Goal: Information Seeking & Learning: Learn about a topic

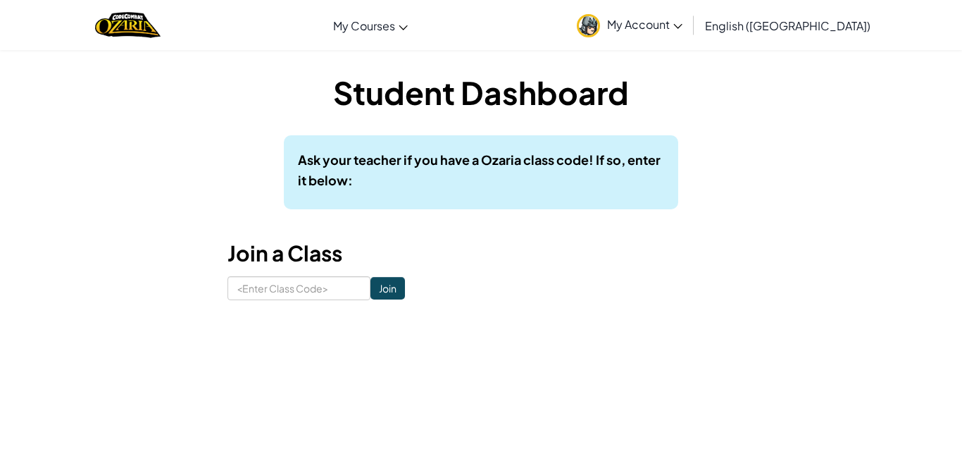
click at [690, 32] on link "My Account" at bounding box center [630, 25] width 120 height 44
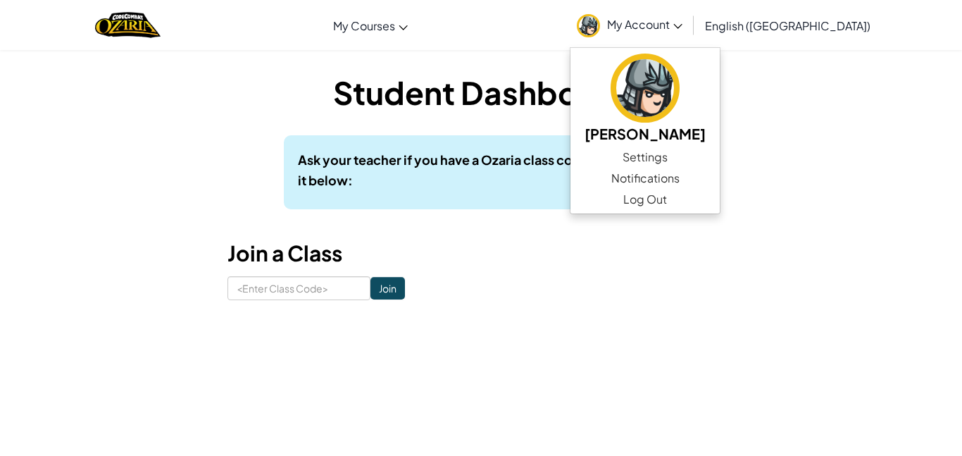
click at [690, 32] on link "My Account" at bounding box center [630, 25] width 120 height 44
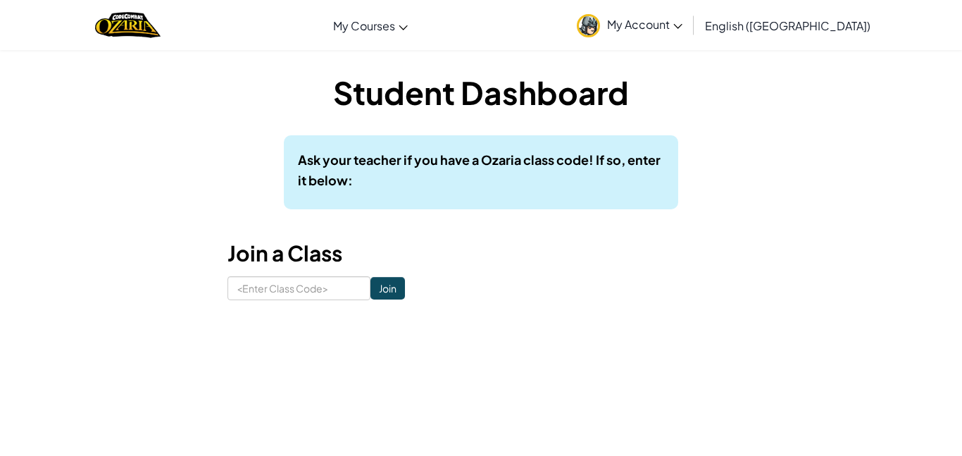
click at [690, 32] on link "My Account" at bounding box center [630, 25] width 120 height 44
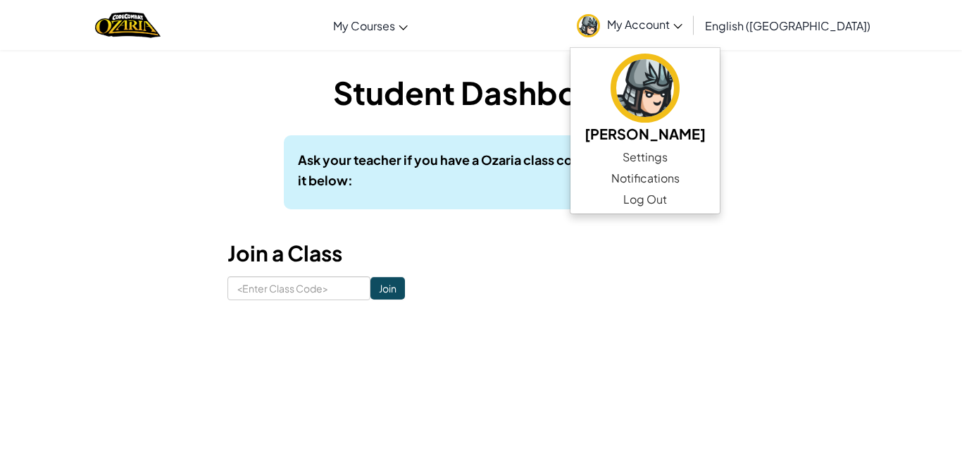
click at [690, 32] on link "My Account" at bounding box center [630, 25] width 120 height 44
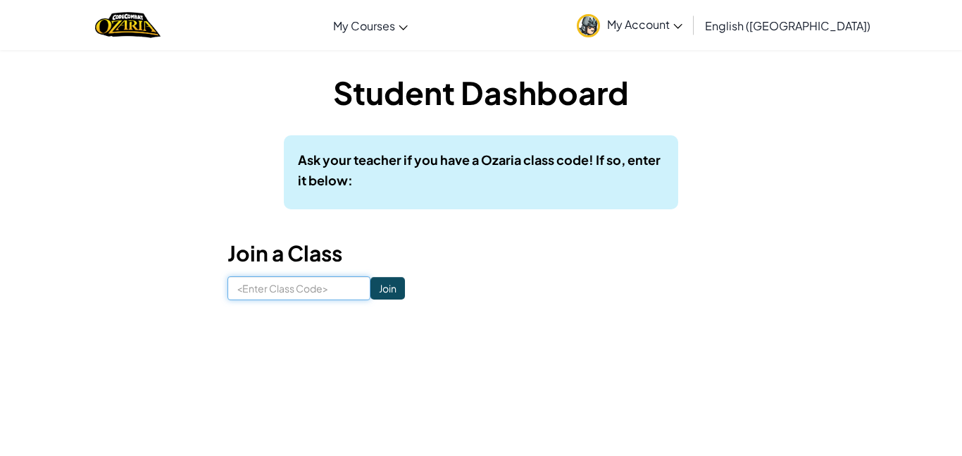
click at [282, 295] on input at bounding box center [299, 288] width 143 height 24
type input "SoftLargeFruit"
click at [390, 290] on input "Join" at bounding box center [388, 288] width 35 height 23
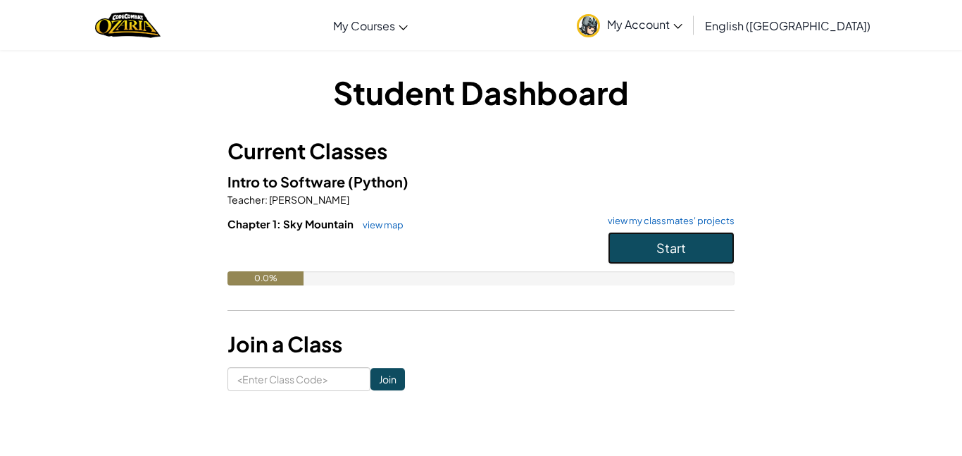
click at [681, 240] on span "Start" at bounding box center [672, 248] width 30 height 16
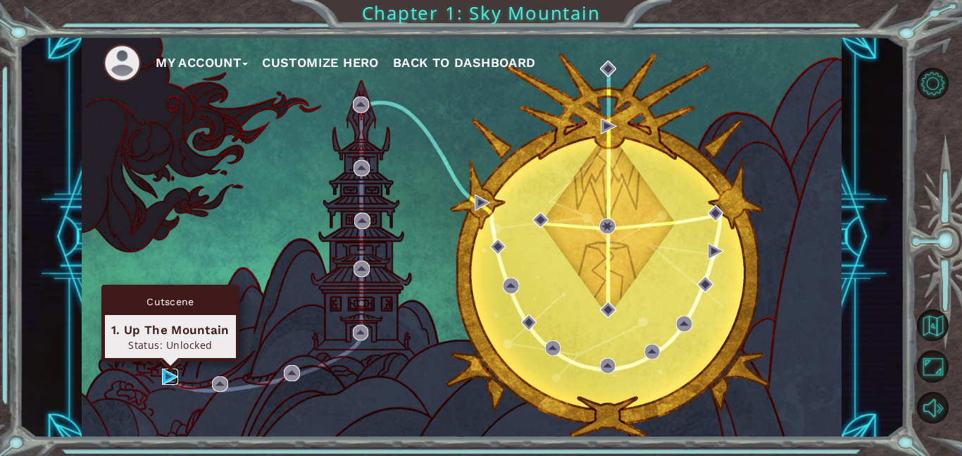
click at [172, 375] on img at bounding box center [170, 376] width 16 height 16
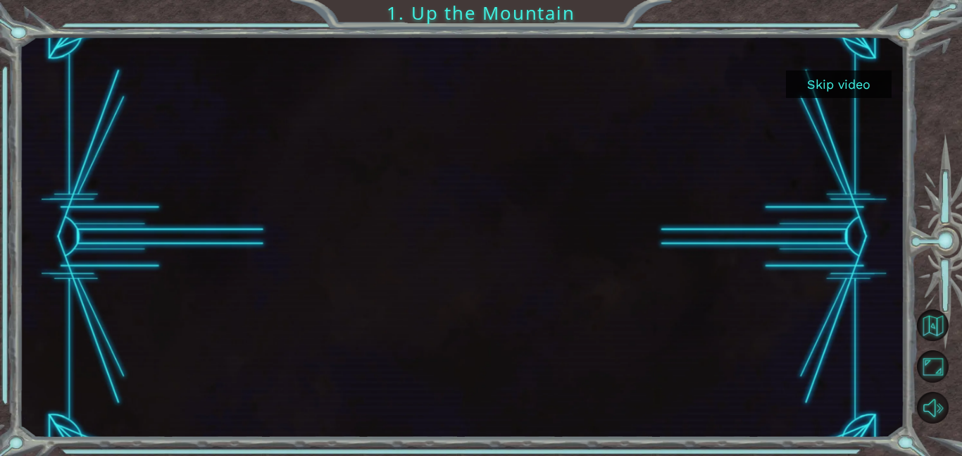
click at [857, 85] on button "Skip video" at bounding box center [839, 83] width 106 height 27
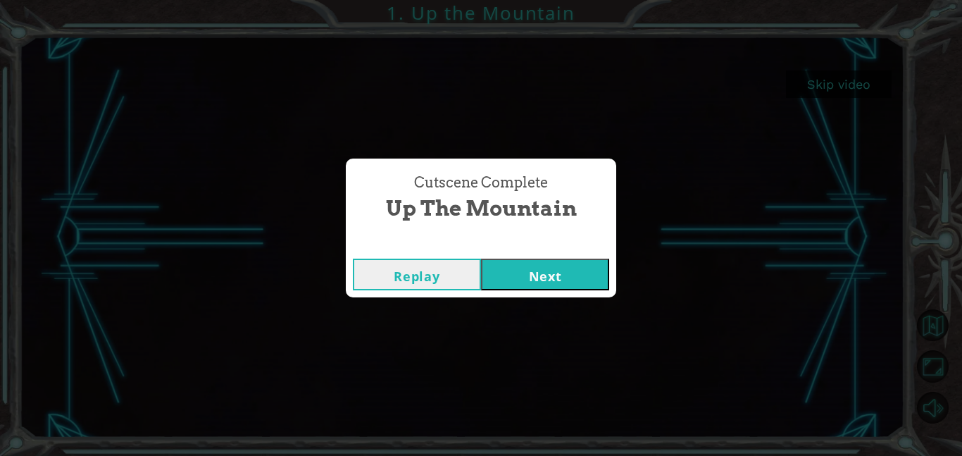
click at [548, 282] on button "Next" at bounding box center [545, 275] width 128 height 32
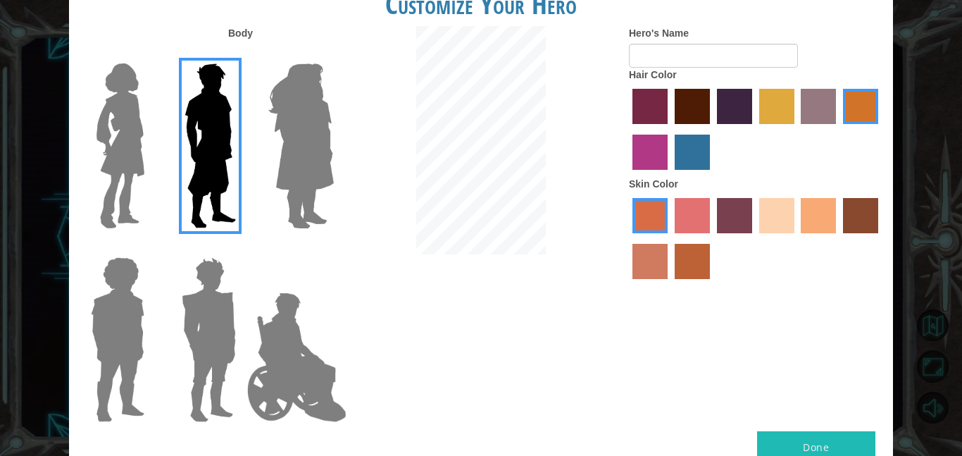
click at [732, 212] on label "tosca skin color" at bounding box center [734, 215] width 35 height 35
click at [712, 238] on input "tosca skin color" at bounding box center [712, 238] width 0 height 0
click at [702, 217] on label "froly skin color" at bounding box center [692, 215] width 35 height 35
click at [670, 238] on input "froly skin color" at bounding box center [670, 238] width 0 height 0
click at [767, 205] on label "sandy beach skin color" at bounding box center [777, 215] width 35 height 35
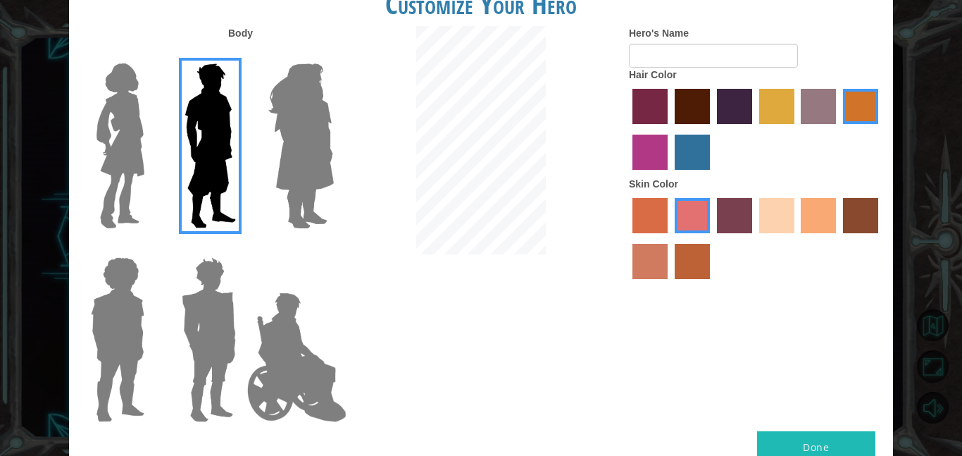
click at [755, 238] on input "sandy beach skin color" at bounding box center [755, 238] width 0 height 0
click at [726, 213] on label "tosca skin color" at bounding box center [734, 215] width 35 height 35
click at [712, 238] on input "tosca skin color" at bounding box center [712, 238] width 0 height 0
click at [699, 216] on label "froly skin color" at bounding box center [692, 215] width 35 height 35
click at [670, 238] on input "froly skin color" at bounding box center [670, 238] width 0 height 0
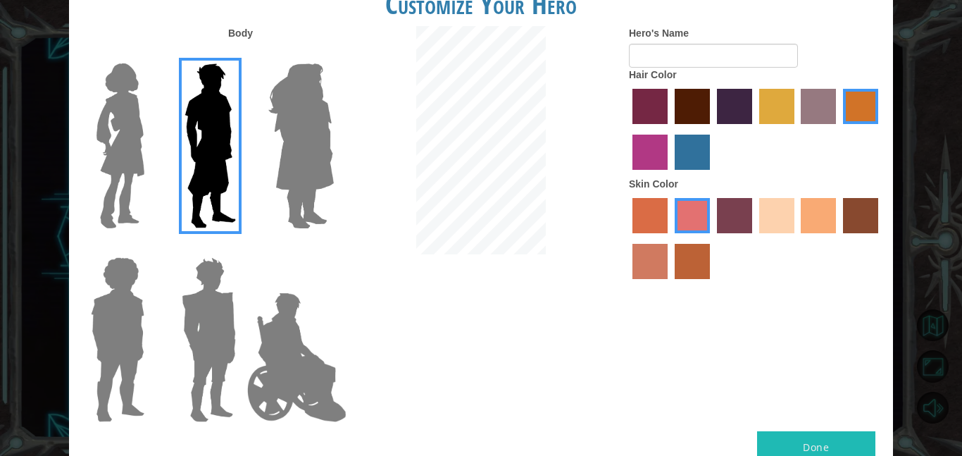
click at [873, 205] on label "karma skin color" at bounding box center [860, 215] width 35 height 35
click at [838, 238] on input "karma skin color" at bounding box center [838, 238] width 0 height 0
click at [774, 230] on label "sandy beach skin color" at bounding box center [777, 215] width 35 height 35
click at [755, 238] on input "sandy beach skin color" at bounding box center [755, 238] width 0 height 0
click at [741, 97] on label "hot purple hair color" at bounding box center [734, 106] width 35 height 35
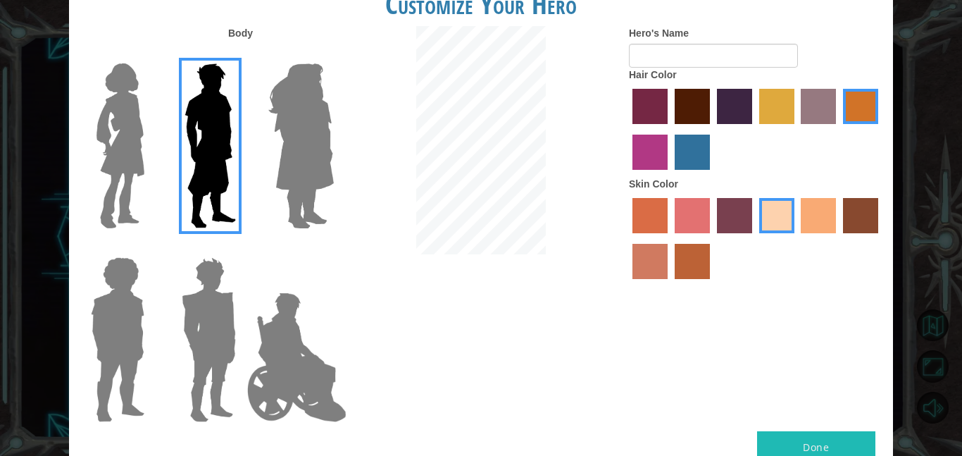
click at [712, 129] on input "hot purple hair color" at bounding box center [712, 129] width 0 height 0
click at [787, 96] on label "tulip tree hair color" at bounding box center [777, 106] width 35 height 35
click at [755, 129] on input "tulip tree hair color" at bounding box center [755, 129] width 0 height 0
click at [318, 349] on img at bounding box center [297, 357] width 111 height 141
click at [333, 248] on input "Hero Jamie" at bounding box center [333, 248] width 0 height 0
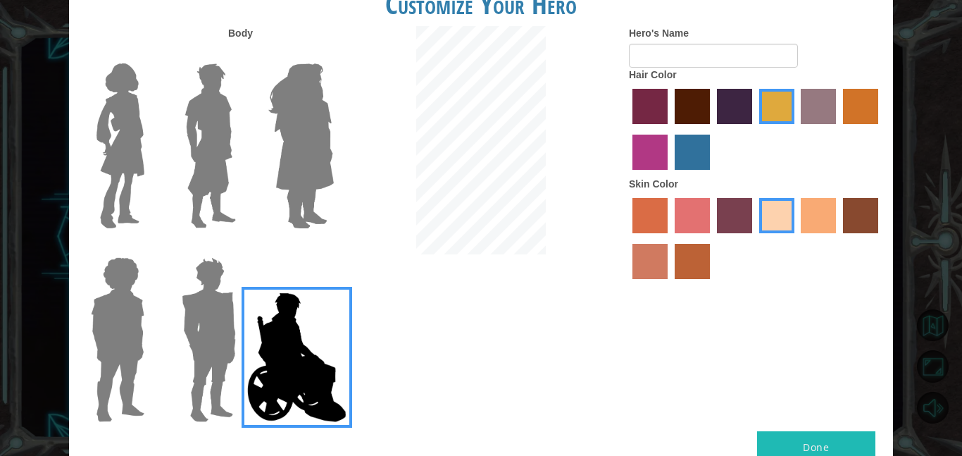
click at [223, 348] on img at bounding box center [209, 340] width 66 height 176
click at [242, 248] on input "Hero Garnet" at bounding box center [242, 248] width 0 height 0
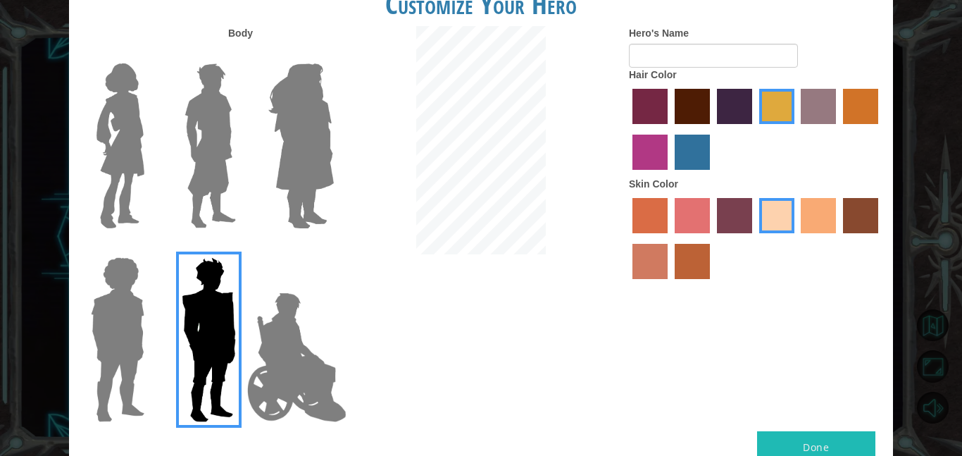
click at [120, 364] on img at bounding box center [117, 340] width 65 height 176
click at [150, 248] on input "Hero Steven" at bounding box center [150, 248] width 0 height 0
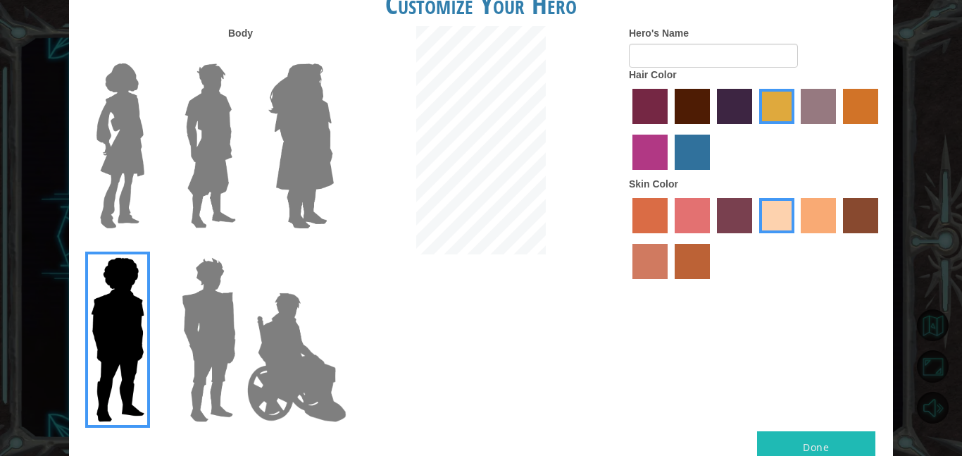
click at [209, 339] on img at bounding box center [209, 340] width 66 height 176
click at [242, 248] on input "Hero Garnet" at bounding box center [242, 248] width 0 height 0
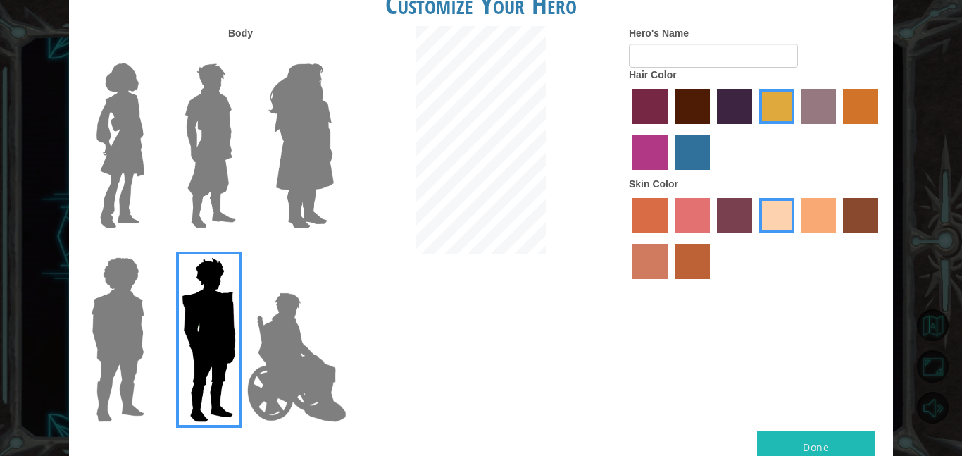
click at [309, 80] on img at bounding box center [301, 146] width 77 height 176
click at [333, 54] on input "Hero Amethyst" at bounding box center [333, 54] width 0 height 0
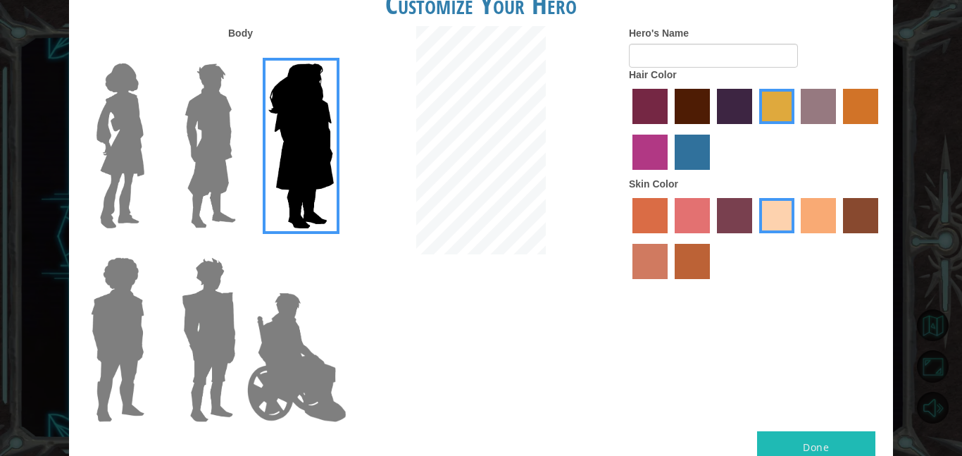
click at [210, 94] on img at bounding box center [210, 146] width 63 height 176
click at [242, 54] on input "Hero Lars" at bounding box center [242, 54] width 0 height 0
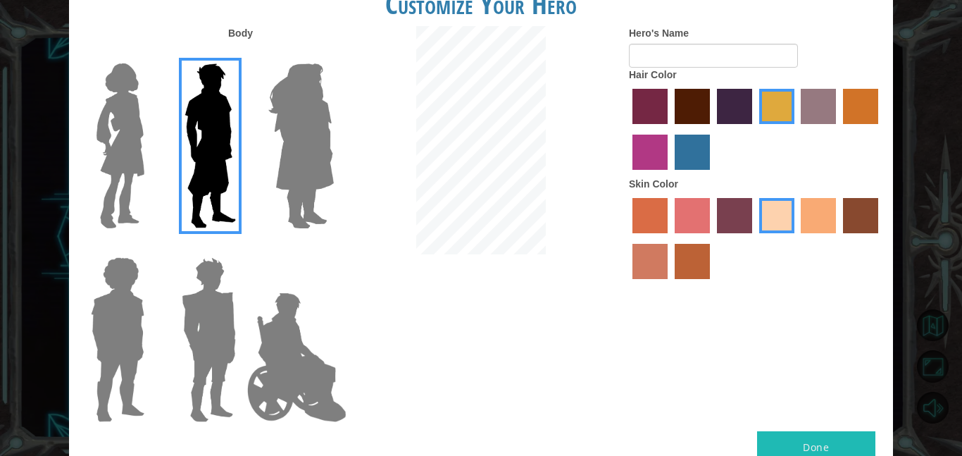
click at [116, 97] on img at bounding box center [120, 146] width 59 height 176
click at [150, 54] on input "Hero Connie" at bounding box center [150, 54] width 0 height 0
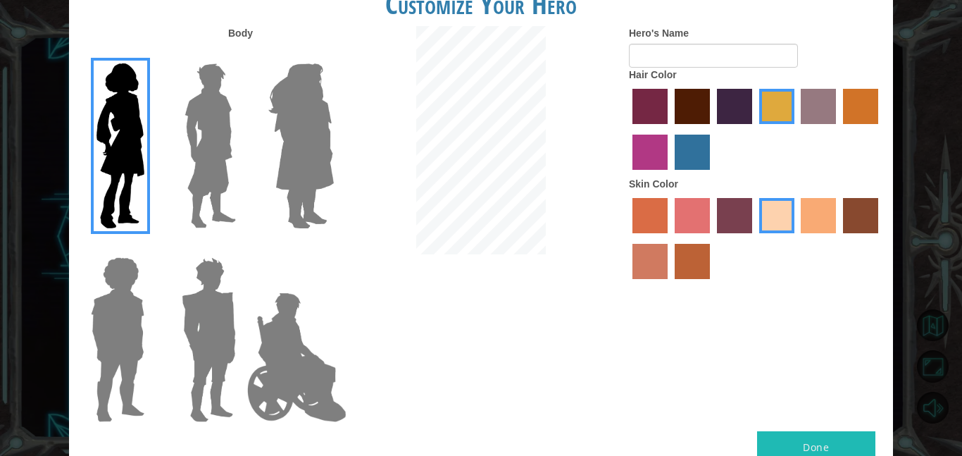
click at [195, 325] on img at bounding box center [209, 340] width 66 height 176
click at [242, 248] on input "Hero Garnet" at bounding box center [242, 248] width 0 height 0
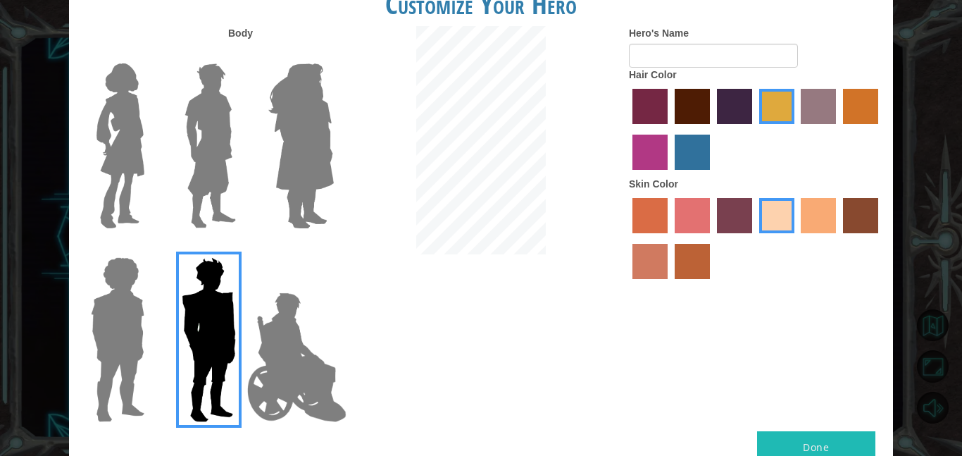
click at [273, 349] on img at bounding box center [297, 357] width 111 height 141
click at [333, 248] on input "Hero Jamie" at bounding box center [333, 248] width 0 height 0
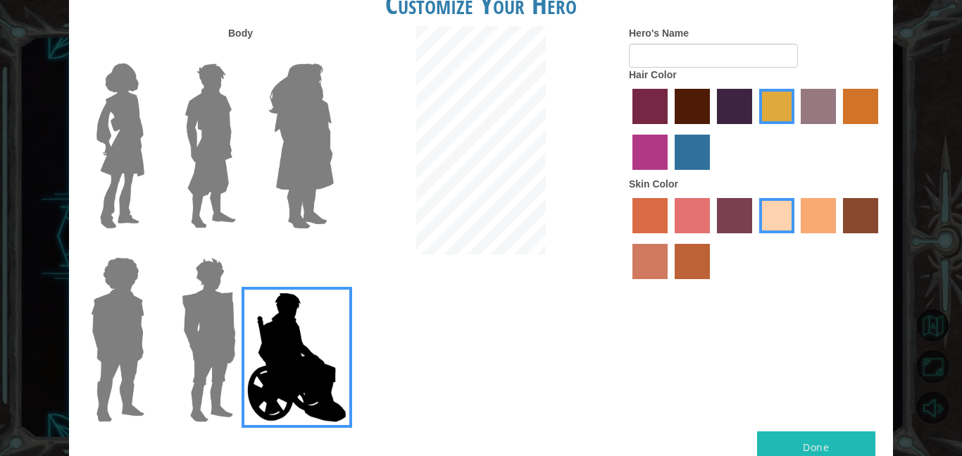
click at [222, 202] on img at bounding box center [210, 146] width 63 height 176
click at [242, 54] on input "Hero Lars" at bounding box center [242, 54] width 0 height 0
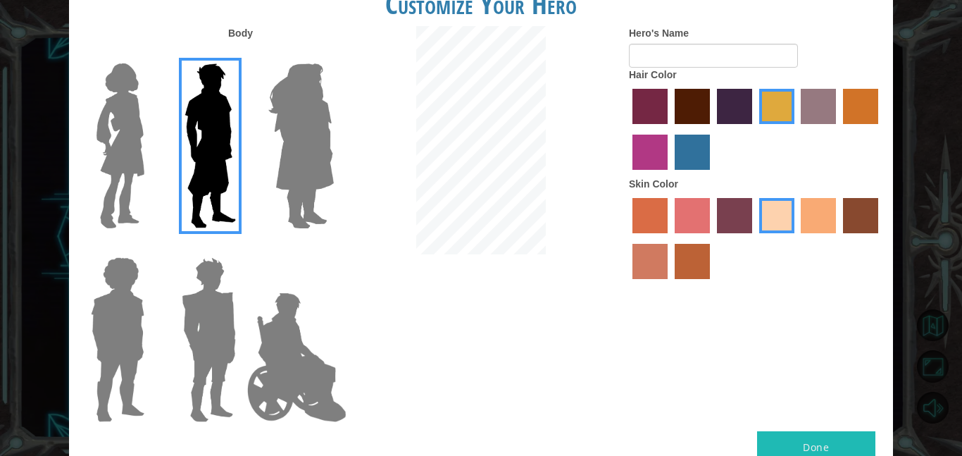
click at [295, 335] on img at bounding box center [297, 357] width 111 height 141
click at [333, 248] on input "Hero Jamie" at bounding box center [333, 248] width 0 height 0
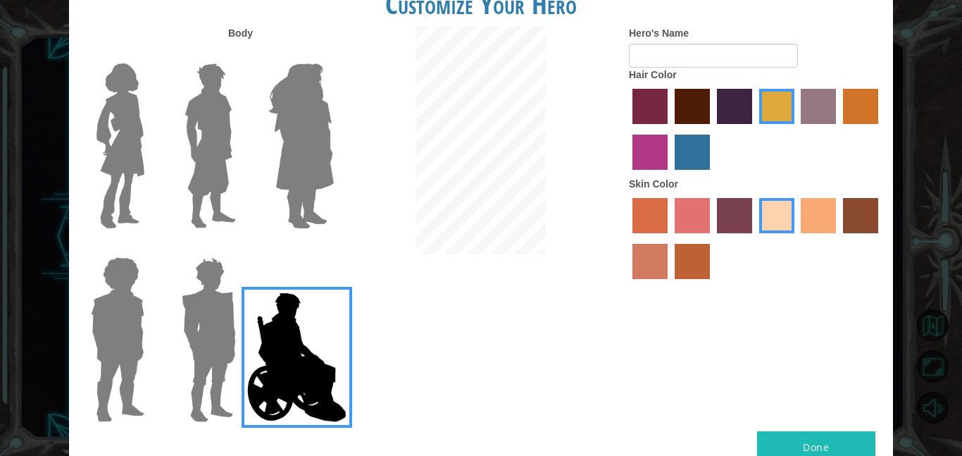
click at [214, 309] on img at bounding box center [209, 340] width 66 height 176
click at [242, 248] on input "Hero Garnet" at bounding box center [242, 248] width 0 height 0
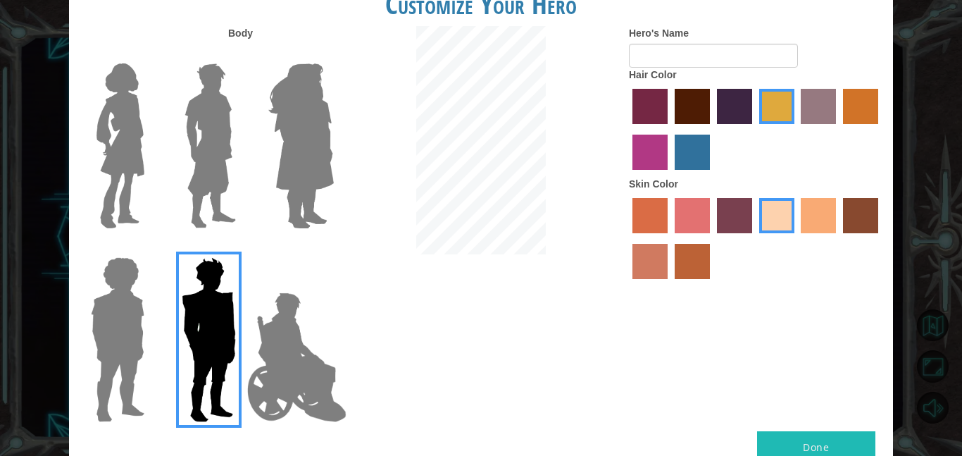
click at [126, 302] on img at bounding box center [117, 340] width 65 height 176
click at [150, 248] on input "Hero Steven" at bounding box center [150, 248] width 0 height 0
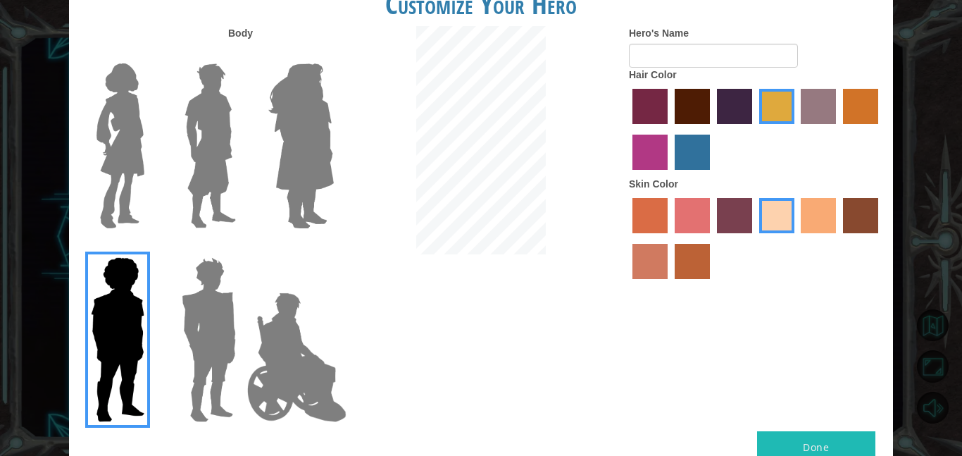
click at [132, 151] on img at bounding box center [120, 146] width 59 height 176
click at [150, 54] on input "Hero Connie" at bounding box center [150, 54] width 0 height 0
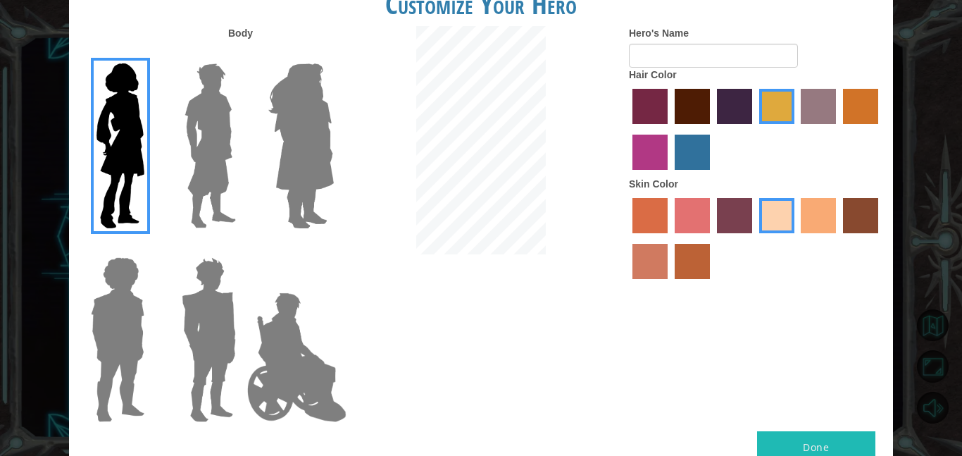
click at [231, 147] on img at bounding box center [210, 146] width 63 height 176
click at [242, 54] on input "Hero Lars" at bounding box center [242, 54] width 0 height 0
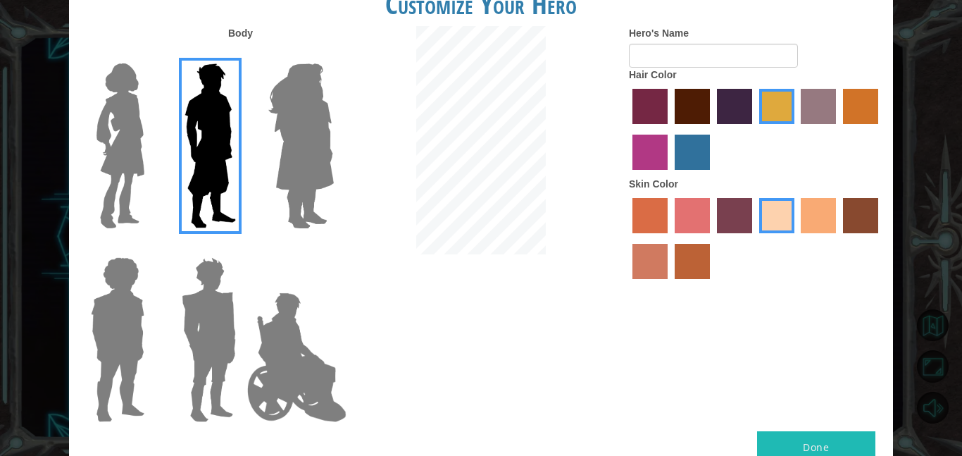
click at [267, 145] on img at bounding box center [301, 146] width 77 height 176
click at [333, 54] on input "Hero Amethyst" at bounding box center [333, 54] width 0 height 0
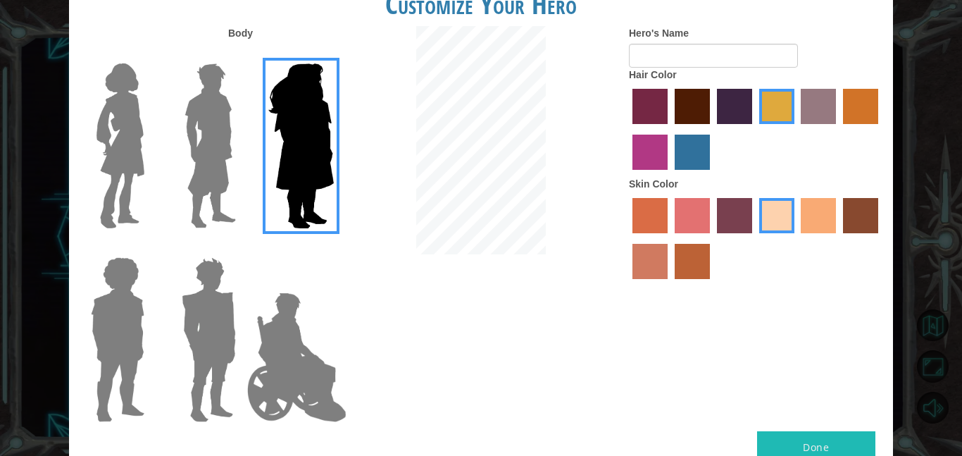
click at [232, 314] on img at bounding box center [209, 340] width 66 height 176
click at [242, 248] on input "Hero Garnet" at bounding box center [242, 248] width 0 height 0
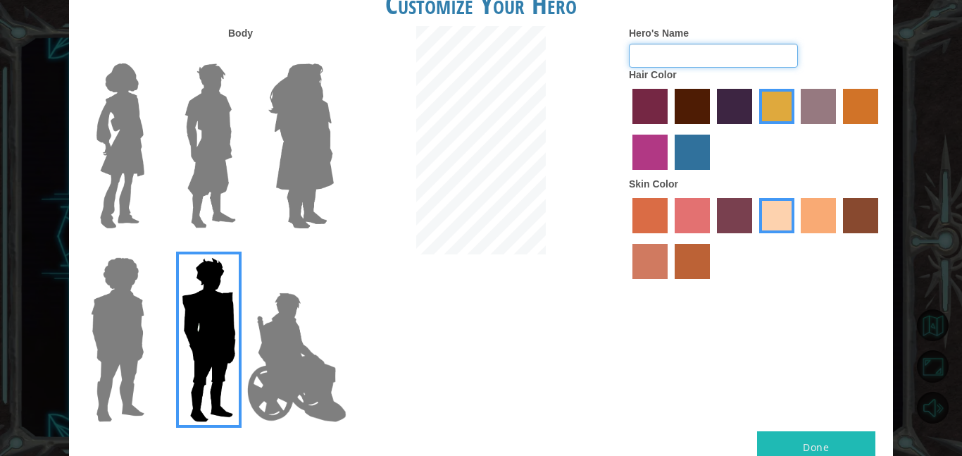
click at [669, 52] on input "Hero's Name" at bounding box center [713, 56] width 169 height 24
type input "J"
click at [185, 76] on img at bounding box center [210, 146] width 63 height 176
click at [242, 54] on input "Hero Lars" at bounding box center [242, 54] width 0 height 0
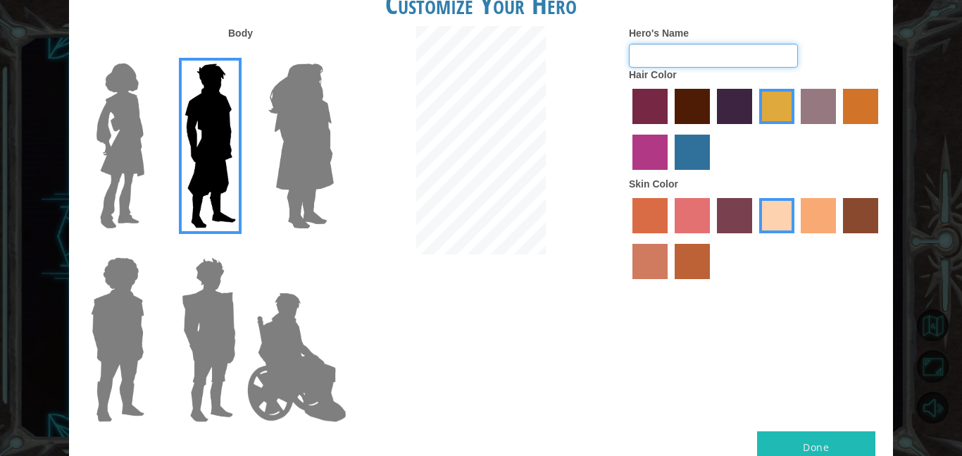
click at [676, 57] on input "Hero's Name" at bounding box center [713, 56] width 169 height 24
click at [649, 39] on label "Hero's Name" at bounding box center [659, 33] width 60 height 14
click at [649, 44] on input "Hero's Name" at bounding box center [713, 56] width 169 height 24
click at [656, 48] on input "Hero's Name" at bounding box center [713, 56] width 169 height 24
click at [702, 97] on label "maroon hair color" at bounding box center [692, 106] width 35 height 35
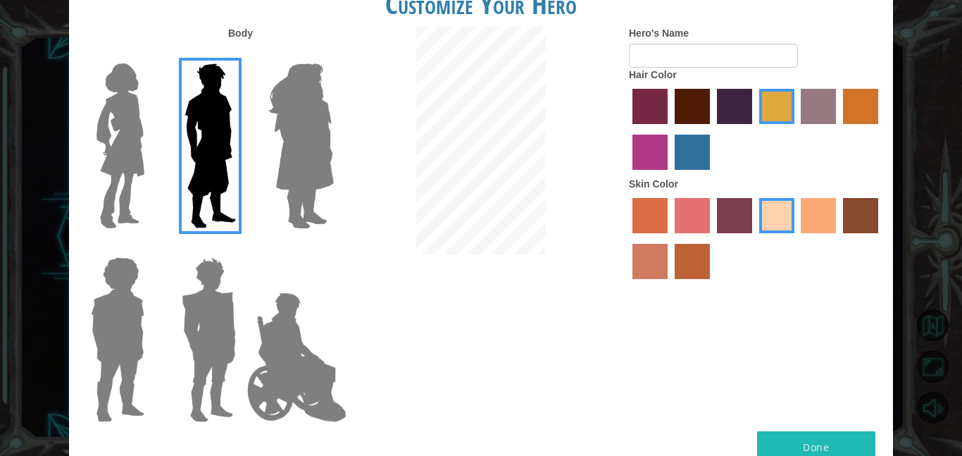
click at [670, 129] on input "maroon hair color" at bounding box center [670, 129] width 0 height 0
click at [786, 99] on label "tulip tree hair color" at bounding box center [777, 106] width 35 height 35
click at [755, 129] on input "tulip tree hair color" at bounding box center [755, 129] width 0 height 0
click at [860, 109] on label "gold drop hair color" at bounding box center [860, 106] width 35 height 35
click at [838, 129] on input "gold drop hair color" at bounding box center [838, 129] width 0 height 0
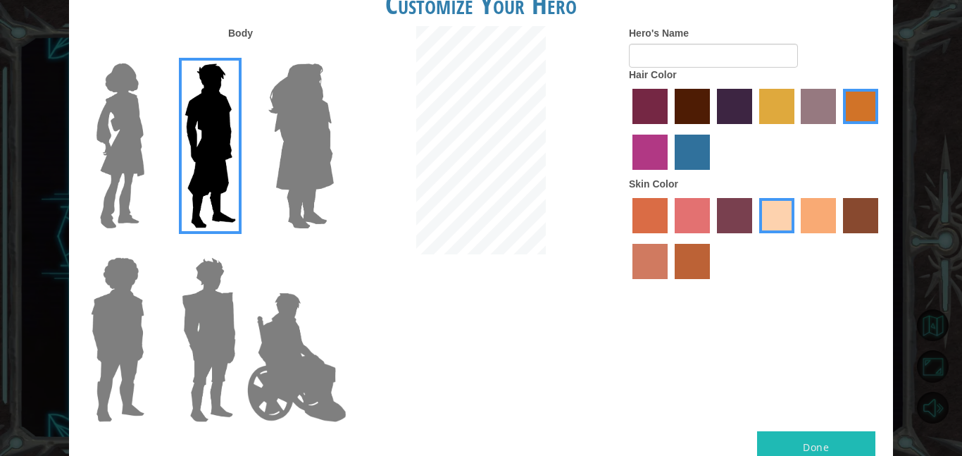
click at [788, 111] on label "tulip tree hair color" at bounding box center [777, 106] width 35 height 35
click at [755, 129] on input "tulip tree hair color" at bounding box center [755, 129] width 0 height 0
click at [683, 91] on label "maroon hair color" at bounding box center [692, 106] width 35 height 35
click at [670, 129] on input "maroon hair color" at bounding box center [670, 129] width 0 height 0
click at [737, 227] on label "tosca skin color" at bounding box center [734, 215] width 35 height 35
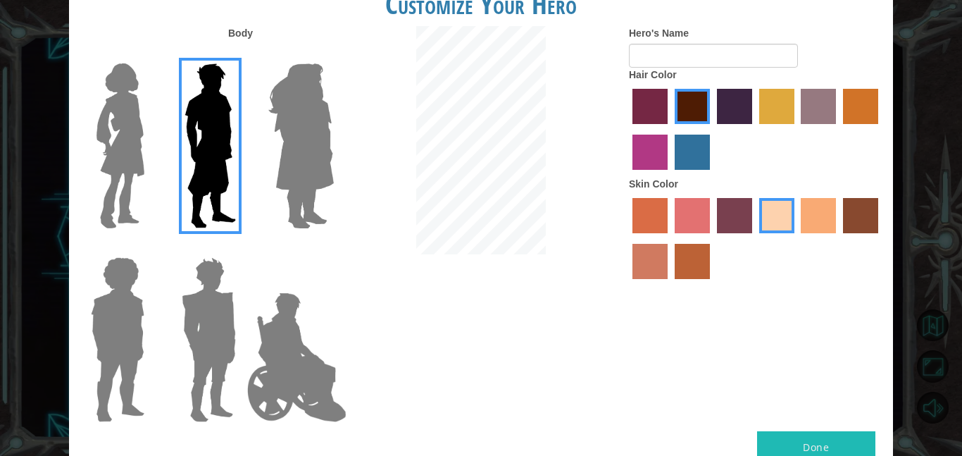
click at [712, 238] on input "tosca skin color" at bounding box center [712, 238] width 0 height 0
click at [702, 158] on label "lachmara hair color" at bounding box center [692, 152] width 35 height 35
click at [670, 175] on input "lachmara hair color" at bounding box center [670, 175] width 0 height 0
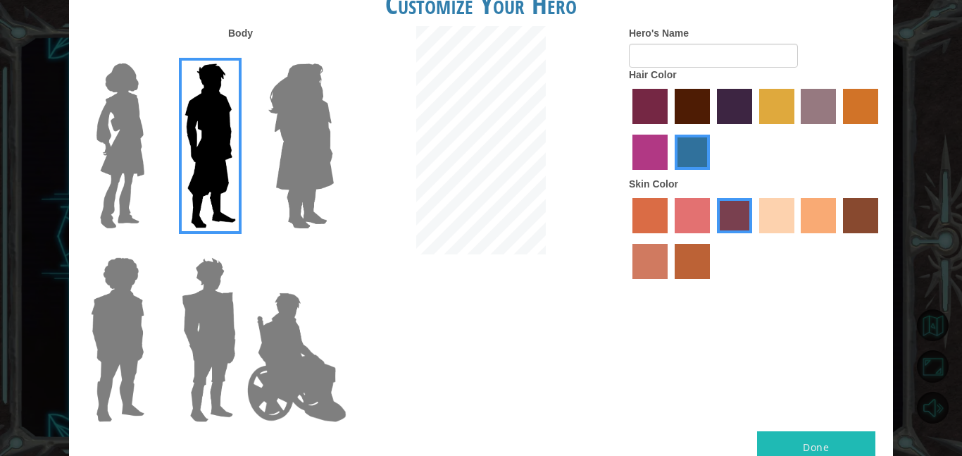
click at [785, 221] on label "sandy beach skin color" at bounding box center [777, 215] width 35 height 35
click at [755, 238] on input "sandy beach skin color" at bounding box center [755, 238] width 0 height 0
click at [789, 123] on label "tulip tree hair color" at bounding box center [777, 106] width 35 height 35
click at [755, 129] on input "tulip tree hair color" at bounding box center [755, 129] width 0 height 0
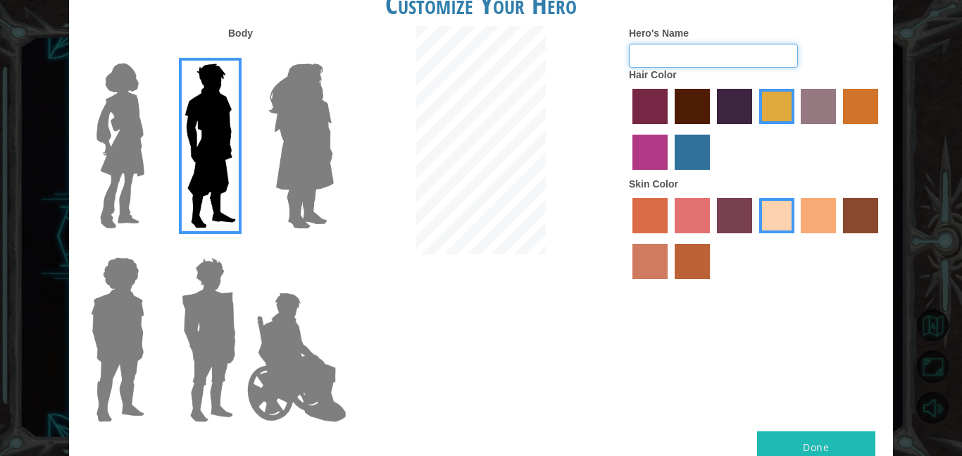
click at [671, 54] on input "Hero's Name" at bounding box center [713, 56] width 169 height 24
type input "Gunner"
click at [654, 253] on label "burning sand skin color" at bounding box center [650, 261] width 35 height 35
click at [881, 238] on input "burning sand skin color" at bounding box center [881, 238] width 0 height 0
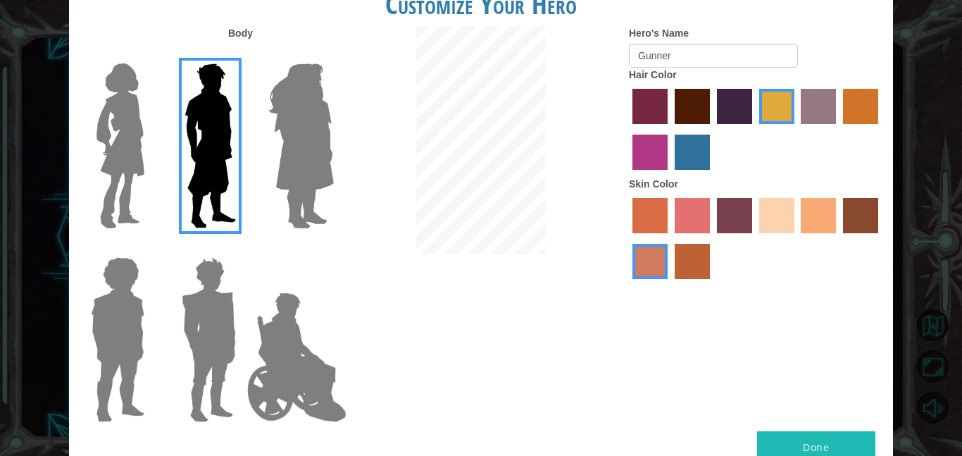
click at [779, 221] on label "sandy beach skin color" at bounding box center [777, 215] width 35 height 35
click at [755, 238] on input "sandy beach skin color" at bounding box center [755, 238] width 0 height 0
click at [820, 447] on button "Done" at bounding box center [816, 447] width 118 height 32
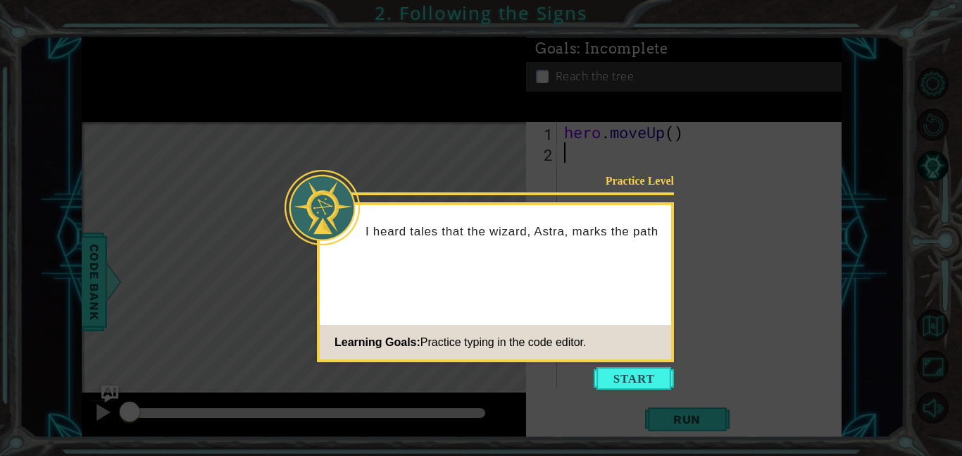
click at [668, 364] on icon at bounding box center [481, 228] width 962 height 456
click at [636, 381] on button "Start" at bounding box center [634, 378] width 80 height 23
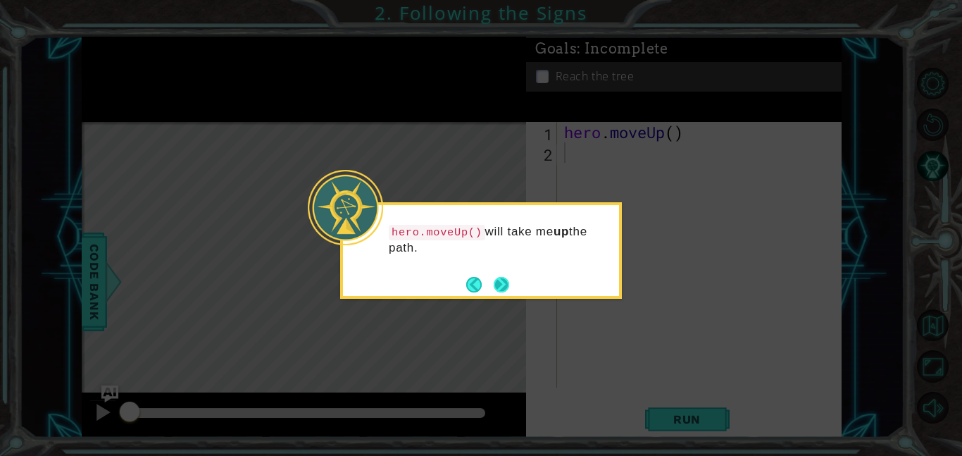
click at [498, 280] on button "Next" at bounding box center [502, 285] width 16 height 16
click at [498, 280] on div "Level Map" at bounding box center [407, 329] width 651 height 415
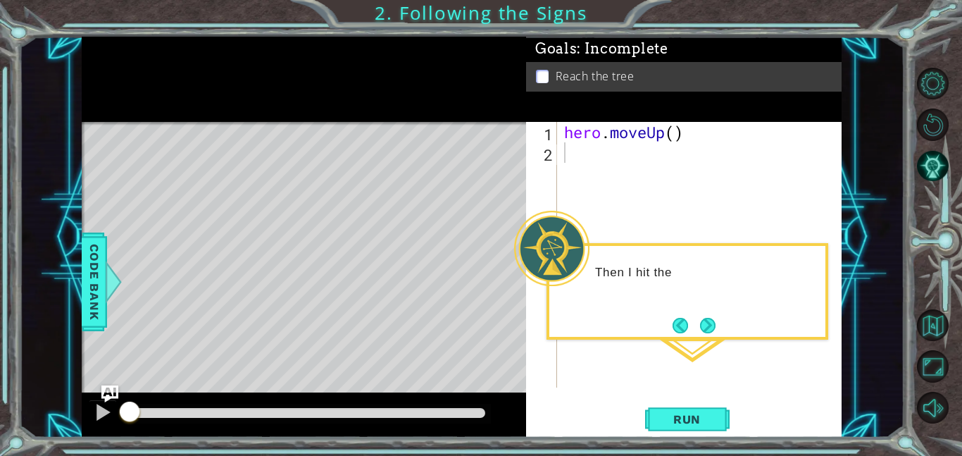
click at [626, 157] on div "hero . moveUp ( )" at bounding box center [704, 275] width 285 height 306
type textarea "h"
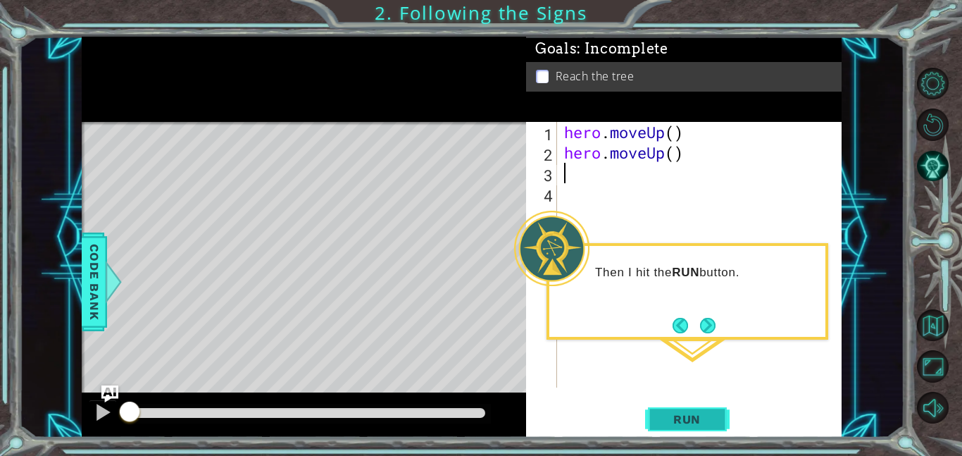
click at [676, 412] on span "Run" at bounding box center [687, 419] width 56 height 14
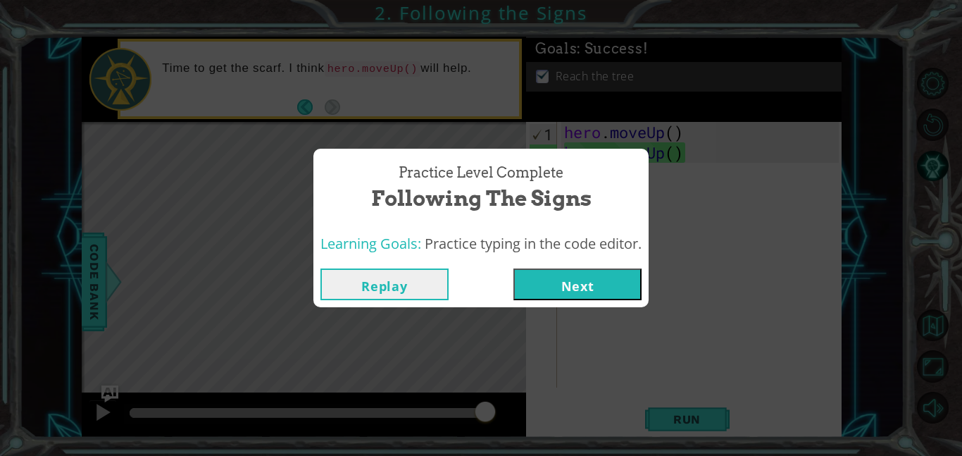
click at [569, 285] on button "Next" at bounding box center [578, 284] width 128 height 32
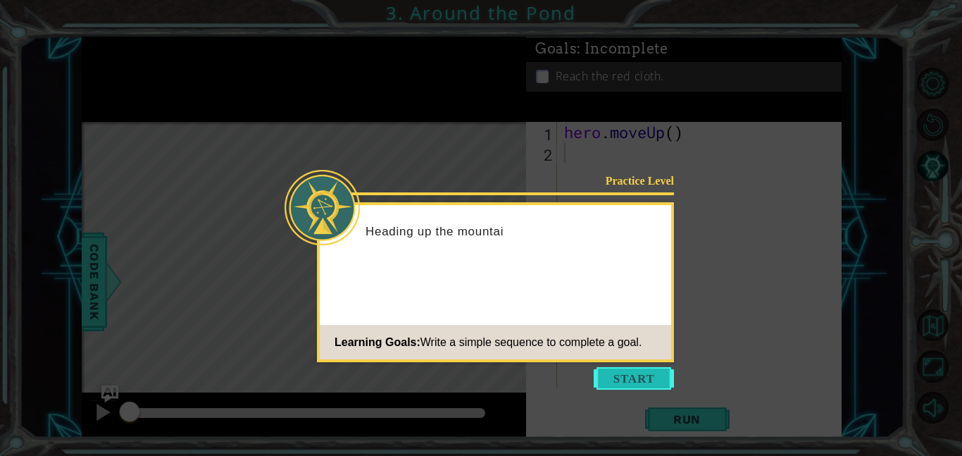
click at [636, 381] on button "Start" at bounding box center [634, 378] width 80 height 23
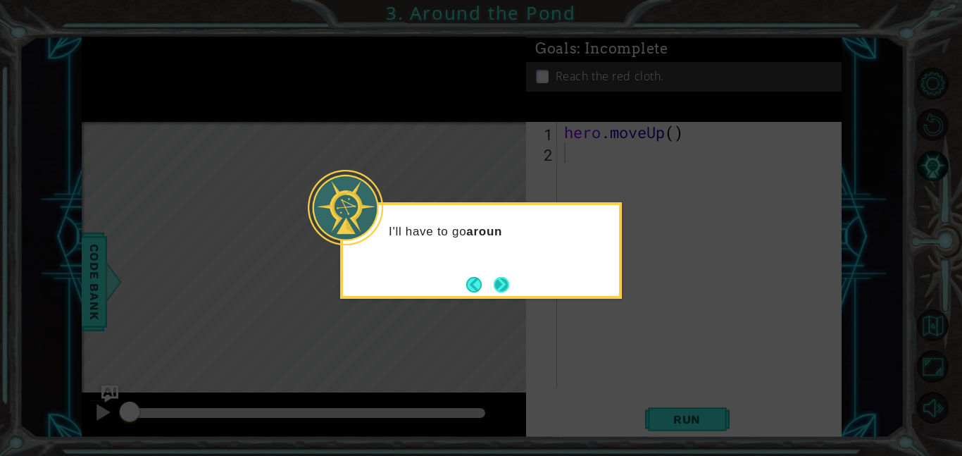
click at [509, 288] on button "Next" at bounding box center [502, 285] width 16 height 16
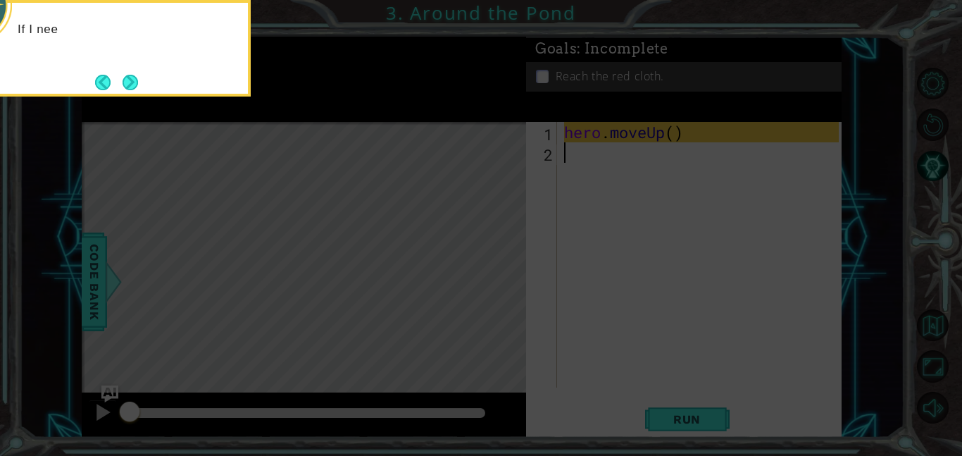
click at [600, 230] on icon at bounding box center [481, 68] width 962 height 775
click at [136, 65] on div "If I need to move up on the map, I [GEOGRAPHIC_DATA]" at bounding box center [110, 43] width 276 height 71
click at [138, 78] on button "Next" at bounding box center [131, 83] width 16 height 16
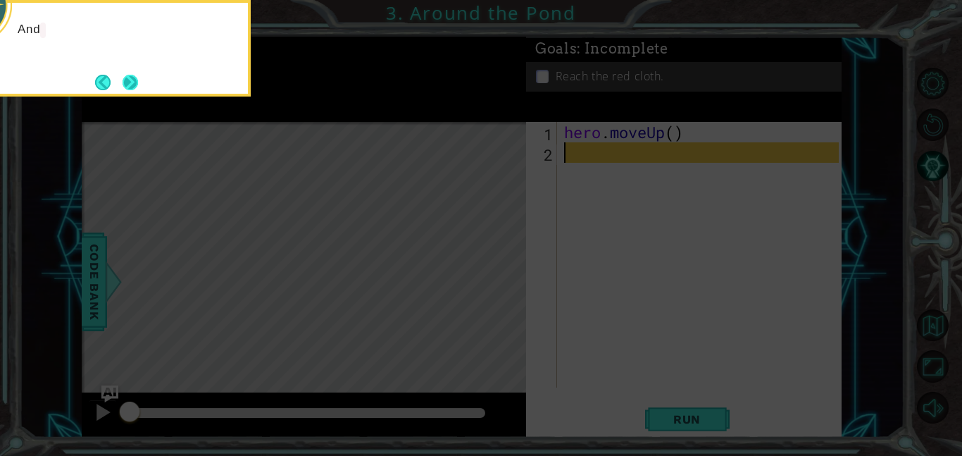
click at [130, 81] on button "Next" at bounding box center [131, 83] width 16 height 16
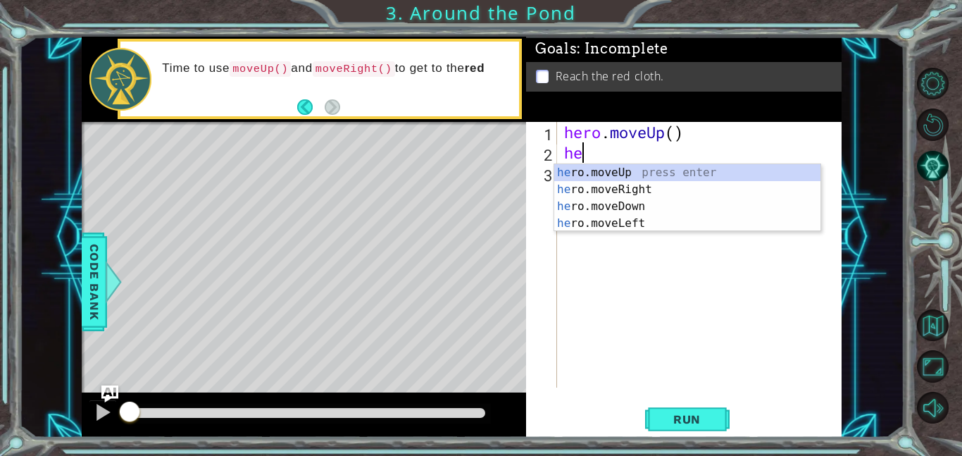
type textarea "her"
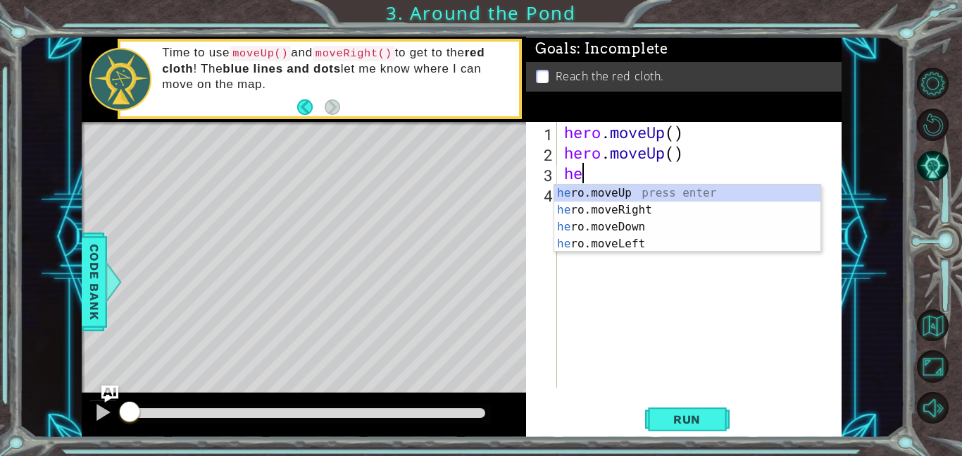
type textarea "her"
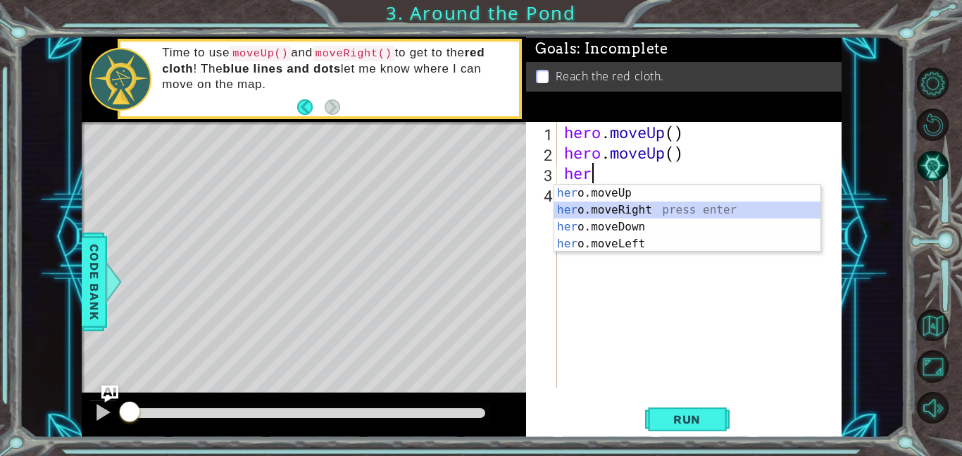
click at [670, 209] on div "her o.moveUp press enter her o.moveRight press enter her o.moveDown press enter…" at bounding box center [688, 235] width 266 height 101
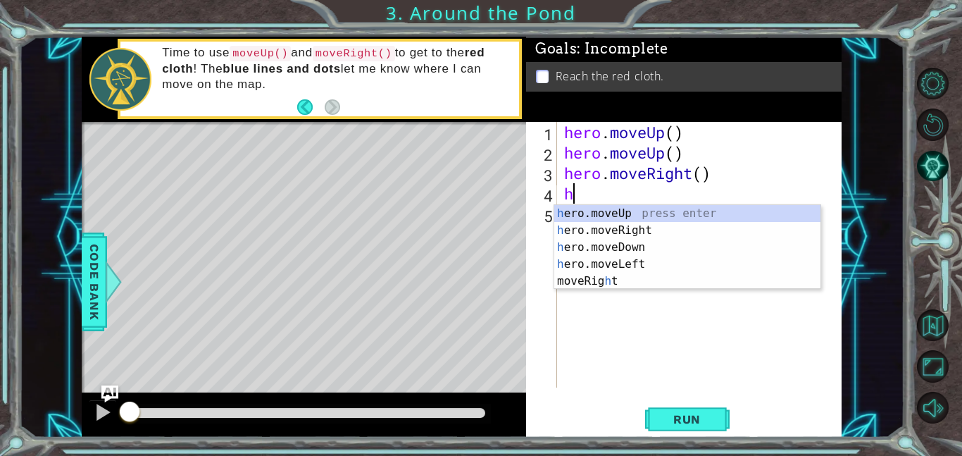
type textarea "her"
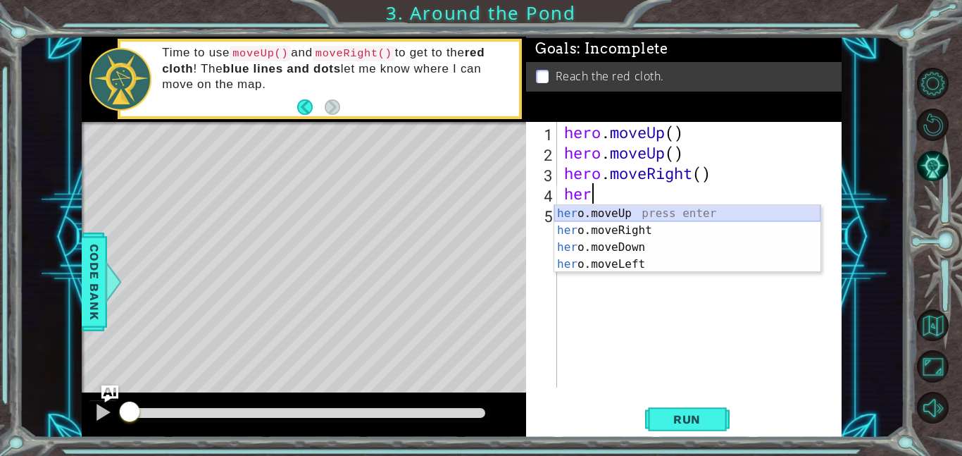
click at [673, 214] on div "her o.moveUp press enter her o.moveRight press enter her o.moveDown press enter…" at bounding box center [688, 255] width 266 height 101
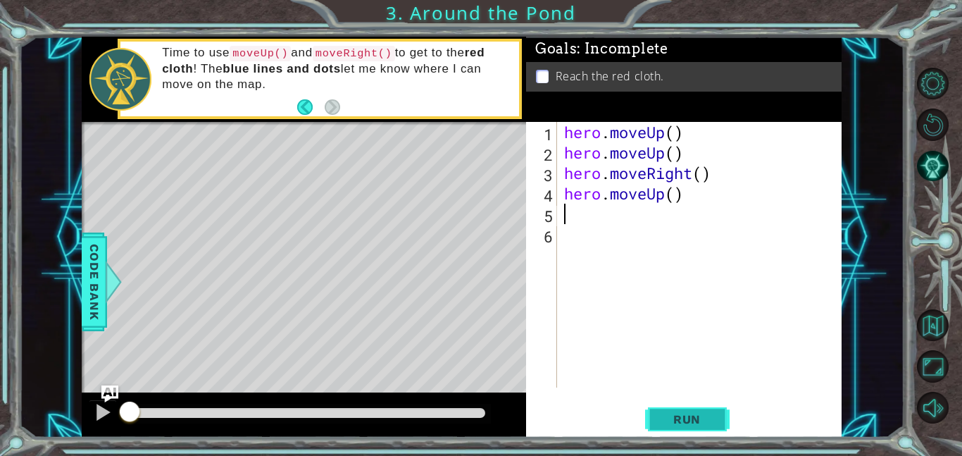
click at [662, 427] on button "Run" at bounding box center [687, 419] width 85 height 32
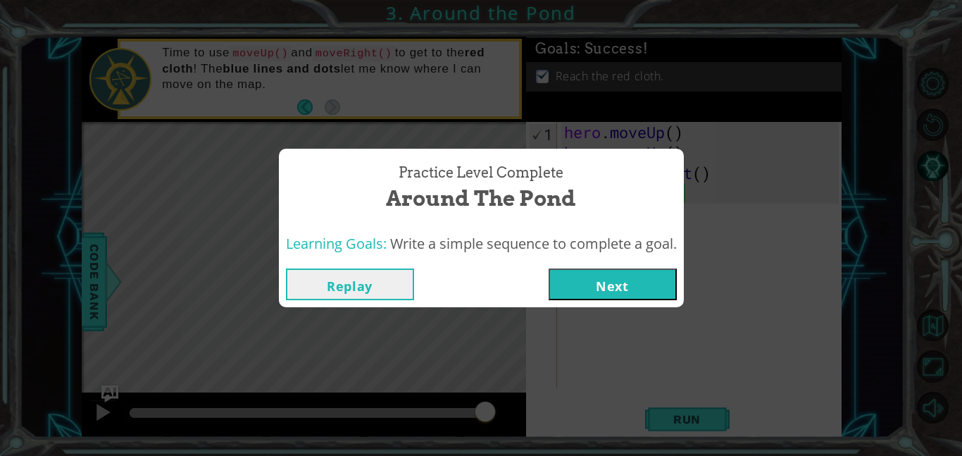
click at [603, 278] on button "Next" at bounding box center [613, 284] width 128 height 32
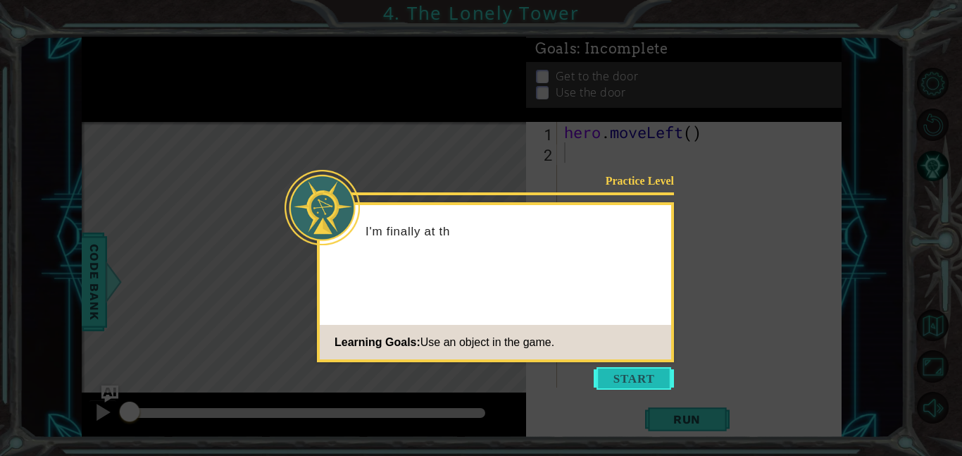
click at [636, 376] on button "Start" at bounding box center [634, 378] width 80 height 23
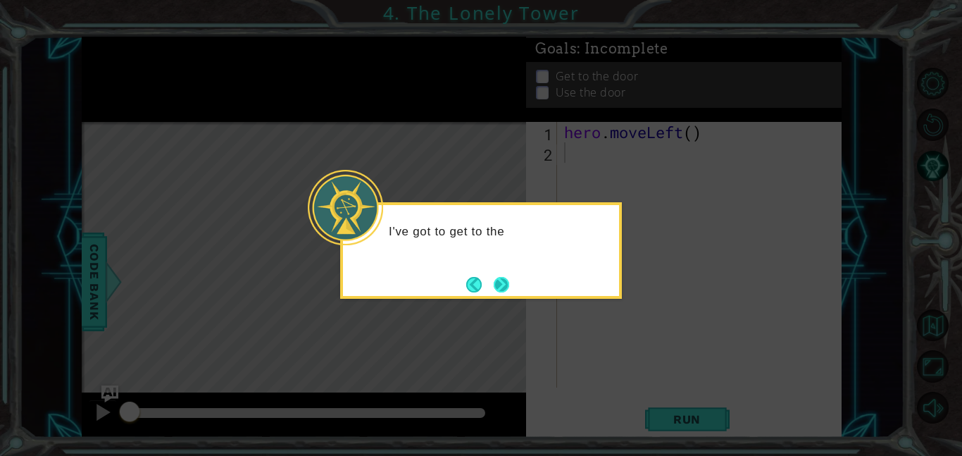
click at [500, 280] on button "Next" at bounding box center [502, 285] width 16 height 16
click at [502, 278] on button "Next" at bounding box center [502, 285] width 16 height 16
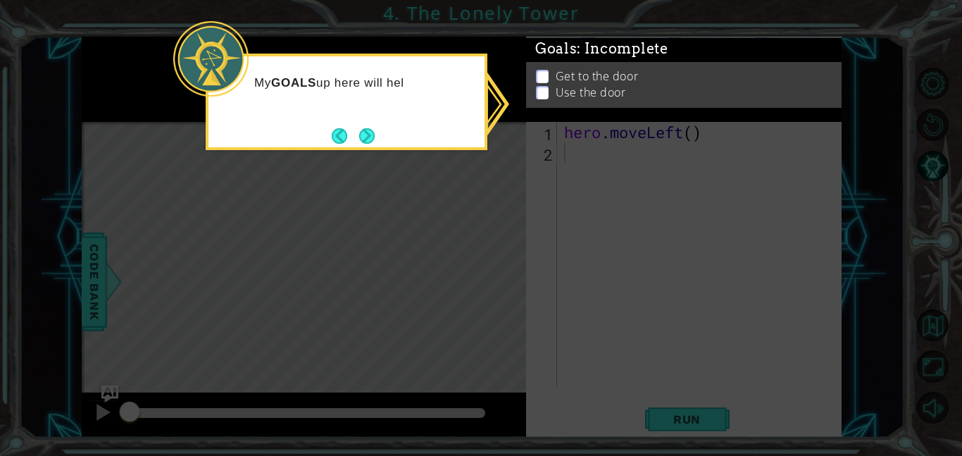
click at [493, 152] on icon at bounding box center [481, 228] width 962 height 456
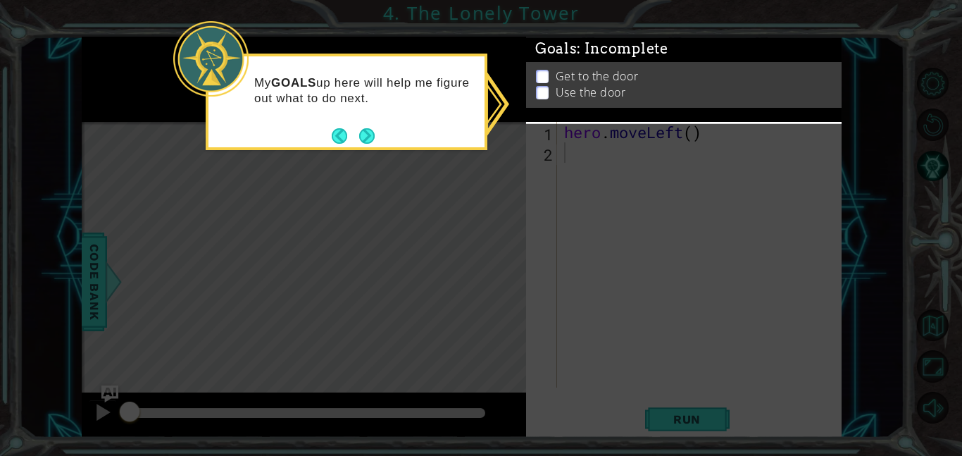
click at [481, 75] on div "My GOALS up here will help me figure out what to do next." at bounding box center [347, 97] width 276 height 71
click at [572, 71] on p "Get to the door" at bounding box center [597, 78] width 82 height 16
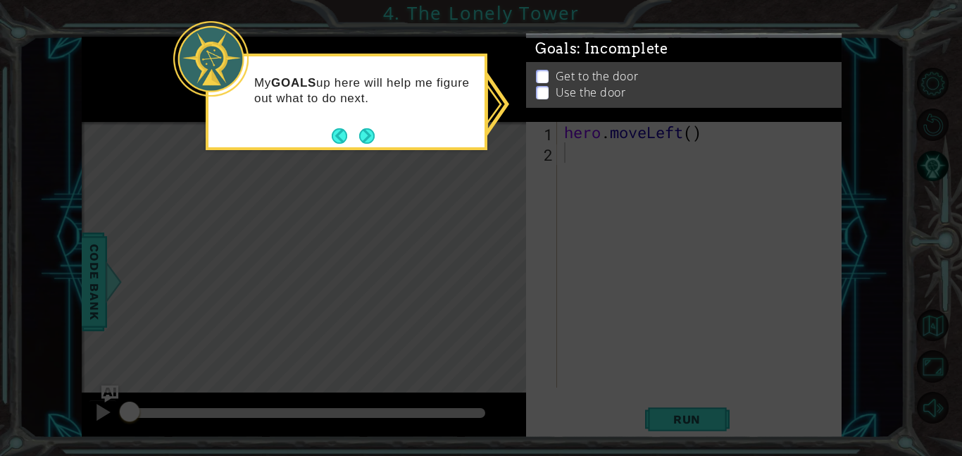
click at [388, 121] on div "My GOALS up here will help me figure out what to do next." at bounding box center [347, 97] width 276 height 71
click at [367, 130] on button "Next" at bounding box center [366, 135] width 19 height 19
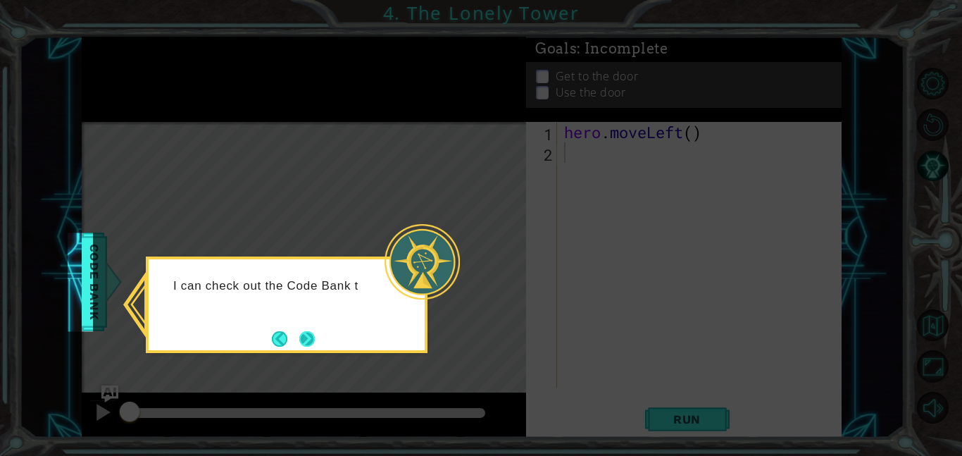
click at [306, 334] on button "Next" at bounding box center [307, 339] width 16 height 16
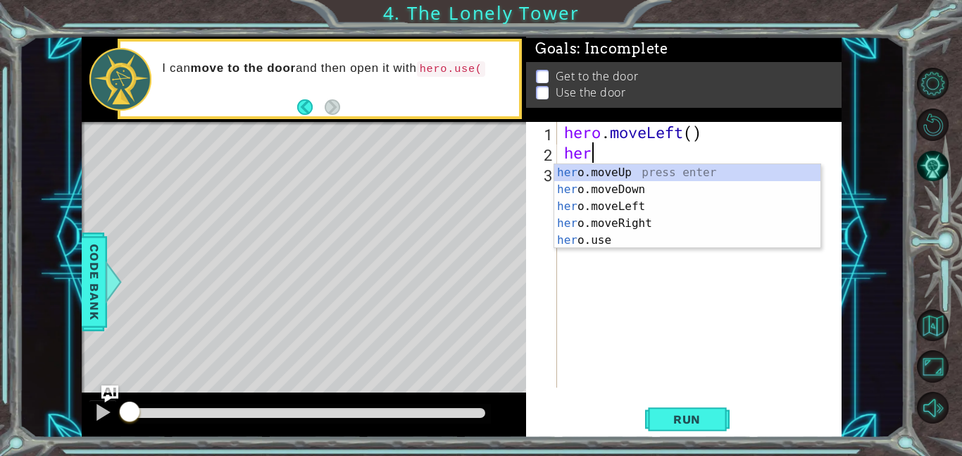
type textarea "hero"
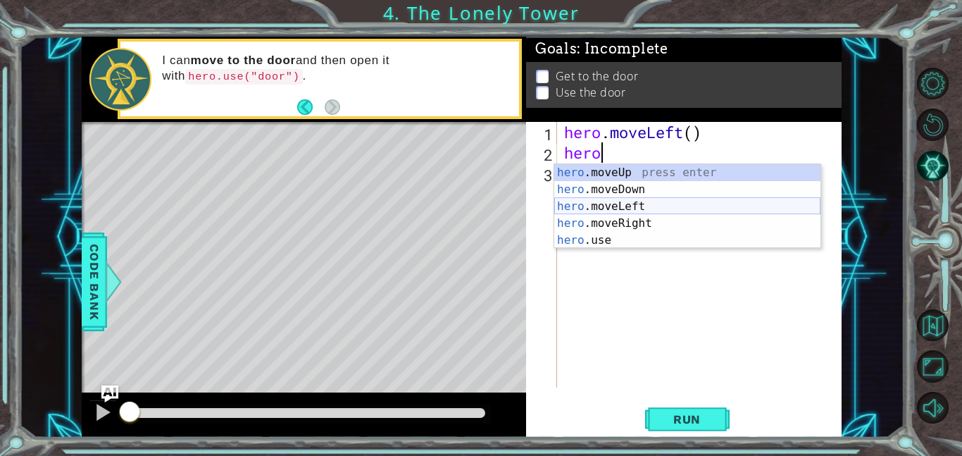
click at [648, 206] on div "hero .moveUp press enter hero .moveDown press enter hero .moveLeft press enter …" at bounding box center [688, 223] width 266 height 118
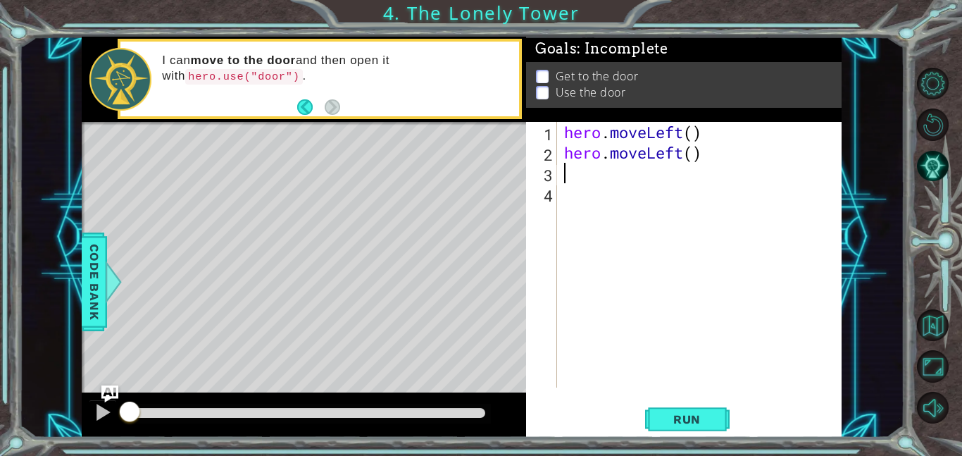
scroll to position [0, 0]
type textarea "her"
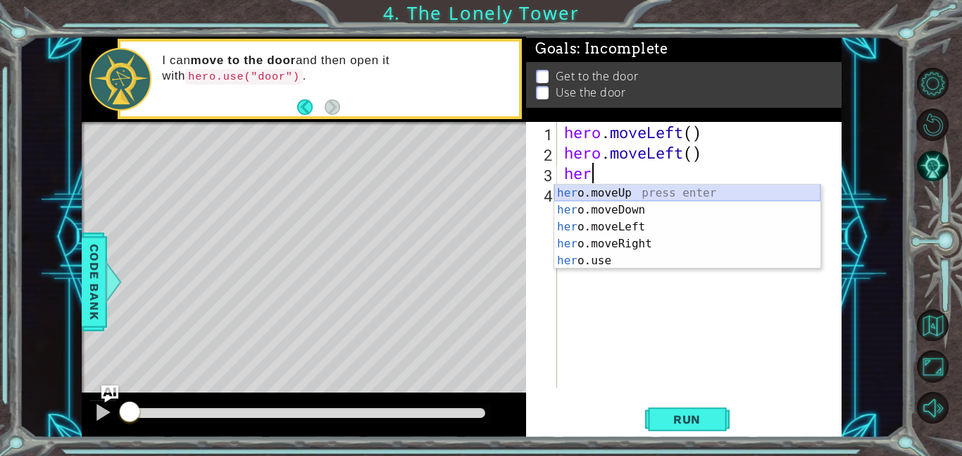
click at [641, 189] on div "her o.moveUp press enter her o.moveDown press enter her o.moveLeft press enter …" at bounding box center [688, 244] width 266 height 118
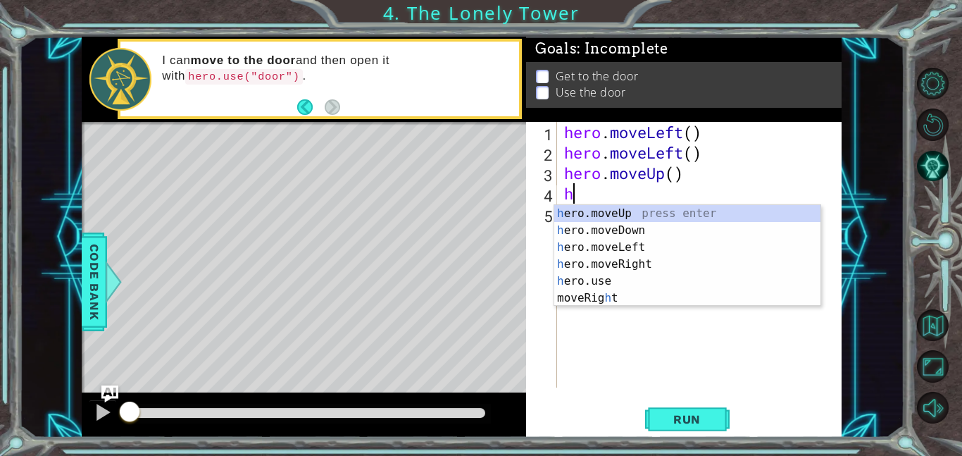
type textarea "her"
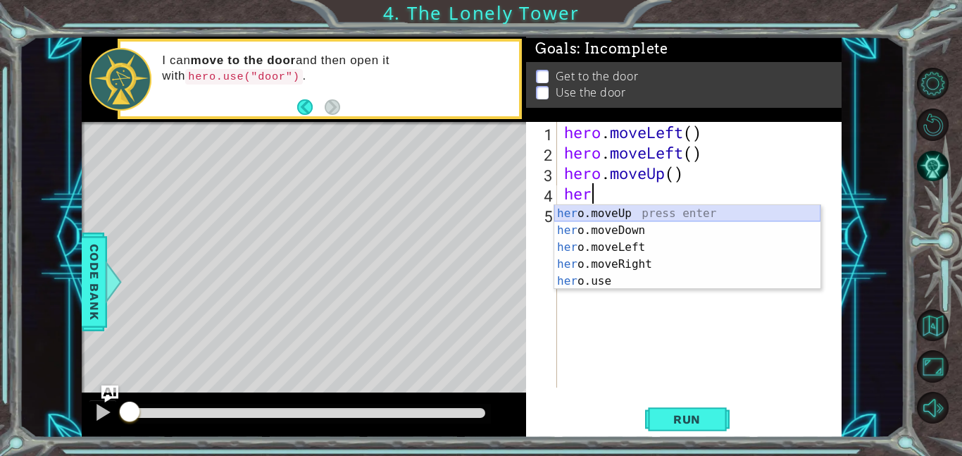
click at [634, 213] on div "her o.moveUp press enter her o.moveDown press enter her o.moveLeft press enter …" at bounding box center [688, 264] width 266 height 118
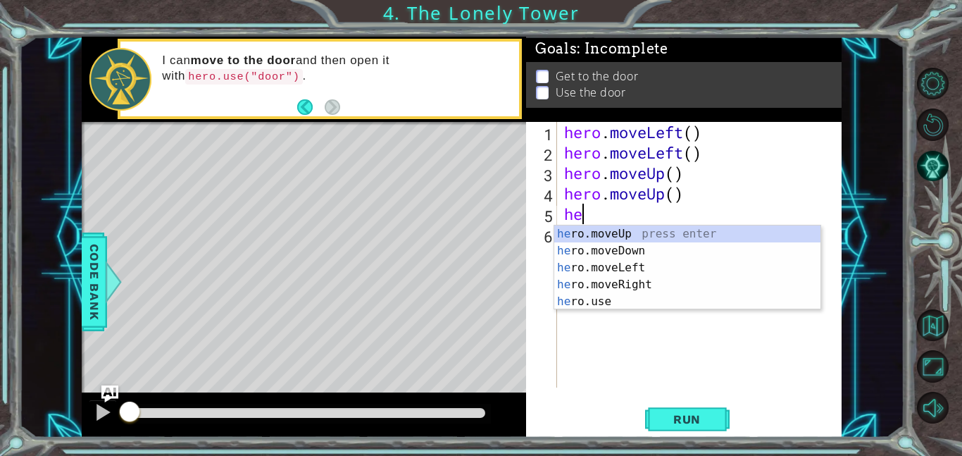
type textarea "her"
click at [631, 283] on div "her o.moveUp press enter her o.moveDown press enter her o.moveLeft press enter …" at bounding box center [688, 284] width 266 height 118
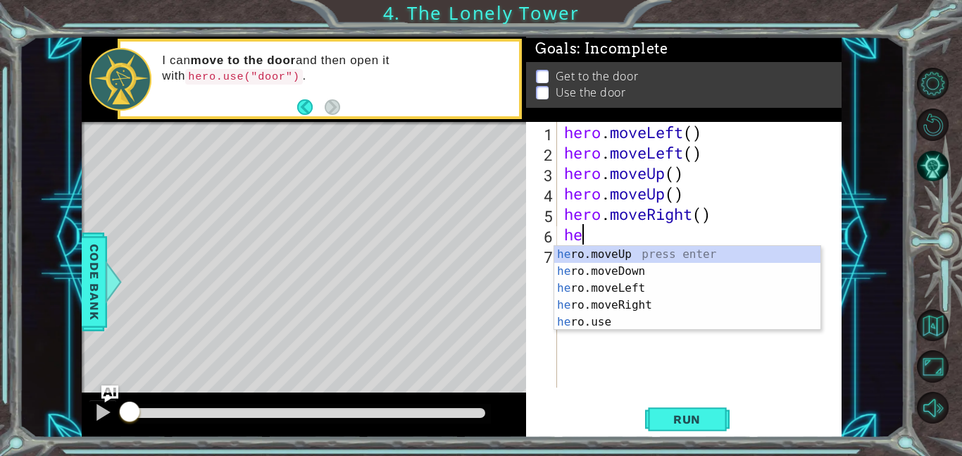
type textarea "her"
click at [643, 307] on div "her o.moveUp press enter her o.moveDown press enter her o.moveLeft press enter …" at bounding box center [688, 305] width 266 height 118
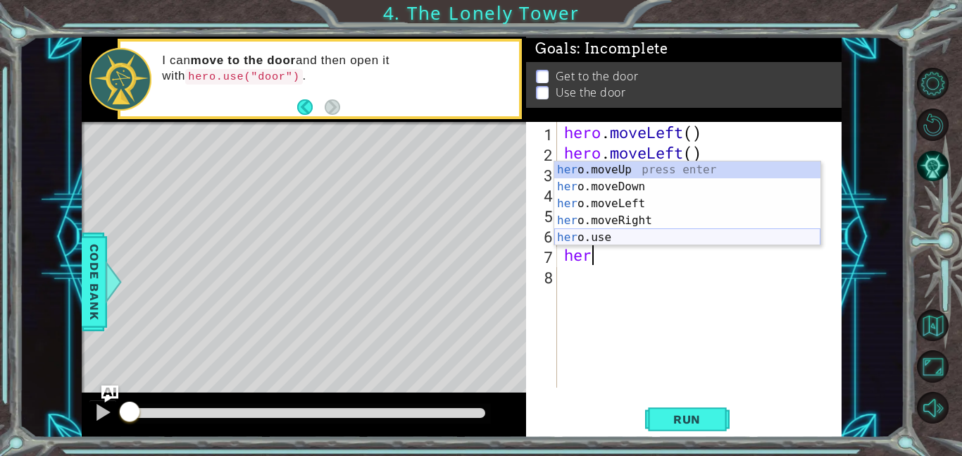
click at [651, 230] on div "her o.moveUp press enter her o.moveDown press enter her o.moveLeft press enter …" at bounding box center [688, 220] width 266 height 118
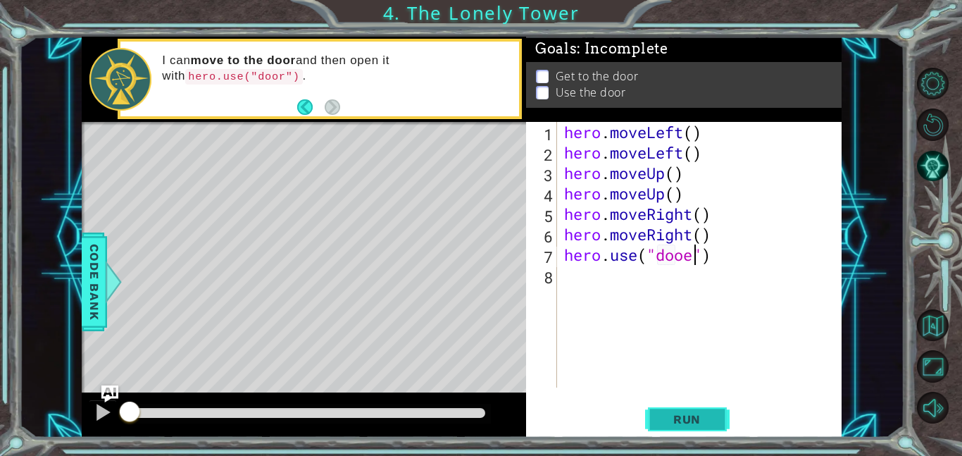
scroll to position [0, 6]
type textarea "hero.use("door")"
click at [683, 415] on span "Run" at bounding box center [687, 419] width 56 height 14
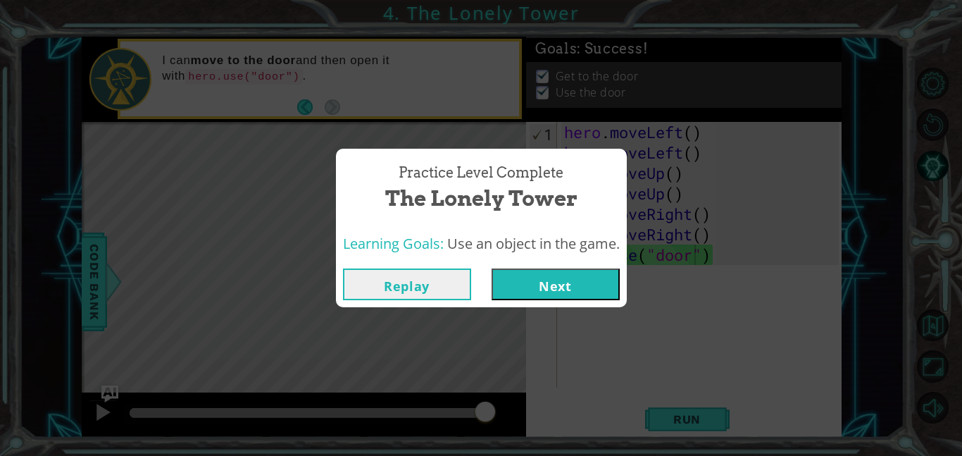
click at [517, 285] on button "Next" at bounding box center [556, 284] width 128 height 32
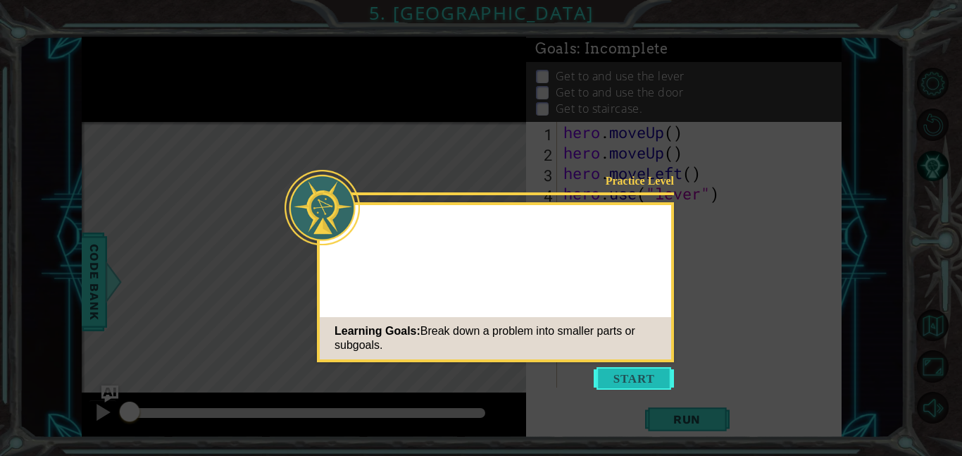
click at [635, 381] on button "Start" at bounding box center [634, 378] width 80 height 23
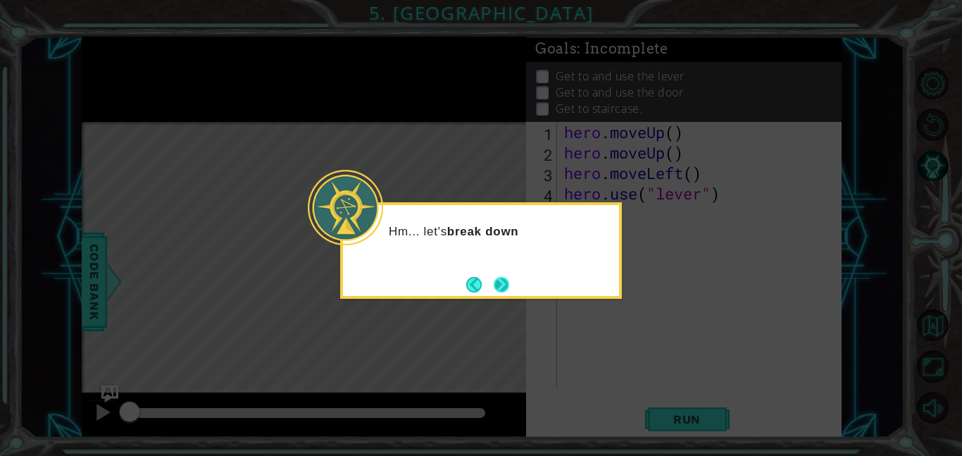
click at [495, 283] on button "Next" at bounding box center [502, 285] width 16 height 16
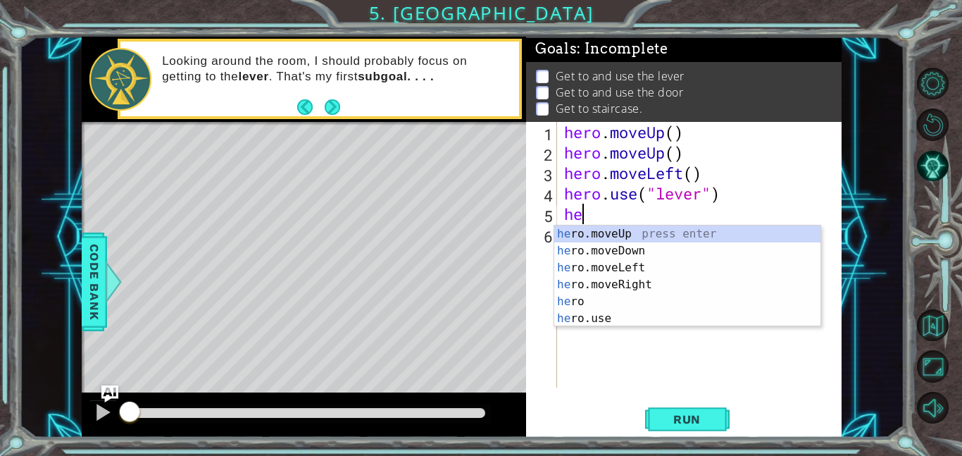
type textarea "her"
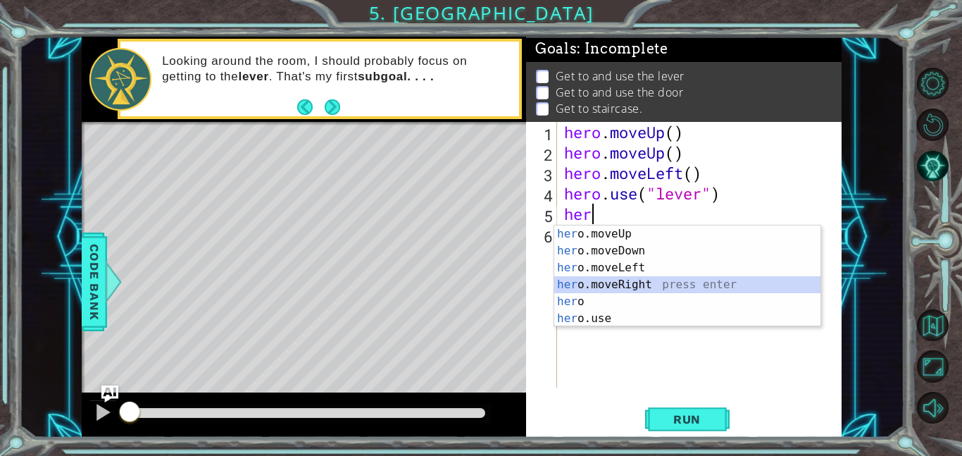
click at [638, 284] on div "her o.moveUp press enter her o.moveDown press enter her o.moveLeft press enter …" at bounding box center [688, 292] width 266 height 135
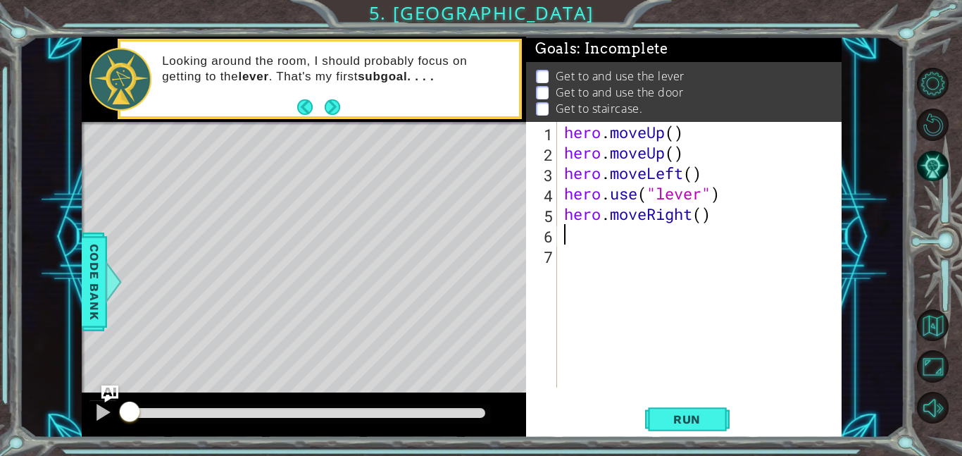
type textarea "her"
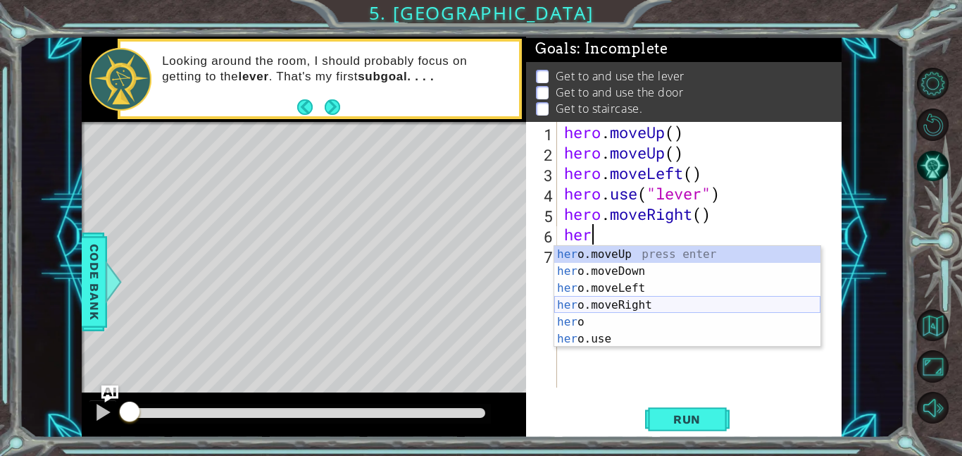
click at [641, 308] on div "her o.moveUp press enter her o.moveDown press enter her o.moveLeft press enter …" at bounding box center [688, 313] width 266 height 135
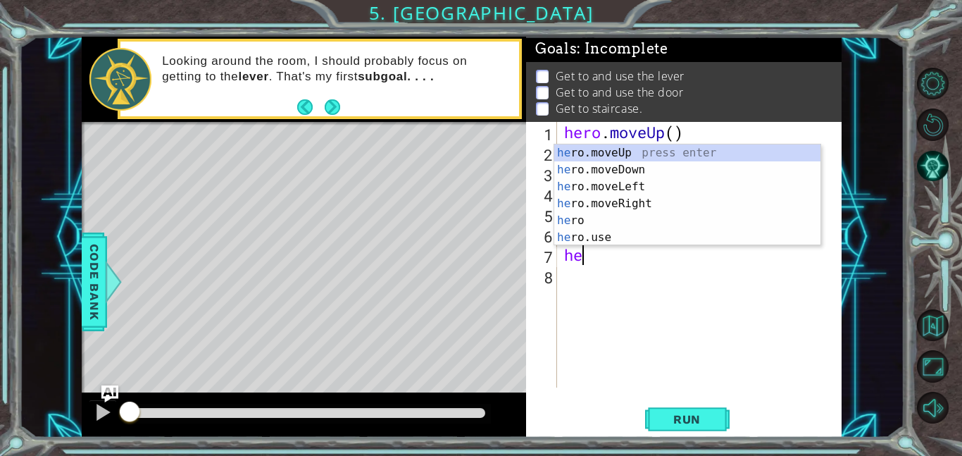
type textarea "her"
click at [617, 204] on div "her o.moveUp press enter her o.moveDown press enter her o.moveLeft press enter …" at bounding box center [688, 211] width 266 height 135
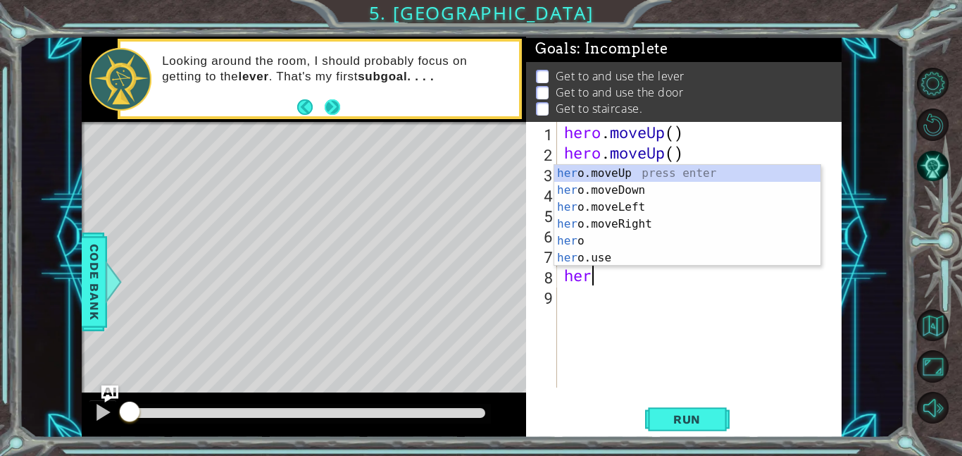
click at [329, 110] on button "Next" at bounding box center [332, 107] width 16 height 16
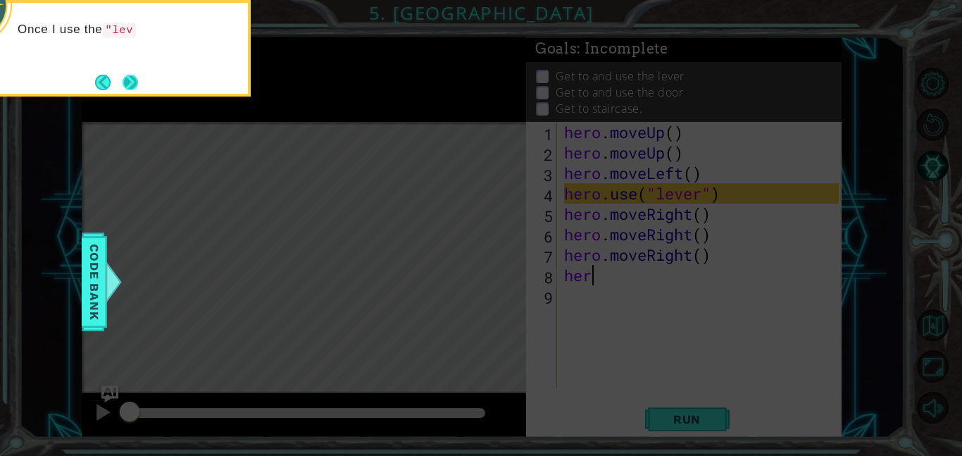
click at [123, 75] on button "Next" at bounding box center [131, 83] width 16 height 16
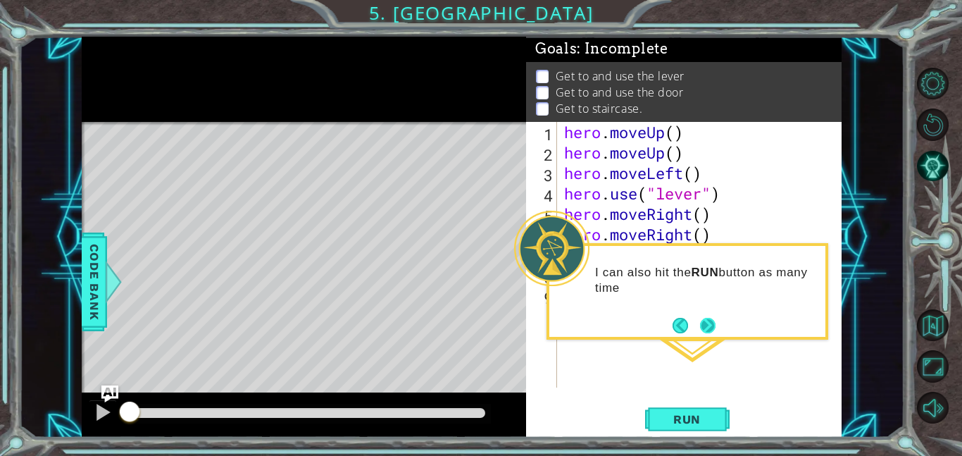
click at [707, 328] on button "Next" at bounding box center [708, 326] width 16 height 16
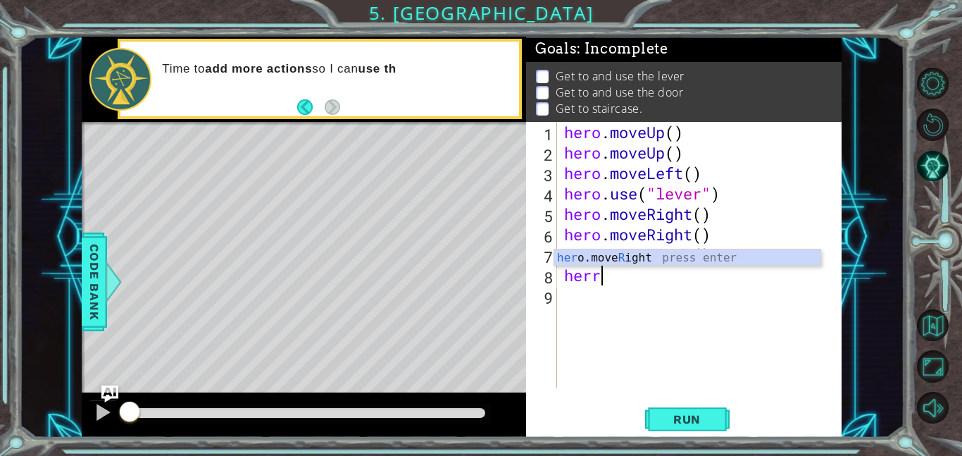
scroll to position [0, 1]
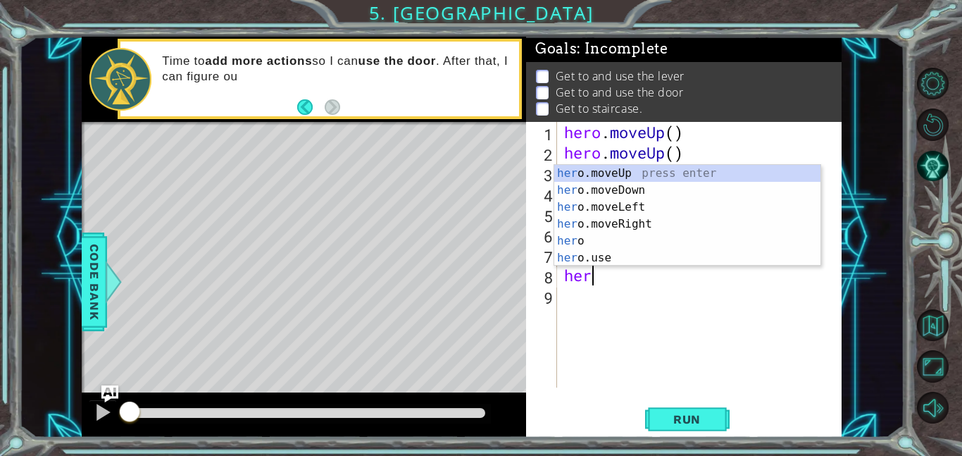
type textarea "he"
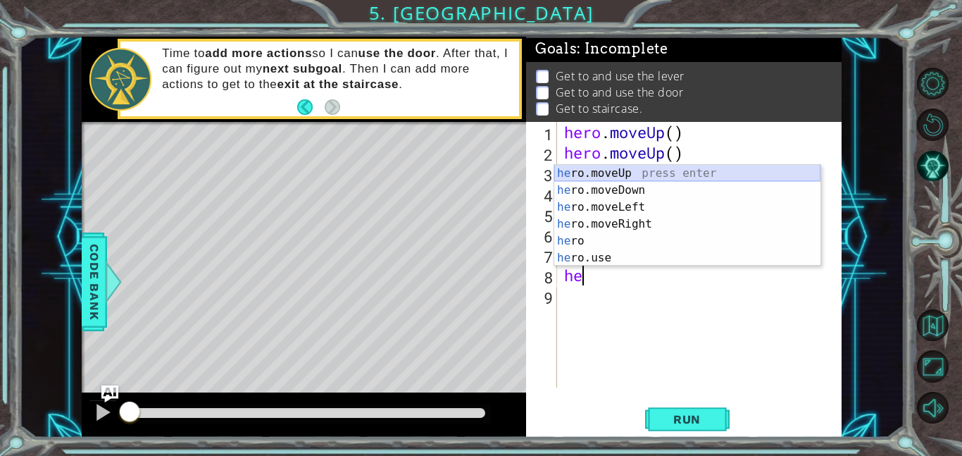
click at [612, 173] on div "he ro.moveUp press enter he ro.moveDown press enter he ro.moveLeft press enter …" at bounding box center [688, 232] width 266 height 135
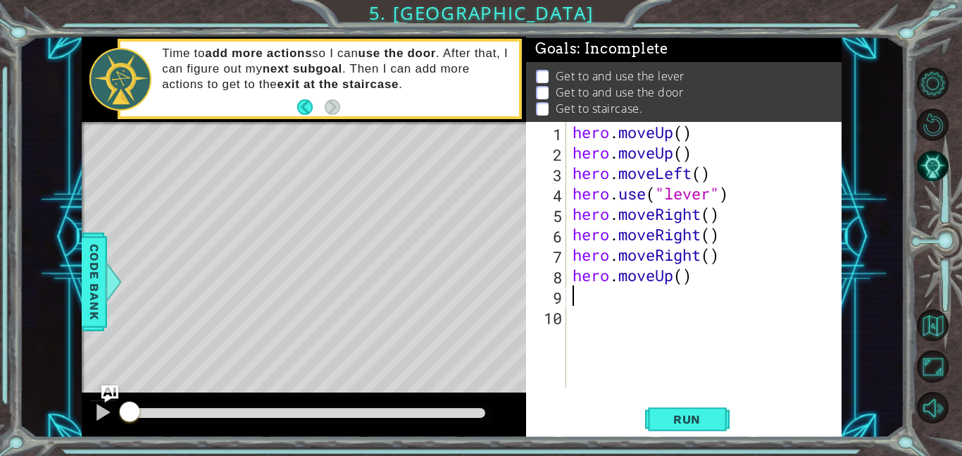
click at [661, 284] on div "hero . moveUp ( ) hero . moveUp ( ) hero . moveLeft ( ) hero . use ( "lever" ) …" at bounding box center [708, 275] width 276 height 306
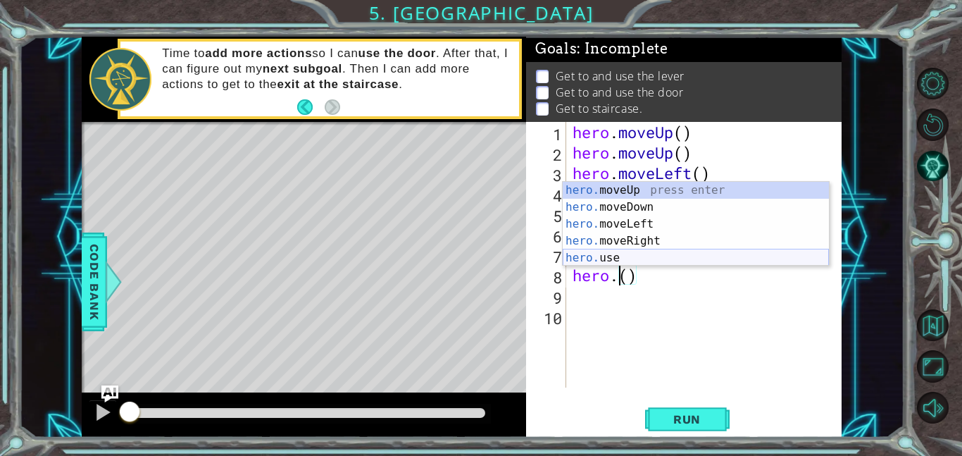
click at [626, 255] on div "hero. moveUp press enter hero. moveDown press enter hero. moveLeft press enter …" at bounding box center [696, 241] width 266 height 118
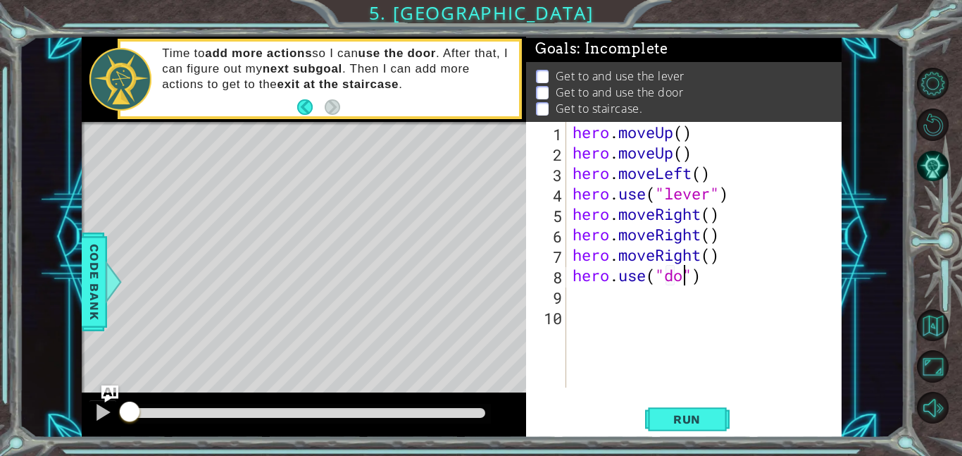
type textarea "hero.use("door")"
click at [643, 303] on div "hero . moveUp ( ) hero . moveUp ( ) hero . moveLeft ( ) hero . use ( "lever" ) …" at bounding box center [708, 275] width 276 height 306
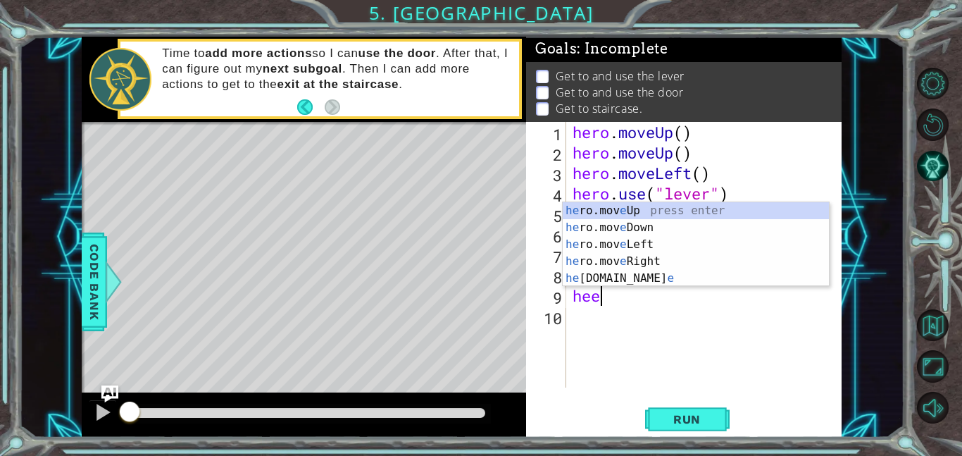
scroll to position [0, 1]
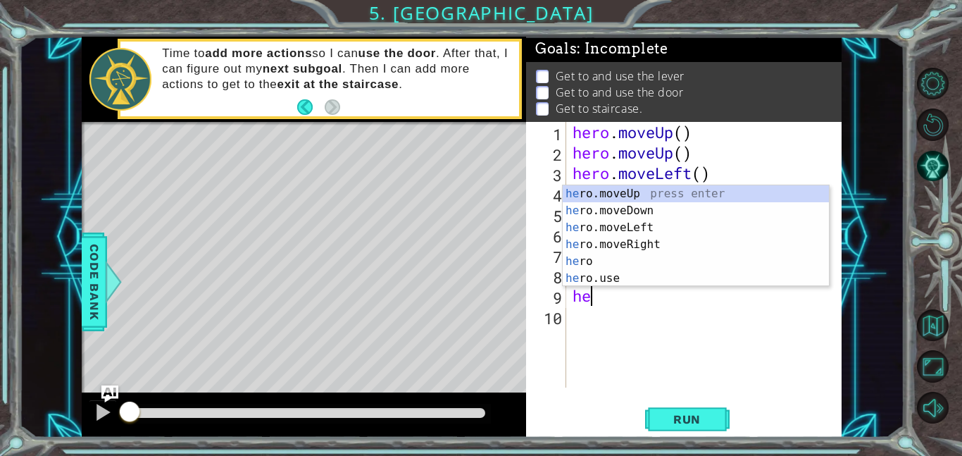
type textarea "her"
click at [654, 194] on div "her o.moveUp press enter her o.moveDown press enter her o.moveLeft press enter …" at bounding box center [696, 252] width 266 height 135
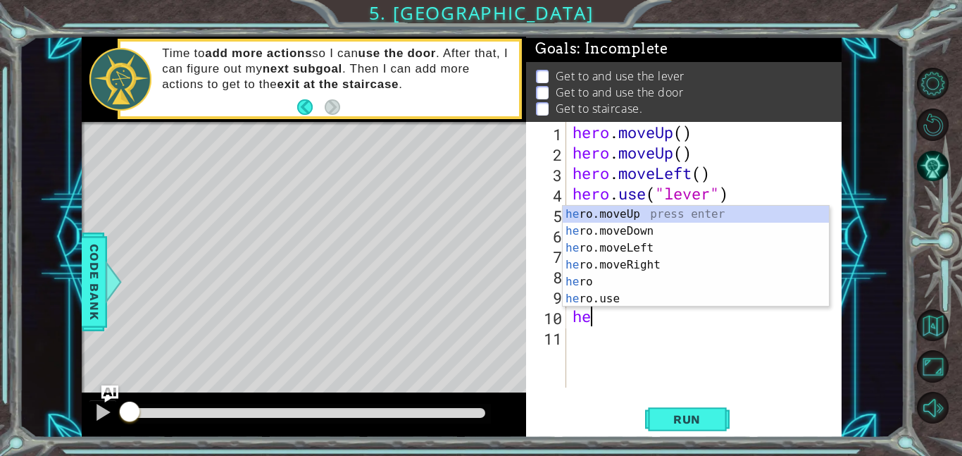
type textarea "her"
click at [604, 216] on div "her o.moveUp press enter her o.moveDown press enter her o.moveLeft press enter …" at bounding box center [696, 273] width 266 height 135
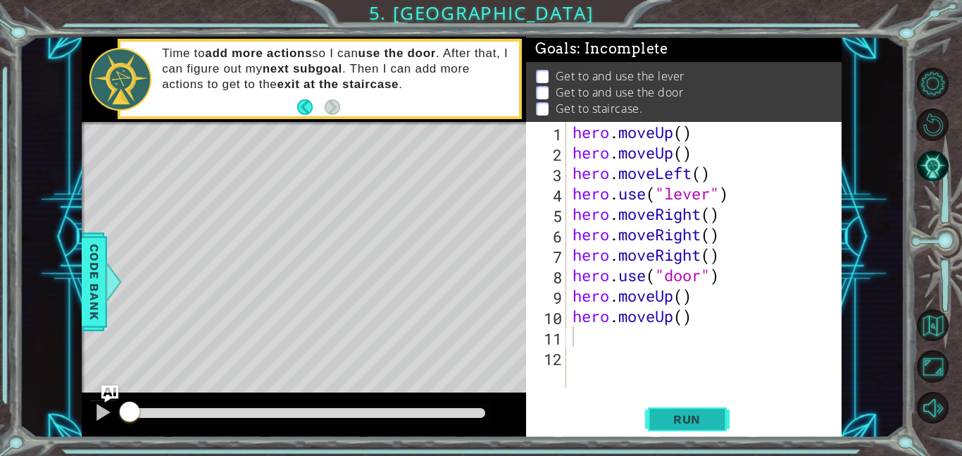
click at [683, 423] on span "Run" at bounding box center [687, 419] width 56 height 14
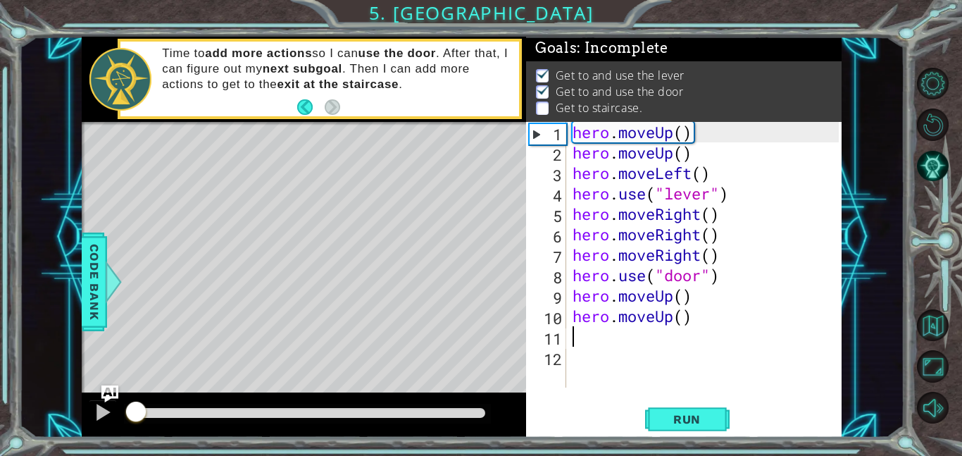
scroll to position [1, 0]
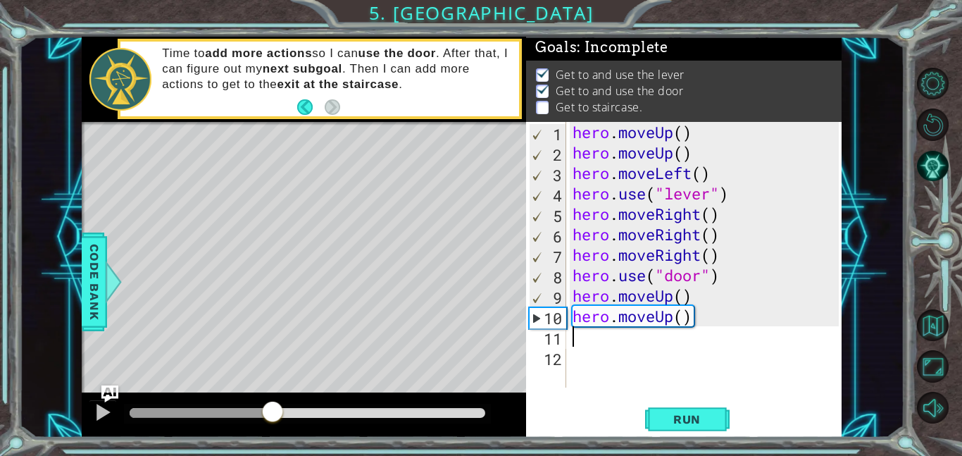
drag, startPoint x: 135, startPoint y: 414, endPoint x: 275, endPoint y: 405, distance: 139.8
click at [275, 405] on div at bounding box center [272, 412] width 25 height 25
click at [627, 342] on div "hero . moveUp ( ) hero . moveUp ( ) hero . moveLeft ( ) hero . use ( "lever" ) …" at bounding box center [708, 275] width 276 height 306
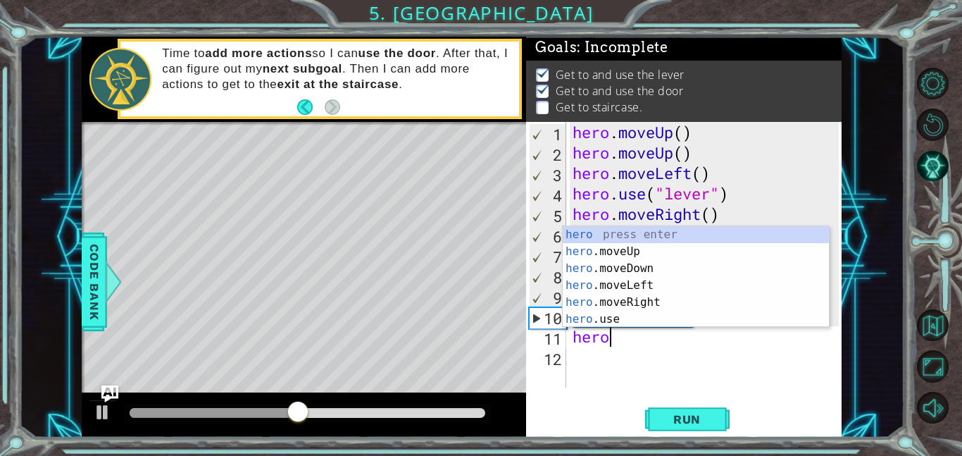
scroll to position [0, 1]
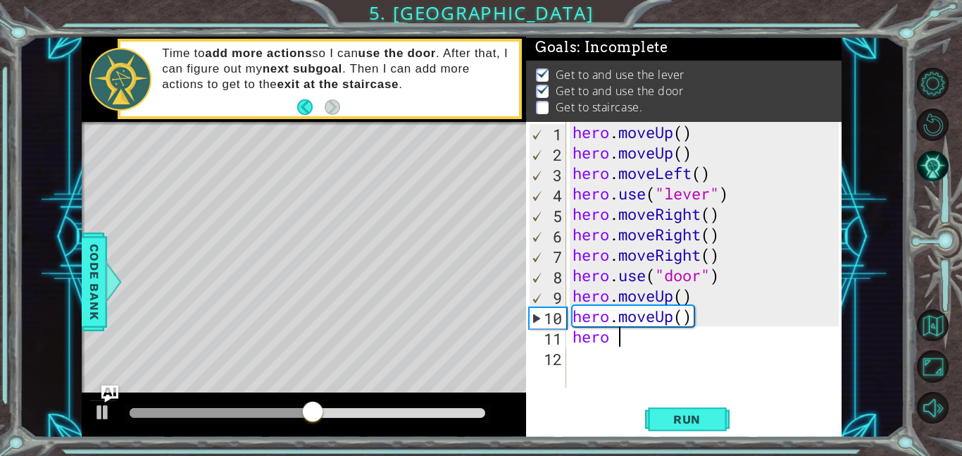
type textarea "hero"
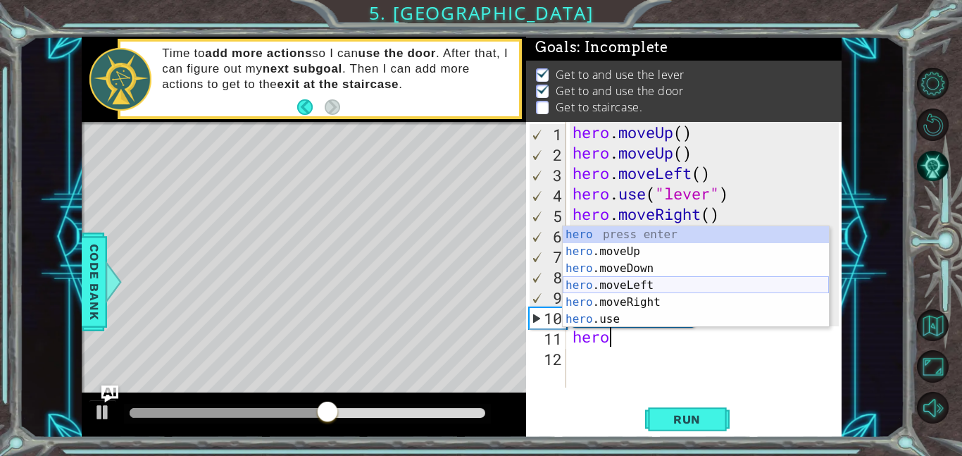
click at [638, 286] on div "hero press enter hero .moveUp press enter hero .moveDown press enter hero .move…" at bounding box center [696, 293] width 266 height 135
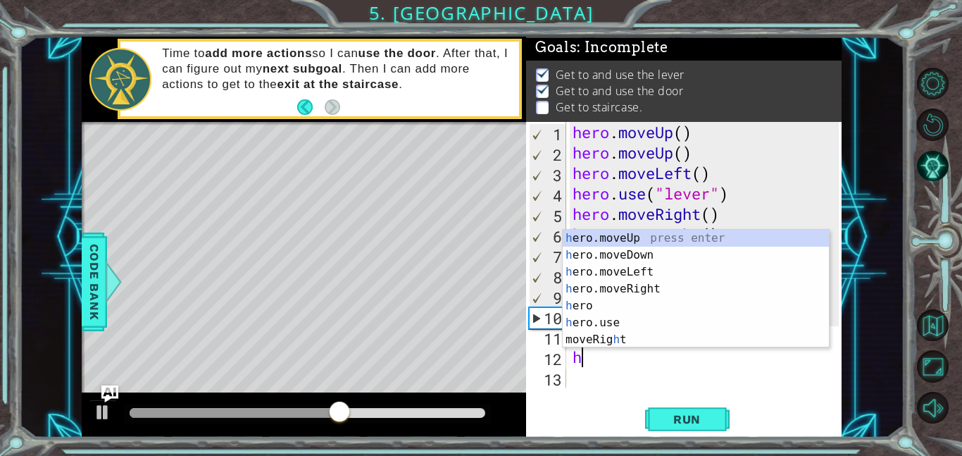
type textarea "hero"
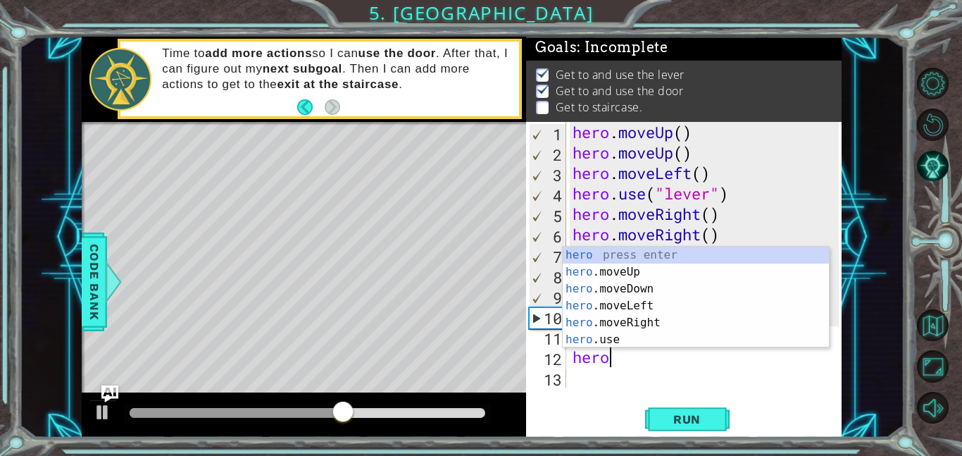
scroll to position [0, 1]
click at [647, 304] on div "hero press enter hero .moveUp press enter hero .moveDown press enter hero .move…" at bounding box center [696, 314] width 266 height 135
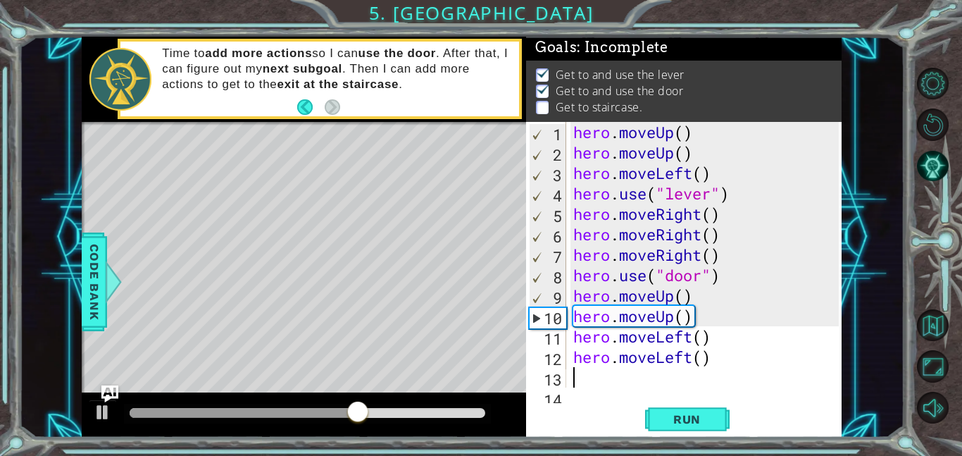
scroll to position [20, 0]
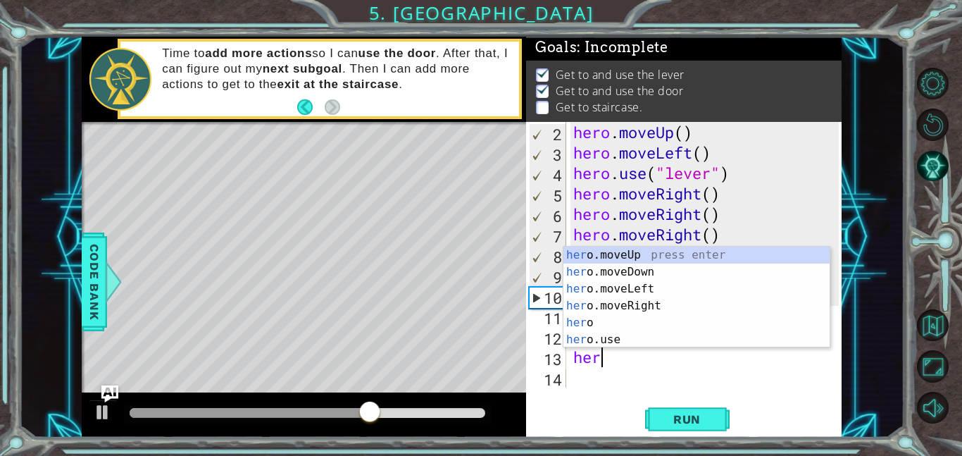
type textarea "hero"
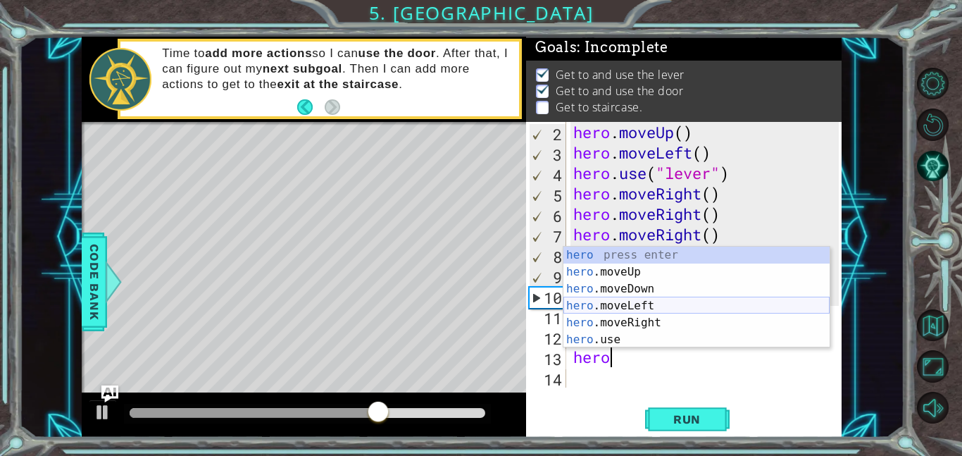
click at [597, 308] on div "hero press enter hero .moveUp press enter hero .moveDown press enter hero .move…" at bounding box center [697, 314] width 266 height 135
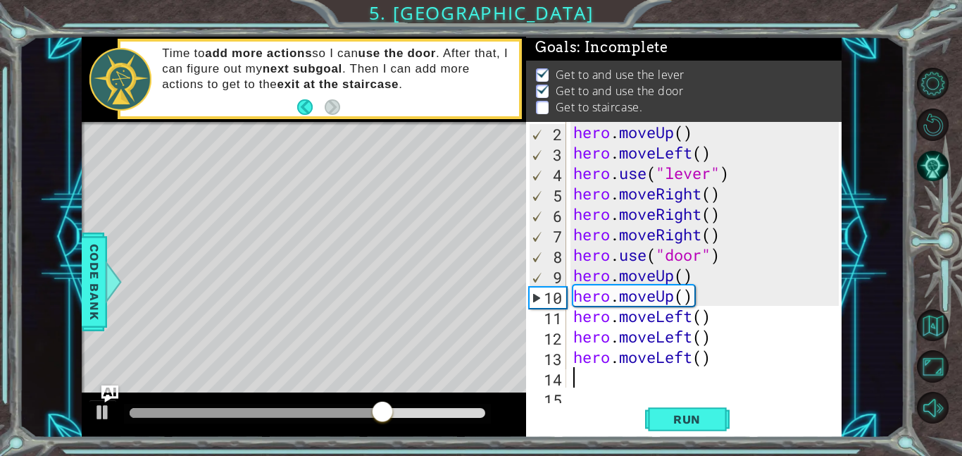
scroll to position [41, 0]
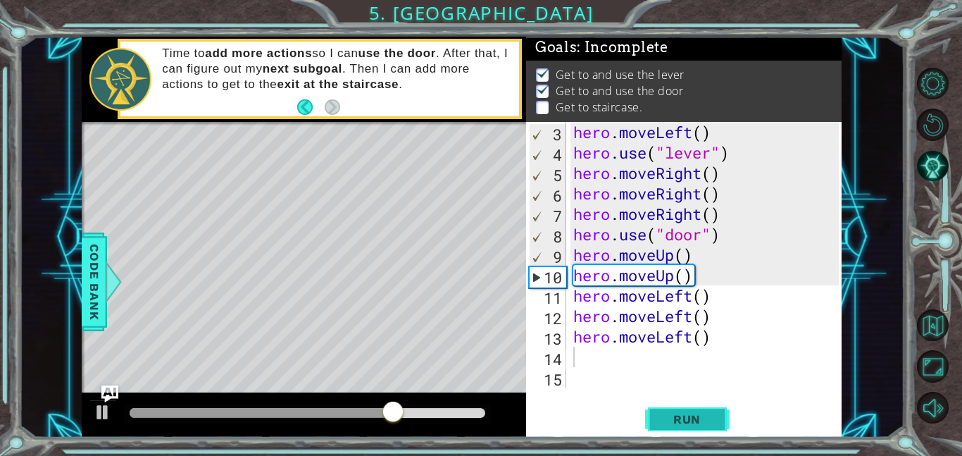
click at [664, 426] on button "Run" at bounding box center [687, 419] width 85 height 32
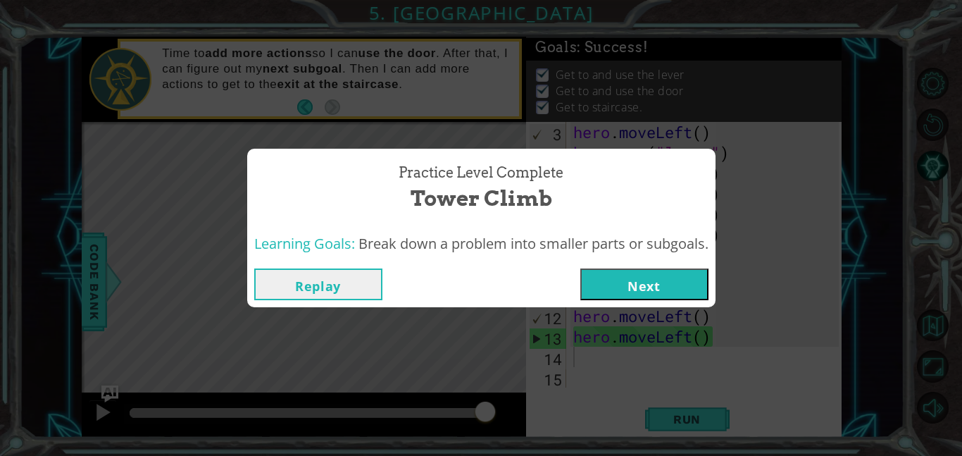
click at [612, 285] on button "Next" at bounding box center [645, 284] width 128 height 32
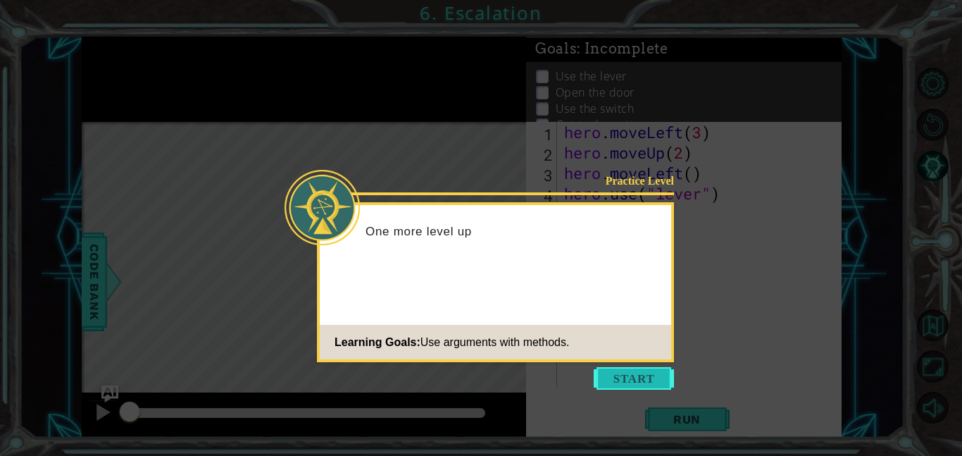
click at [638, 373] on button "Start" at bounding box center [634, 378] width 80 height 23
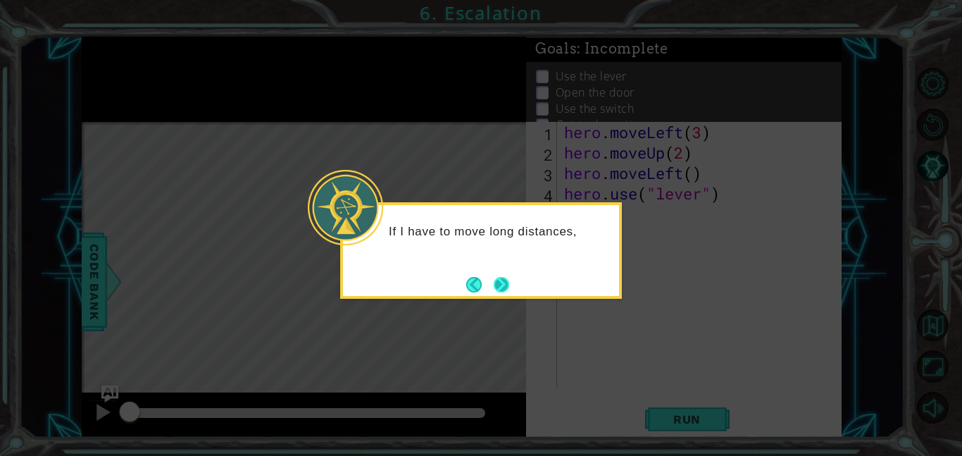
click at [509, 289] on button "Next" at bounding box center [502, 285] width 16 height 16
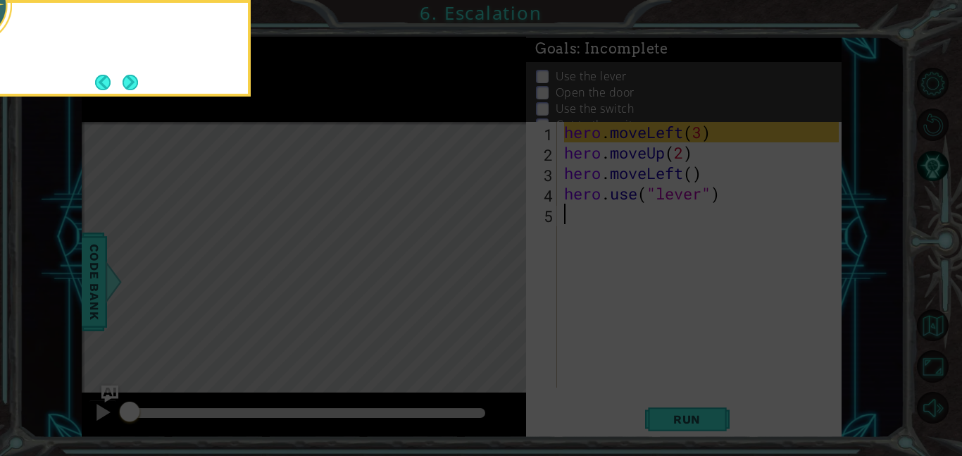
click at [512, 289] on icon at bounding box center [481, 68] width 962 height 775
click at [132, 75] on button "Next" at bounding box center [131, 83] width 16 height 16
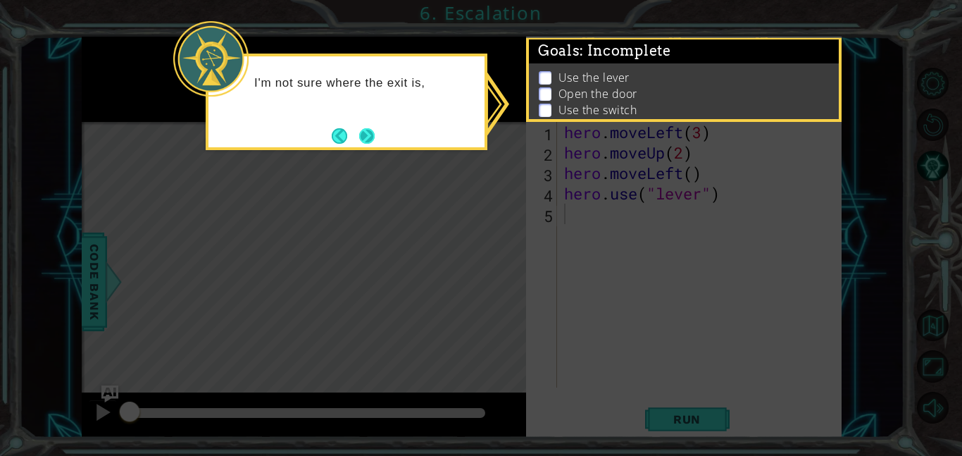
click at [361, 136] on button "Next" at bounding box center [367, 136] width 16 height 16
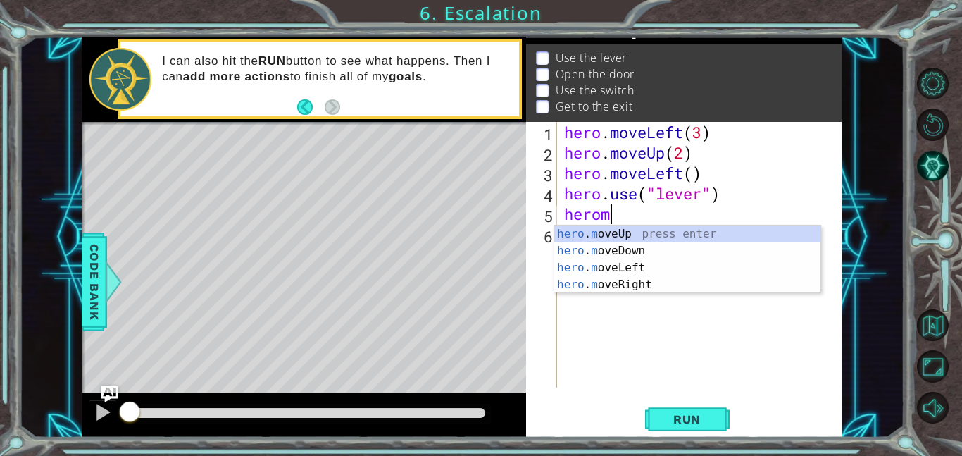
scroll to position [0, 1]
click at [654, 266] on div "hero . m oveUp press enter hero . m oveDown press enter hero . m oveLeft press …" at bounding box center [688, 275] width 266 height 101
type textarea "hero.moveLeft(1)"
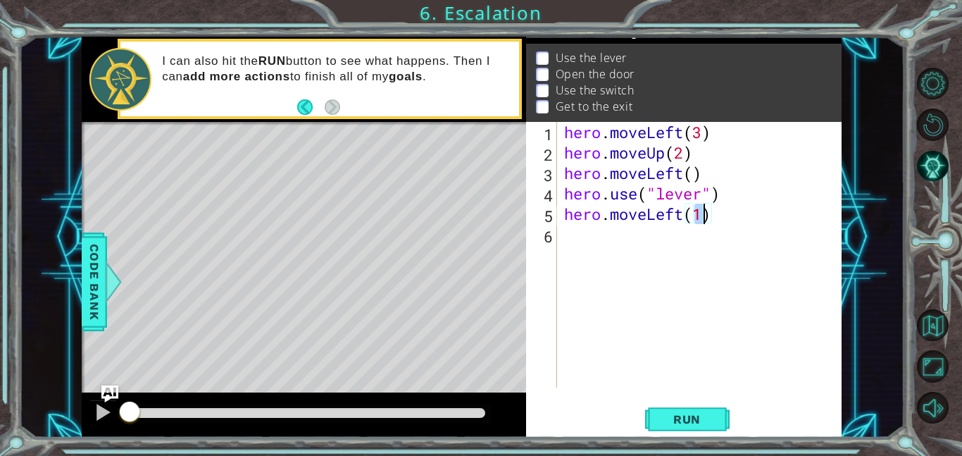
click at [649, 261] on div "hero . moveLeft ( 3 ) hero . moveUp ( 2 ) hero . moveLeft ( ) hero . use ( "lev…" at bounding box center [704, 275] width 285 height 306
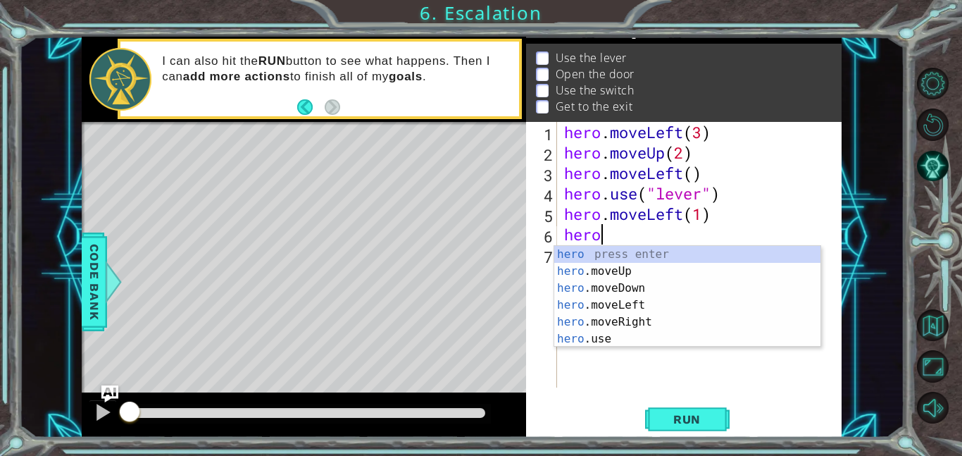
scroll to position [0, 1]
click at [626, 339] on div "hero press enter hero .moveUp press enter hero .moveDown press enter hero .move…" at bounding box center [688, 313] width 266 height 135
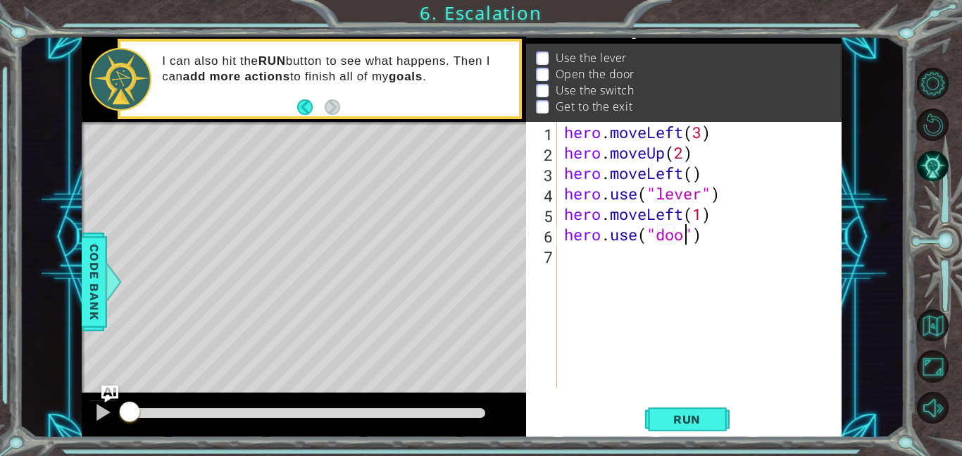
type textarea "hero.use("door")"
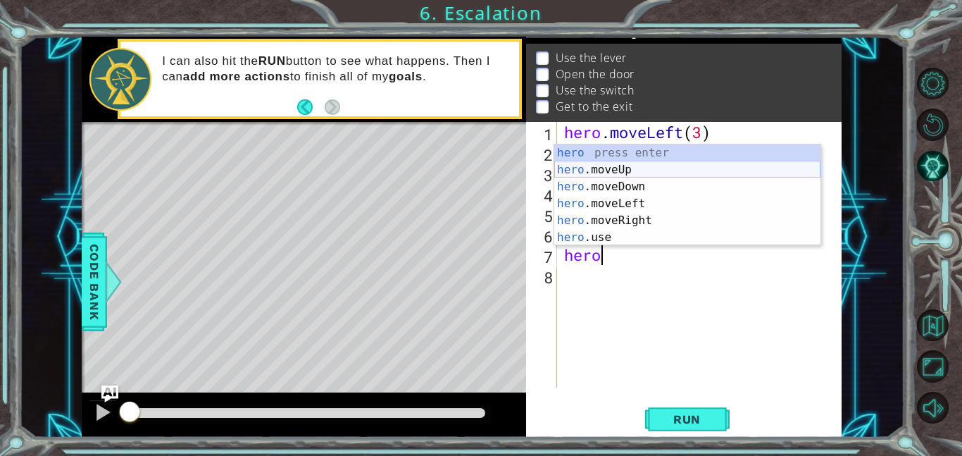
click at [612, 171] on div "hero press enter hero .moveUp press enter hero .moveDown press enter hero .move…" at bounding box center [688, 211] width 266 height 135
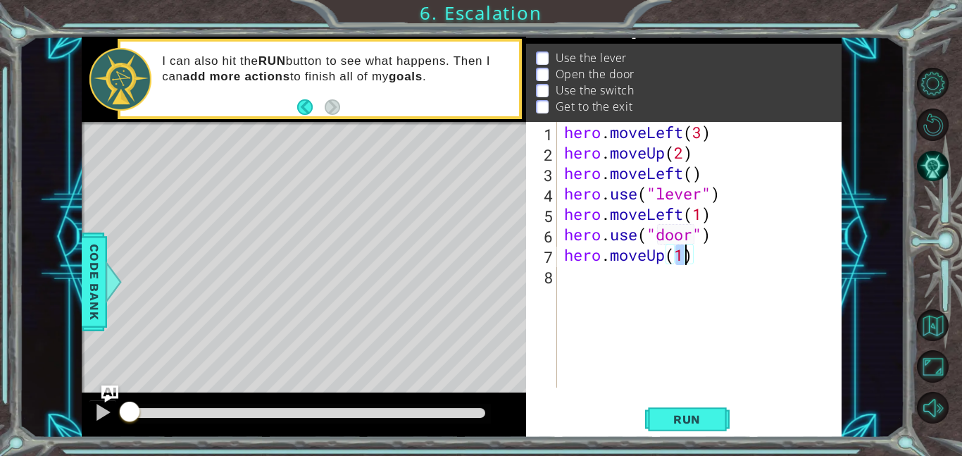
type textarea "hero.moveUp(2)"
click at [647, 298] on div "hero . moveLeft ( 3 ) hero . moveUp ( 2 ) hero . moveLeft ( ) hero . use ( "lev…" at bounding box center [704, 275] width 285 height 306
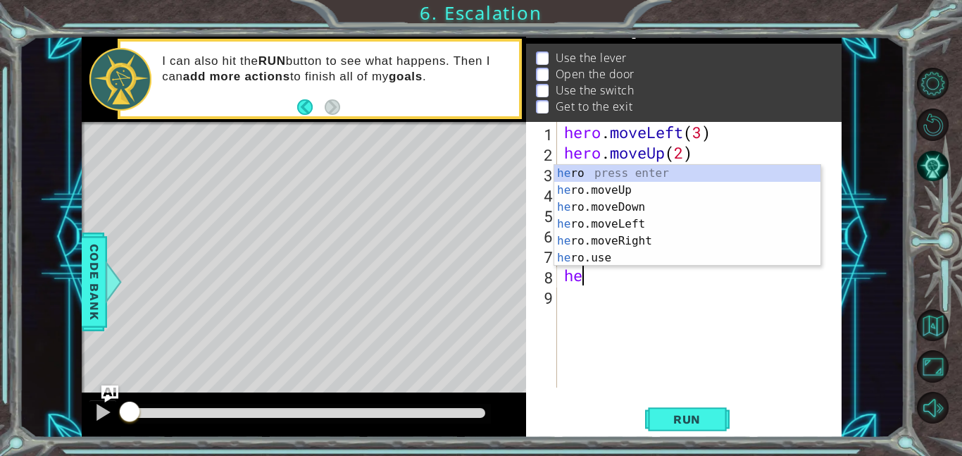
scroll to position [0, 1]
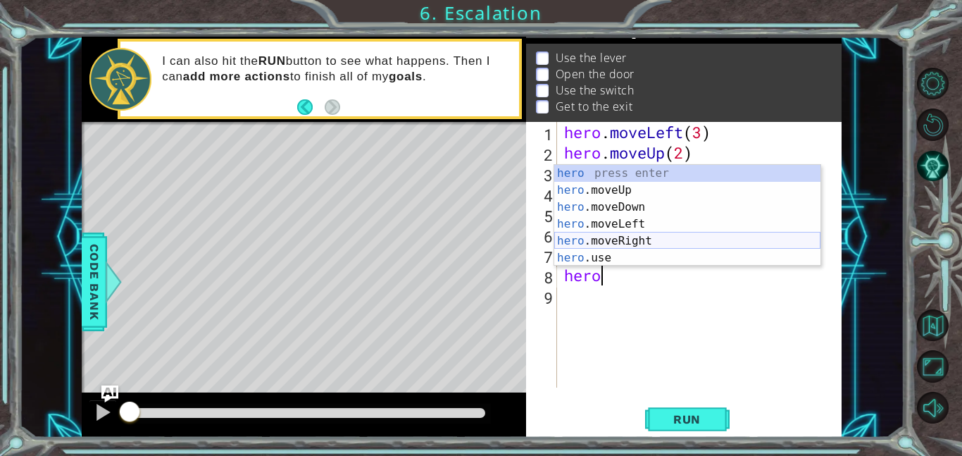
click at [647, 242] on div "hero press enter hero .moveUp press enter hero .moveDown press enter hero .move…" at bounding box center [688, 232] width 266 height 135
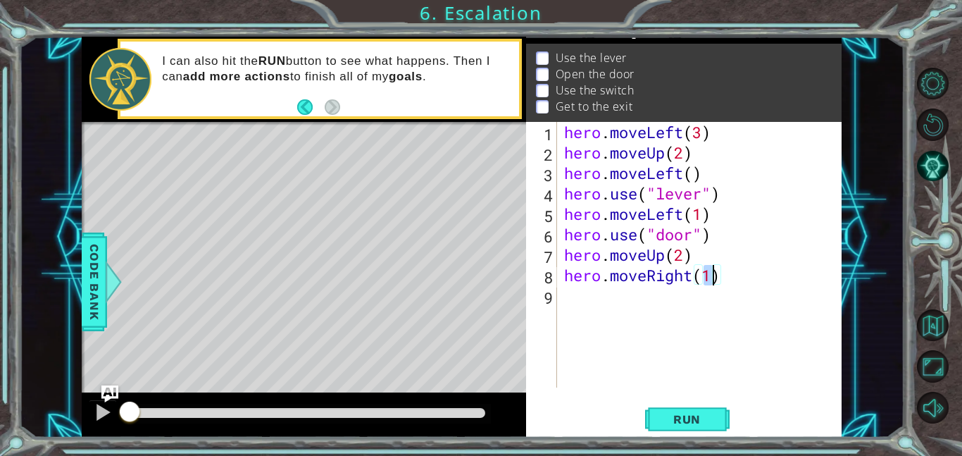
scroll to position [0, 6]
click at [696, 416] on span "Run" at bounding box center [687, 419] width 56 height 14
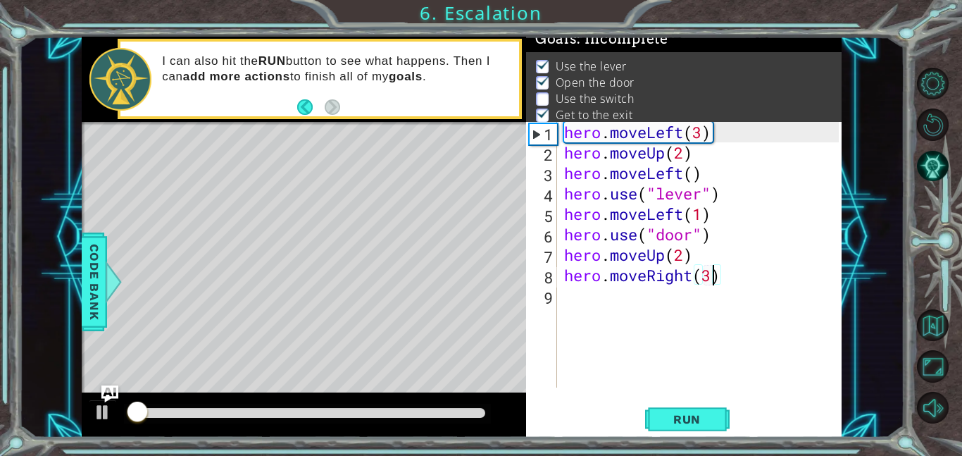
scroll to position [9, 0]
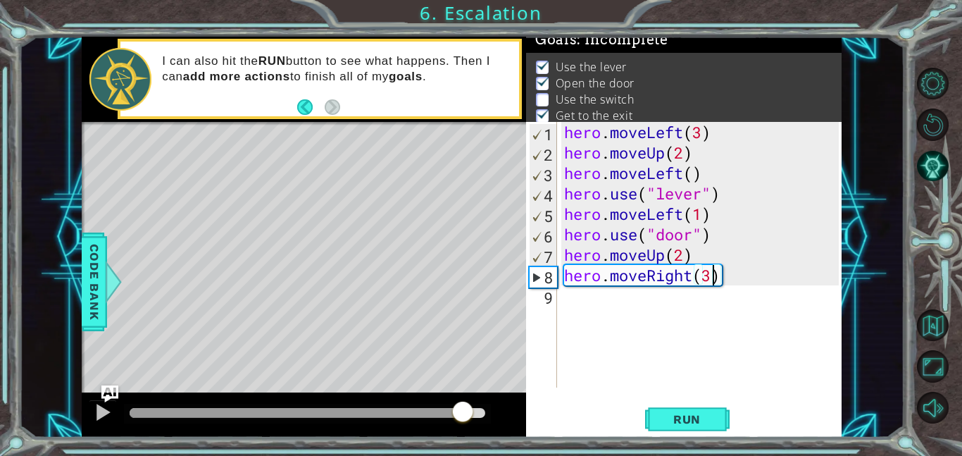
drag, startPoint x: 149, startPoint y: 409, endPoint x: 467, endPoint y: 355, distance: 322.9
click at [467, 355] on div "methods hero moveDown(steps) moveUp(steps) moveLeft(steps) moveRight(steps) use…" at bounding box center [462, 237] width 760 height 401
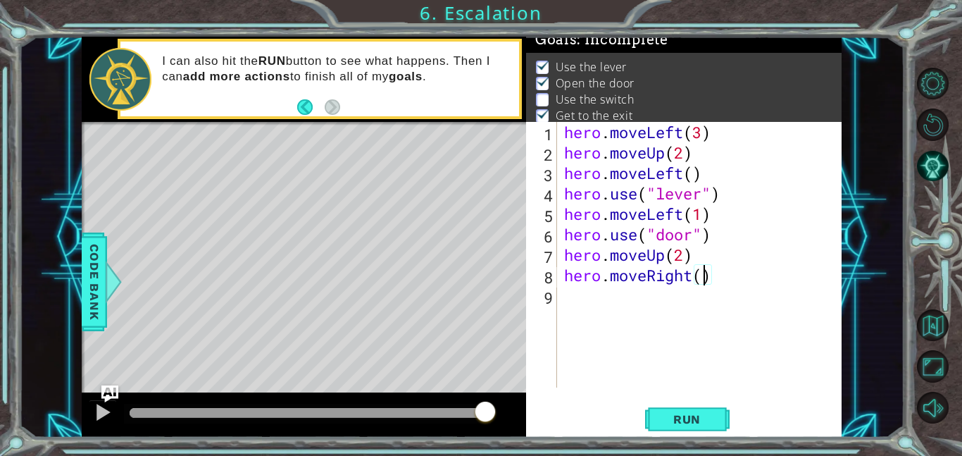
type textarea "hero.moveRight(2)"
click at [630, 294] on div "hero . moveLeft ( 3 ) hero . moveUp ( 2 ) hero . moveLeft ( ) hero . use ( "lev…" at bounding box center [704, 275] width 285 height 306
type textarea "e"
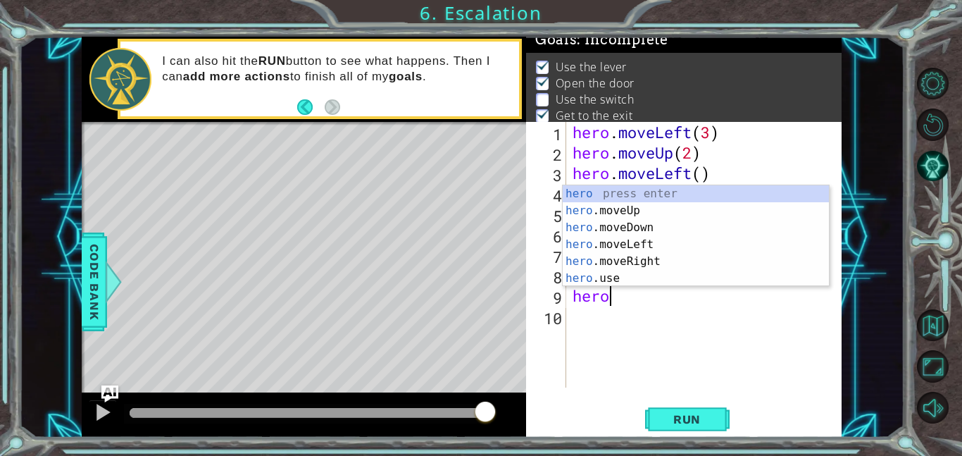
scroll to position [0, 1]
click at [623, 280] on div "hero press enter hero .moveUp press enter hero .moveDown press enter hero .move…" at bounding box center [696, 252] width 266 height 135
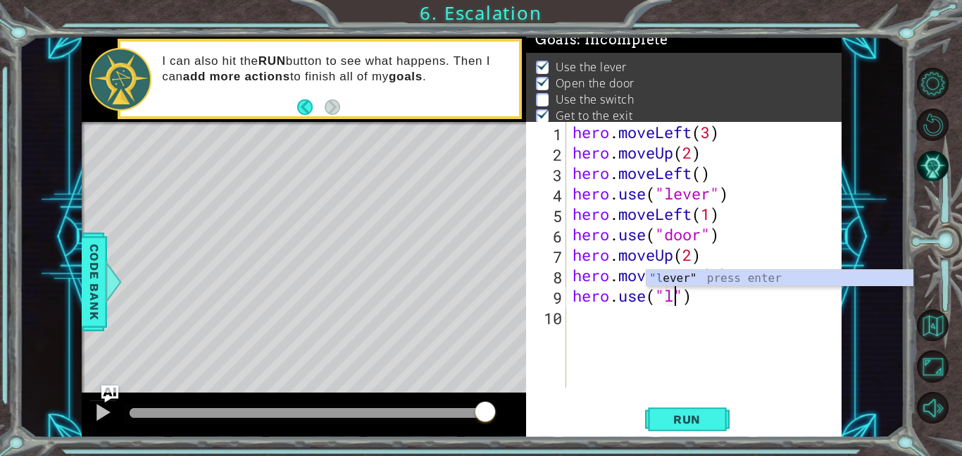
scroll to position [0, 5]
type textarea "hero.use("lever")"
click at [698, 326] on div "hero . moveLeft ( 3 ) hero . moveUp ( 2 ) hero . moveLeft ( ) hero . use ( "lev…" at bounding box center [708, 275] width 276 height 306
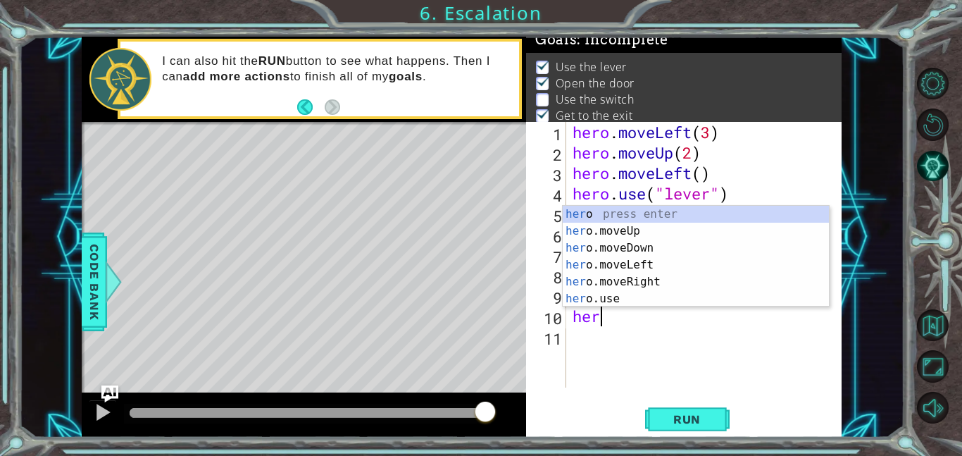
scroll to position [0, 1]
click at [649, 279] on div "hero press enter hero .moveUp press enter hero .moveDown press enter hero .move…" at bounding box center [696, 273] width 266 height 135
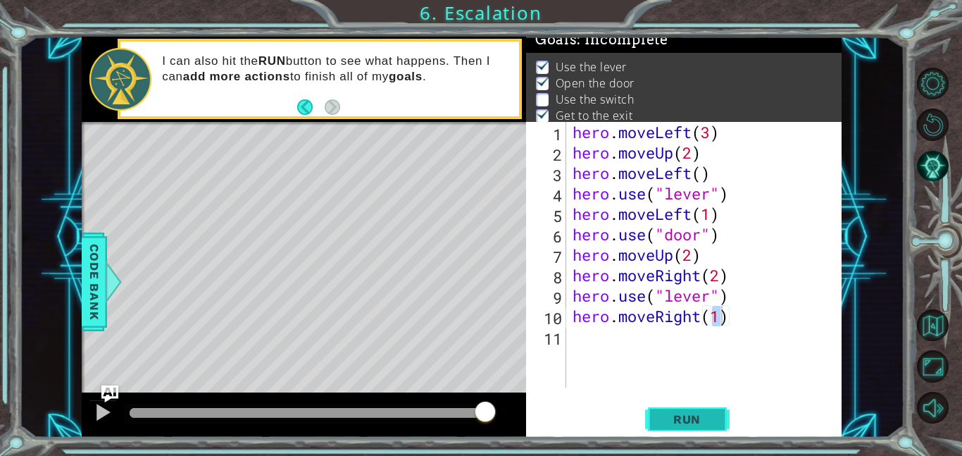
click at [669, 418] on span "Run" at bounding box center [687, 419] width 56 height 14
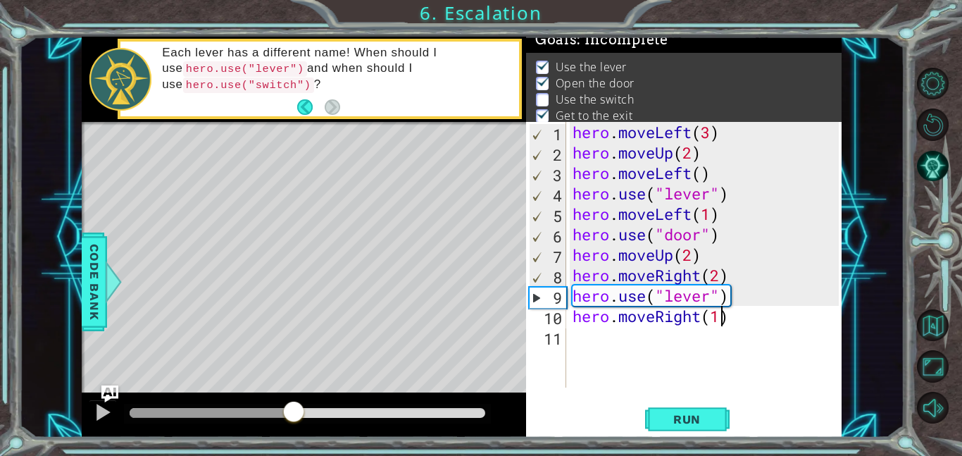
drag, startPoint x: 144, startPoint y: 404, endPoint x: 293, endPoint y: 366, distance: 153.6
click at [293, 366] on div "methods hero moveDown(steps) moveUp(steps) moveLeft(steps) moveRight(steps) use…" at bounding box center [462, 237] width 760 height 401
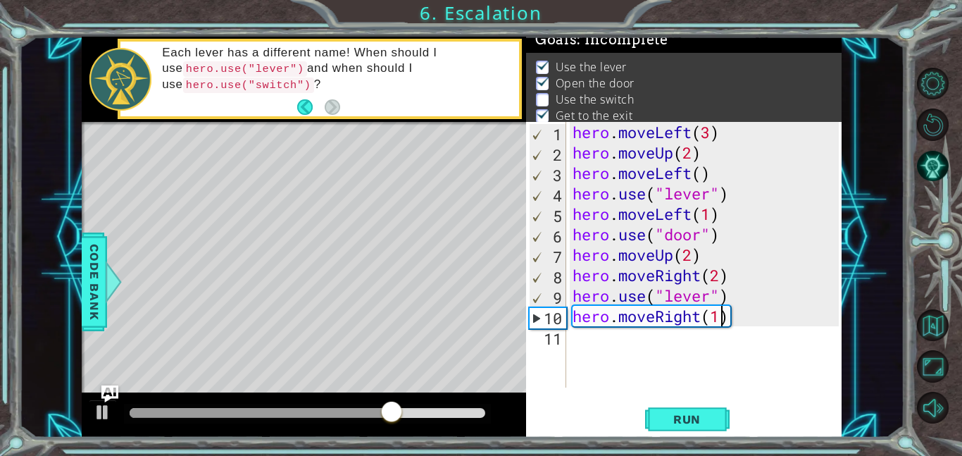
scroll to position [15, 0]
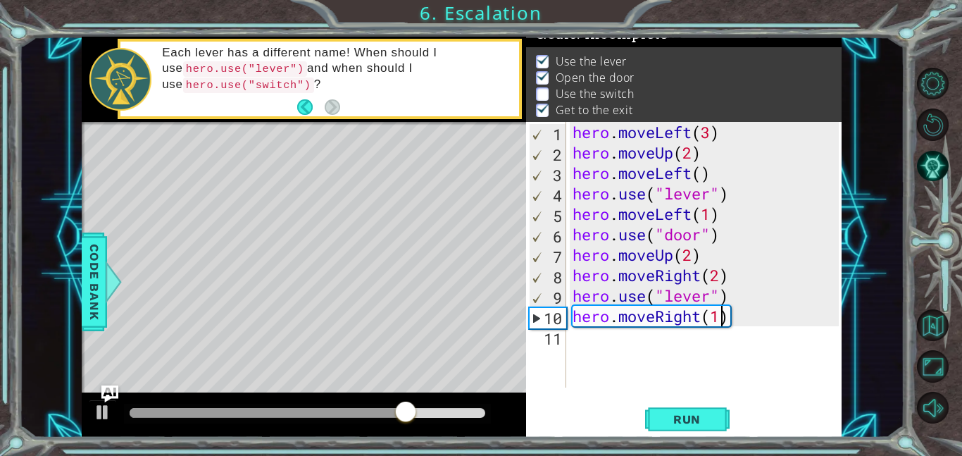
click at [686, 296] on div "hero . moveLeft ( 3 ) hero . moveUp ( 2 ) hero . moveLeft ( ) hero . use ( "lev…" at bounding box center [708, 275] width 276 height 306
type textarea "hero.use("switch")"
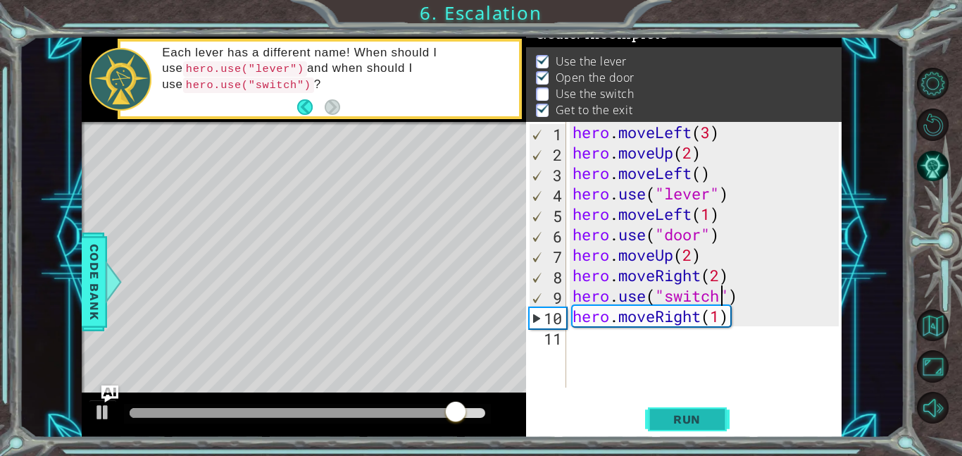
click at [674, 432] on button "Run" at bounding box center [687, 419] width 85 height 32
click at [490, 351] on body "1 ההההההההההההההההההההההההההההההההההההההההההההההההההההההההההההההההההההההההההההה…" at bounding box center [481, 228] width 962 height 456
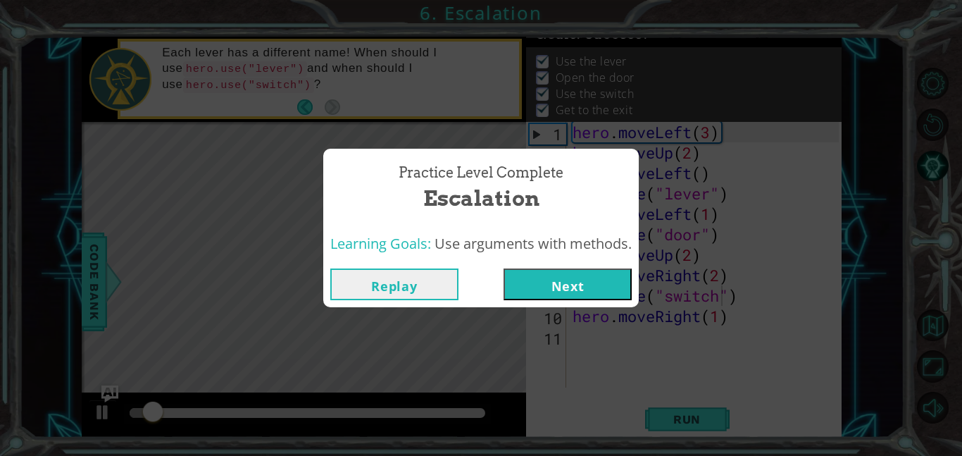
click at [540, 275] on button "Next" at bounding box center [568, 284] width 128 height 32
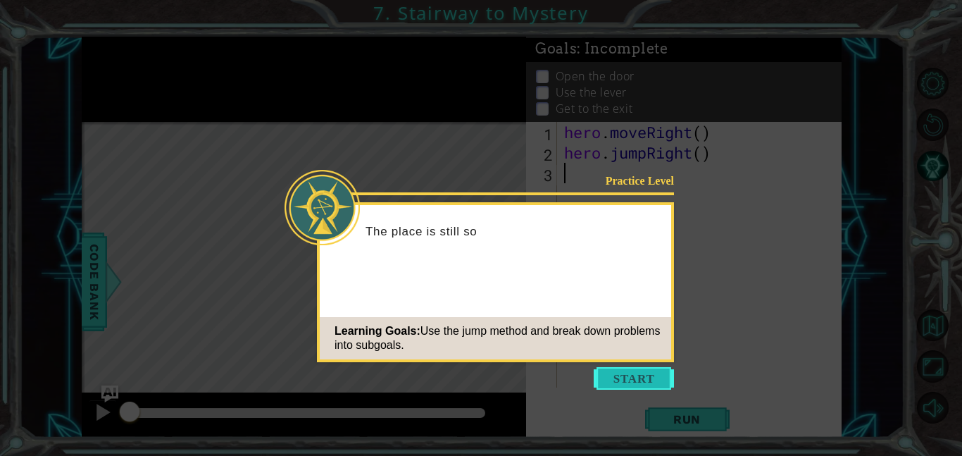
click at [624, 374] on button "Start" at bounding box center [634, 378] width 80 height 23
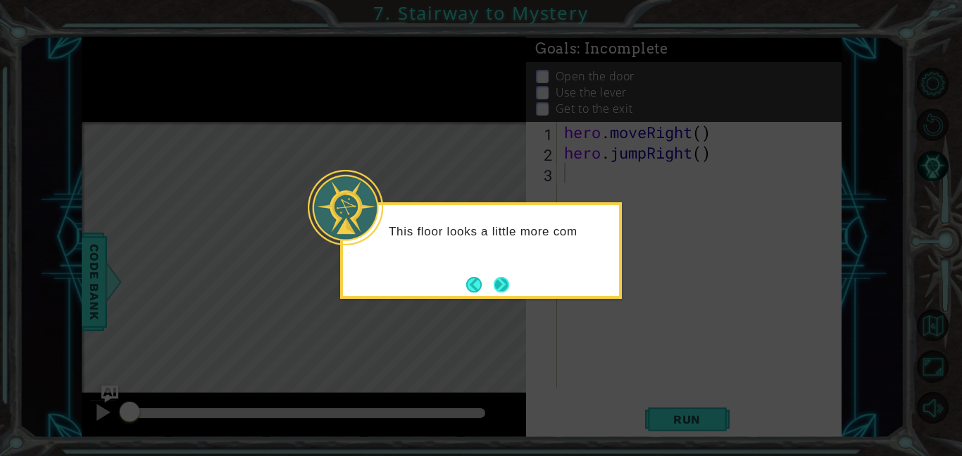
click at [504, 281] on button "Next" at bounding box center [502, 285] width 16 height 16
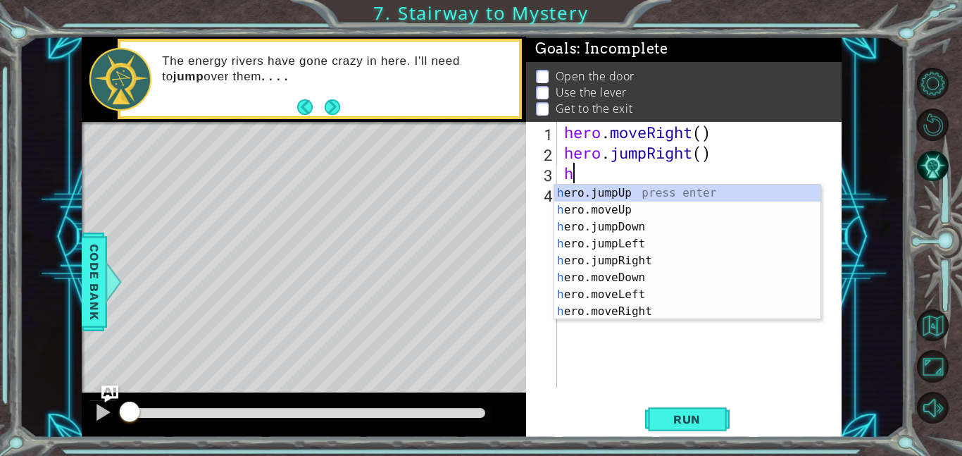
type textarea "hero"
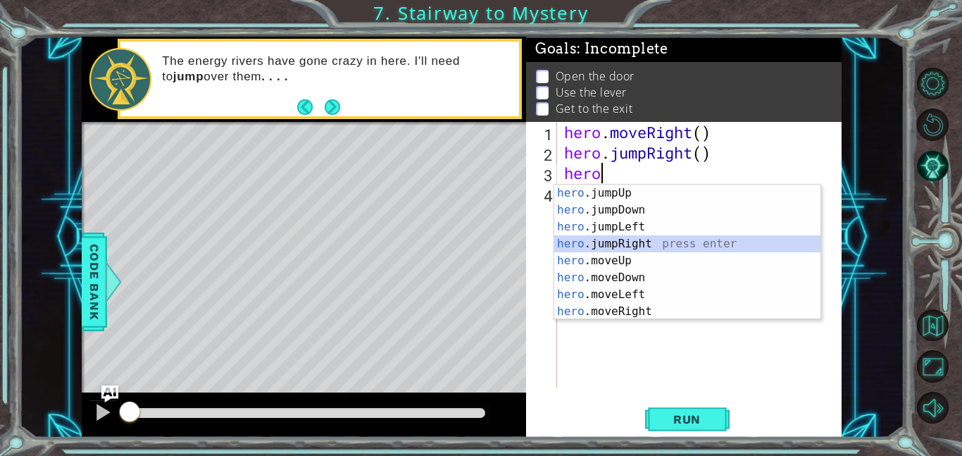
click at [628, 245] on div "hero .jumpUp press enter hero .jumpDown press enter hero .jumpLeft press enter …" at bounding box center [688, 269] width 266 height 169
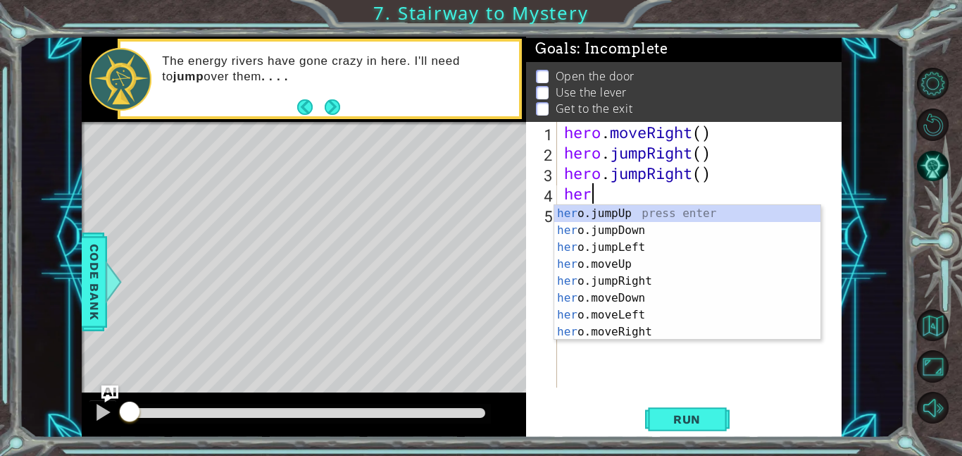
type textarea "hero"
click at [631, 213] on div "hero .jumpUp press enter hero .jumpDown press enter hero .jumpLeft press enter …" at bounding box center [688, 289] width 266 height 169
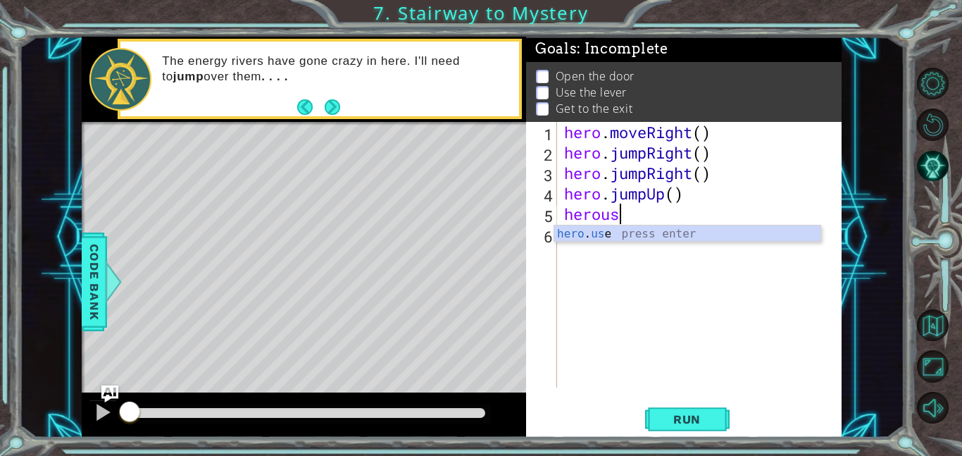
scroll to position [0, 2]
click at [655, 233] on div "hero . use press enter" at bounding box center [688, 250] width 266 height 51
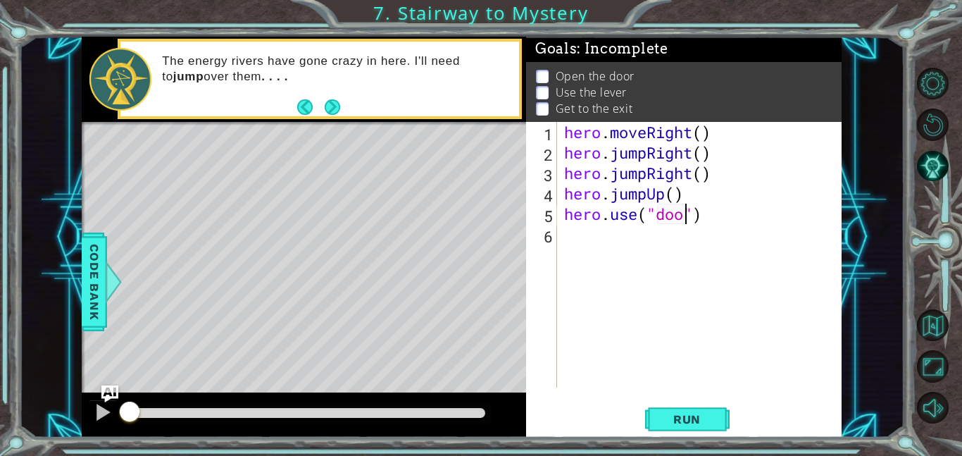
type textarea "hero.use("door")"
type textarea "f"
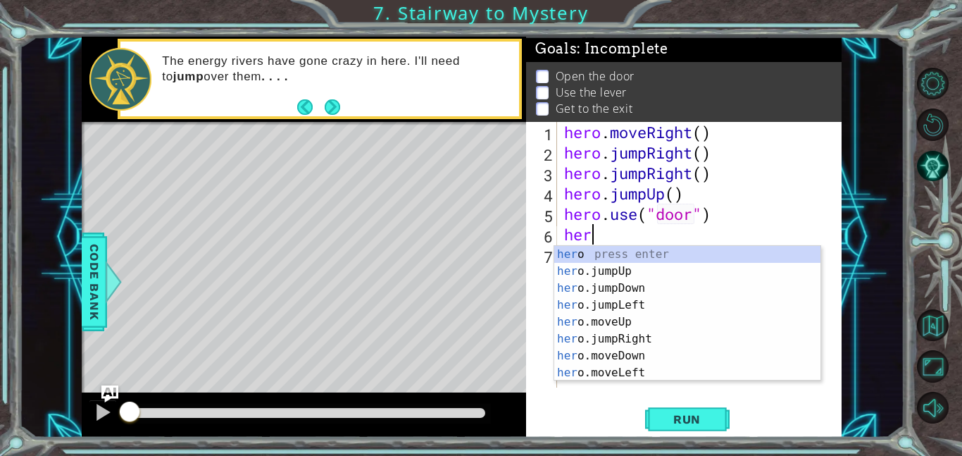
scroll to position [0, 1]
click at [641, 335] on div "hero press enter hero .jumpUp press enter hero .jumpDown press enter hero .jump…" at bounding box center [688, 330] width 266 height 169
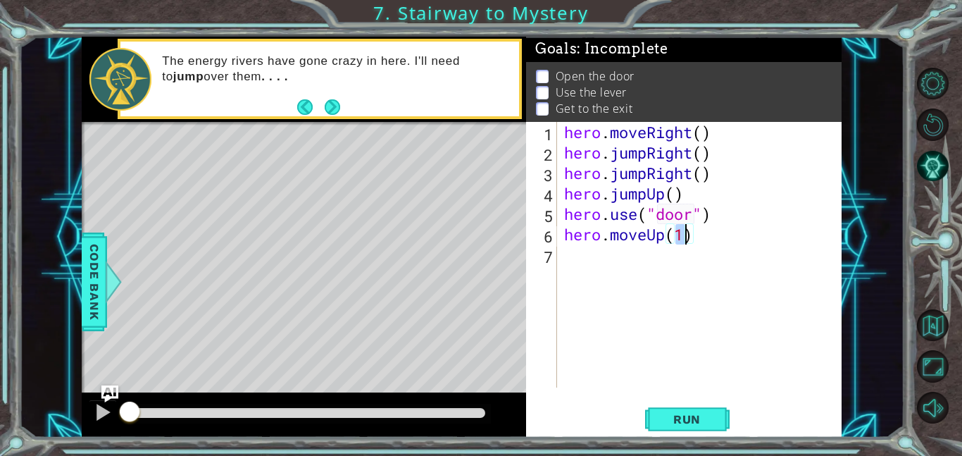
type textarea "hero.moveUp(2)"
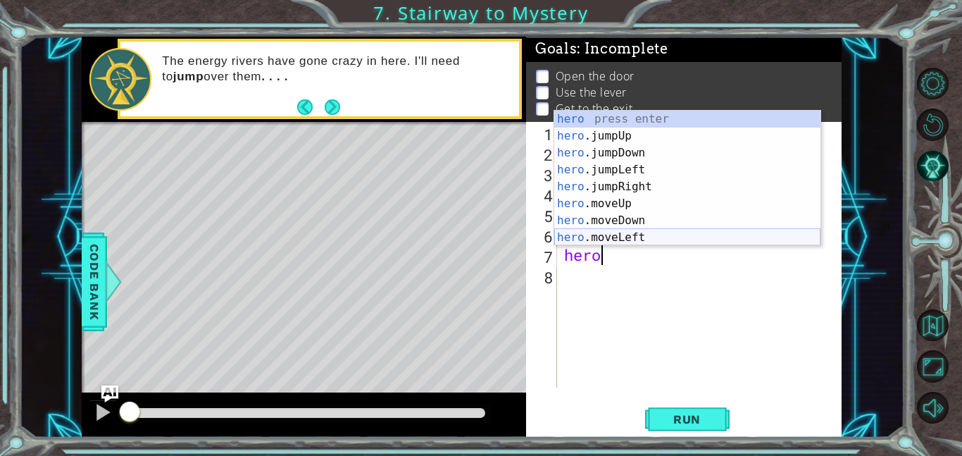
click at [587, 239] on div "hero press enter hero .jumpUp press enter hero .jumpDown press enter hero .jump…" at bounding box center [688, 195] width 266 height 169
type textarea "hero.moveLeft(1)"
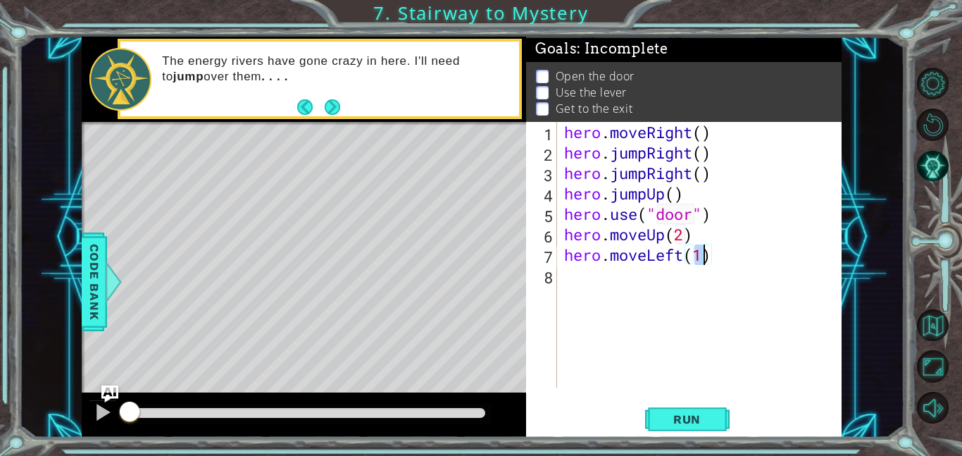
click at [635, 261] on div "hero . moveRight ( ) hero . jumpRight ( ) hero . jumpRight ( ) hero . jumpUp ( …" at bounding box center [704, 275] width 285 height 306
click at [626, 289] on div "hero . moveRight ( ) hero . jumpRight ( ) hero . jumpRight ( ) hero . jumpUp ( …" at bounding box center [704, 275] width 285 height 306
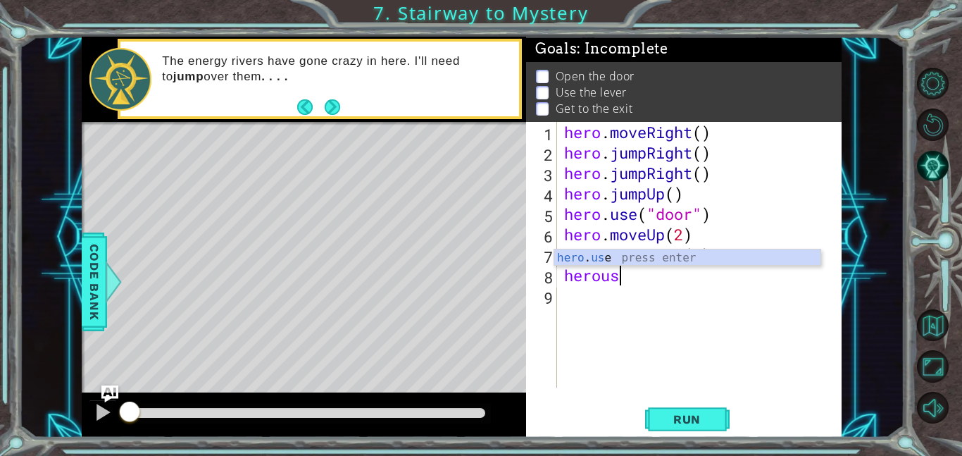
scroll to position [0, 2]
click at [645, 276] on div "hero . moveRight ( ) hero . jumpRight ( ) hero . jumpRight ( ) hero . jumpUp ( …" at bounding box center [704, 275] width 285 height 306
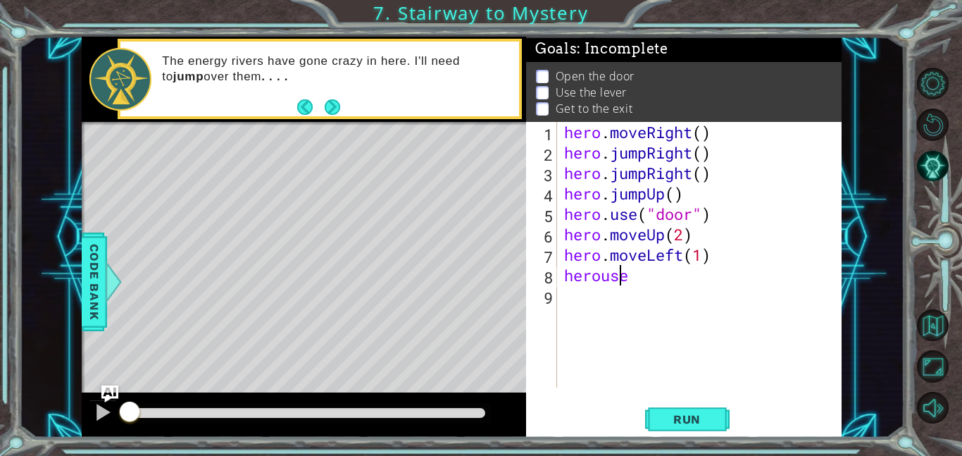
click at [619, 279] on div "hero . moveRight ( ) hero . jumpRight ( ) hero . jumpRight ( ) hero . jumpUp ( …" at bounding box center [704, 275] width 285 height 306
click at [633, 278] on div "hero . moveRight ( ) hero . jumpRight ( ) hero . jumpRight ( ) hero . jumpUp ( …" at bounding box center [704, 275] width 285 height 306
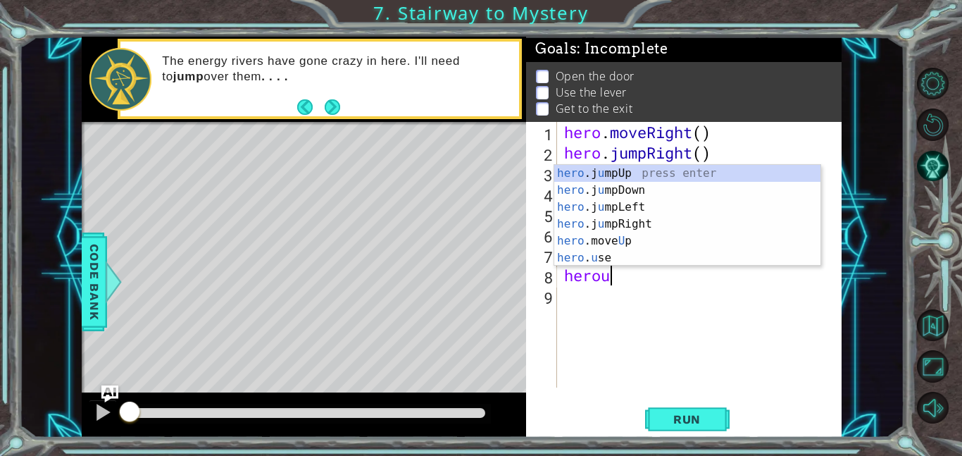
scroll to position [0, 1]
click at [623, 256] on div "hero .j u mpUp press enter hero .j u mpDown press enter hero .j u mpLeft press …" at bounding box center [688, 232] width 266 height 135
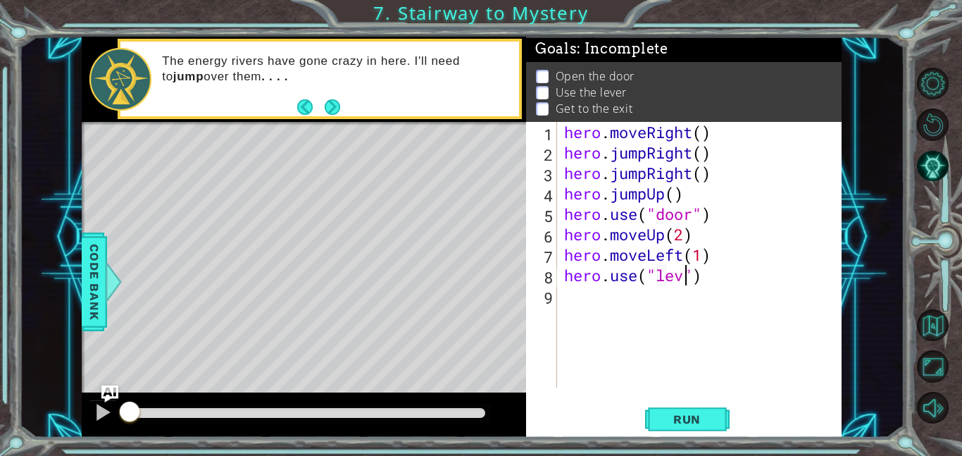
type textarea "hero.use("lever")"
click at [716, 302] on div "hero . moveRight ( ) hero . jumpRight ( ) hero . jumpRight ( ) hero . jumpUp ( …" at bounding box center [704, 275] width 285 height 306
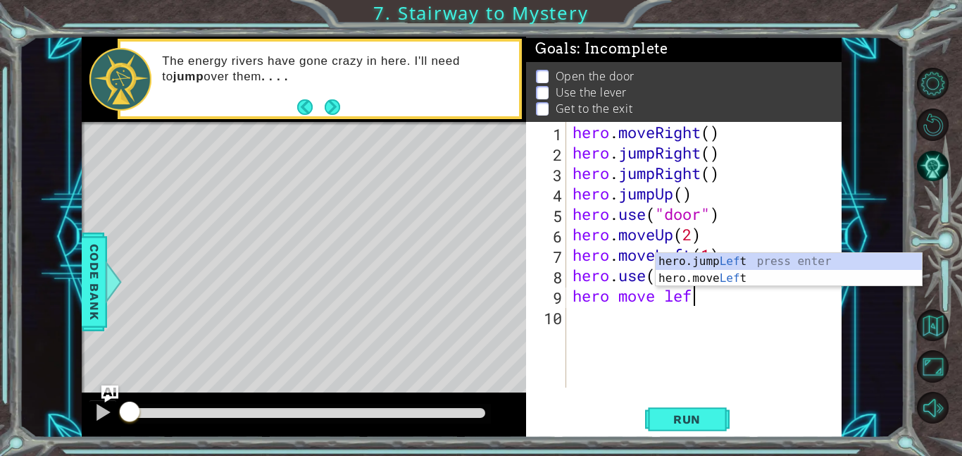
scroll to position [0, 5]
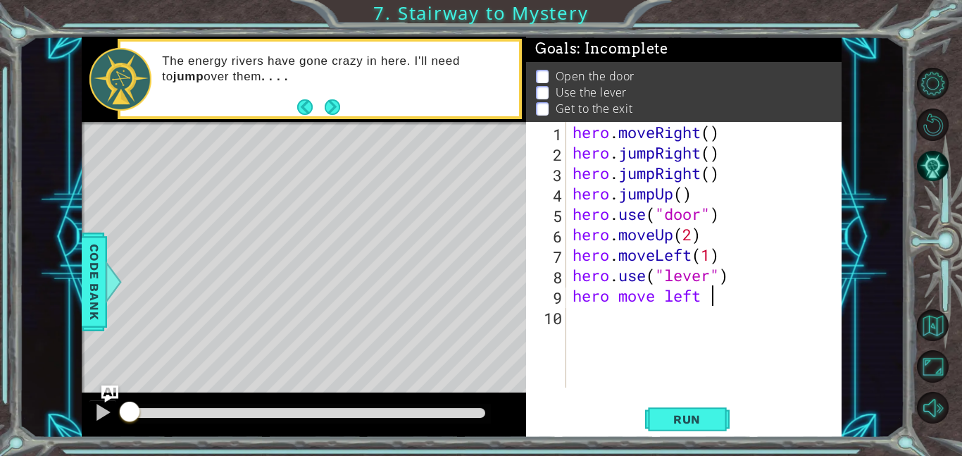
type textarea "hero move left"
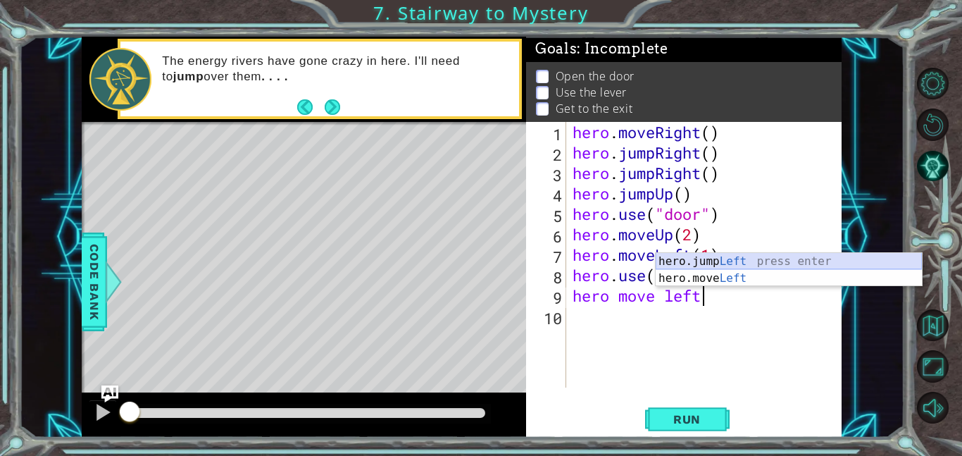
click at [765, 259] on div "hero.jump Left press enter hero.move Left press enter" at bounding box center [789, 287] width 266 height 68
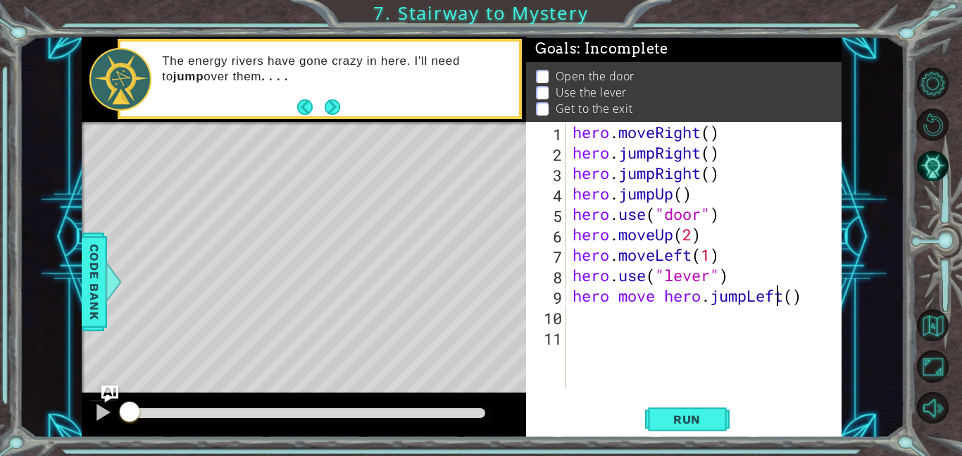
click at [778, 299] on div "hero . moveRight ( ) hero . jumpRight ( ) hero . jumpRight ( ) hero . jumpUp ( …" at bounding box center [708, 275] width 276 height 306
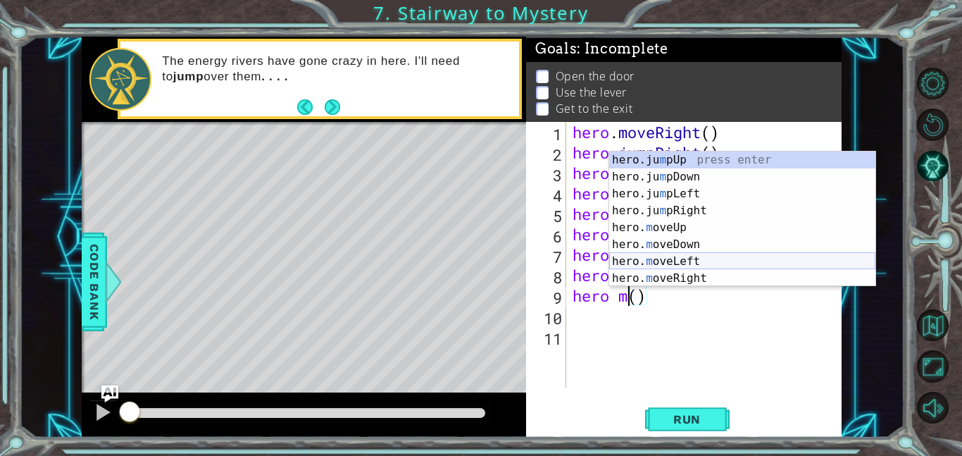
click at [715, 264] on div "hero.ju m pUp press enter hero.ju m pDown press enter hero.ju m pLeft press ent…" at bounding box center [742, 235] width 266 height 169
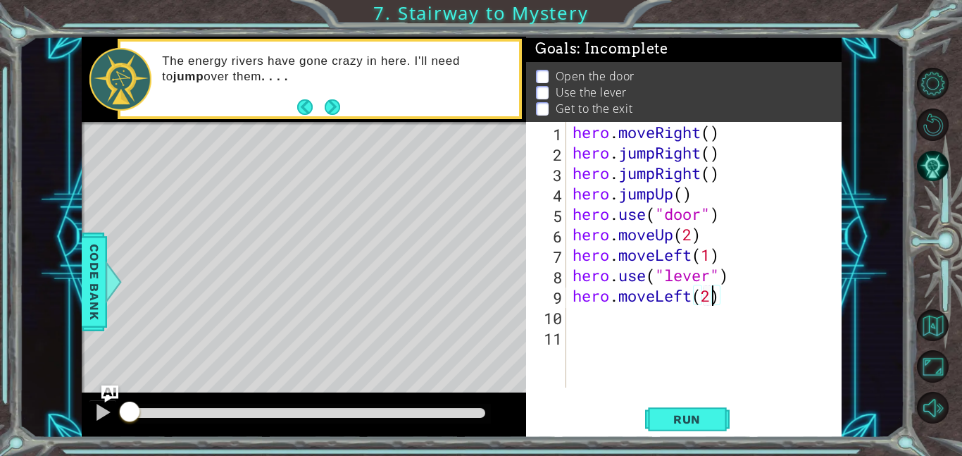
scroll to position [0, 6]
click at [648, 180] on div "hero . moveRight ( ) hero . jumpRight ( ) hero . jumpRight ( ) hero . jumpUp ( …" at bounding box center [708, 275] width 276 height 306
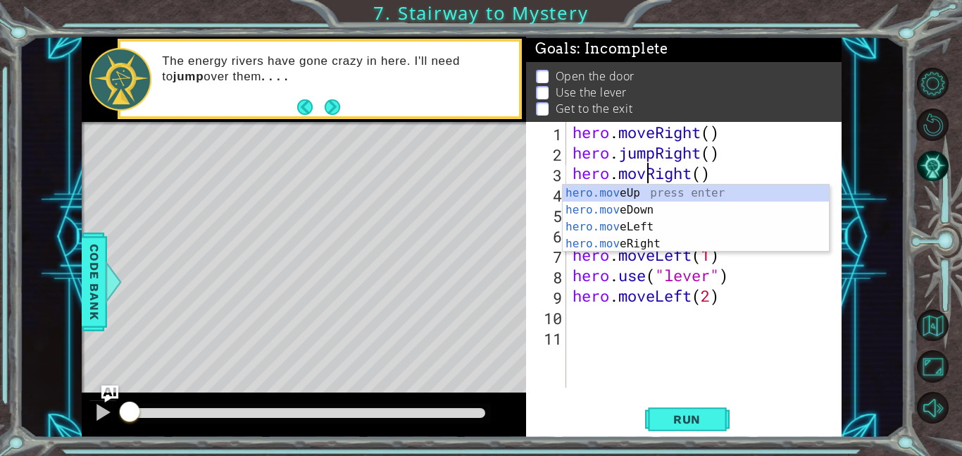
scroll to position [0, 4]
click at [753, 173] on div "hero . moveRight ( ) hero . jumpRight ( ) hero . moveRight ( ) hero . jumpUp ( …" at bounding box center [708, 275] width 276 height 306
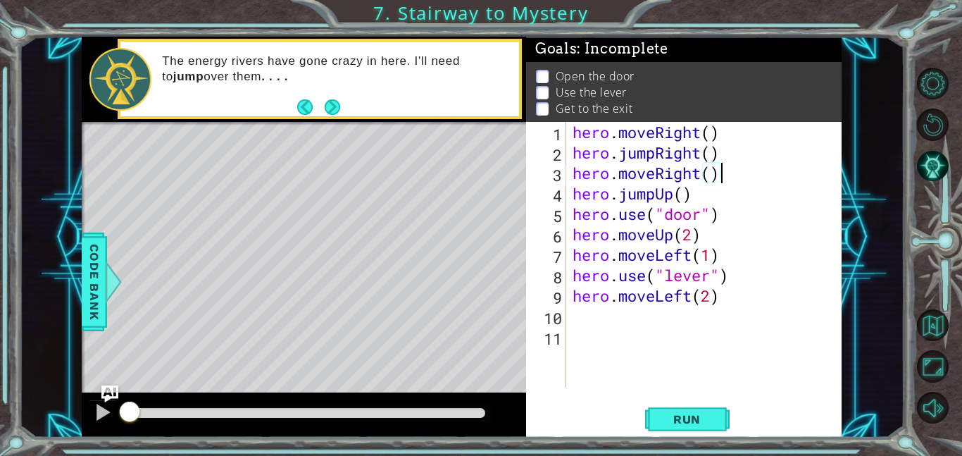
click at [668, 166] on div "hero . moveRight ( ) hero . jumpRight ( ) hero . moveRight ( ) hero . jumpUp ( …" at bounding box center [708, 275] width 276 height 306
click at [656, 199] on div "hero . moveRight ( ) hero . jumpRight ( ) hero . moveRight ( ) hero . jumpUp ( …" at bounding box center [708, 275] width 276 height 306
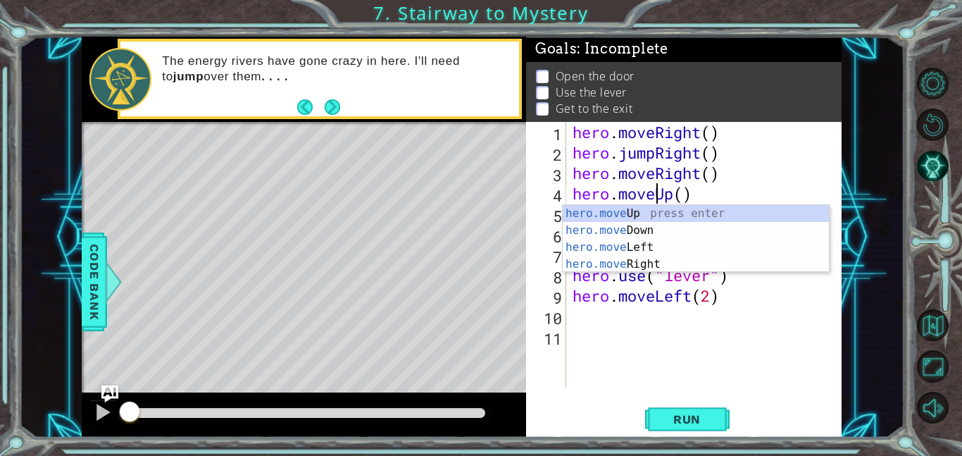
type textarea "hero.moveUp()"
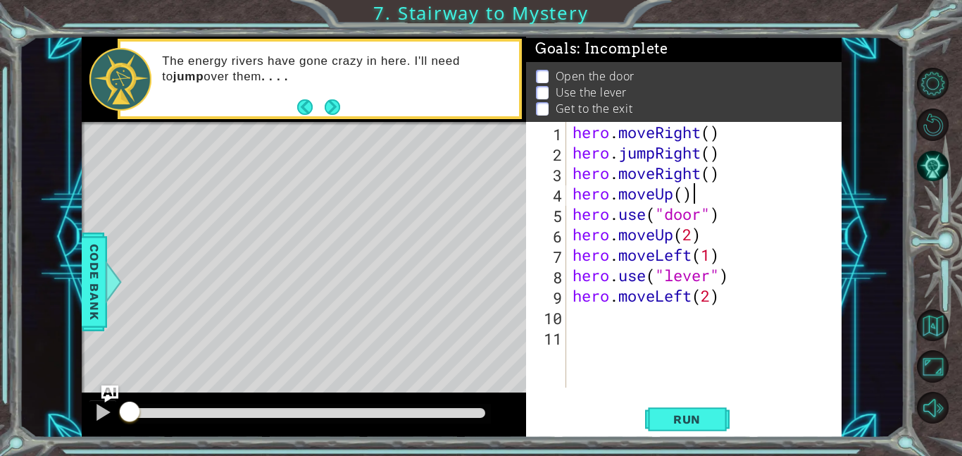
click at [718, 188] on div "hero . moveRight ( ) hero . jumpRight ( ) hero . moveRight ( ) hero . moveUp ( …" at bounding box center [708, 275] width 276 height 306
click at [638, 320] on div "hero . moveRight ( ) hero . jumpRight ( ) hero . moveRight ( ) hero . moveUp ( …" at bounding box center [708, 275] width 276 height 306
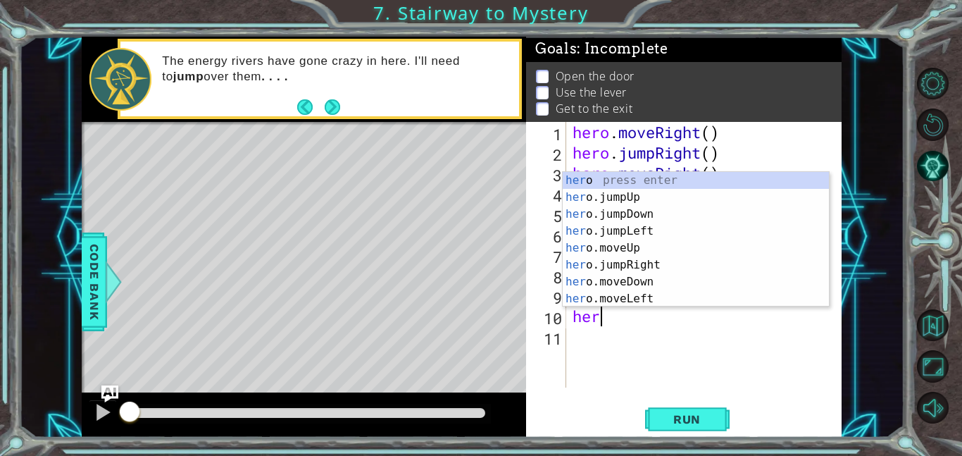
type textarea "hero"
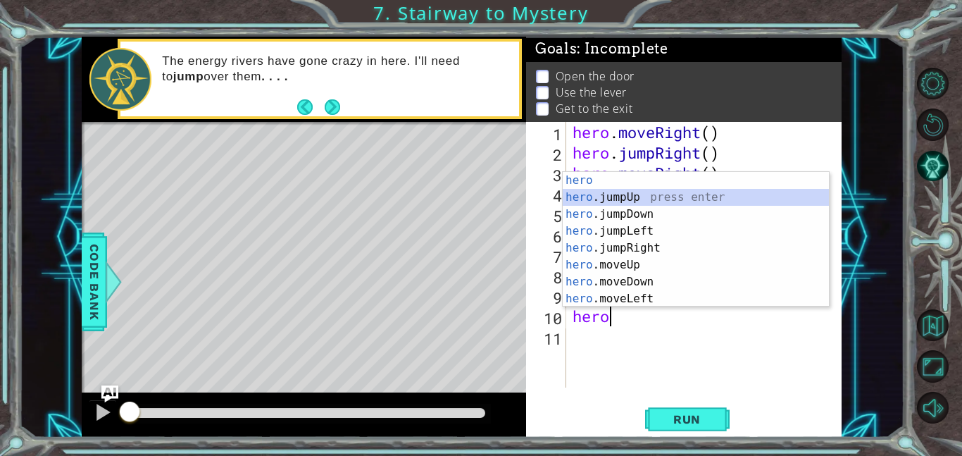
click at [630, 193] on div "hero press enter hero .jumpUp press enter hero .jumpDown press enter hero .jump…" at bounding box center [696, 256] width 266 height 169
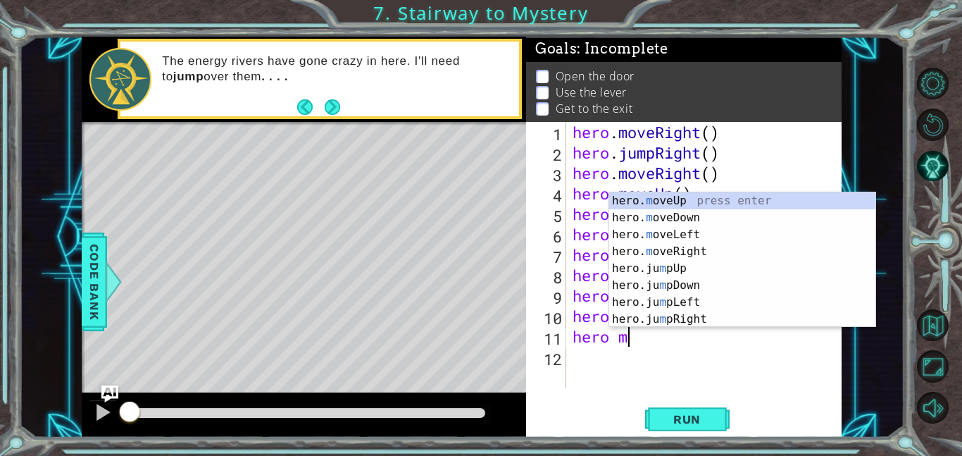
scroll to position [0, 2]
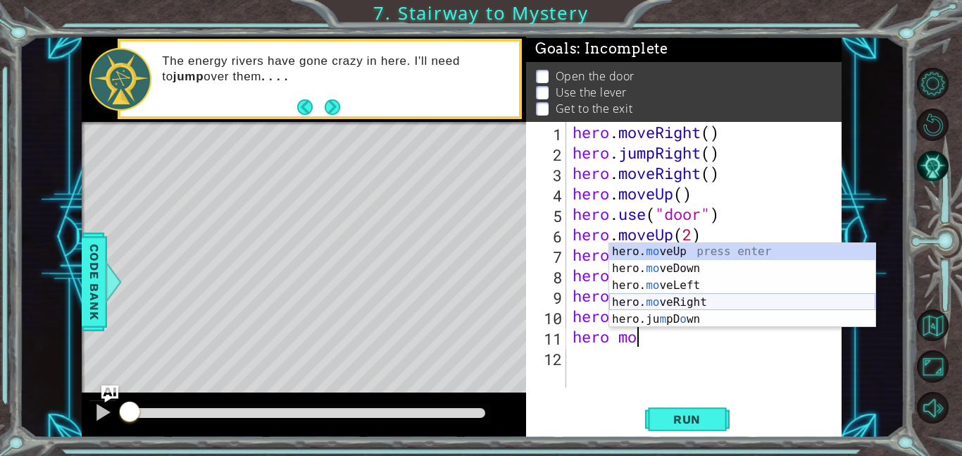
click at [702, 303] on div "hero. mo veUp press enter hero. mo veDown press enter hero. mo veLeft press ent…" at bounding box center [742, 302] width 266 height 118
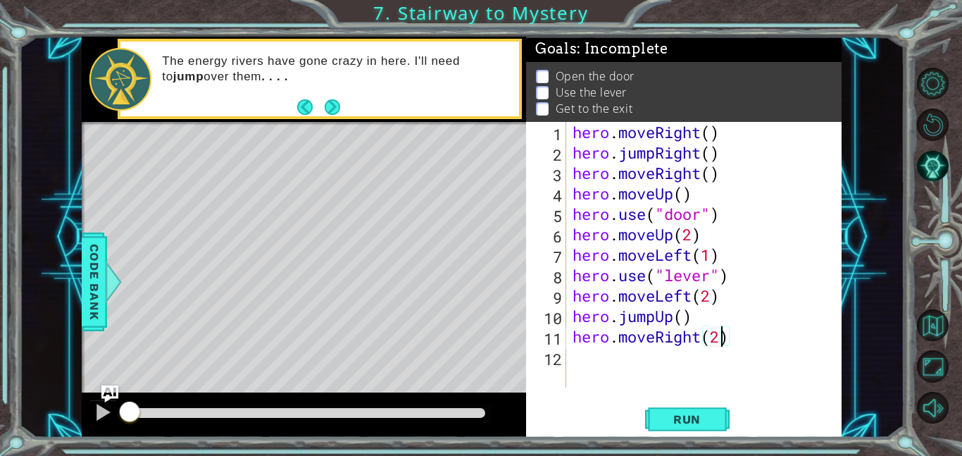
scroll to position [0, 6]
type textarea "hero.moveRight(2)"
click at [684, 412] on span "Run" at bounding box center [687, 419] width 56 height 14
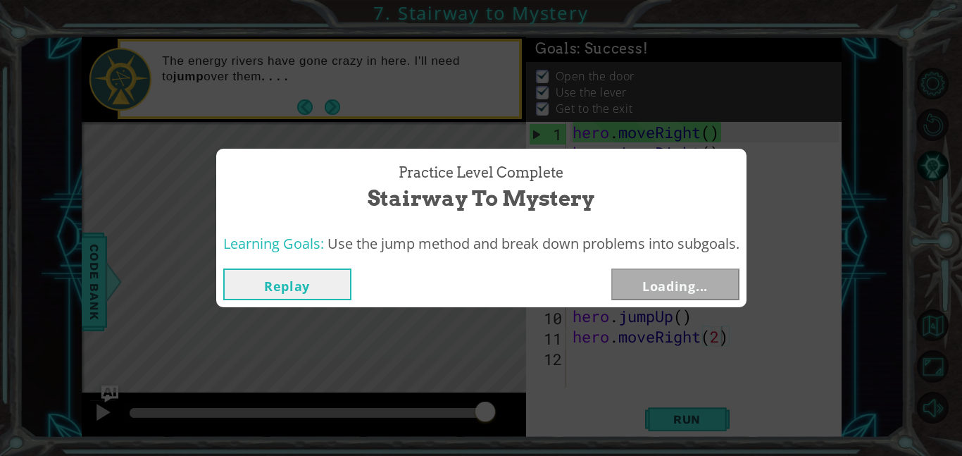
drag, startPoint x: 138, startPoint y: 408, endPoint x: 516, endPoint y: 406, distance: 378.4
click at [516, 406] on body "1 ההההההההההההההההההההההההההההההההההההההההההההההההההההההההההההההההההההההההההההה…" at bounding box center [481, 228] width 962 height 456
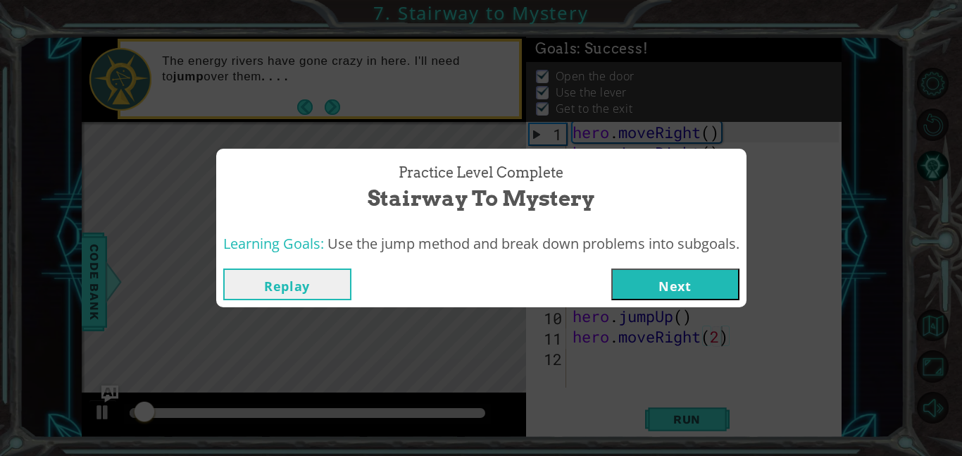
click at [700, 282] on button "Next" at bounding box center [676, 284] width 128 height 32
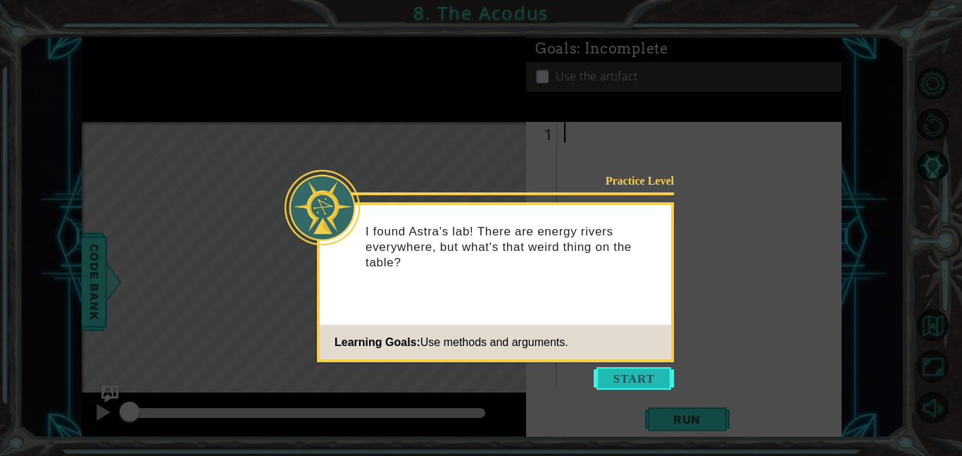
click at [638, 377] on button "Start" at bounding box center [634, 378] width 80 height 23
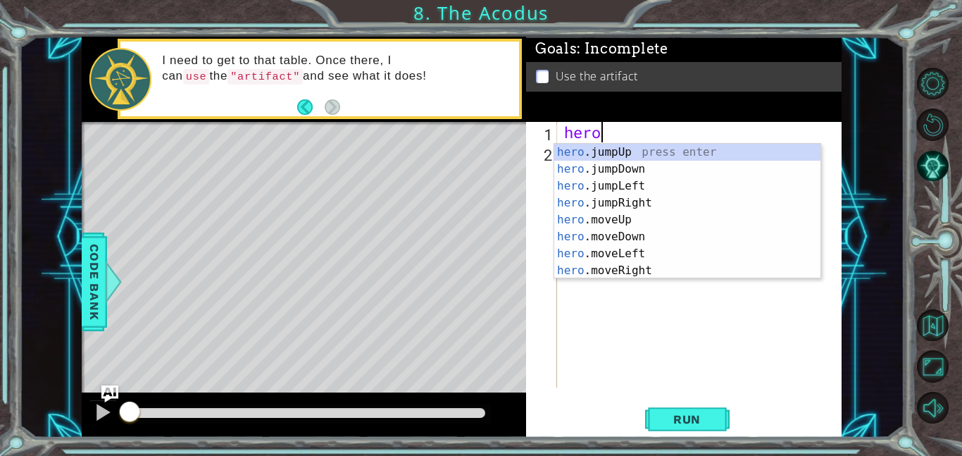
scroll to position [0, 1]
click at [612, 218] on div "hero .jumpUp press enter hero .jumpDown press enter hero .jumpLeft press enter …" at bounding box center [688, 228] width 266 height 169
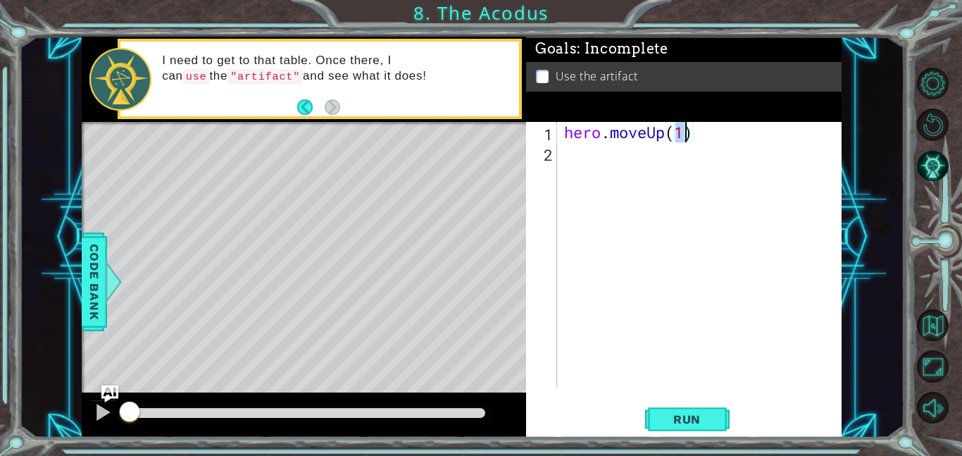
type textarea "hero.moveUp(2)"
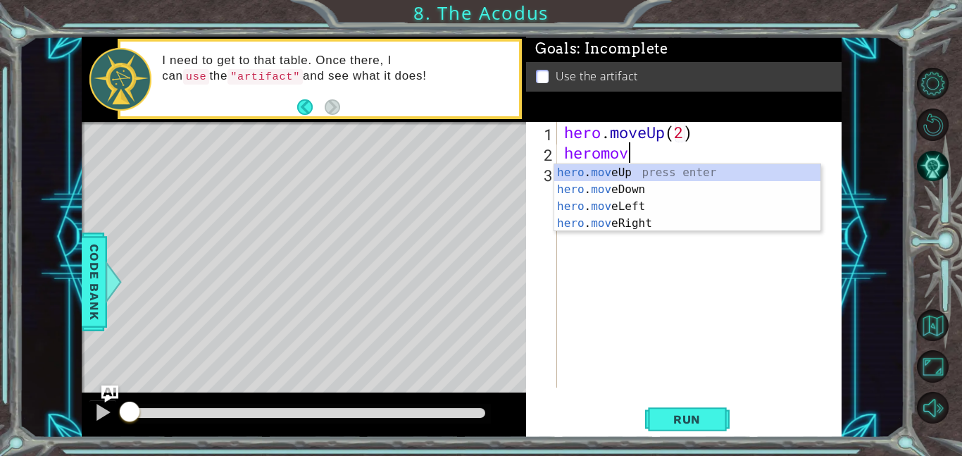
scroll to position [0, 2]
click at [638, 204] on div "hero . move Up press enter hero . move Down press enter hero . move Left press …" at bounding box center [688, 214] width 266 height 101
type textarea "hero.moveLeft(1)"
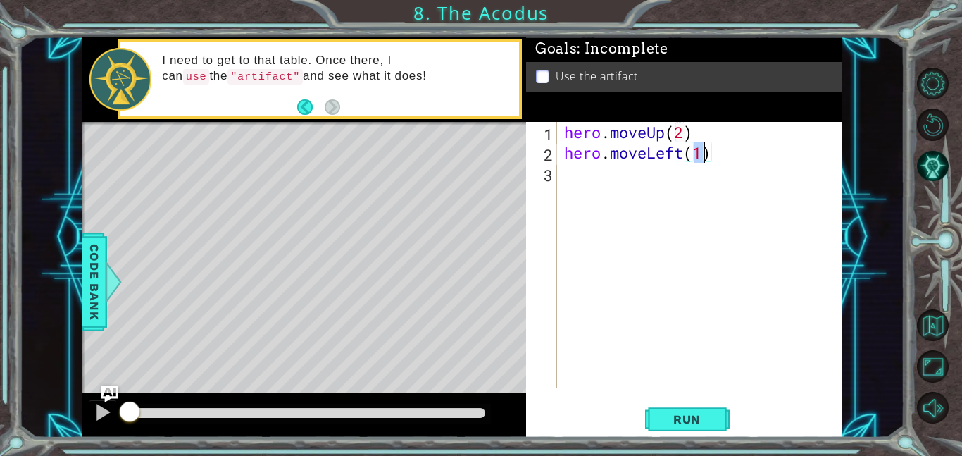
click at [639, 204] on div "hero . moveUp ( 2 ) hero . moveLeft ( 1 )" at bounding box center [704, 275] width 285 height 306
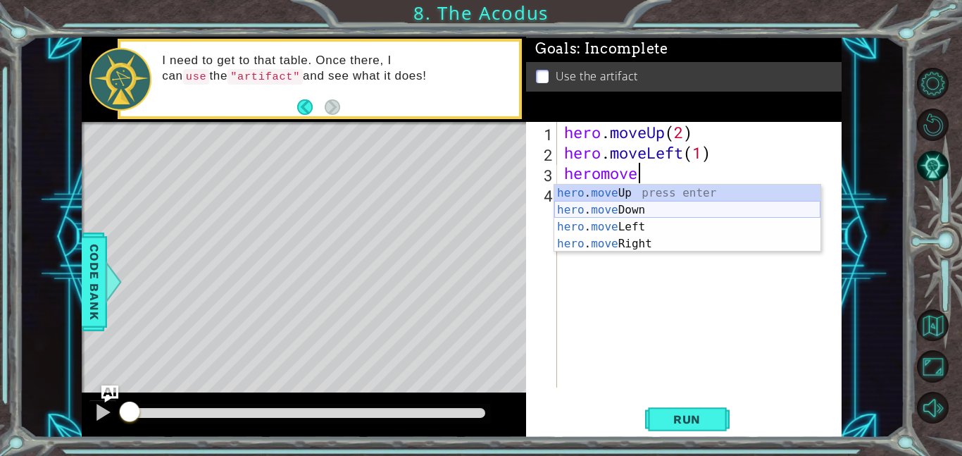
click at [660, 213] on div "hero . move Up press enter hero . move Down press enter hero . move Left press …" at bounding box center [688, 235] width 266 height 101
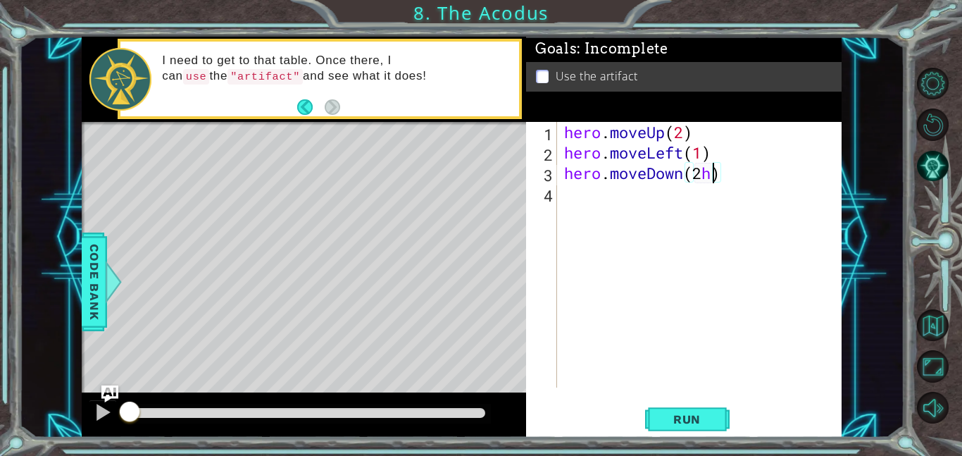
scroll to position [0, 6]
type textarea "hero.moveDown(2)"
click at [674, 223] on div "hero . moveUp ( 2 ) hero . moveLeft ( 1 ) hero . moveDown ( 2 )" at bounding box center [704, 275] width 285 height 306
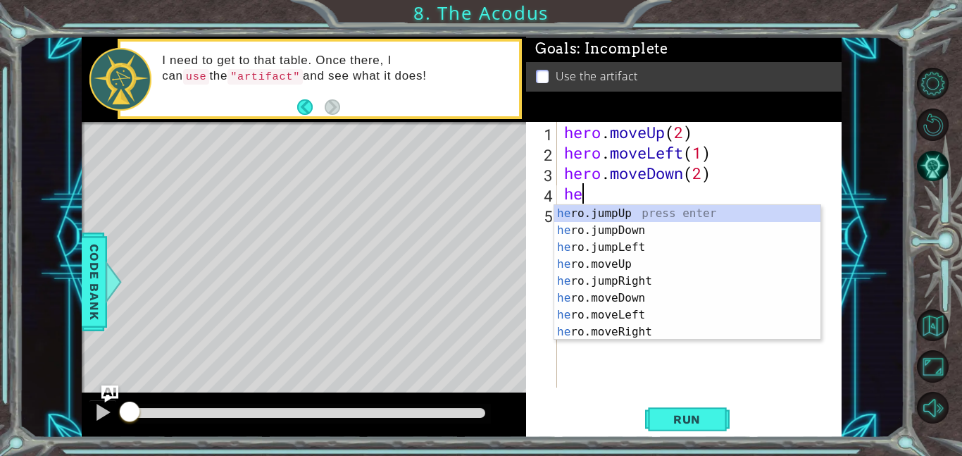
type textarea "hero"
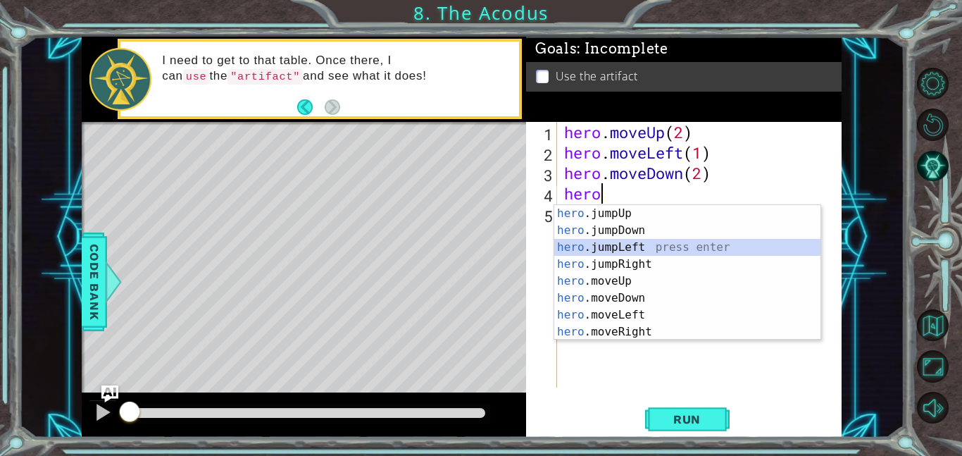
click at [670, 246] on div "hero .jumpUp press enter hero .jumpDown press enter hero .jumpLeft press enter …" at bounding box center [688, 289] width 266 height 169
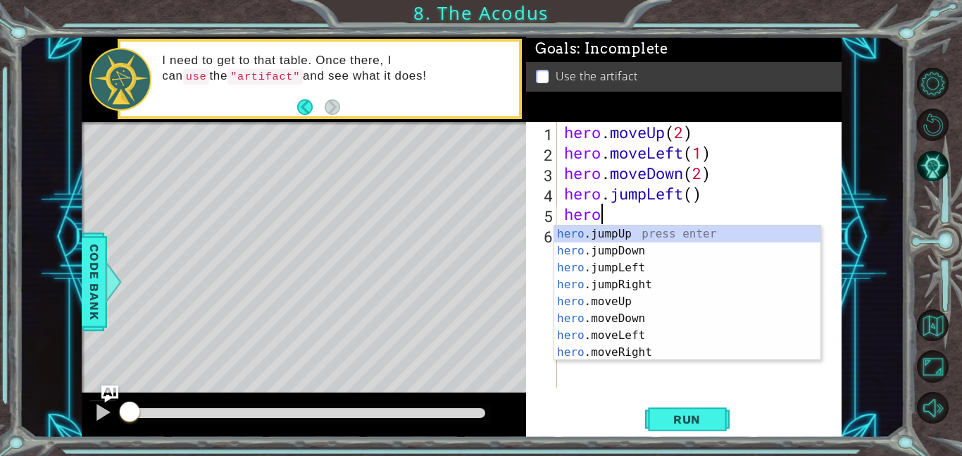
scroll to position [0, 1]
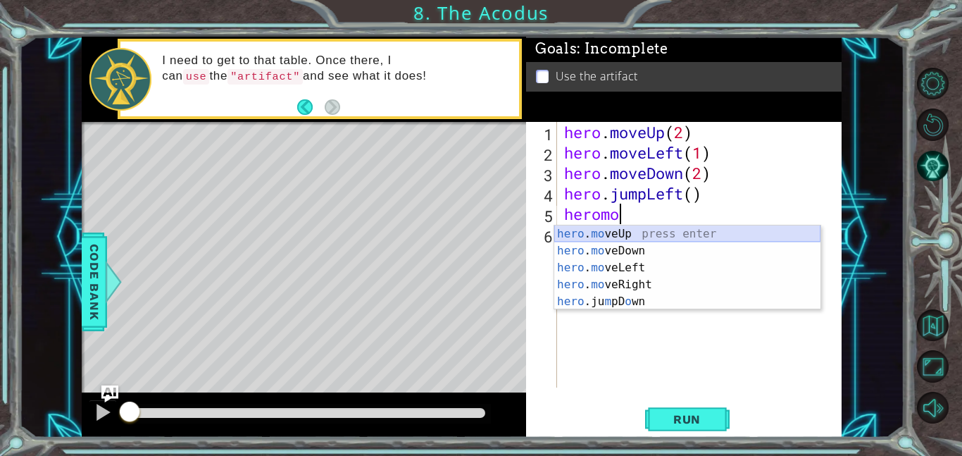
click at [665, 235] on div "hero . mo veUp press enter hero . mo veDown press enter hero . mo veLeft press …" at bounding box center [688, 284] width 266 height 118
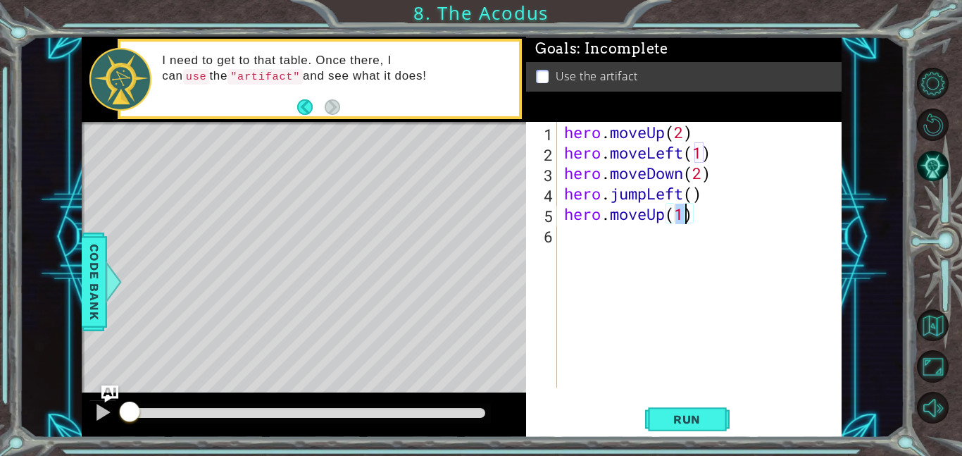
type textarea "hero.moveUp(2)"
type textarea "g"
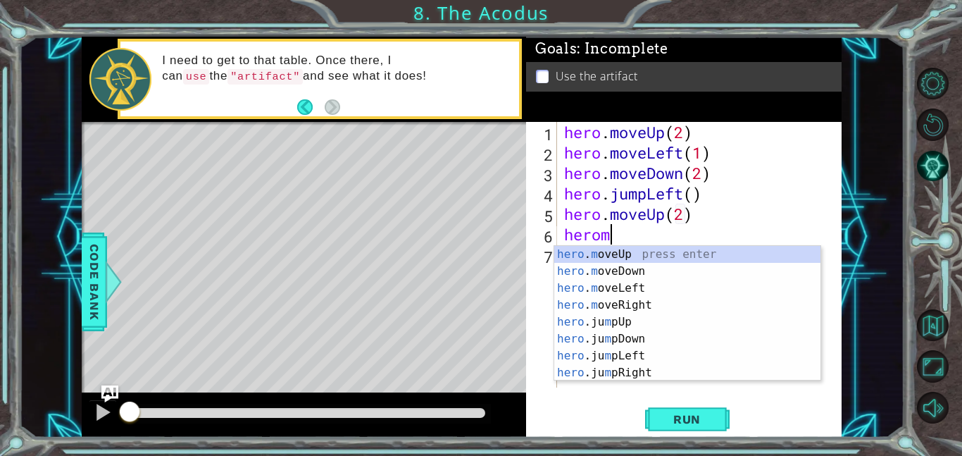
scroll to position [0, 2]
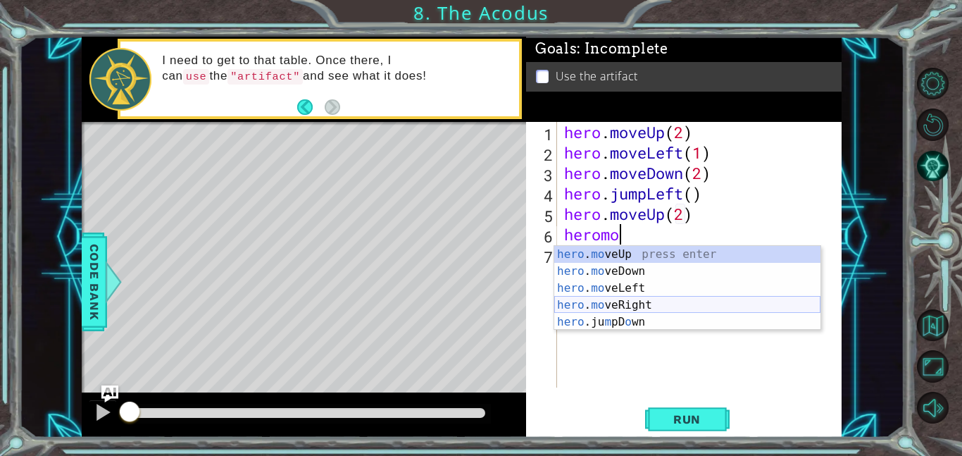
click at [637, 304] on div "hero . mo veUp press enter hero . mo veDown press enter hero . mo veLeft press …" at bounding box center [688, 305] width 266 height 118
type textarea "hero.moveRight(1)"
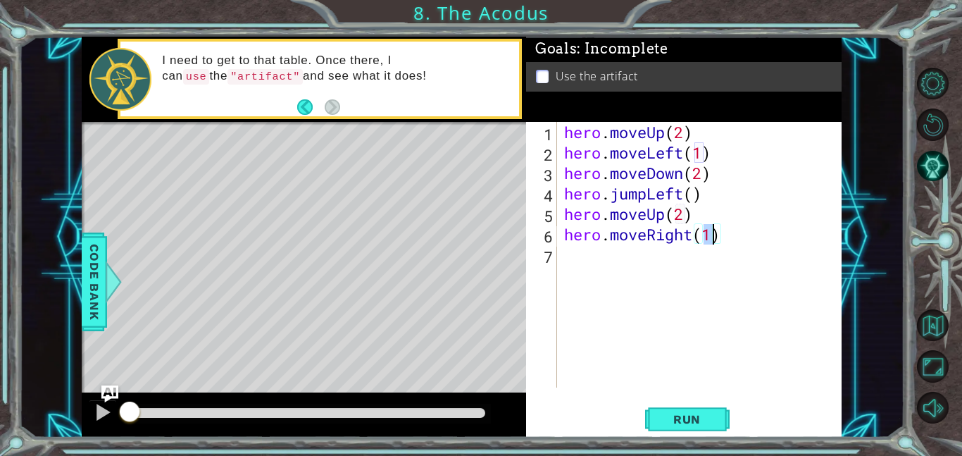
click at [655, 304] on div "hero . moveUp ( 2 ) hero . moveLeft ( 1 ) hero . moveDown ( 2 ) hero . jumpLeft…" at bounding box center [704, 275] width 285 height 306
click at [688, 419] on span "Run" at bounding box center [687, 419] width 56 height 14
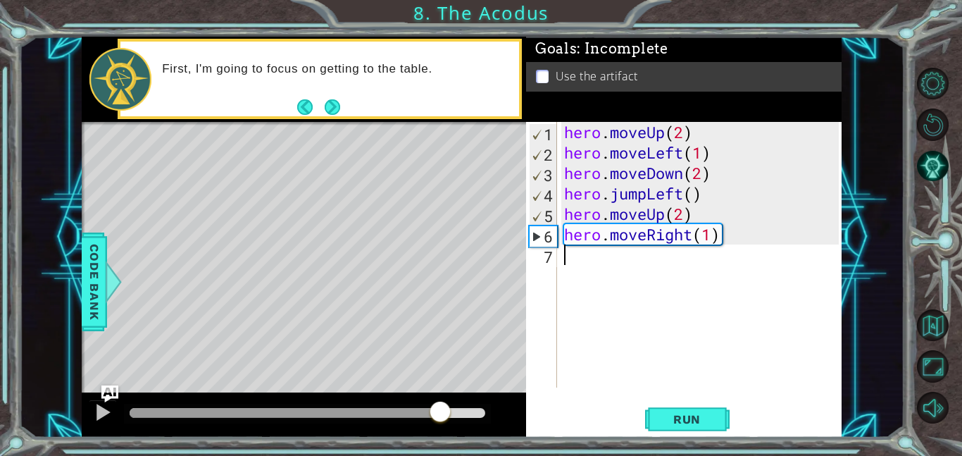
drag, startPoint x: 177, startPoint y: 407, endPoint x: 440, endPoint y: 364, distance: 267.0
click at [440, 364] on div "methods hero moveDown(steps) moveUp(steps) moveLeft(steps) moveRight(steps) use…" at bounding box center [462, 237] width 760 height 401
click at [586, 261] on div "hero . moveUp ( 2 ) hero . moveLeft ( 1 ) hero . moveDown ( 2 ) hero . jumpLeft…" at bounding box center [704, 275] width 285 height 306
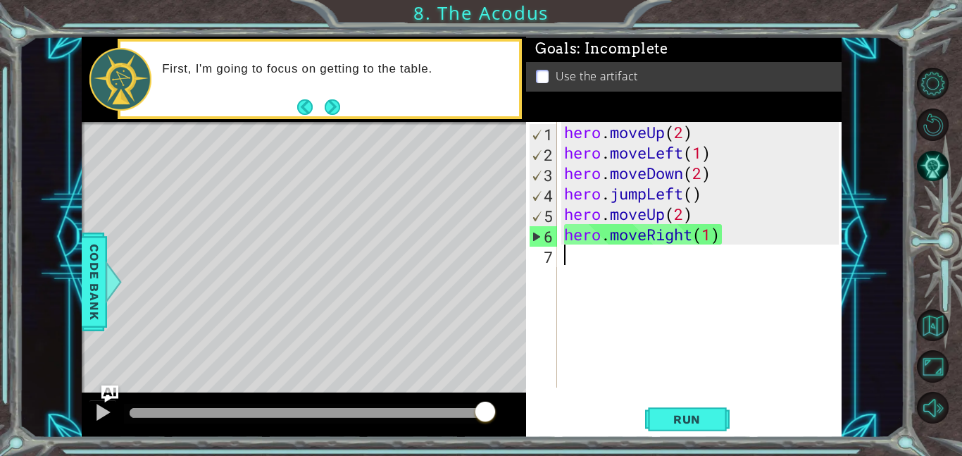
click at [577, 259] on div "hero . moveUp ( 2 ) hero . moveLeft ( 1 ) hero . moveDown ( 2 ) hero . jumpLeft…" at bounding box center [704, 275] width 285 height 306
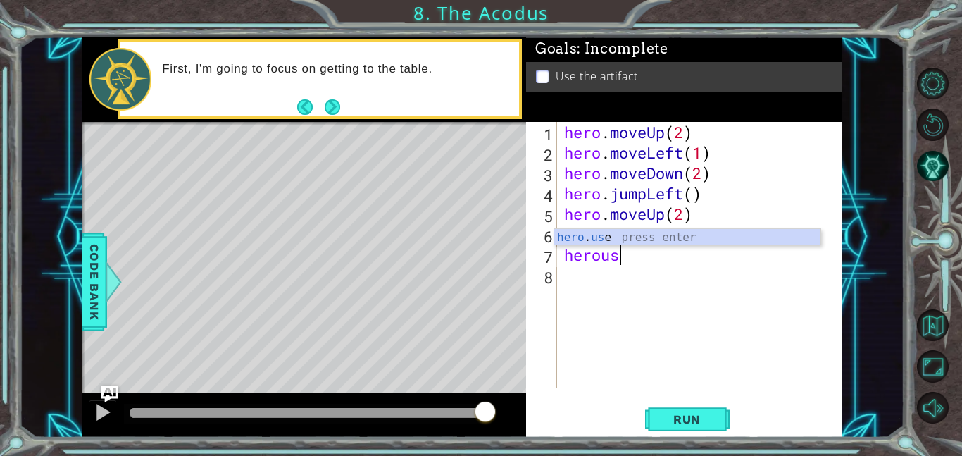
scroll to position [0, 2]
click at [595, 237] on div "hero . use press enter" at bounding box center [688, 254] width 266 height 51
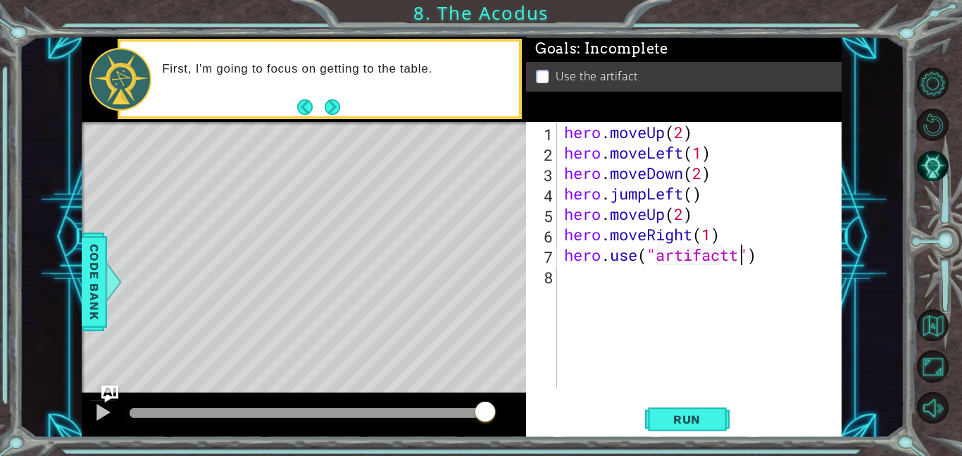
scroll to position [0, 8]
type textarea "hero.use("artifact")"
click at [660, 413] on span "Run" at bounding box center [687, 419] width 56 height 14
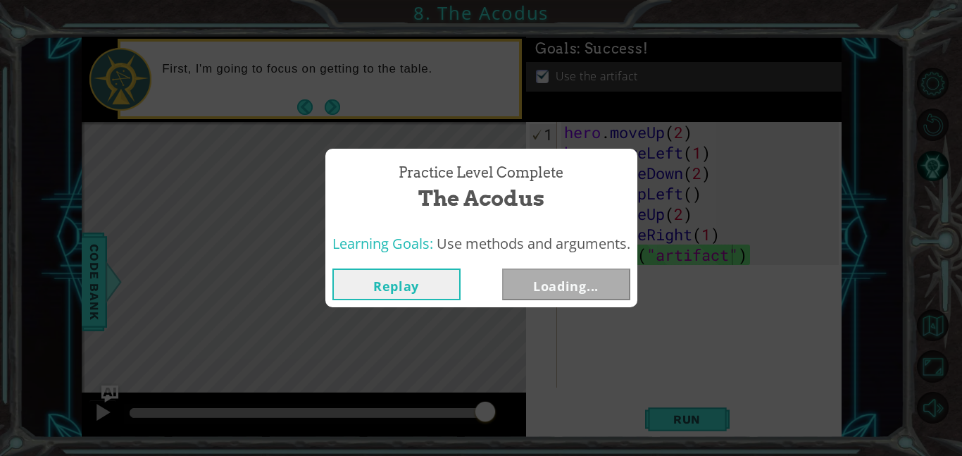
drag, startPoint x: 171, startPoint y: 414, endPoint x: 485, endPoint y: 380, distance: 316.1
click at [485, 380] on body "1 ההההההההההההההההההההההההההההההההההההההההההההההההההההההההההההההההההההההההההההה…" at bounding box center [481, 228] width 962 height 456
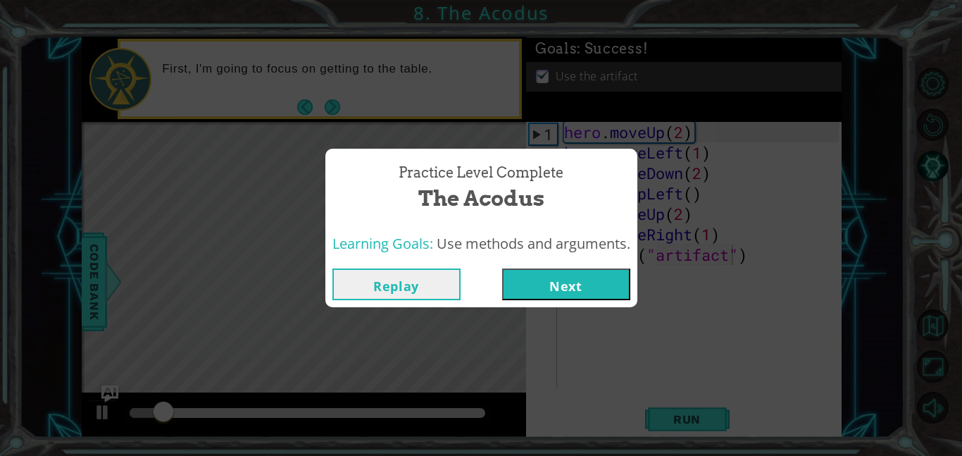
click at [561, 285] on button "Next" at bounding box center [566, 284] width 128 height 32
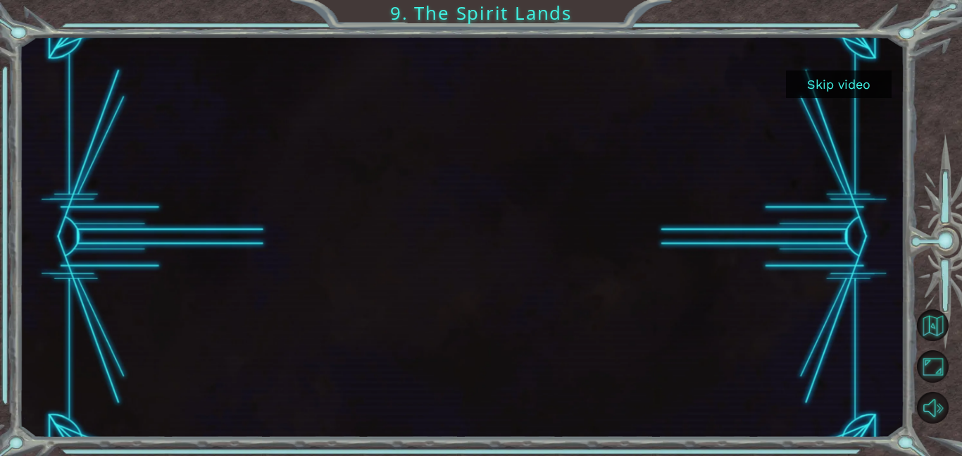
click at [832, 78] on button "Skip video" at bounding box center [839, 83] width 106 height 27
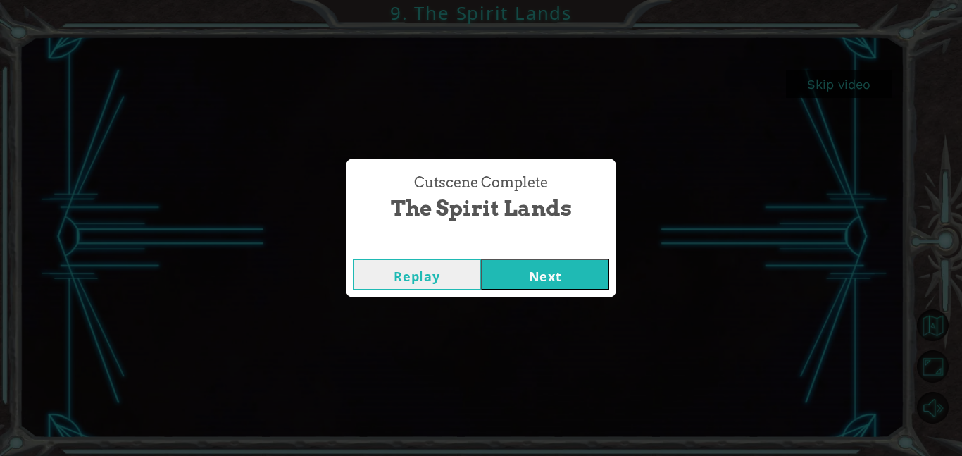
click at [525, 271] on button "Next" at bounding box center [545, 275] width 128 height 32
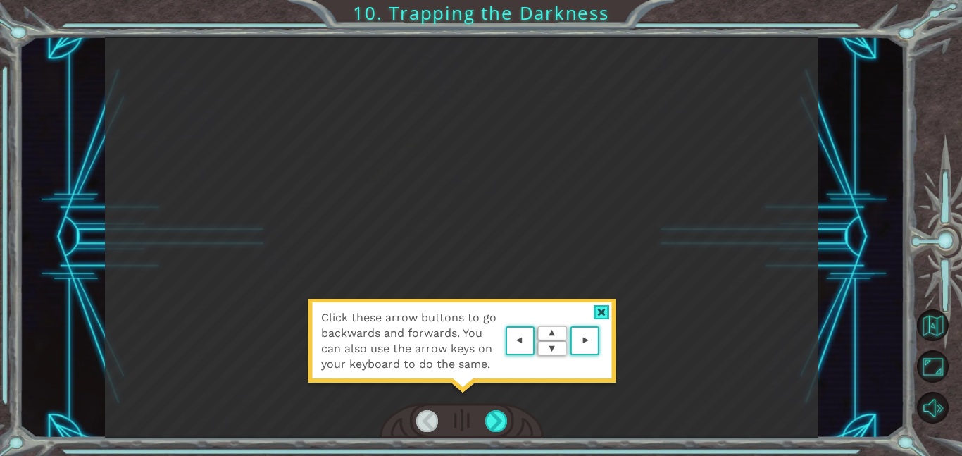
click at [603, 341] on area at bounding box center [603, 341] width 0 height 0
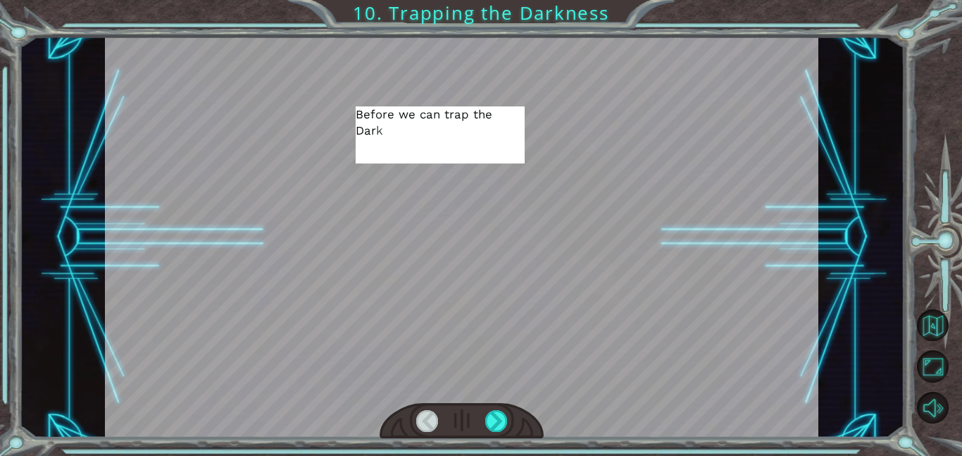
click at [571, 343] on div at bounding box center [462, 237] width 714 height 401
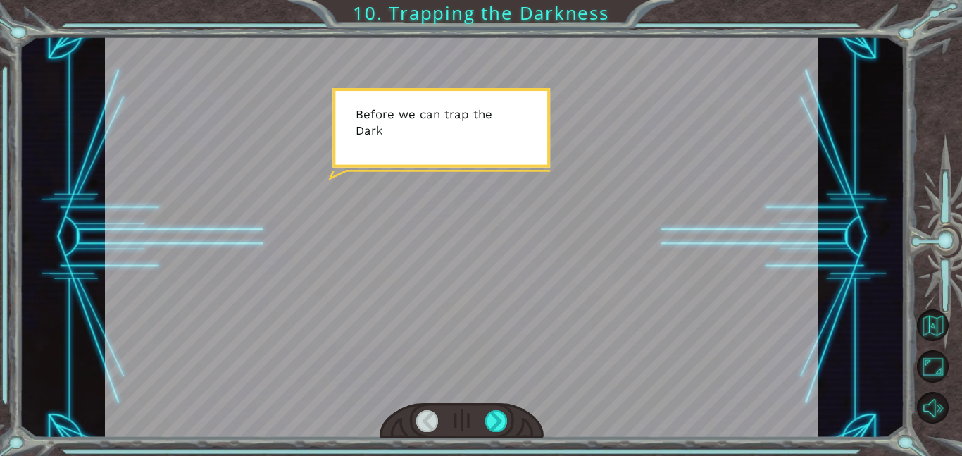
click at [571, 343] on div at bounding box center [462, 237] width 714 height 401
click at [496, 421] on div at bounding box center [496, 421] width 23 height 22
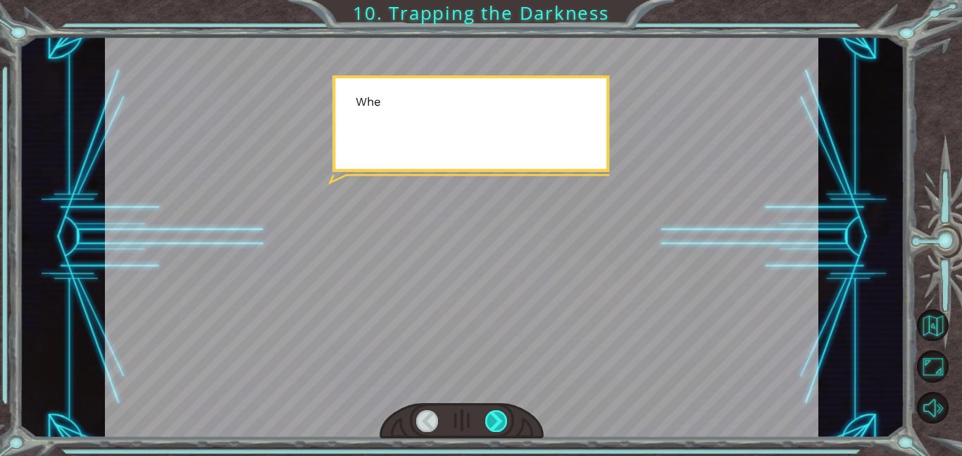
click at [496, 421] on div at bounding box center [496, 421] width 23 height 22
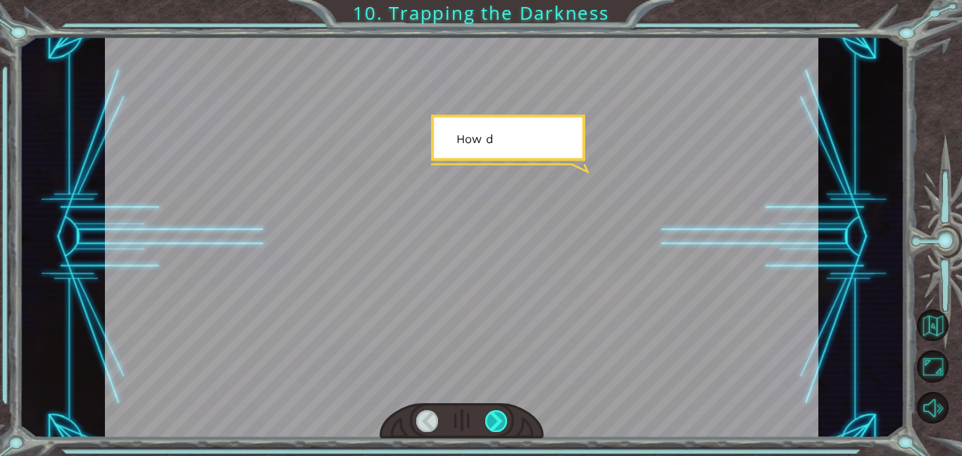
click at [496, 421] on div at bounding box center [496, 421] width 23 height 22
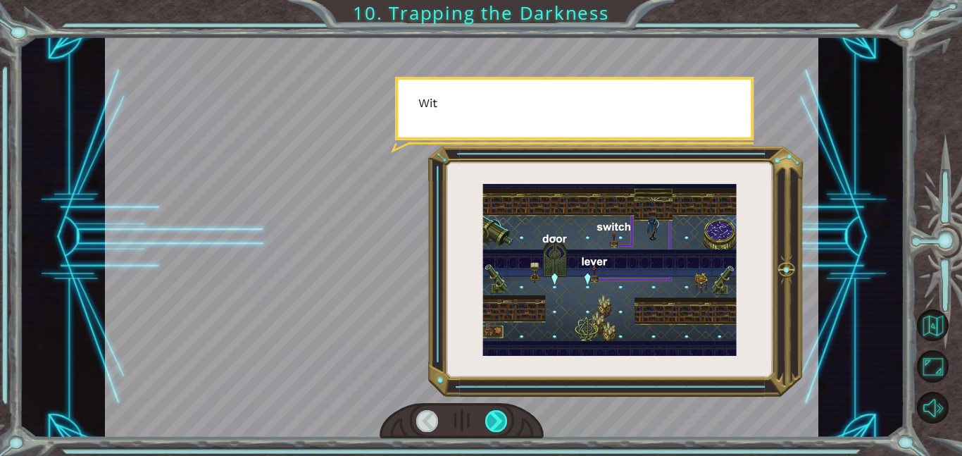
click at [496, 421] on div at bounding box center [496, 421] width 23 height 22
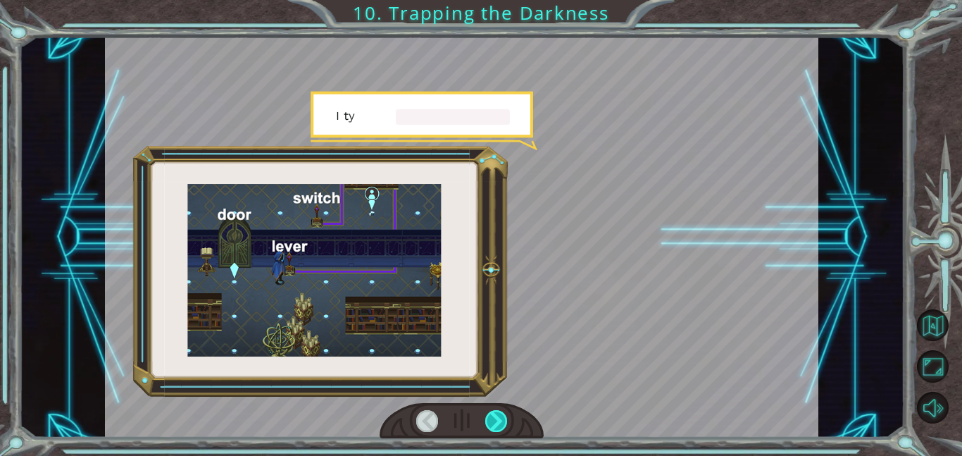
click at [496, 421] on div at bounding box center [496, 421] width 23 height 22
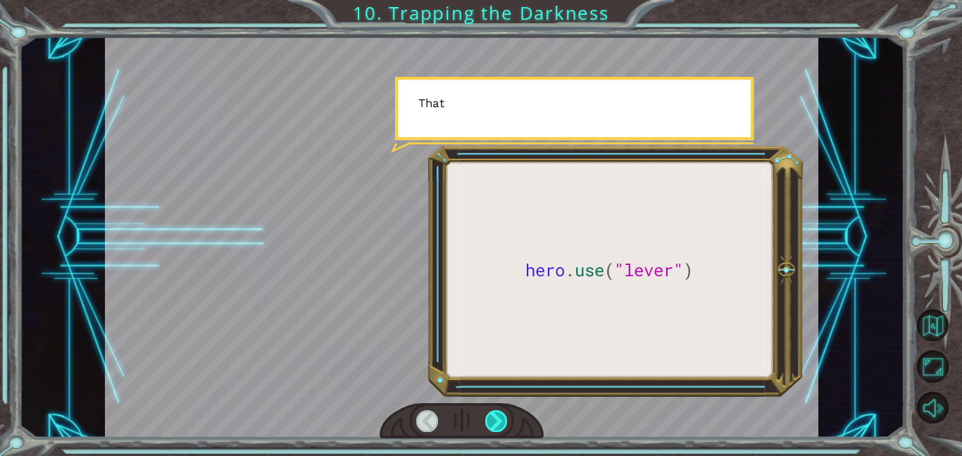
click at [496, 421] on div at bounding box center [496, 421] width 23 height 22
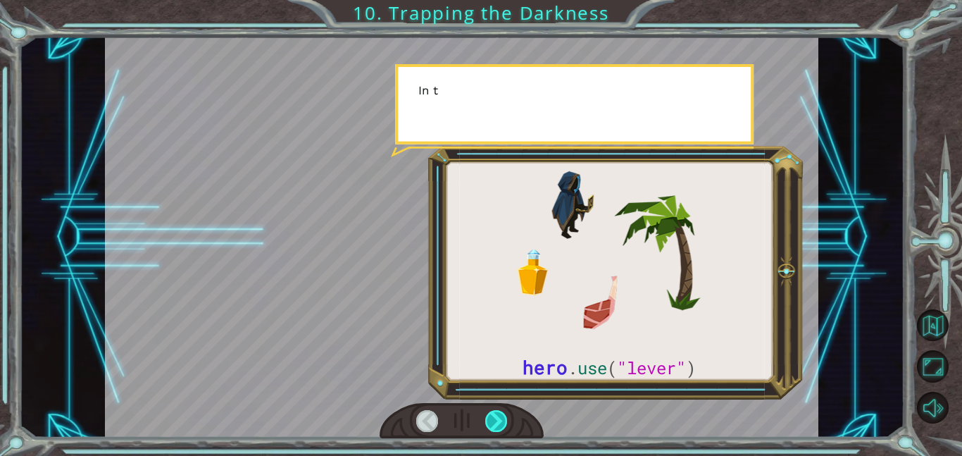
click at [496, 421] on div at bounding box center [496, 421] width 23 height 22
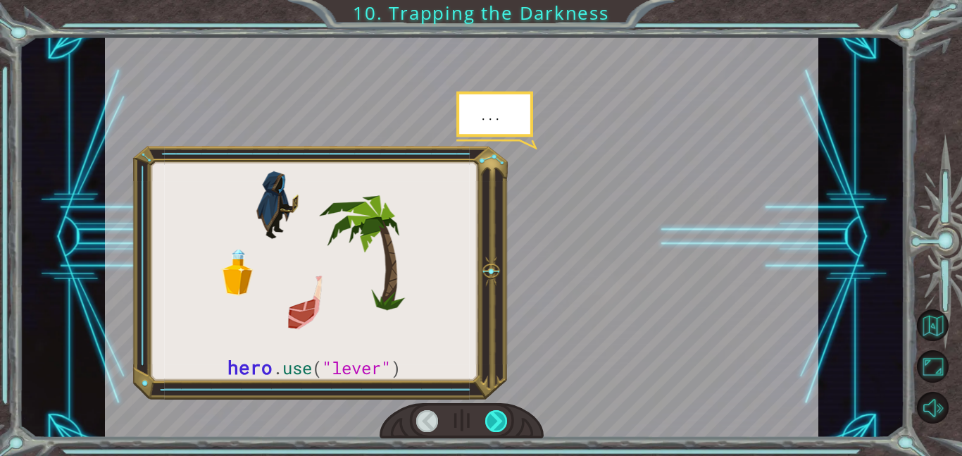
click at [496, 421] on div at bounding box center [496, 421] width 23 height 22
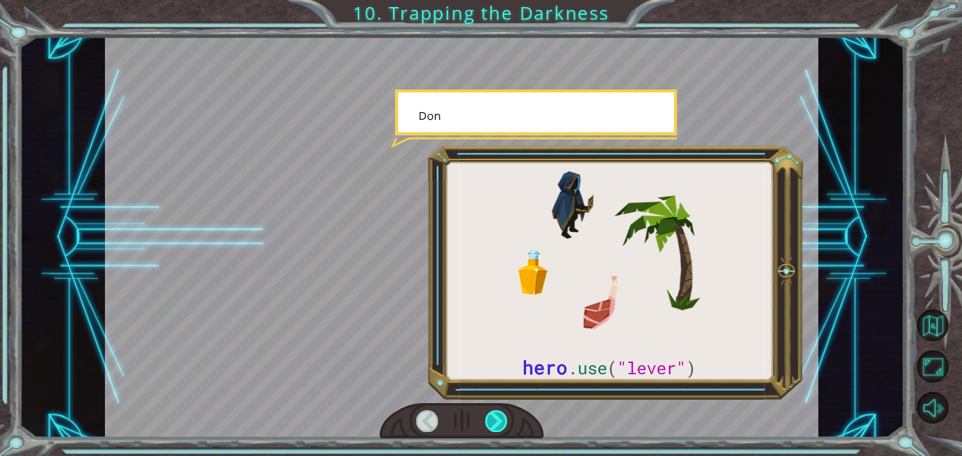
click at [496, 421] on div at bounding box center [496, 421] width 23 height 22
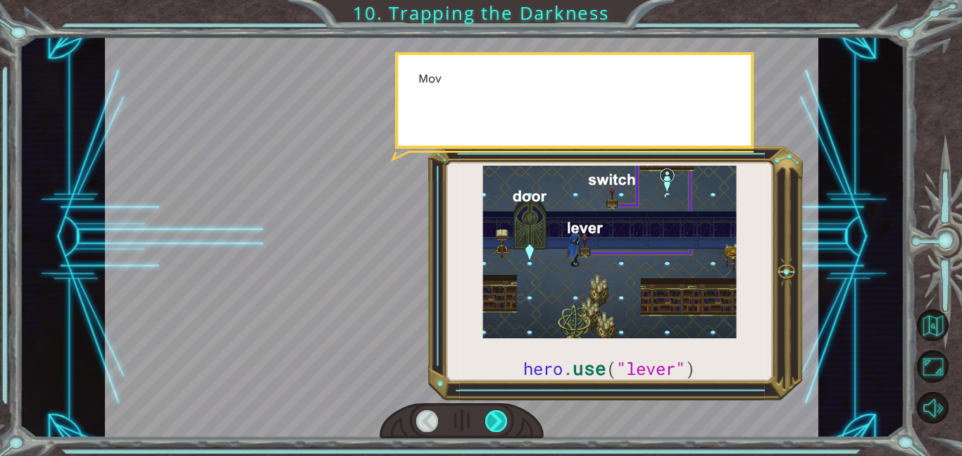
click at [496, 421] on div at bounding box center [496, 421] width 23 height 22
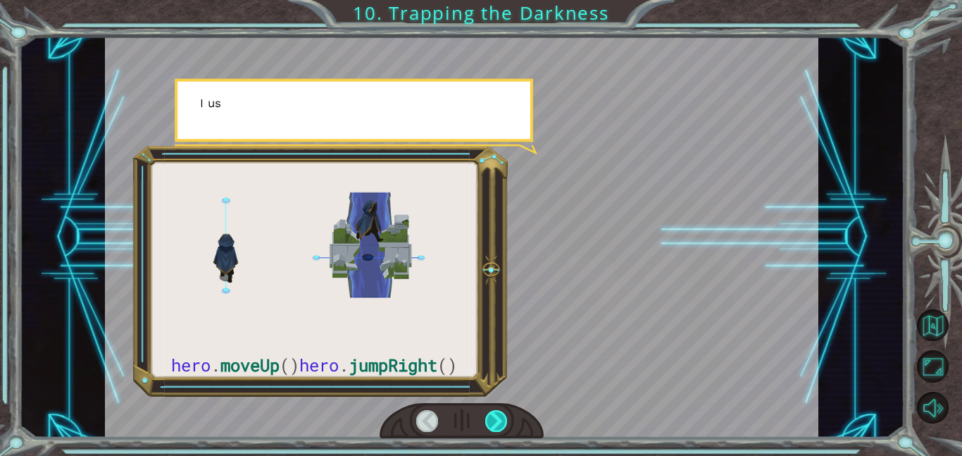
click at [496, 421] on div at bounding box center [496, 421] width 23 height 22
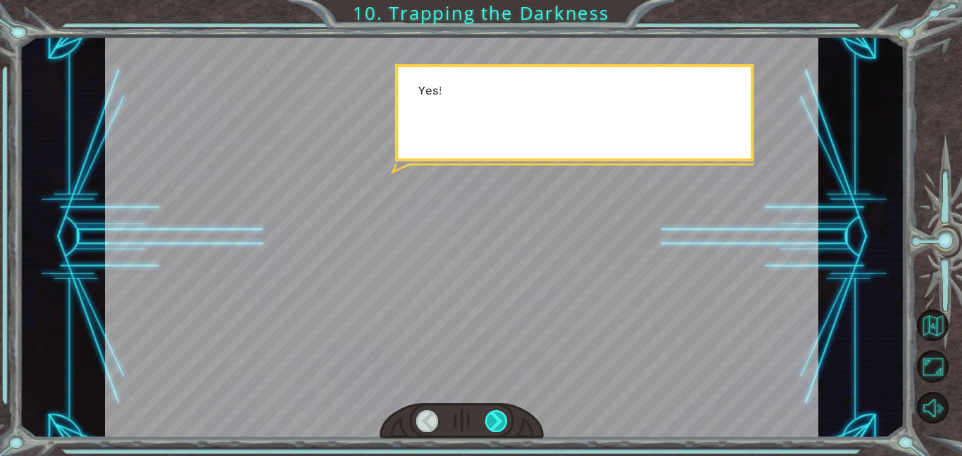
click at [496, 421] on div at bounding box center [496, 421] width 23 height 22
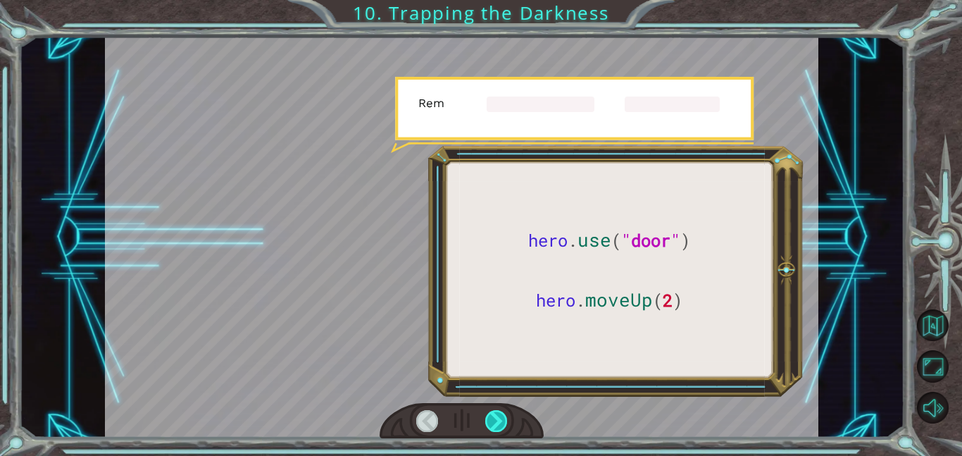
click at [496, 421] on div at bounding box center [496, 421] width 23 height 22
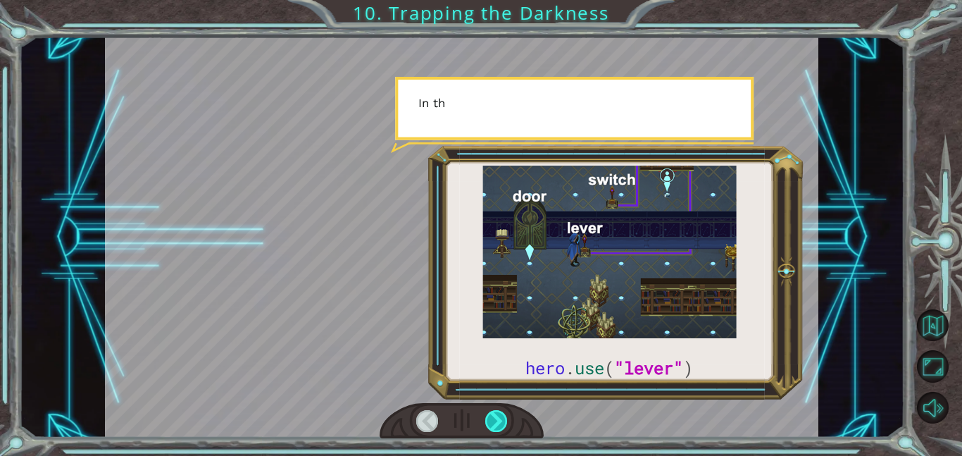
click at [496, 421] on div at bounding box center [496, 421] width 23 height 22
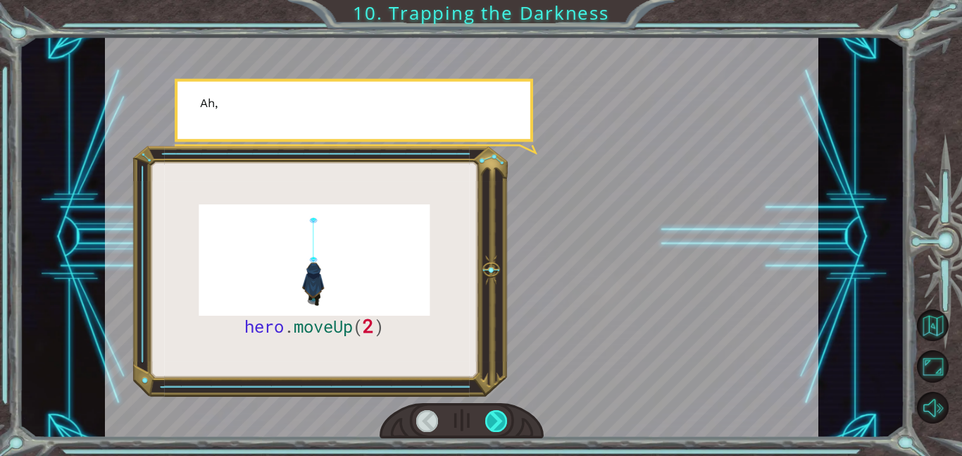
click at [496, 421] on div at bounding box center [496, 421] width 23 height 22
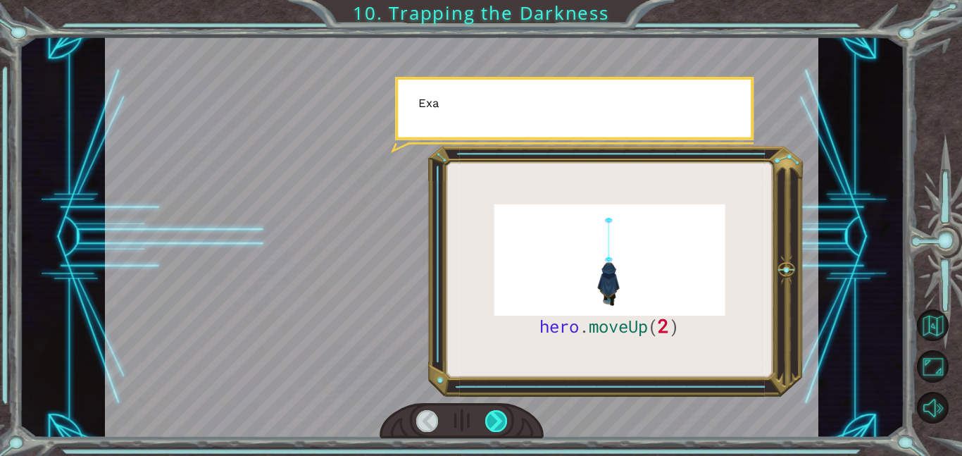
click at [496, 421] on div at bounding box center [496, 421] width 23 height 22
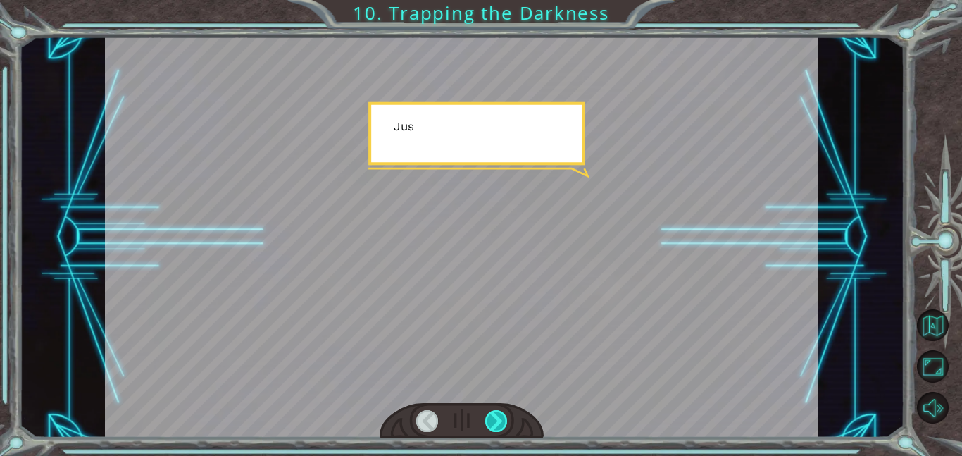
click at [496, 421] on div at bounding box center [496, 421] width 23 height 22
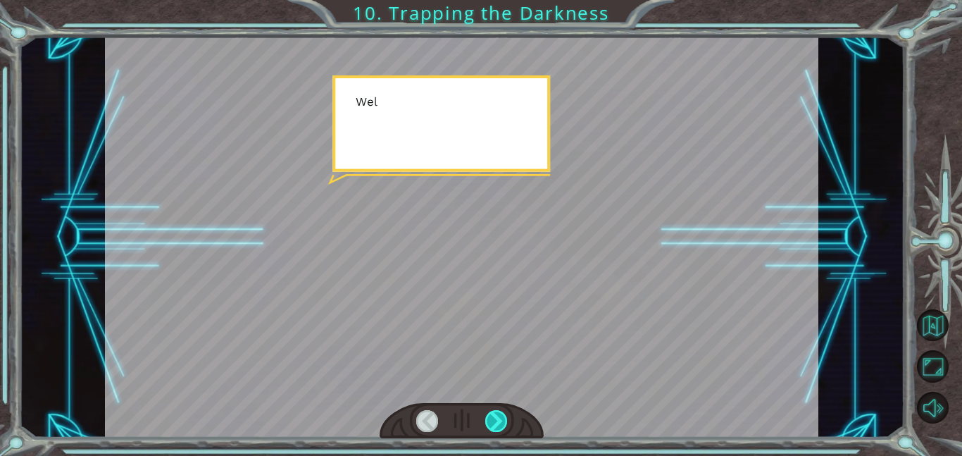
click at [496, 421] on div at bounding box center [496, 421] width 23 height 22
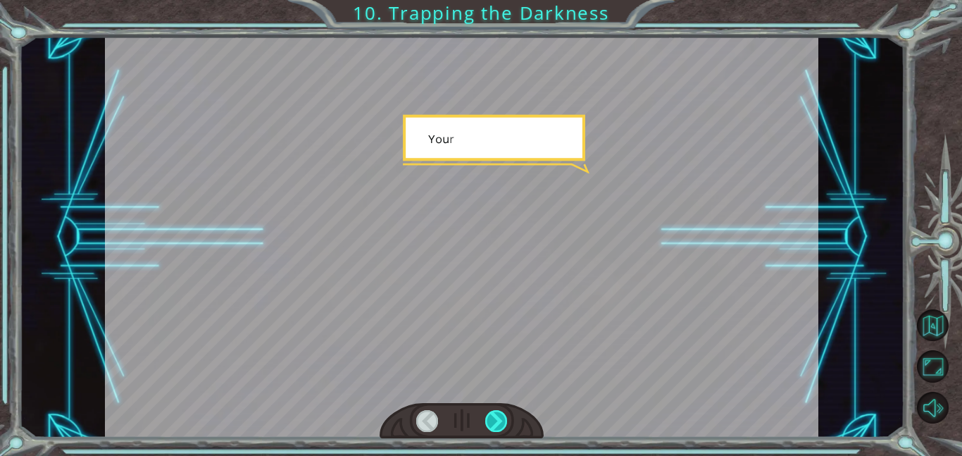
click at [496, 421] on div at bounding box center [496, 421] width 23 height 22
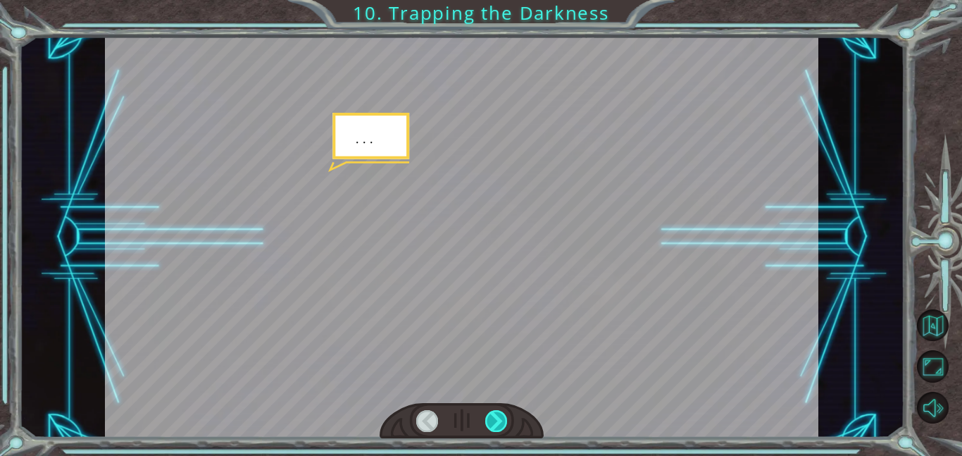
click at [496, 421] on div at bounding box center [496, 421] width 23 height 22
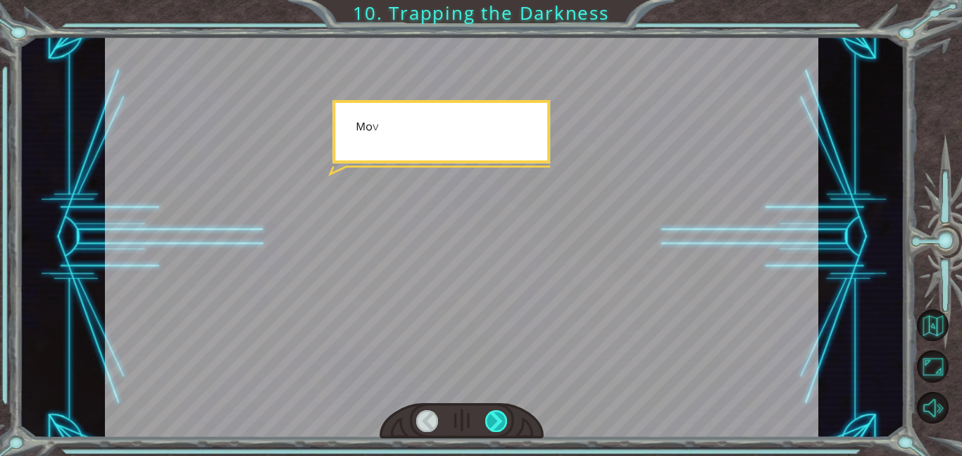
click at [496, 421] on div at bounding box center [496, 421] width 23 height 22
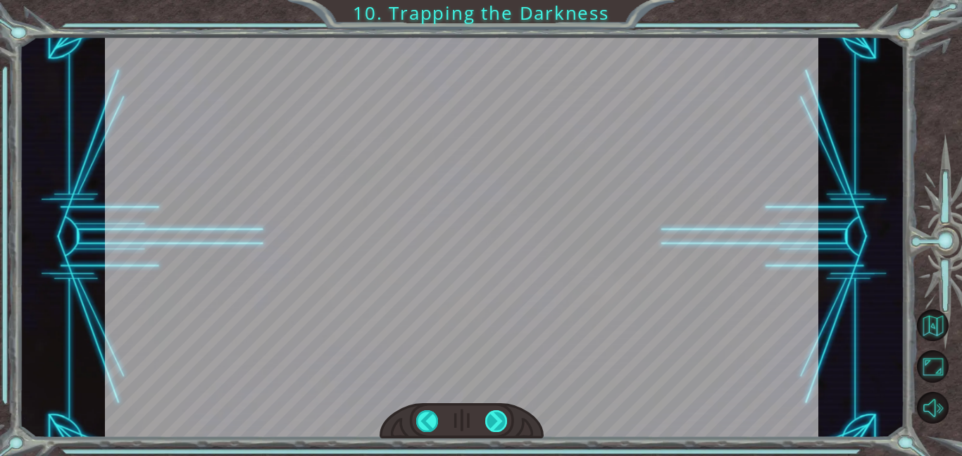
click at [496, 421] on div at bounding box center [496, 421] width 23 height 22
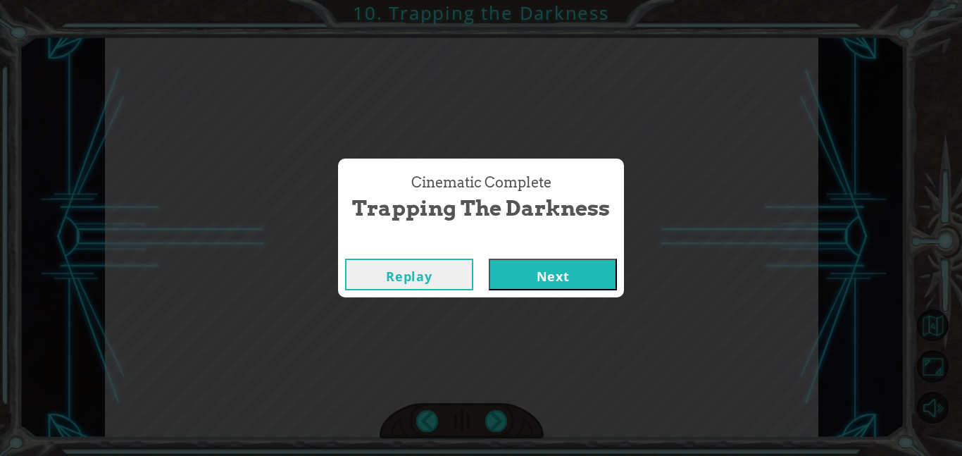
click at [557, 281] on button "Next" at bounding box center [553, 275] width 128 height 32
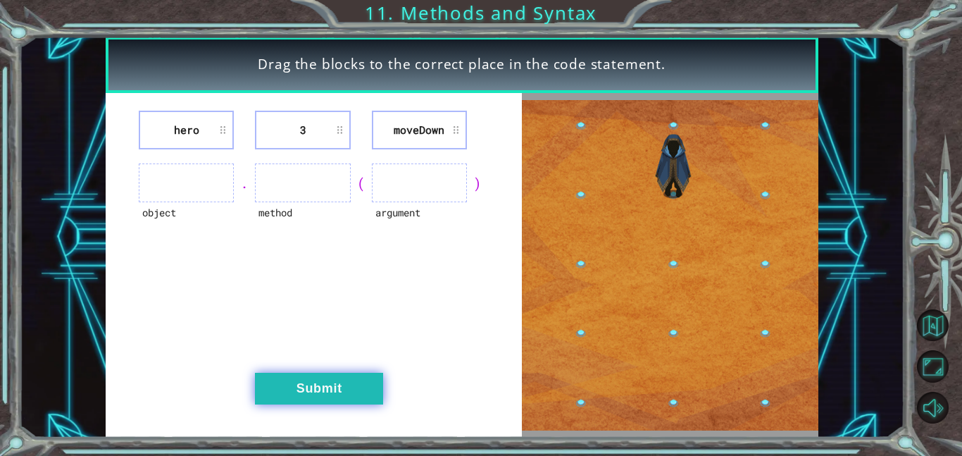
click at [295, 392] on button "Submit" at bounding box center [319, 389] width 128 height 32
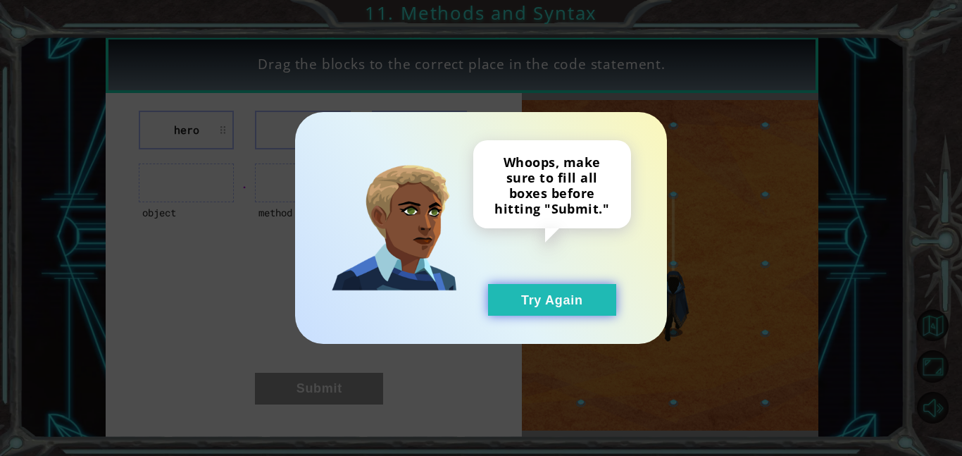
click at [583, 302] on button "Try Again" at bounding box center [552, 300] width 128 height 32
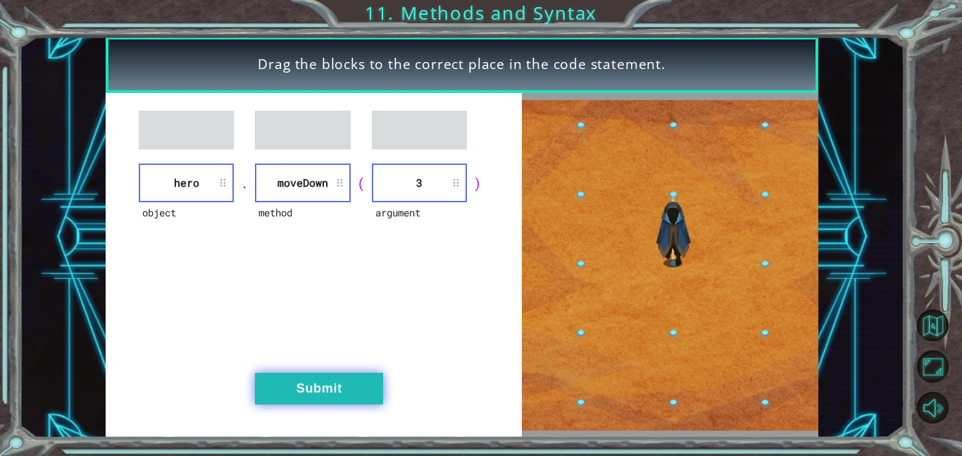
click at [305, 377] on button "Submit" at bounding box center [319, 389] width 128 height 32
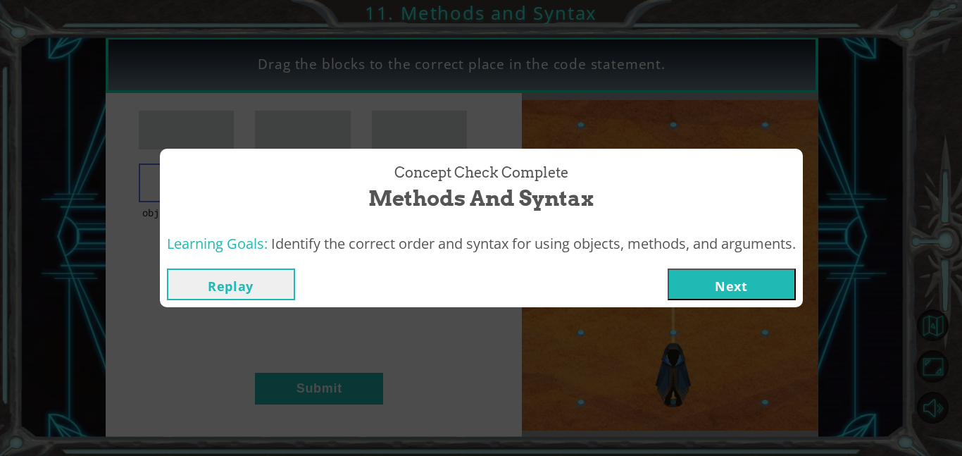
click at [719, 290] on button "Next" at bounding box center [732, 284] width 128 height 32
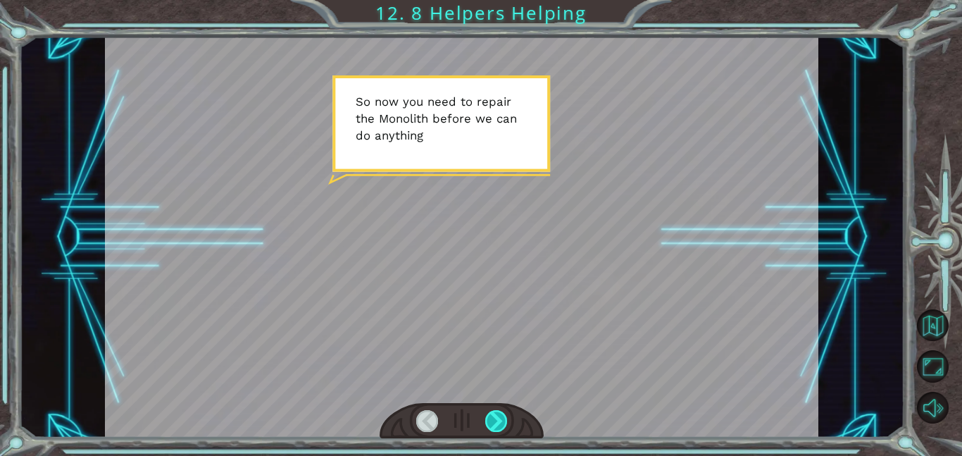
click at [485, 419] on div at bounding box center [496, 421] width 23 height 22
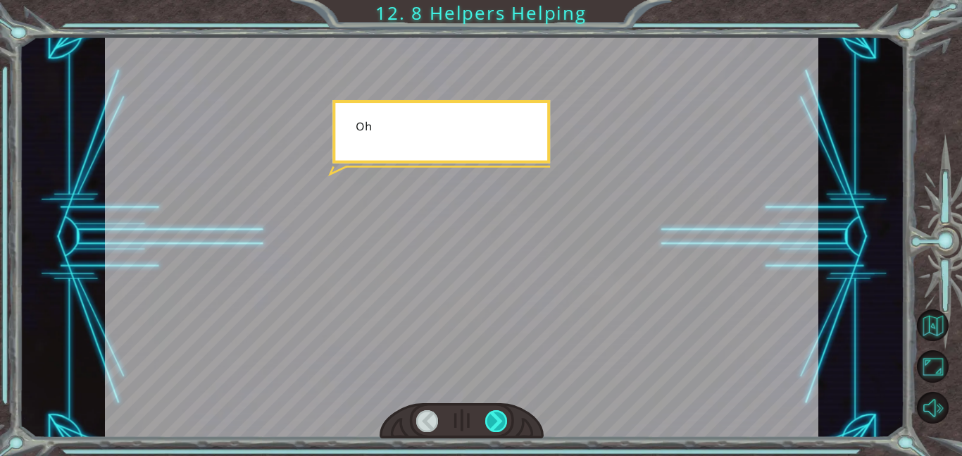
click at [485, 419] on div at bounding box center [496, 421] width 23 height 22
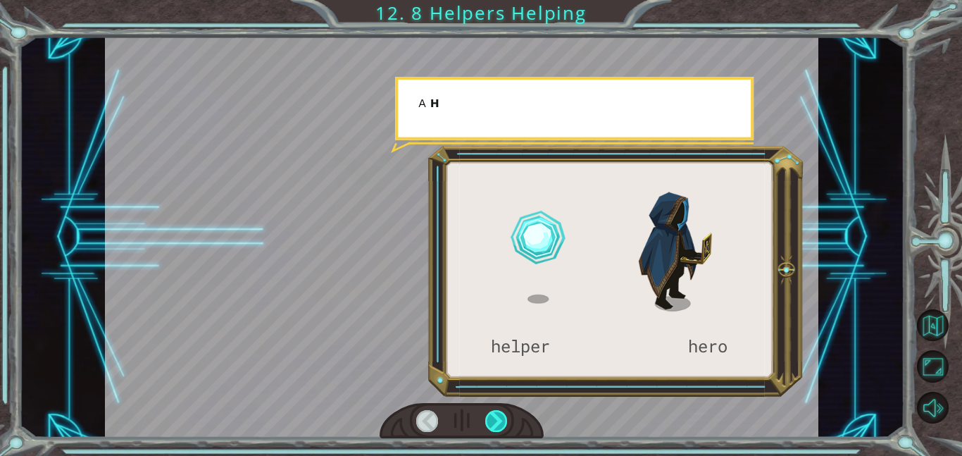
click at [485, 419] on div at bounding box center [496, 421] width 23 height 22
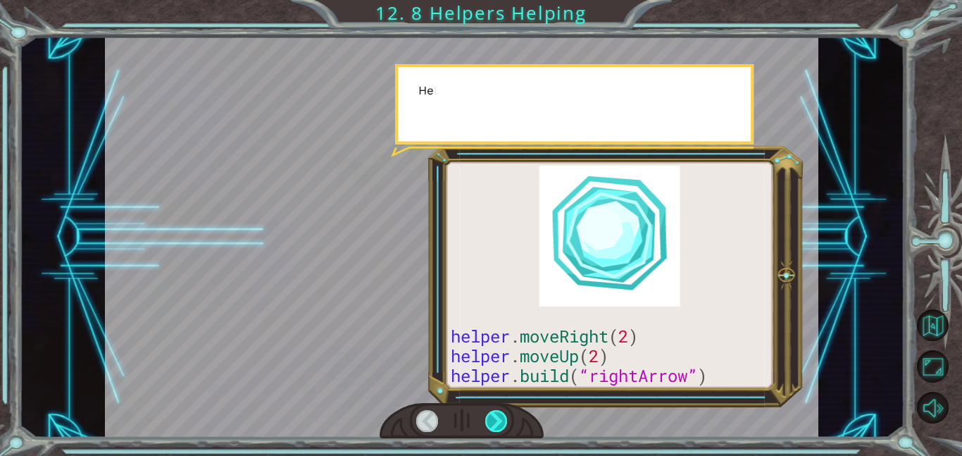
click at [485, 419] on div at bounding box center [496, 421] width 23 height 22
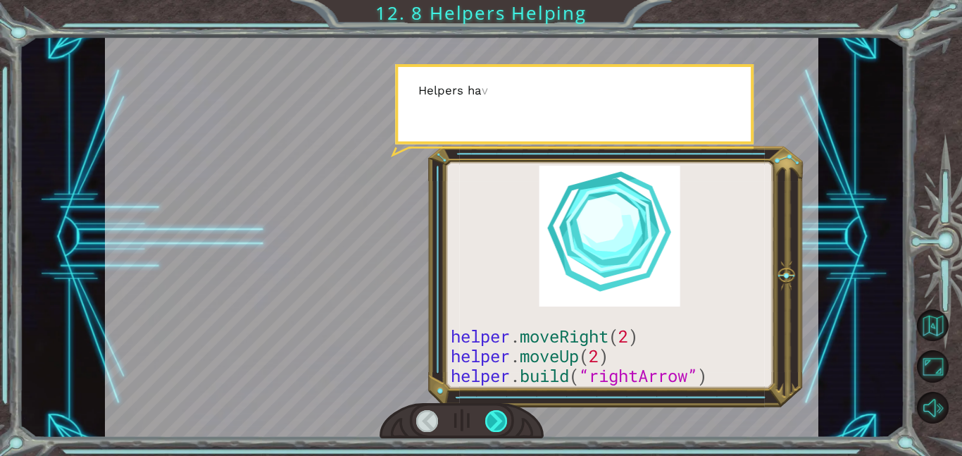
click at [485, 419] on div at bounding box center [496, 421] width 23 height 22
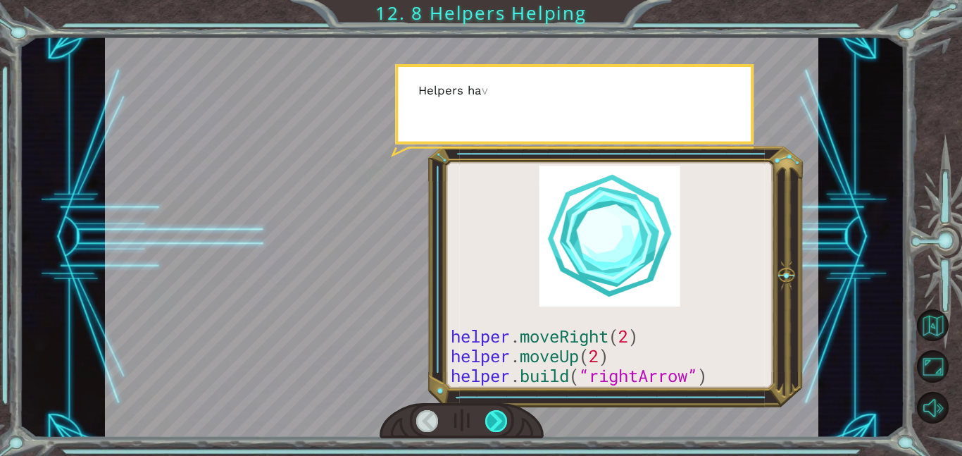
click at [485, 419] on div at bounding box center [496, 421] width 23 height 22
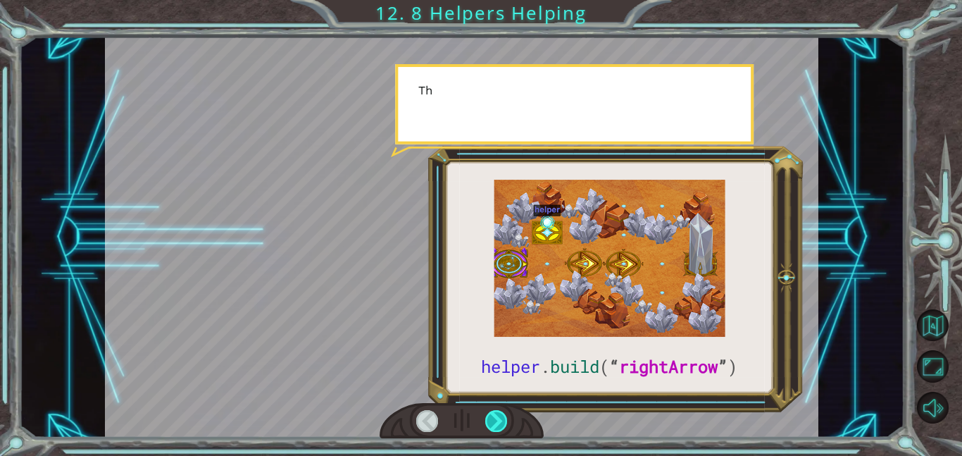
click at [485, 419] on div at bounding box center [496, 421] width 23 height 22
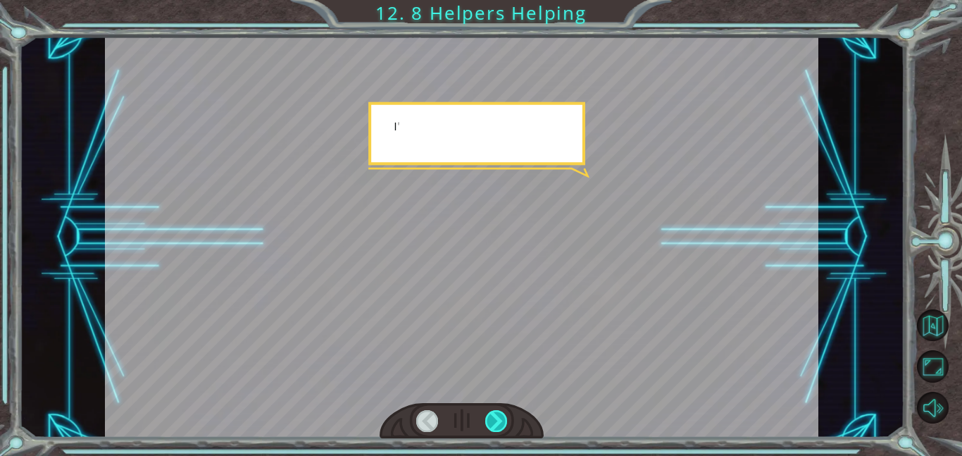
click at [485, 419] on div at bounding box center [496, 421] width 23 height 22
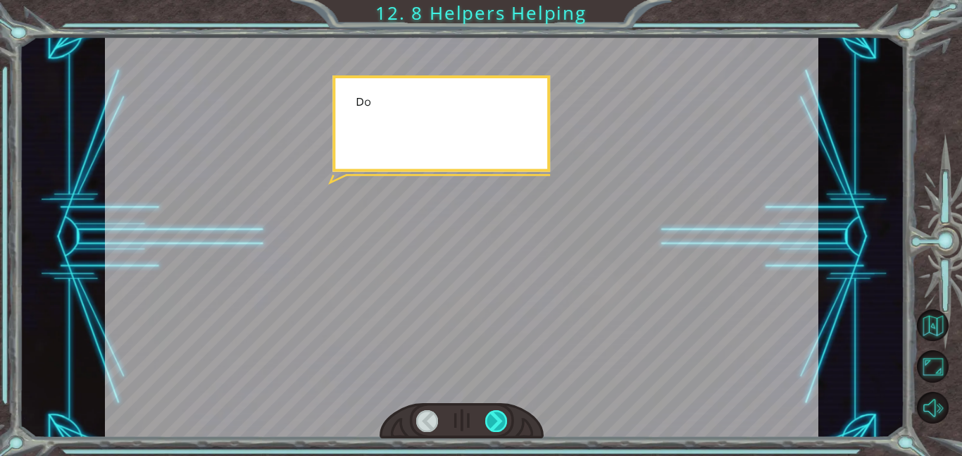
click at [485, 419] on div at bounding box center [496, 421] width 23 height 22
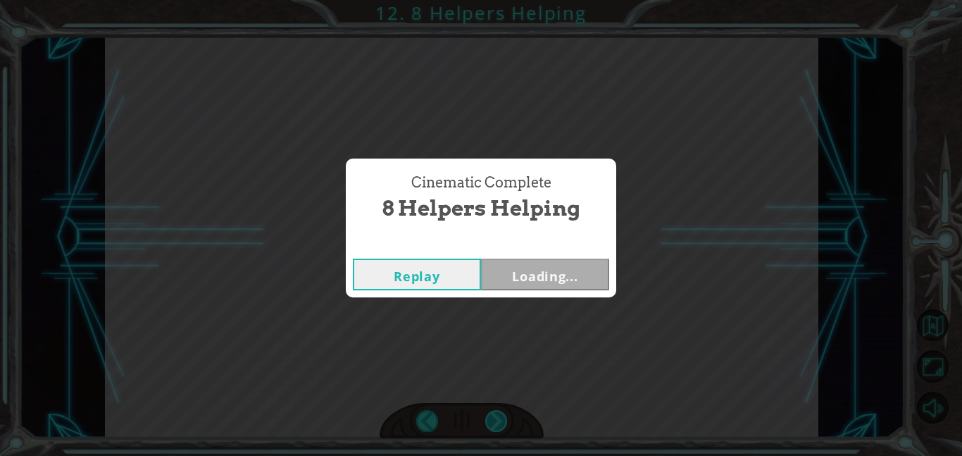
click at [485, 419] on div "Cinematic Complete 8 Helpers Helping Replay Loading..." at bounding box center [481, 228] width 962 height 456
click at [525, 286] on button "Next" at bounding box center [545, 275] width 128 height 32
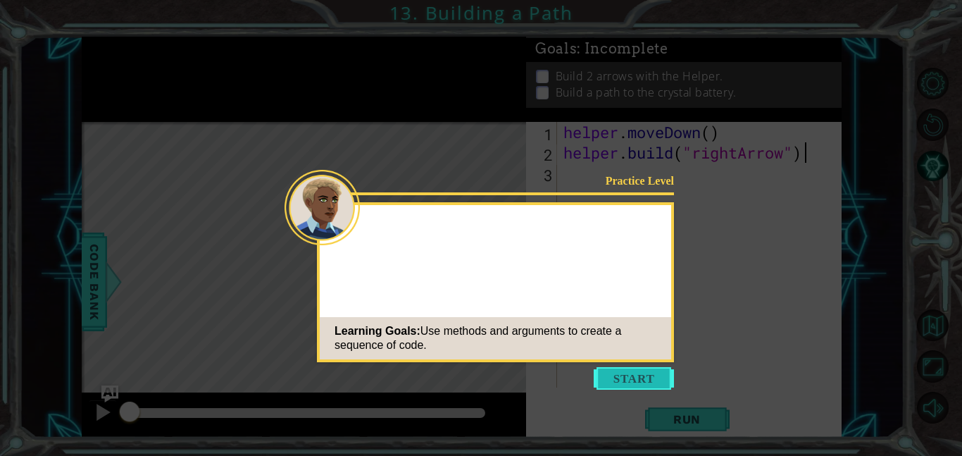
click at [626, 377] on button "Start" at bounding box center [634, 378] width 80 height 23
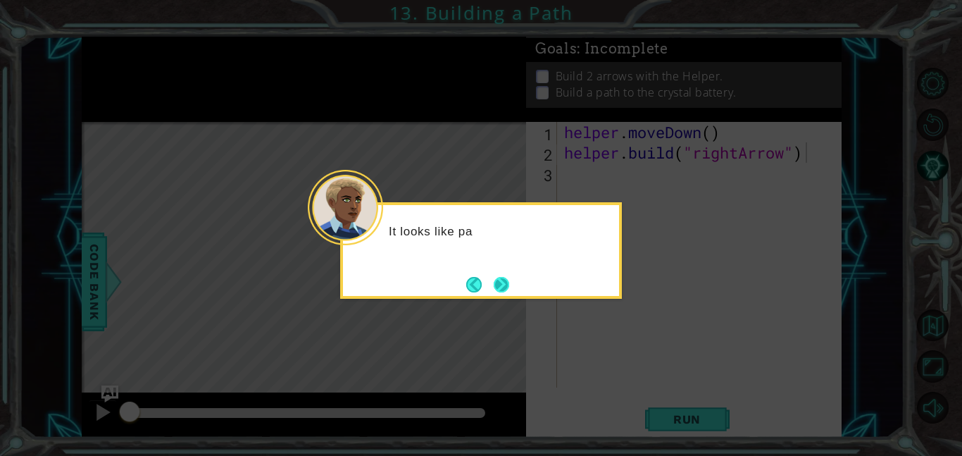
click at [510, 292] on button "Next" at bounding box center [502, 284] width 16 height 16
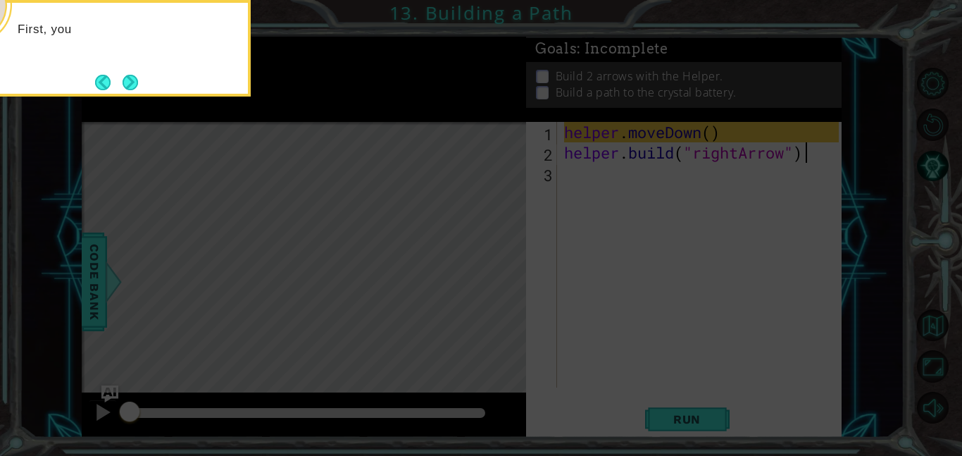
click at [602, 270] on icon at bounding box center [481, 68] width 962 height 775
click at [137, 82] on button "Next" at bounding box center [130, 82] width 18 height 18
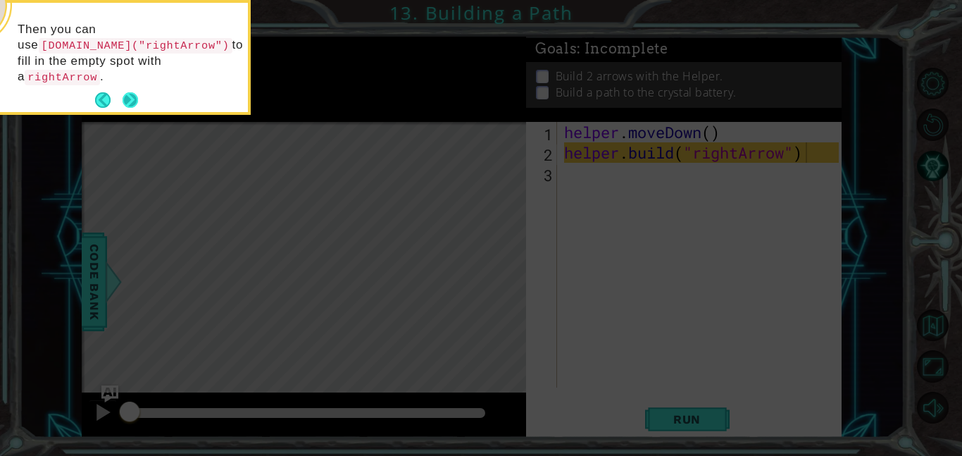
click at [136, 92] on button "Next" at bounding box center [131, 100] width 16 height 16
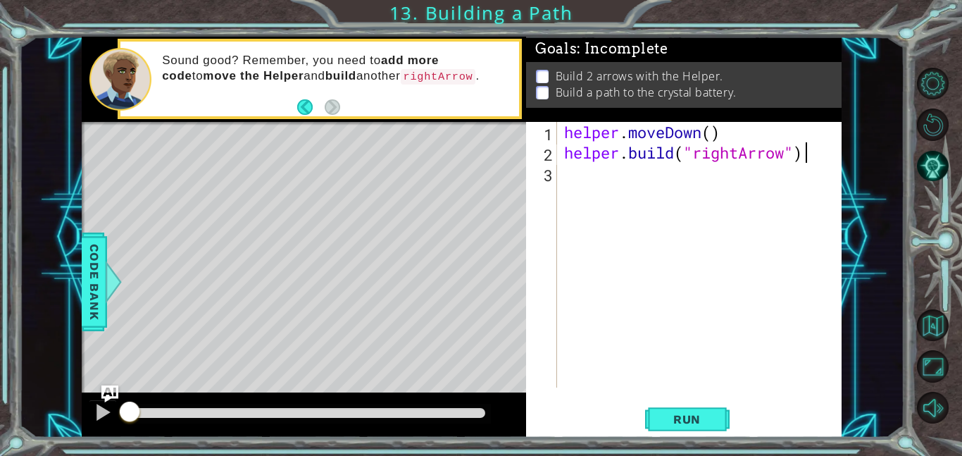
click at [728, 200] on div "helper . moveDown ( ) helper . build ( "rightArrow" )" at bounding box center [704, 275] width 285 height 306
click at [639, 197] on div "helper . moveDown ( ) helper . build ( "rightArrow" )" at bounding box center [704, 275] width 285 height 306
click at [683, 421] on span "Run" at bounding box center [687, 419] width 56 height 14
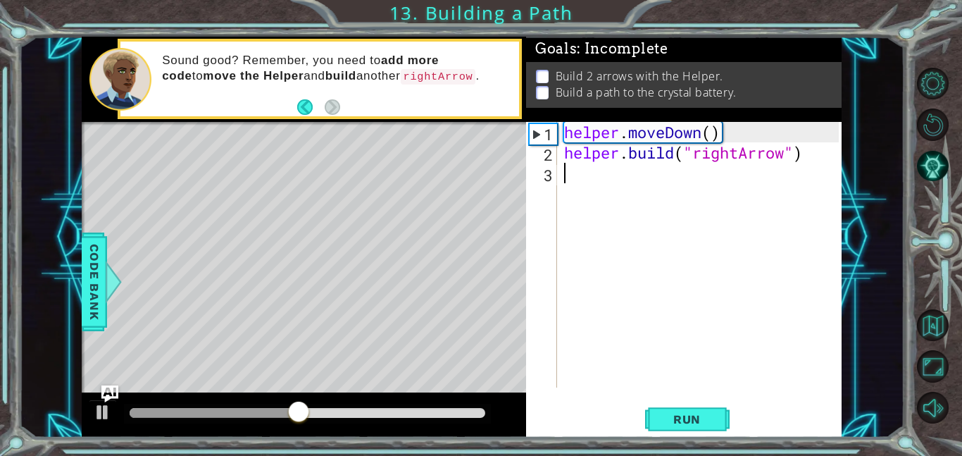
click at [637, 192] on div "helper . moveDown ( ) helper . build ( "rightArrow" )" at bounding box center [704, 275] width 285 height 306
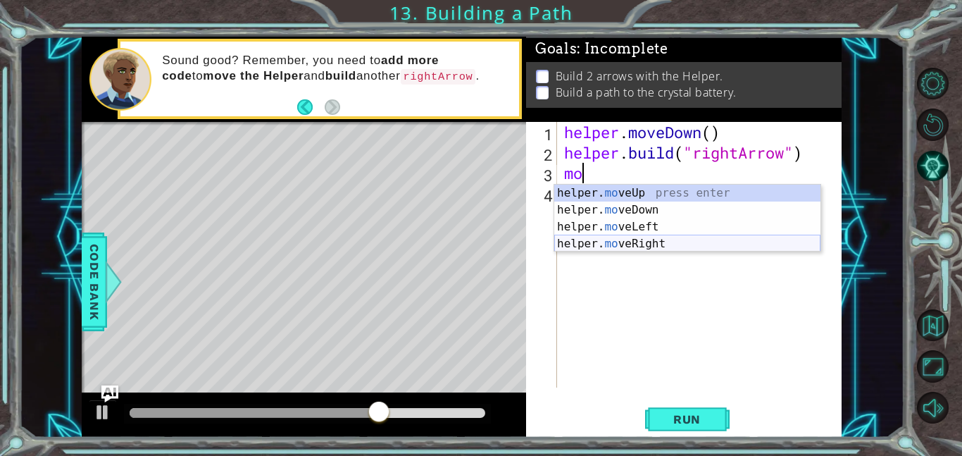
click at [643, 244] on div "helper. mo veUp press enter helper. mo veDown press enter helper. mo veLeft pre…" at bounding box center [688, 235] width 266 height 101
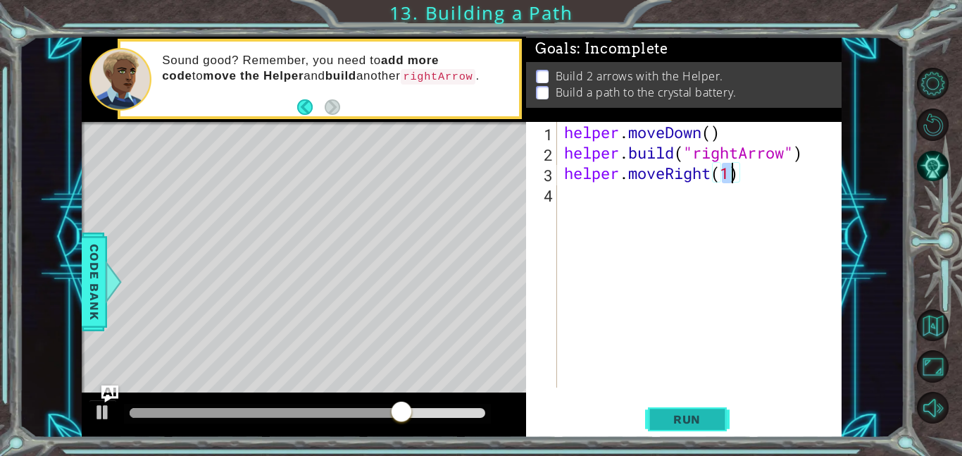
click at [664, 428] on button "Run" at bounding box center [687, 419] width 85 height 32
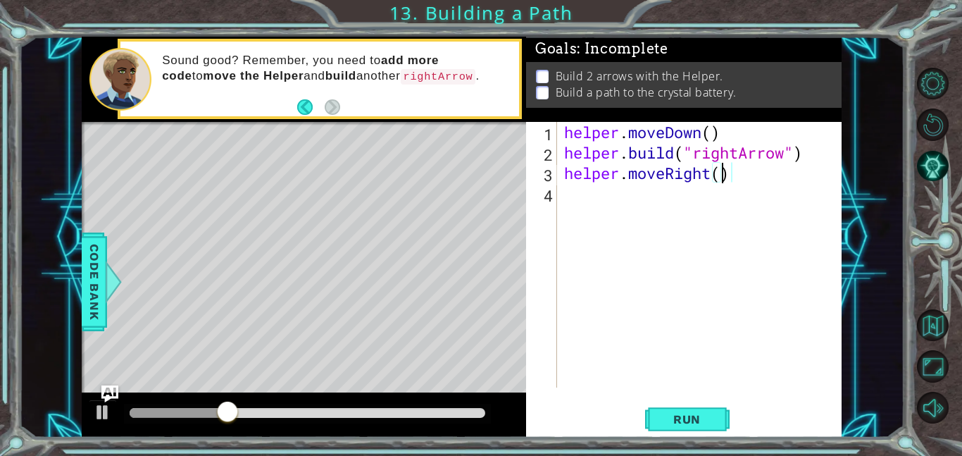
scroll to position [0, 7]
type textarea "helper.moveRight(3)"
click at [674, 416] on span "Run" at bounding box center [687, 419] width 56 height 14
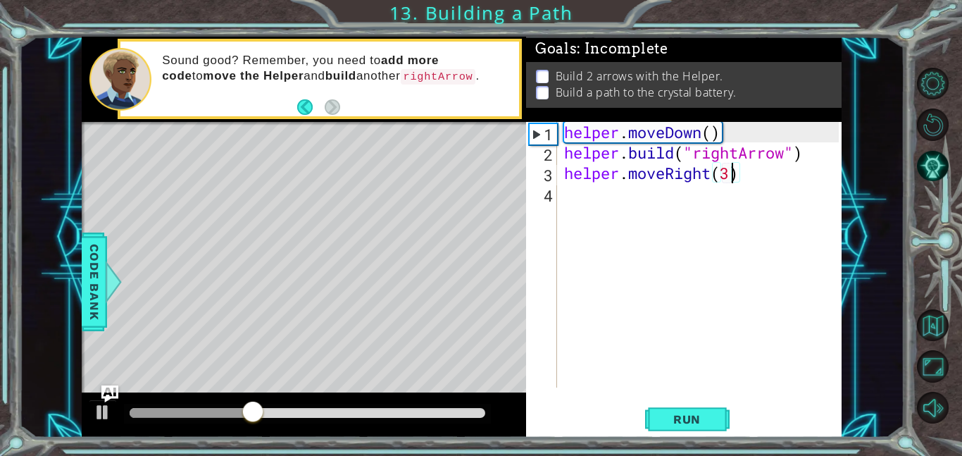
click at [640, 206] on div "helper . moveDown ( ) helper . build ( "rightArrow" ) helper . moveRight ( 3 )" at bounding box center [704, 275] width 285 height 306
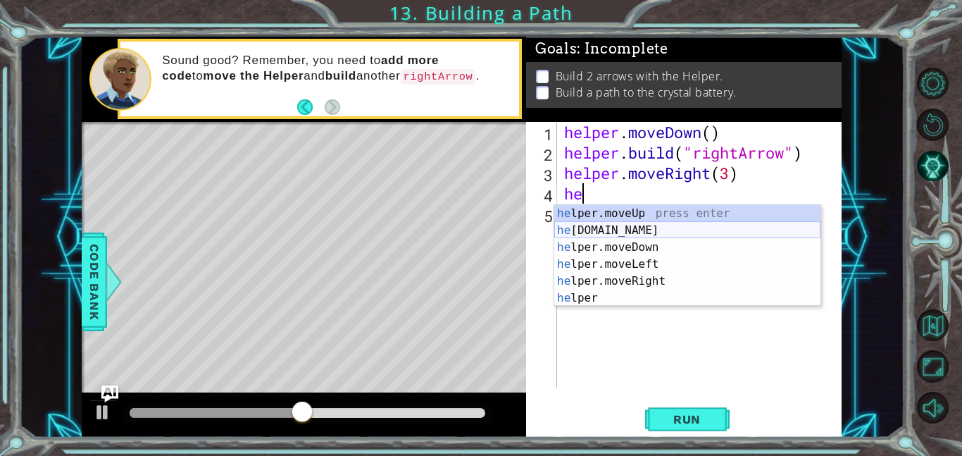
click at [651, 230] on div "he lper.moveUp press enter he [DOMAIN_NAME] press enter he lper.moveDown press …" at bounding box center [688, 272] width 266 height 135
type textarea "[DOMAIN_NAME]("rightArrow")"
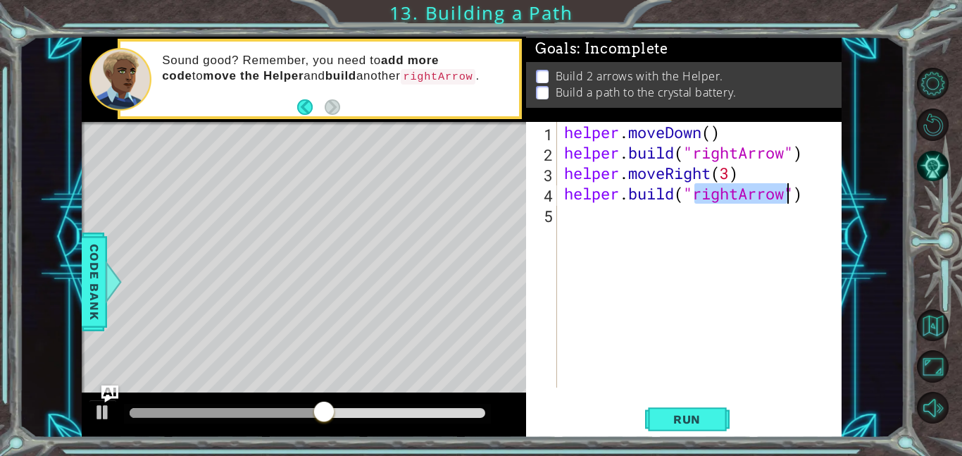
click at [682, 228] on div "helper . moveDown ( ) helper . build ( "rightArrow" ) helper . moveRight ( 3 ) …" at bounding box center [704, 275] width 285 height 306
click at [729, 174] on div "helper . moveDown ( ) helper . build ( "rightArrow" ) helper . moveRight ( 3 ) …" at bounding box center [704, 275] width 285 height 306
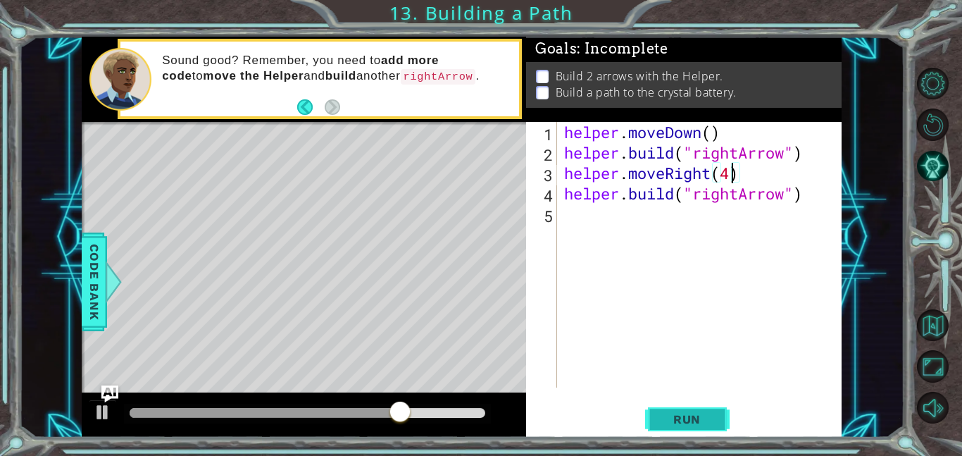
click at [671, 416] on span "Run" at bounding box center [687, 419] width 56 height 14
type textarea "helper.moveRight(3)"
click at [687, 414] on span "Run" at bounding box center [687, 419] width 56 height 14
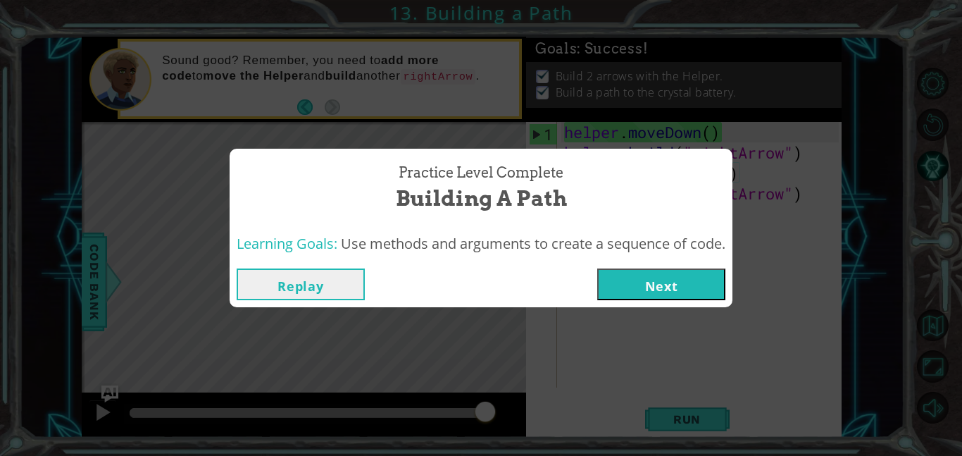
click at [657, 282] on button "Next" at bounding box center [661, 284] width 128 height 32
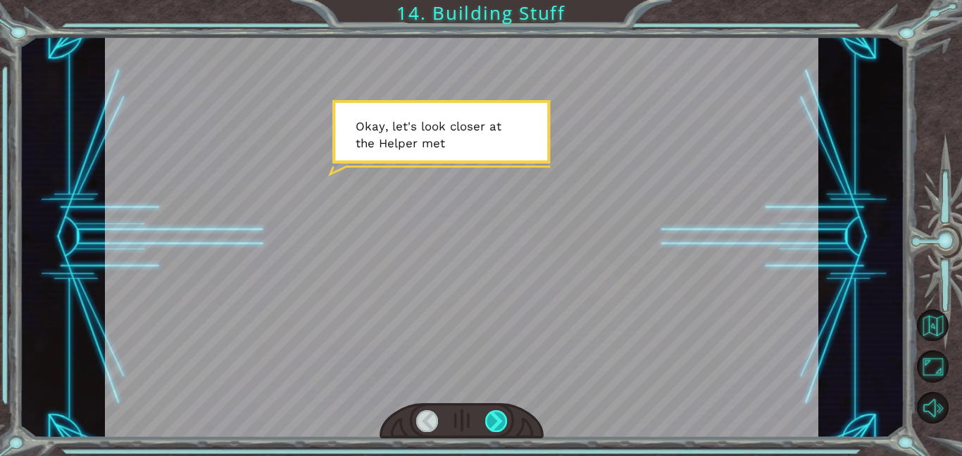
click at [488, 425] on div at bounding box center [496, 421] width 23 height 22
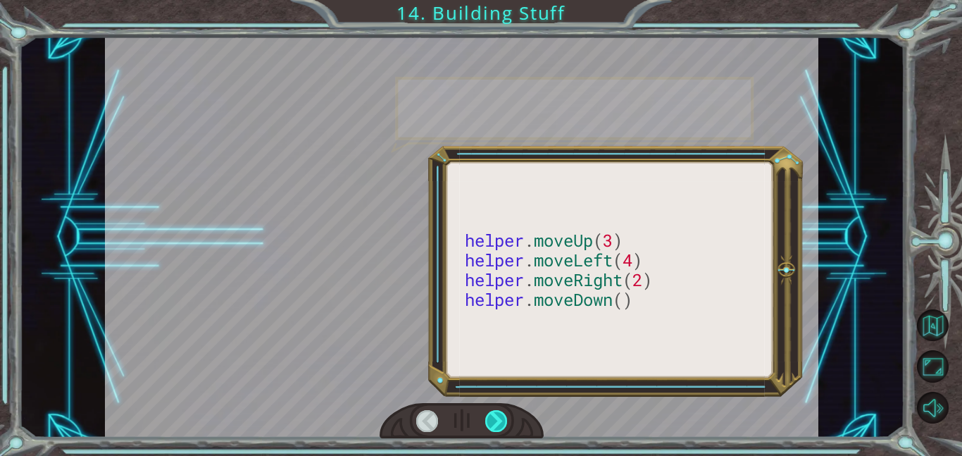
click at [488, 425] on div at bounding box center [496, 421] width 23 height 22
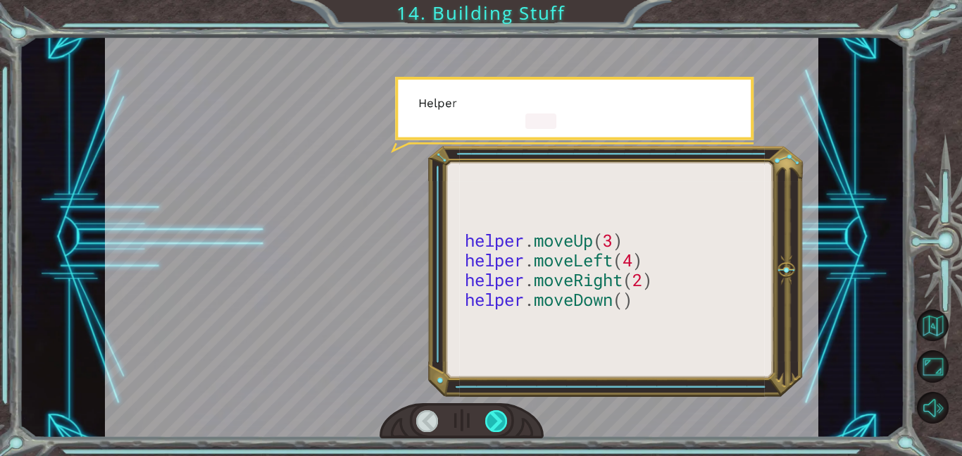
click at [488, 425] on div at bounding box center [496, 421] width 23 height 22
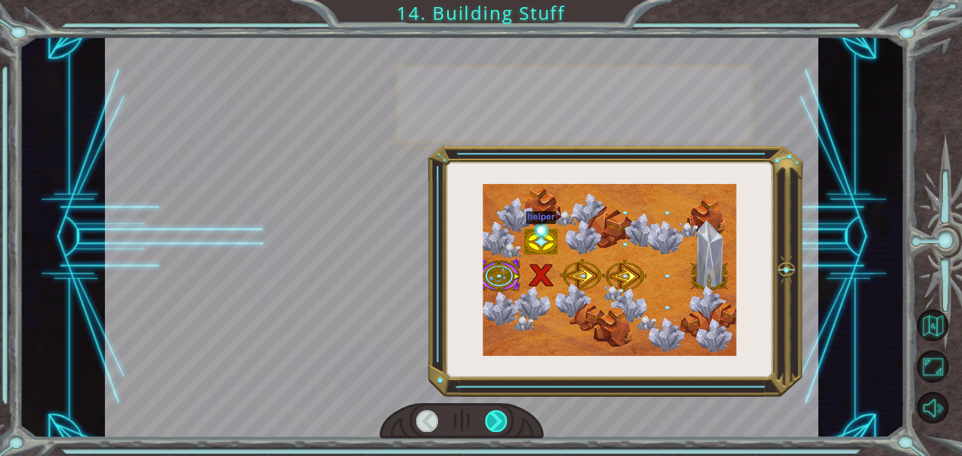
click at [488, 425] on div at bounding box center [496, 421] width 23 height 22
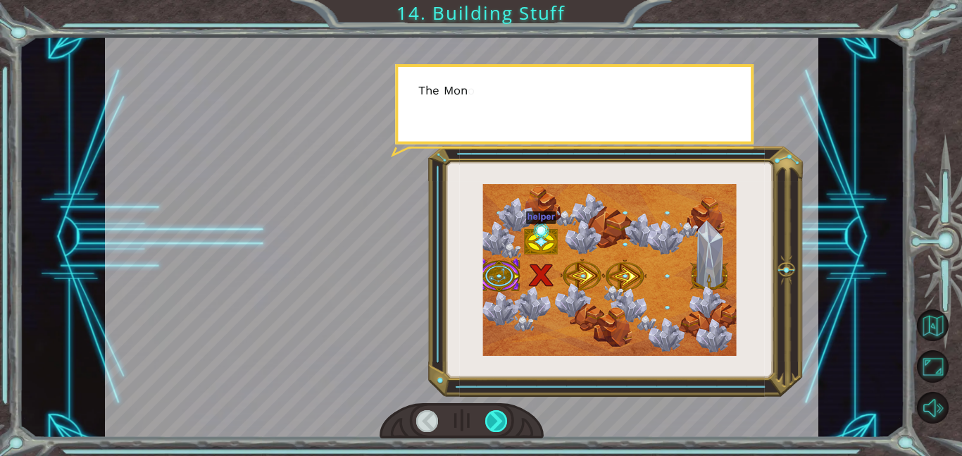
click at [488, 425] on div at bounding box center [496, 421] width 23 height 22
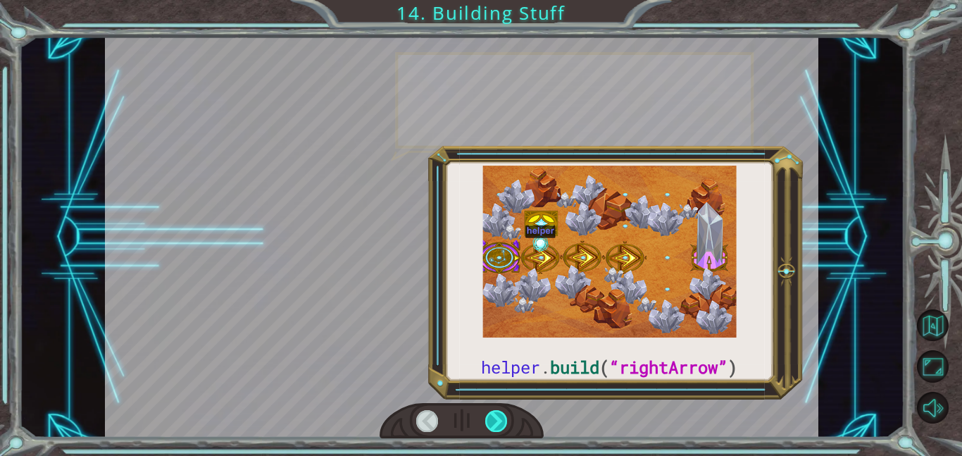
click at [488, 425] on div at bounding box center [496, 421] width 23 height 22
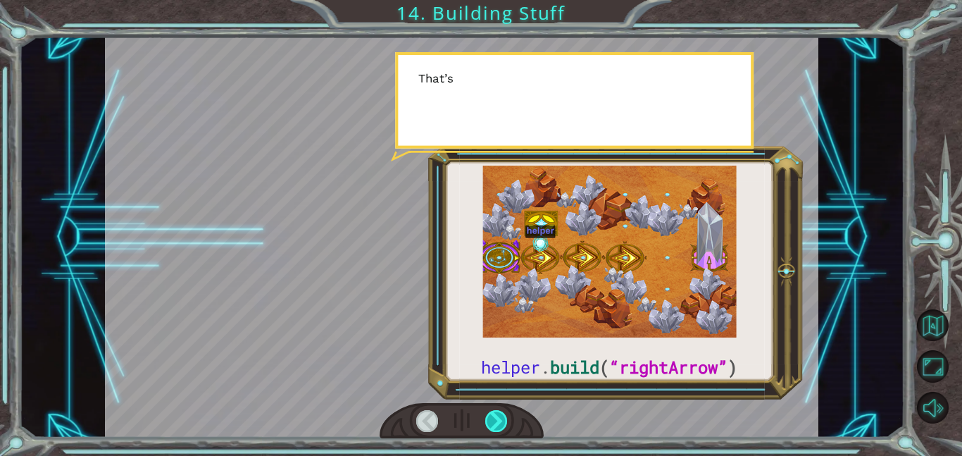
click at [488, 425] on div at bounding box center [496, 421] width 23 height 22
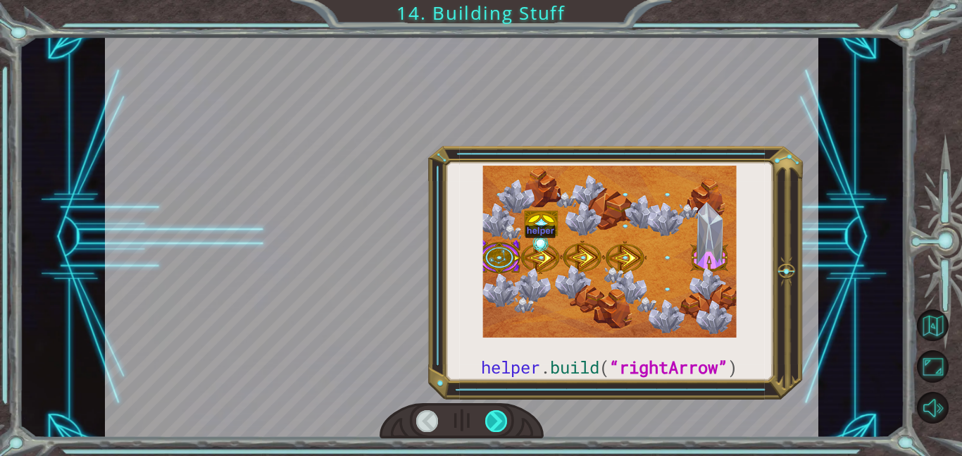
click at [488, 425] on div at bounding box center [496, 421] width 23 height 22
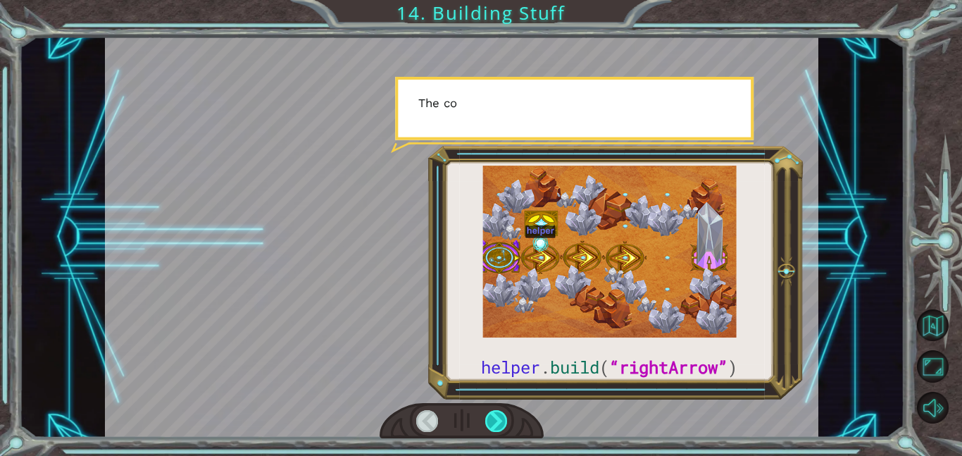
click at [488, 425] on div at bounding box center [496, 421] width 23 height 22
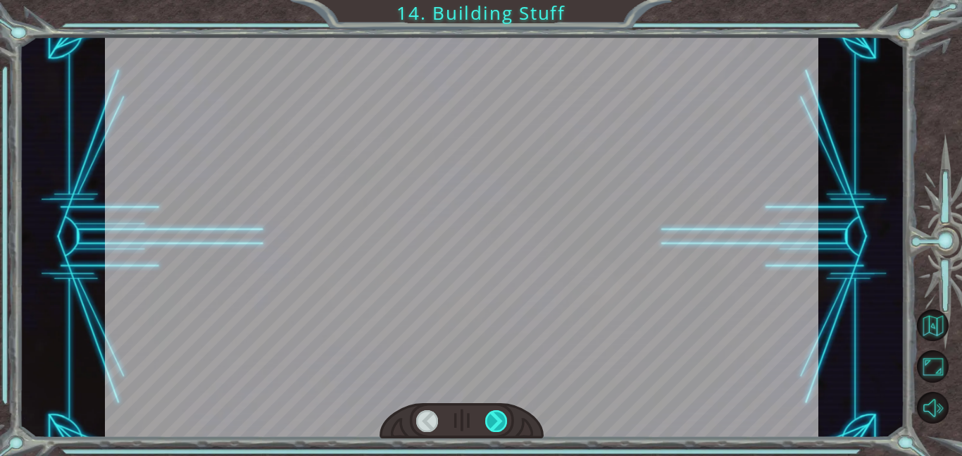
click at [488, 425] on div at bounding box center [496, 421] width 23 height 22
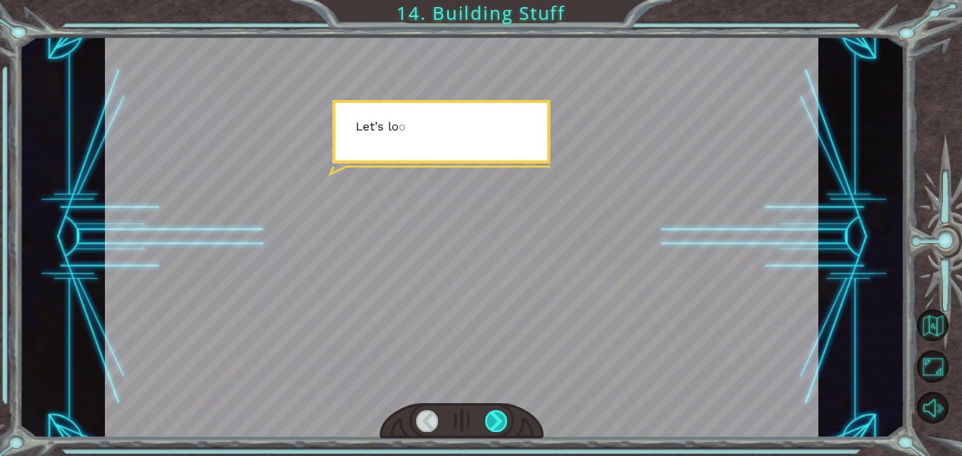
click at [488, 425] on div at bounding box center [496, 421] width 23 height 22
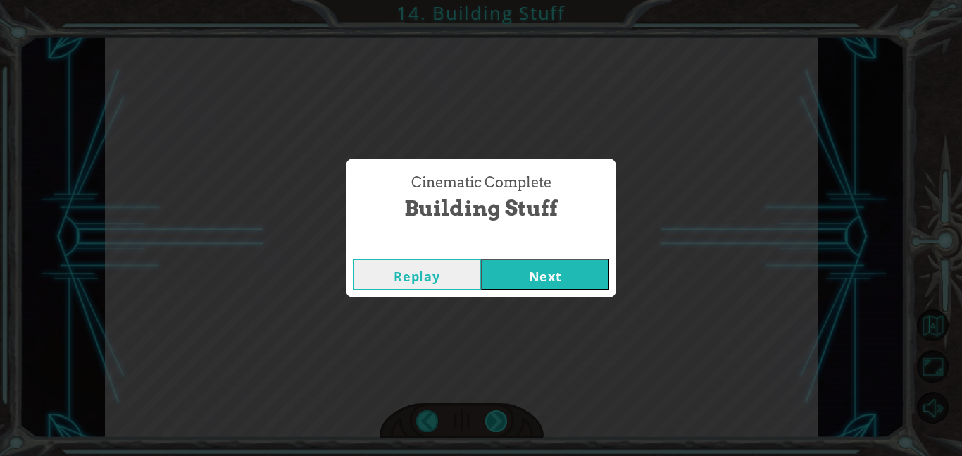
click at [488, 425] on div "Cinematic Complete Building Stuff Replay Next" at bounding box center [481, 228] width 962 height 456
click at [575, 264] on button "Next" at bounding box center [545, 275] width 128 height 32
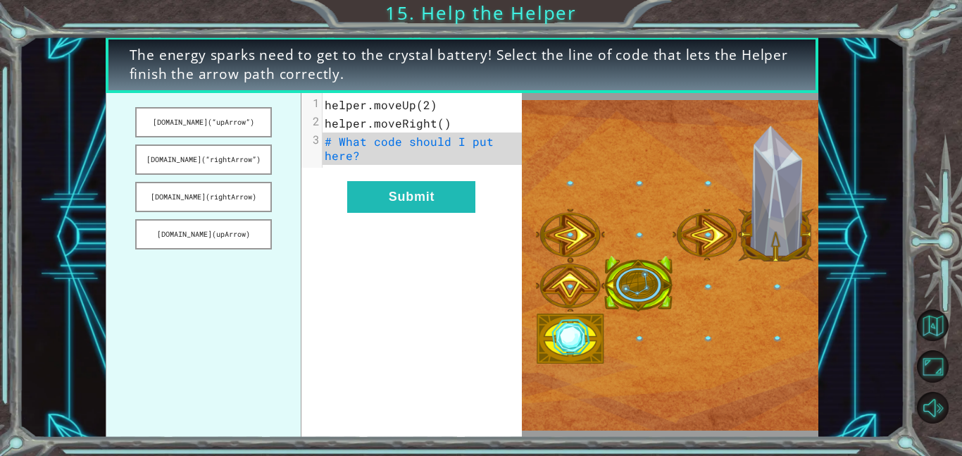
drag, startPoint x: 235, startPoint y: 162, endPoint x: 428, endPoint y: 135, distance: 195.6
click at [428, 135] on div "[DOMAIN_NAME](“upArrow”) [DOMAIN_NAME](“rightArrow”) [DOMAIN_NAME](rightArrow) …" at bounding box center [314, 265] width 416 height 345
click at [236, 155] on button "[DOMAIN_NAME](“rightArrow”)" at bounding box center [203, 159] width 137 height 30
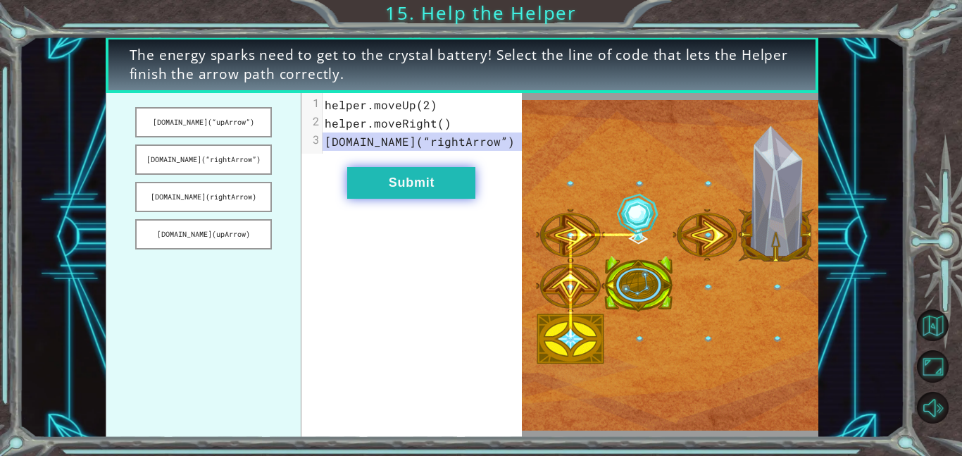
click at [411, 180] on button "Submit" at bounding box center [411, 183] width 128 height 32
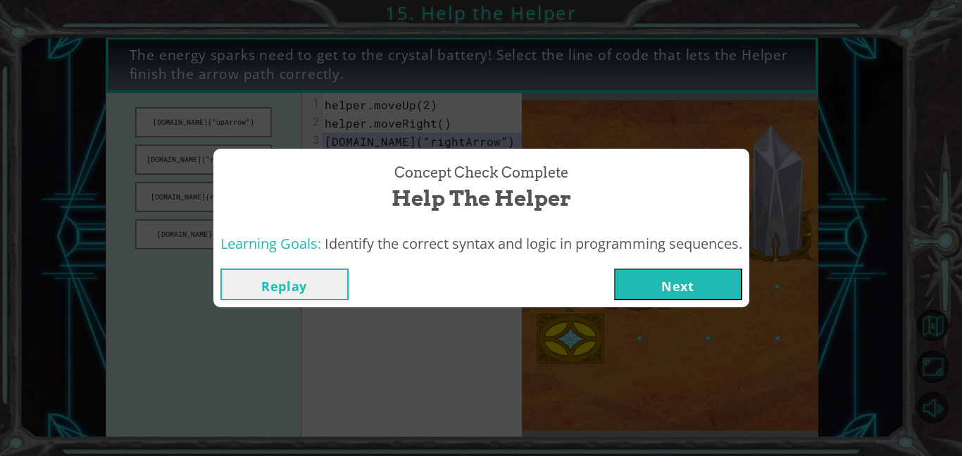
click at [702, 286] on button "Next" at bounding box center [678, 284] width 128 height 32
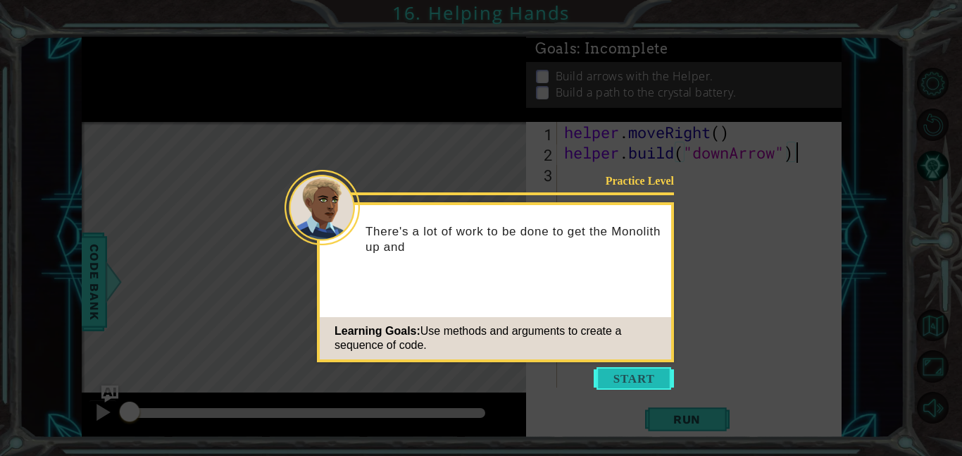
click at [640, 368] on button "Start" at bounding box center [634, 378] width 80 height 23
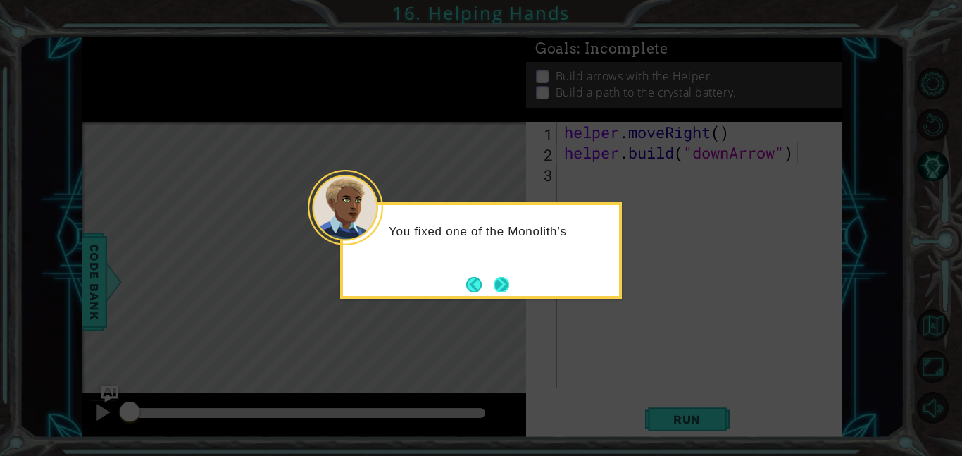
click at [502, 277] on button "Next" at bounding box center [502, 284] width 18 height 18
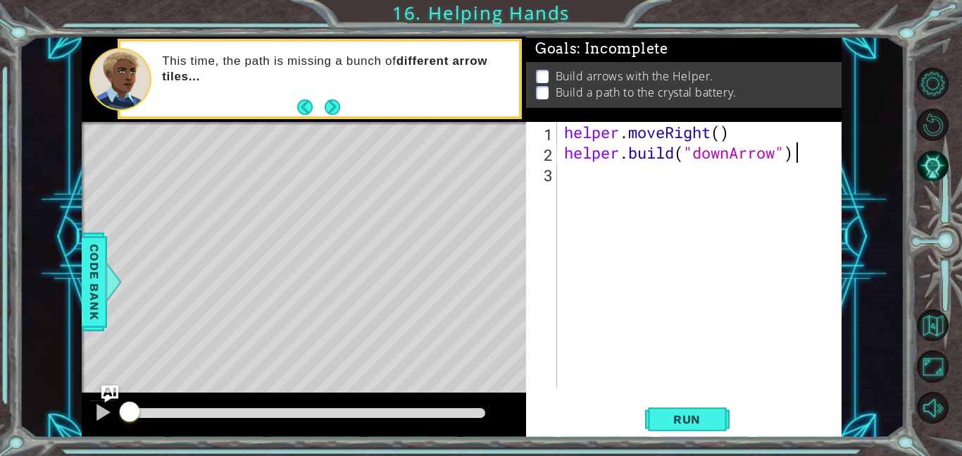
click at [655, 220] on div "helper . moveRight ( ) helper . build ( "downArrow" )" at bounding box center [704, 275] width 285 height 306
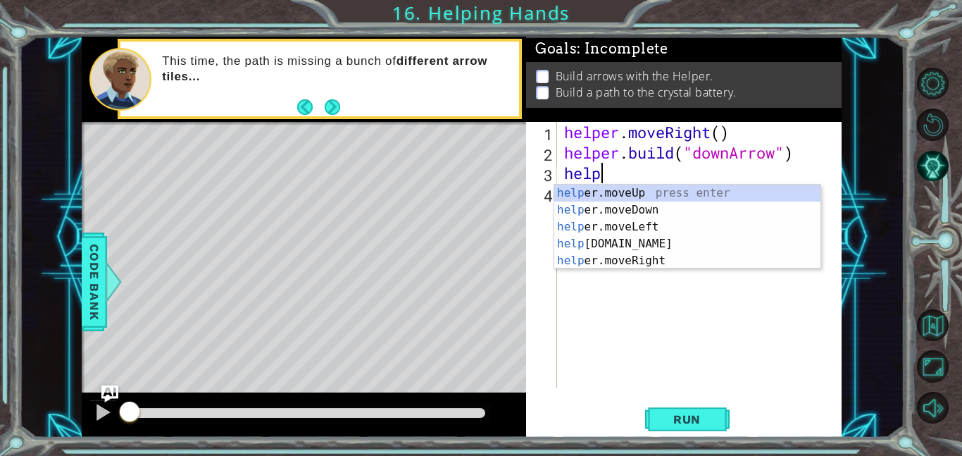
scroll to position [0, 1]
click at [684, 209] on div "help er.moveUp press enter help er.moveDown press enter help er.moveLeft press …" at bounding box center [688, 244] width 266 height 118
type textarea "helper.moveDown(1)"
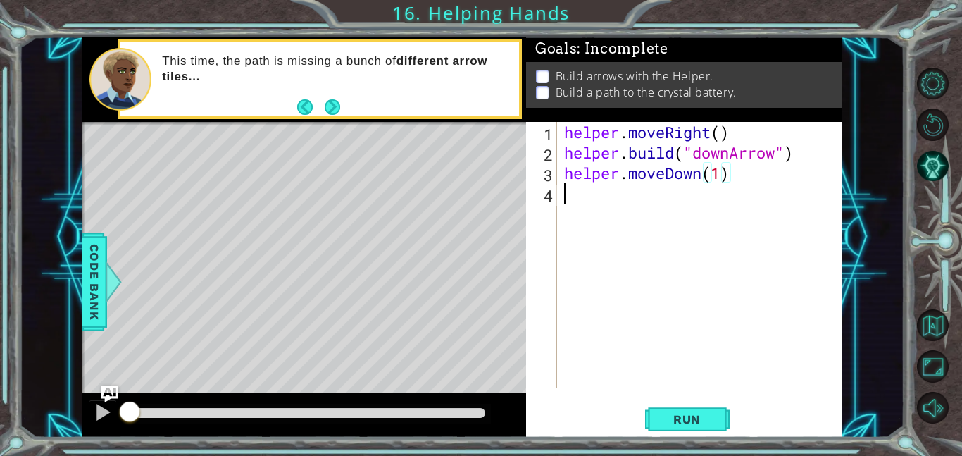
click at [669, 210] on div "helper . moveRight ( ) helper . build ( "downArrow" ) helper . moveDown ( 1 )" at bounding box center [704, 275] width 285 height 306
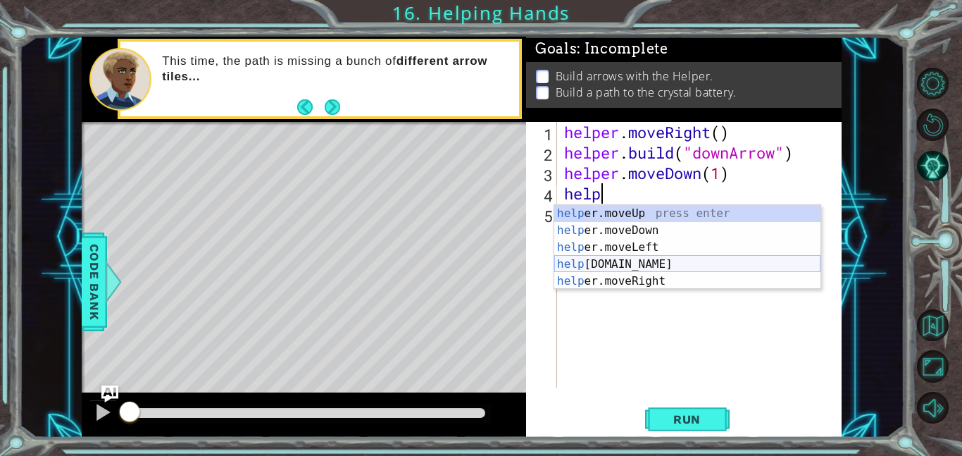
click at [643, 265] on div "help er.moveUp press enter help er.moveDown press enter help er.moveLeft press …" at bounding box center [688, 264] width 266 height 118
type textarea "[DOMAIN_NAME]("rightArrow")"
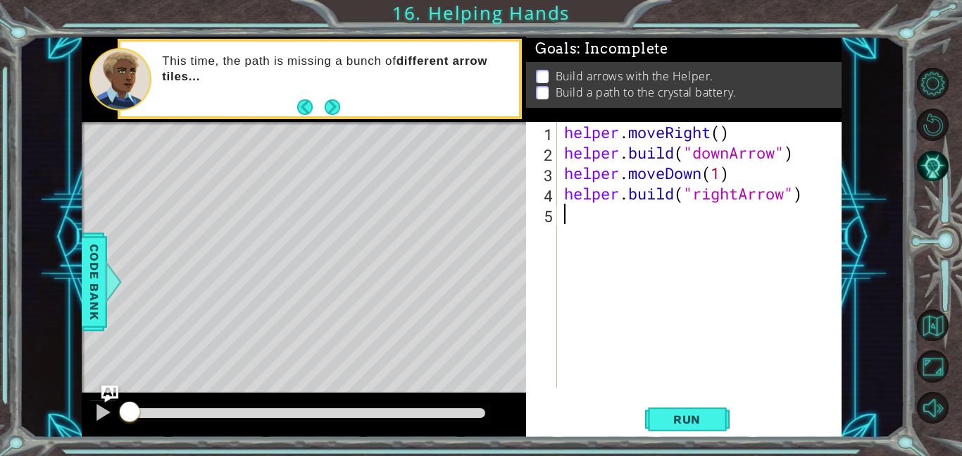
click at [675, 247] on div "helper . moveRight ( ) helper . build ( "downArrow" ) helper . moveDown ( 1 ) h…" at bounding box center [704, 275] width 285 height 306
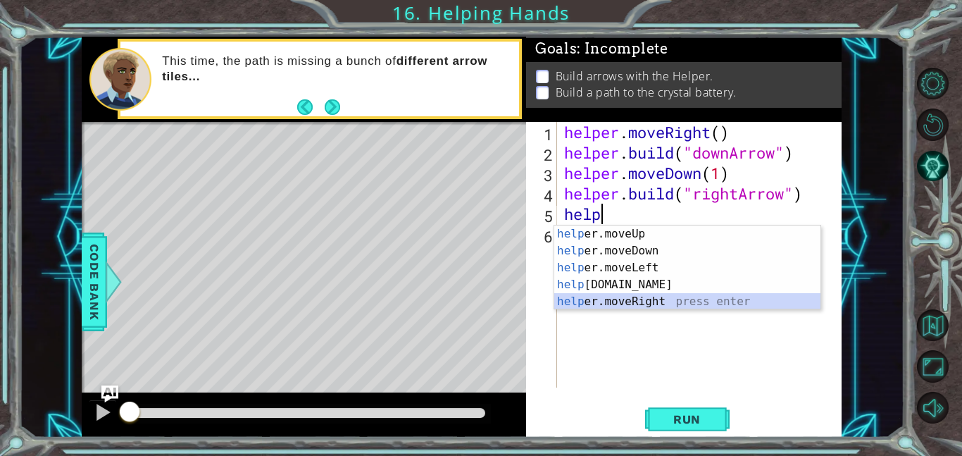
click at [661, 297] on div "help er.moveUp press enter help er.moveDown press enter help er.moveLeft press …" at bounding box center [688, 284] width 266 height 118
type textarea "helper.moveRight(1)"
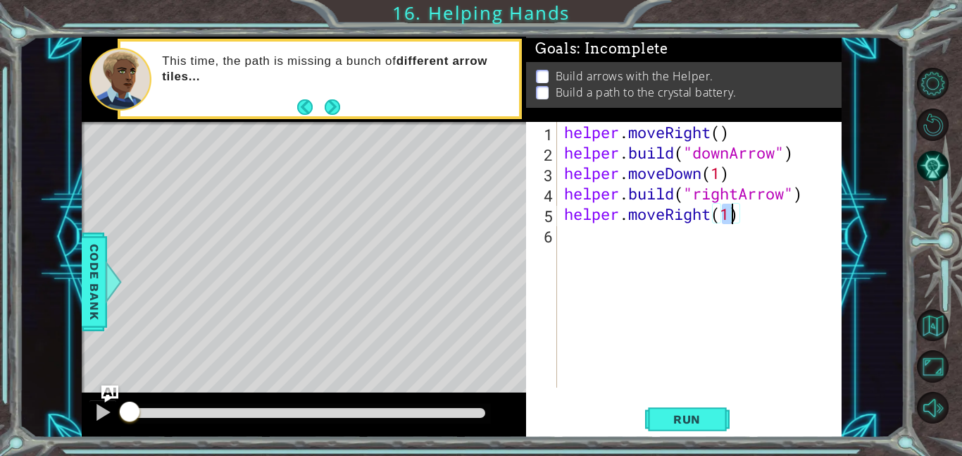
click at [671, 267] on div "helper . moveRight ( ) helper . build ( "downArrow" ) helper . moveDown ( 1 ) h…" at bounding box center [704, 275] width 285 height 306
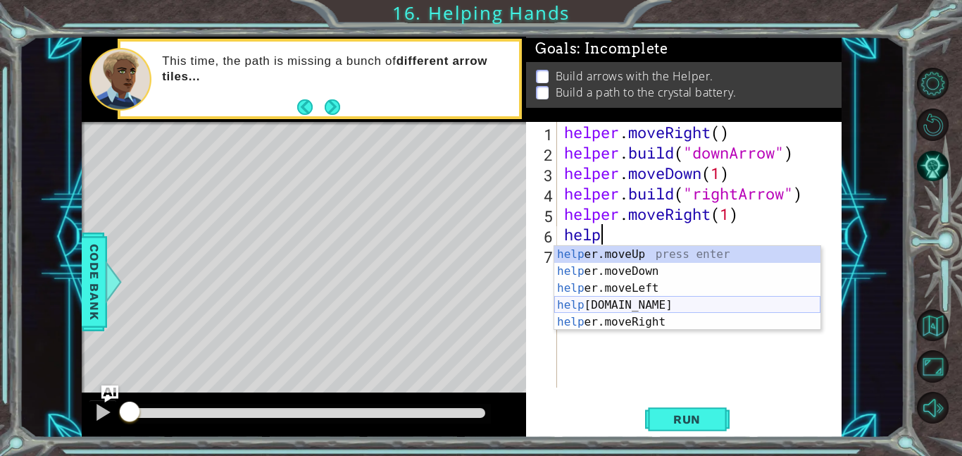
click at [637, 305] on div "help er.moveUp press enter help er.moveDown press enter help er.moveLeft press …" at bounding box center [688, 305] width 266 height 118
type textarea "[DOMAIN_NAME]("rightArrow")"
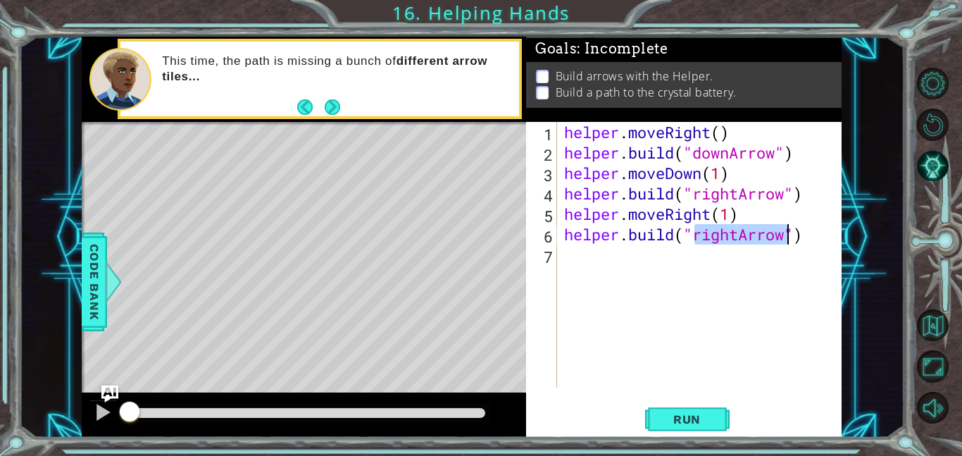
click at [629, 278] on div "helper . moveRight ( ) helper . build ( "downArrow" ) helper . moveDown ( 1 ) h…" at bounding box center [704, 275] width 285 height 306
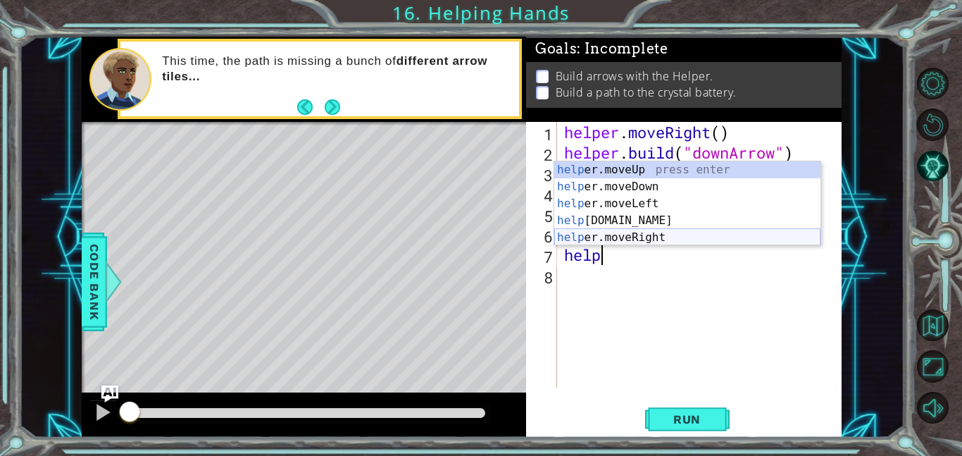
click at [643, 237] on div "help er.moveUp press enter help er.moveDown press enter help er.moveLeft press …" at bounding box center [688, 220] width 266 height 118
type textarea "helper.moveRight(1)"
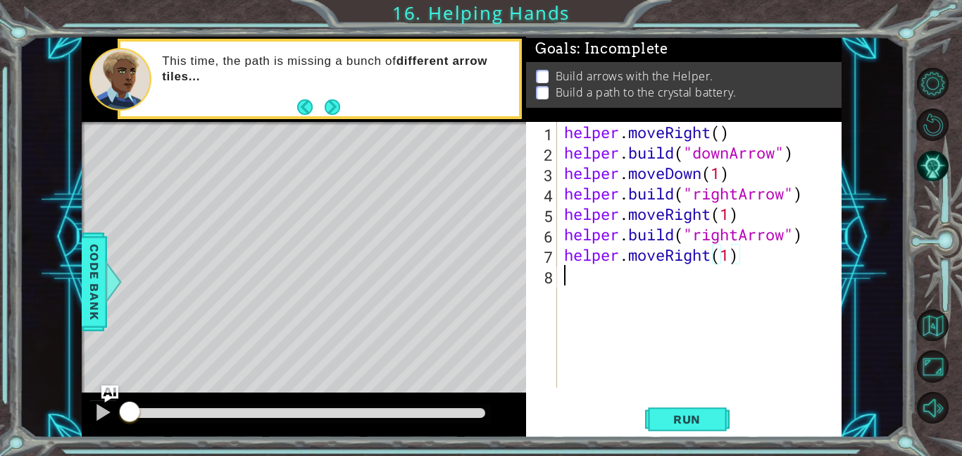
click at [652, 289] on div "helper . moveRight ( ) helper . build ( "downArrow" ) helper . moveDown ( 1 ) h…" at bounding box center [704, 275] width 285 height 306
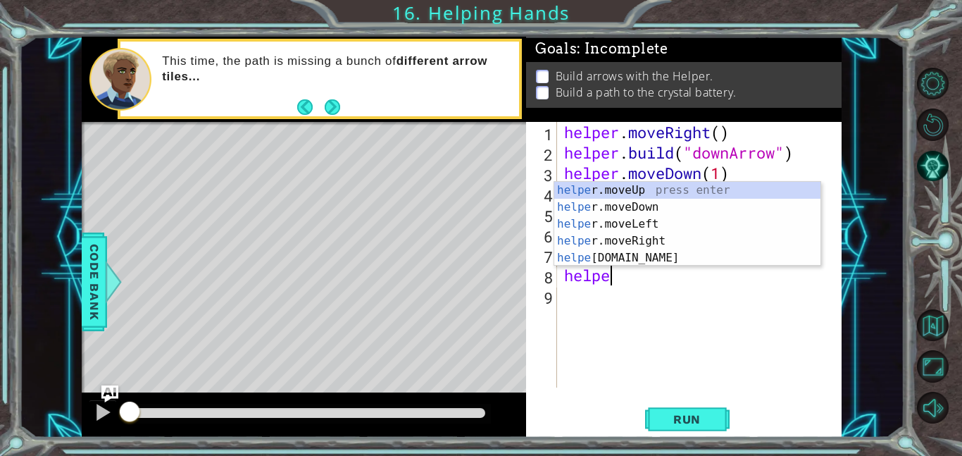
scroll to position [0, 1]
click at [641, 258] on div "helper .moveUp press enter helper .moveDown press enter helper .moveLeft press …" at bounding box center [688, 241] width 266 height 118
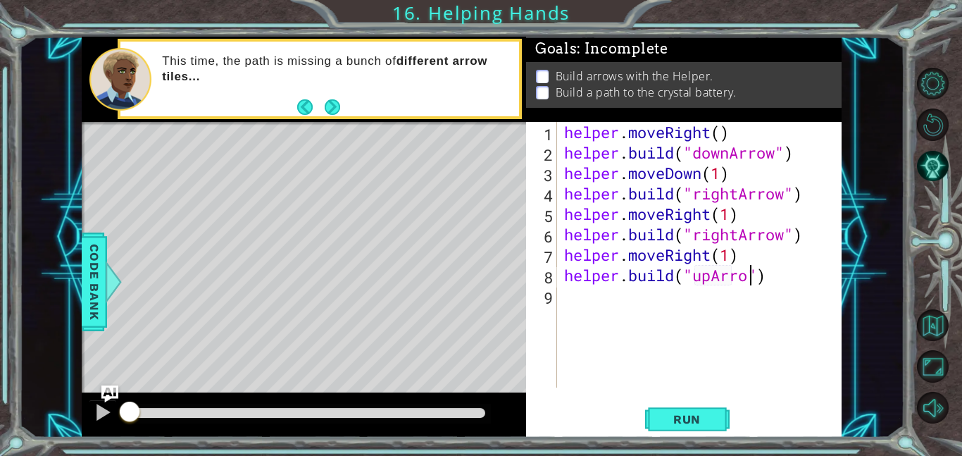
scroll to position [0, 8]
type textarea "[DOMAIN_NAME]("upArrow")"
click at [687, 421] on span "Run" at bounding box center [687, 419] width 56 height 14
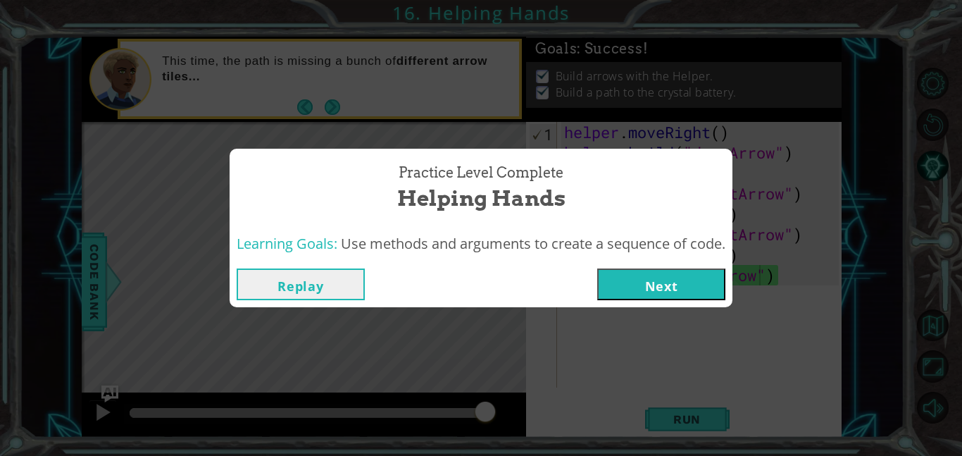
click at [626, 283] on button "Next" at bounding box center [661, 284] width 128 height 32
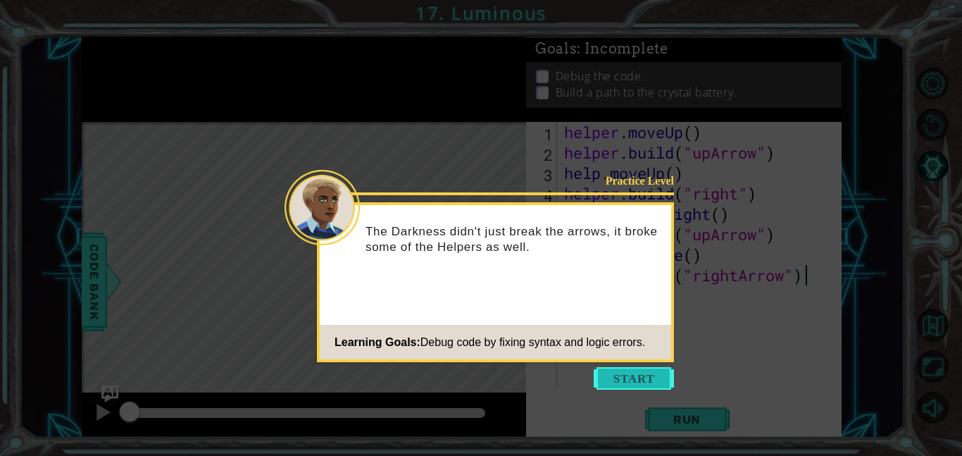
click at [632, 372] on button "Start" at bounding box center [634, 378] width 80 height 23
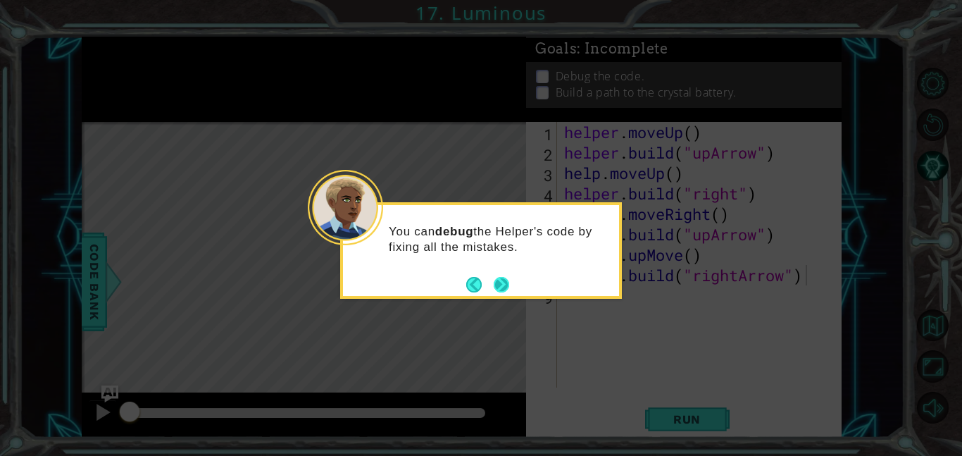
click at [509, 290] on button "Next" at bounding box center [502, 285] width 16 height 16
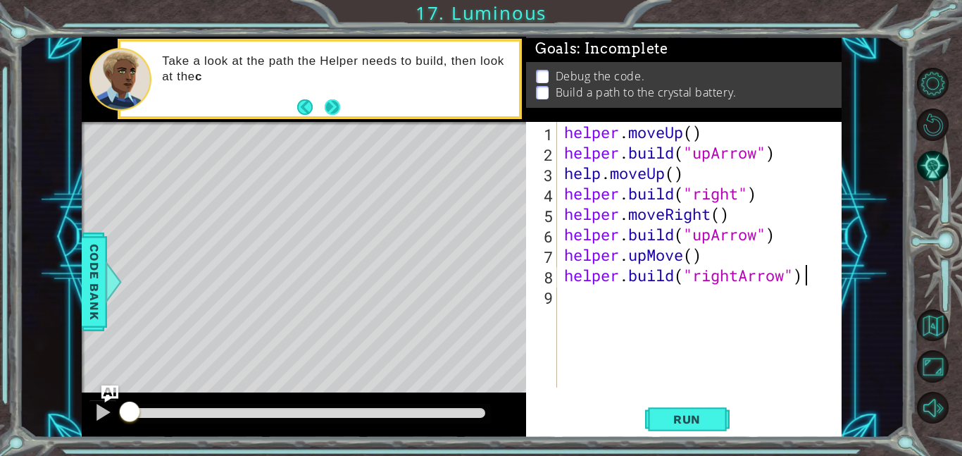
click at [329, 103] on button "Next" at bounding box center [332, 107] width 16 height 16
click at [0, 0] on icon at bounding box center [0, 0] width 0 height 0
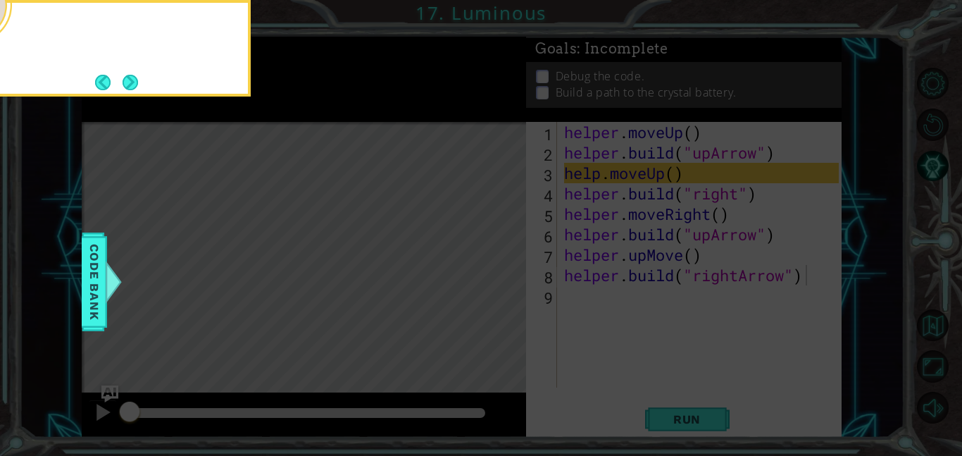
click at [329, 103] on icon at bounding box center [481, 68] width 962 height 775
click at [138, 77] on button "Next" at bounding box center [131, 83] width 16 height 16
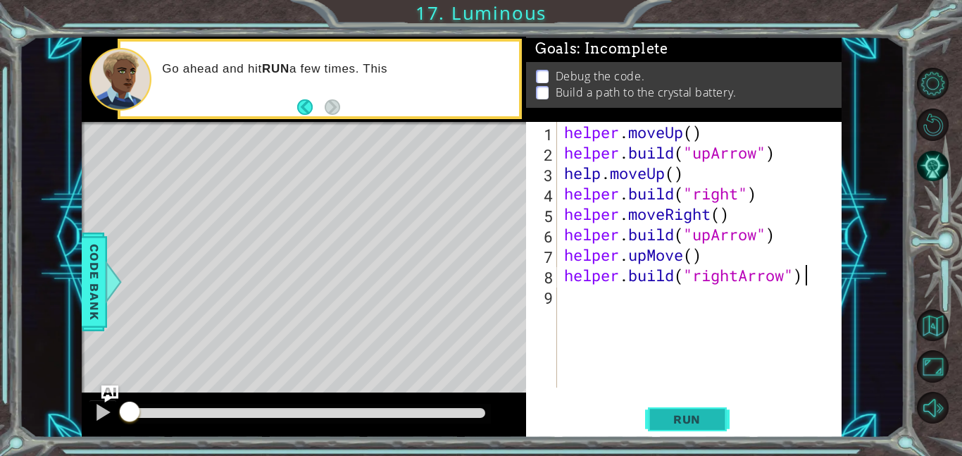
click at [674, 433] on button "Run" at bounding box center [687, 419] width 85 height 32
click at [666, 422] on span "Run" at bounding box center [687, 419] width 56 height 14
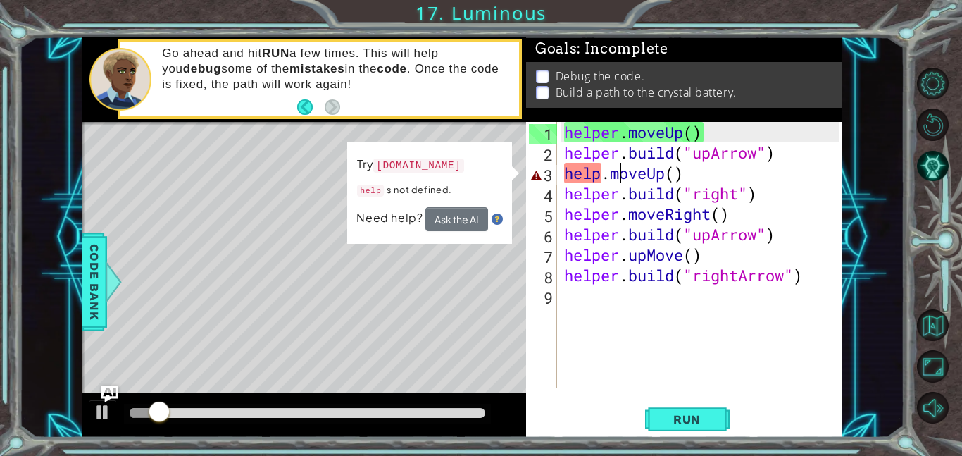
click at [624, 175] on div "helper . moveUp ( ) helper . build ( "upArrow" ) help . moveUp ( ) helper . bui…" at bounding box center [704, 275] width 285 height 306
click at [595, 177] on div "helper . moveUp ( ) helper . build ( "upArrow" ) help . moveUp ( ) helper . bui…" at bounding box center [704, 275] width 285 height 306
click at [598, 178] on div "helper . moveUp ( ) helper . build ( "upArrow" ) help . moveUp ( ) helper . bui…" at bounding box center [704, 275] width 285 height 306
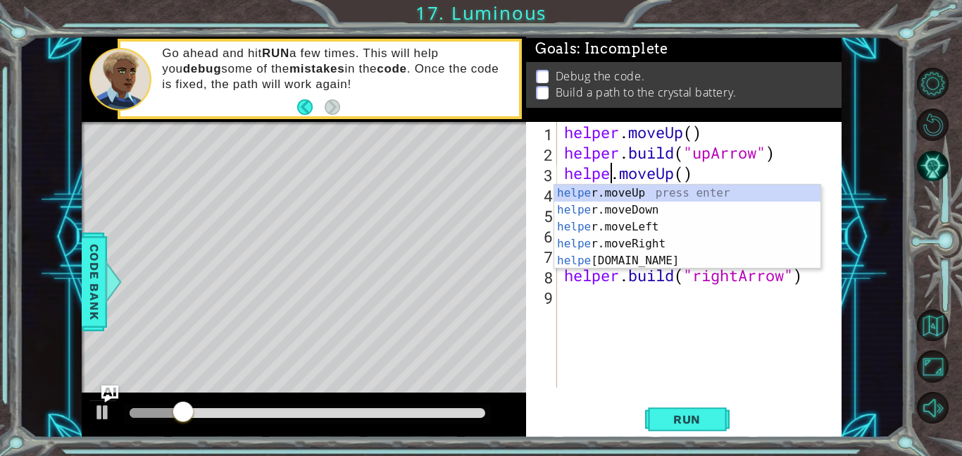
scroll to position [0, 2]
type textarea "helper.moveUp()"
click at [624, 300] on div "helper . moveUp ( ) helper . build ( "upArrow" ) helper . moveUp ( ) helper . b…" at bounding box center [704, 275] width 285 height 306
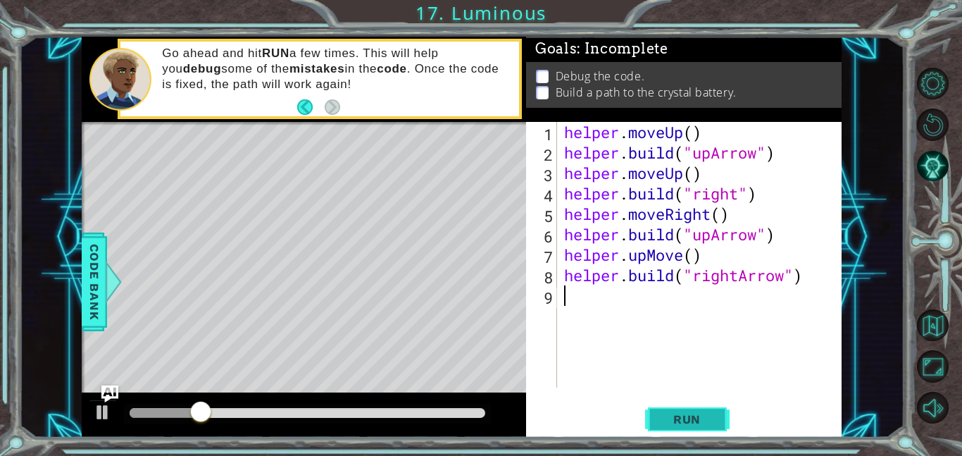
click at [659, 408] on button "Run" at bounding box center [687, 419] width 85 height 32
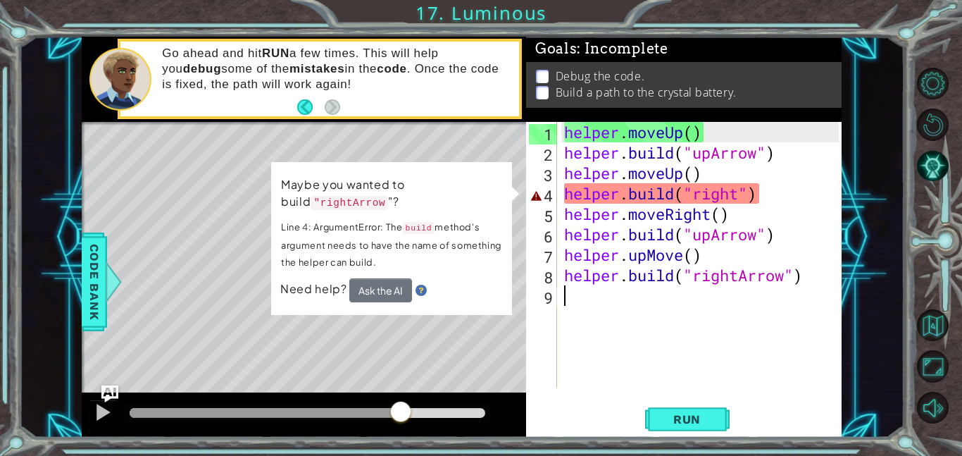
drag, startPoint x: 143, startPoint y: 410, endPoint x: 419, endPoint y: 404, distance: 275.6
click at [414, 404] on div at bounding box center [400, 412] width 25 height 25
click at [717, 206] on div "helper . moveUp ( ) helper . build ( "upArrow" ) helper . moveUp ( ) helper . b…" at bounding box center [704, 275] width 285 height 306
click at [738, 196] on div "helper . moveUp ( ) helper . build ( "upArrow" ) helper . moveUp ( ) helper . b…" at bounding box center [704, 275] width 285 height 306
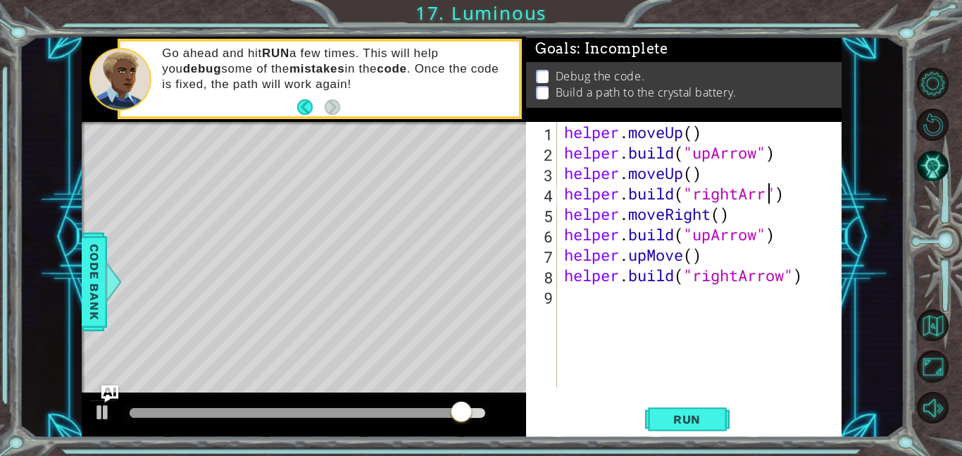
scroll to position [0, 10]
click at [672, 413] on span "Run" at bounding box center [687, 419] width 56 height 14
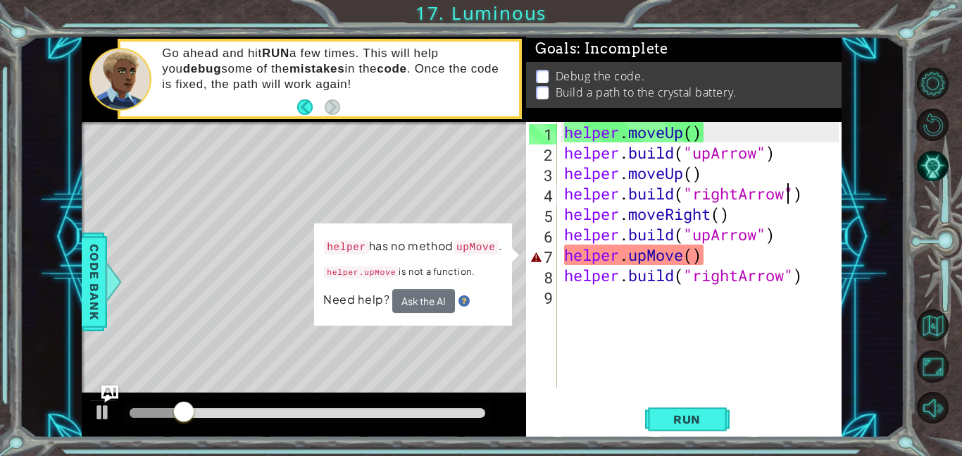
click at [680, 259] on div "helper . moveUp ( ) helper . build ( "upArrow" ) helper . moveUp ( ) helper . b…" at bounding box center [704, 275] width 285 height 306
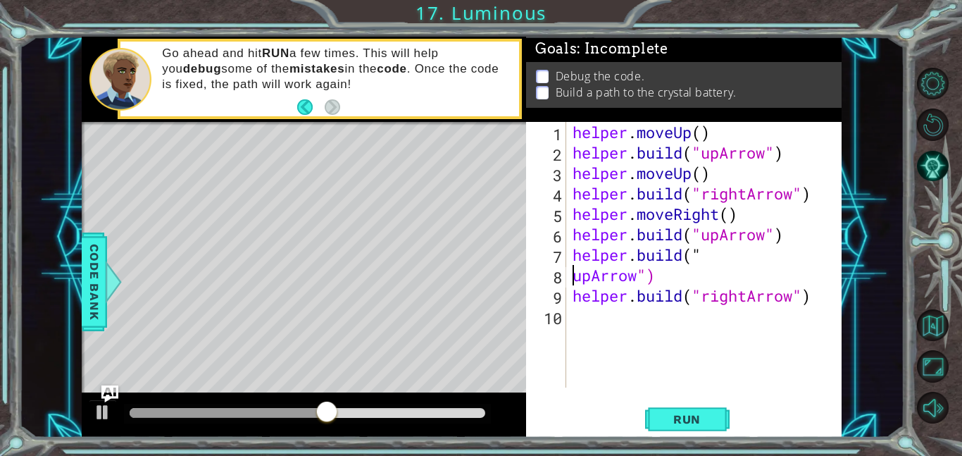
scroll to position [0, 3]
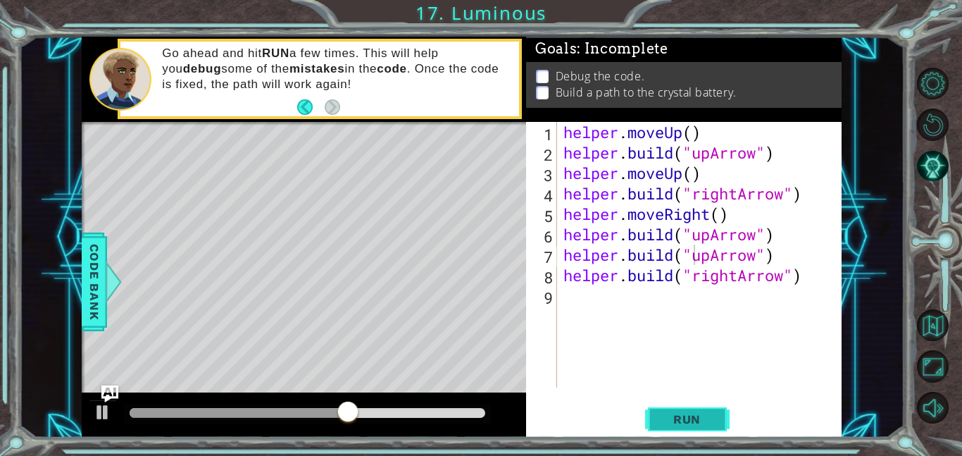
click at [678, 418] on span "Run" at bounding box center [687, 419] width 56 height 14
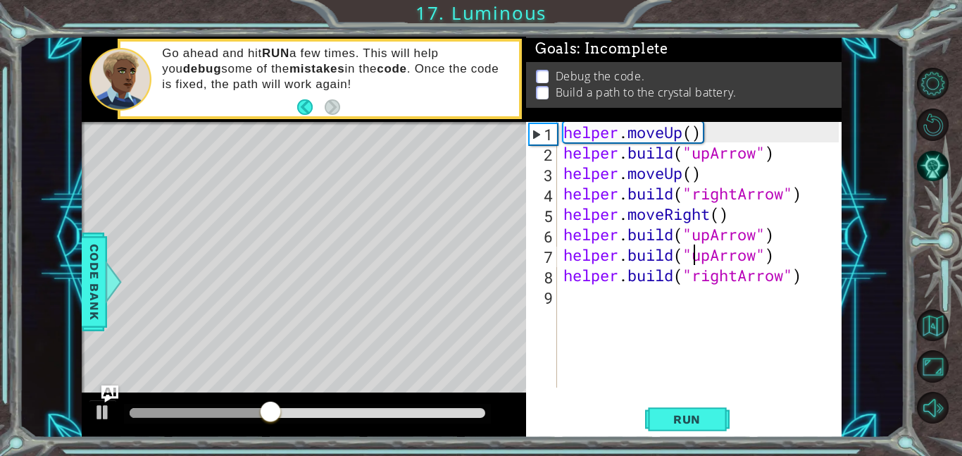
click at [710, 256] on div "helper . moveUp ( ) helper . build ( "upArrow" ) helper . moveUp ( ) helper . b…" at bounding box center [703, 275] width 285 height 306
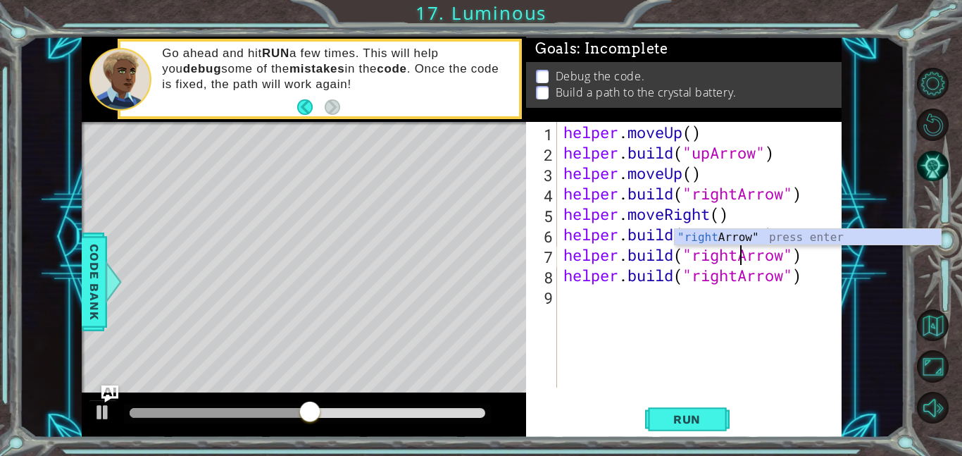
scroll to position [0, 8]
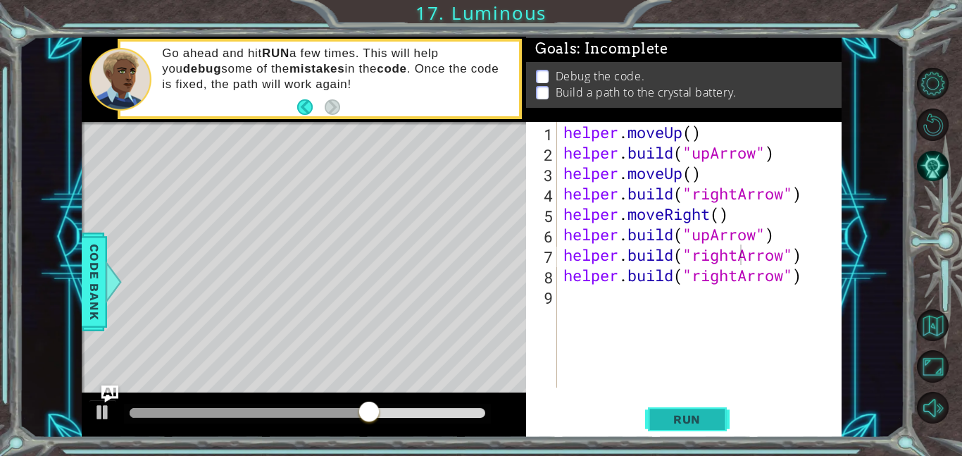
click at [703, 416] on span "Run" at bounding box center [687, 419] width 56 height 14
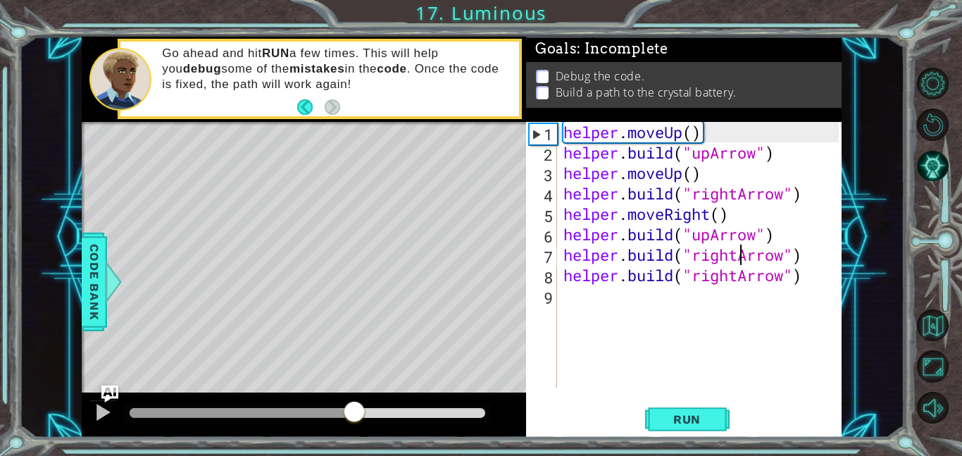
drag, startPoint x: 151, startPoint y: 418, endPoint x: 352, endPoint y: 411, distance: 200.9
click at [352, 411] on div at bounding box center [354, 412] width 25 height 25
click at [712, 236] on div "helper . moveUp ( ) helper . build ( "upArrow" ) helper . moveUp ( ) helper . b…" at bounding box center [703, 275] width 285 height 306
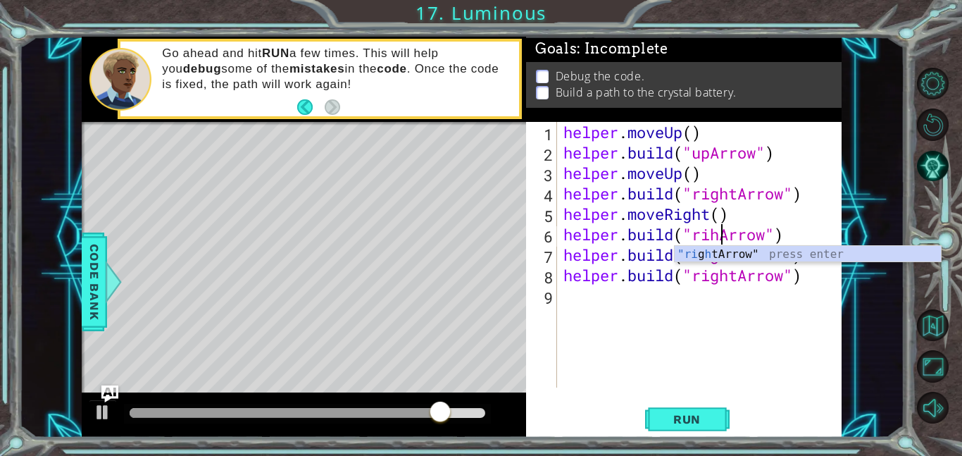
scroll to position [0, 7]
type textarea "[DOMAIN_NAME]("rightArrow")"
click at [677, 326] on div "helper . moveUp ( ) helper . build ( "upArrow" ) helper . moveUp ( ) helper . b…" at bounding box center [703, 275] width 285 height 306
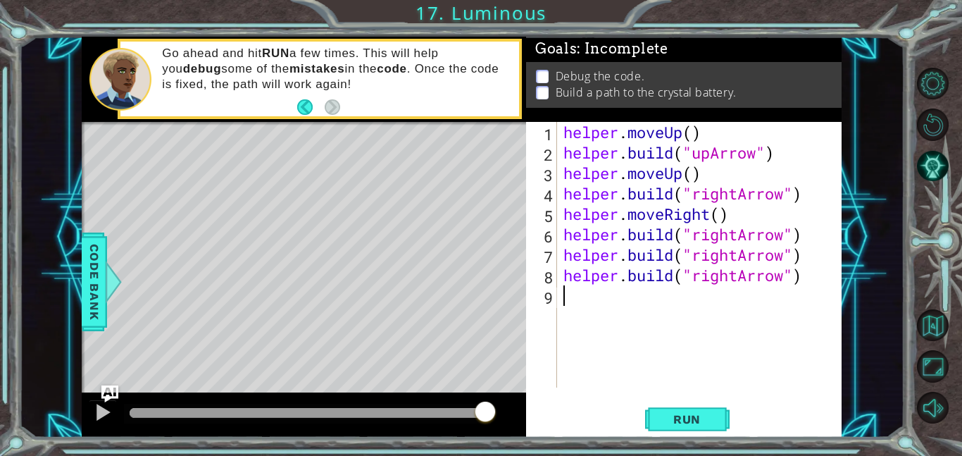
click at [669, 258] on div "helper . moveUp ( ) helper . build ( "upArrow" ) helper . moveUp ( ) helper . b…" at bounding box center [703, 275] width 285 height 306
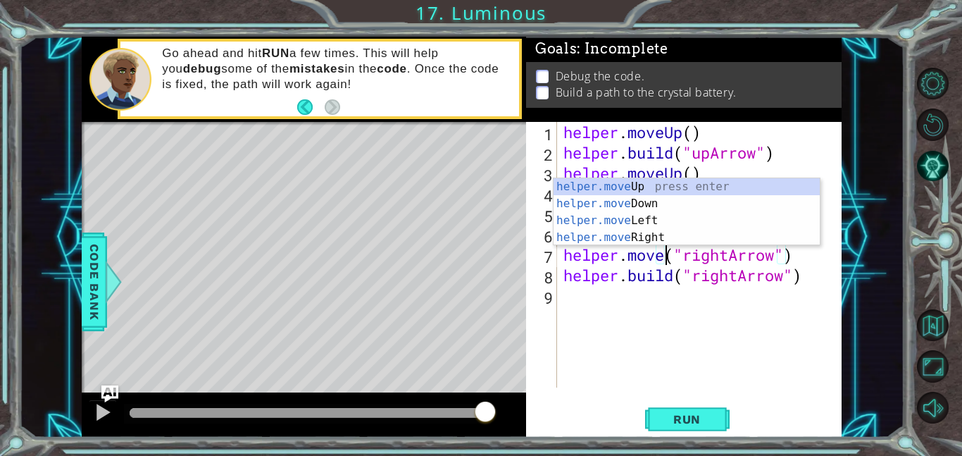
scroll to position [0, 5]
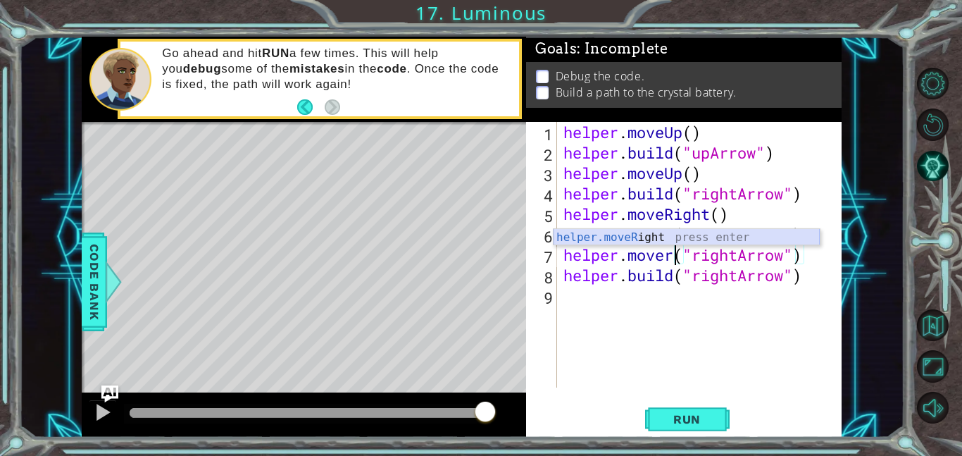
click at [662, 230] on div "helper.moveR ight press enter" at bounding box center [687, 254] width 266 height 51
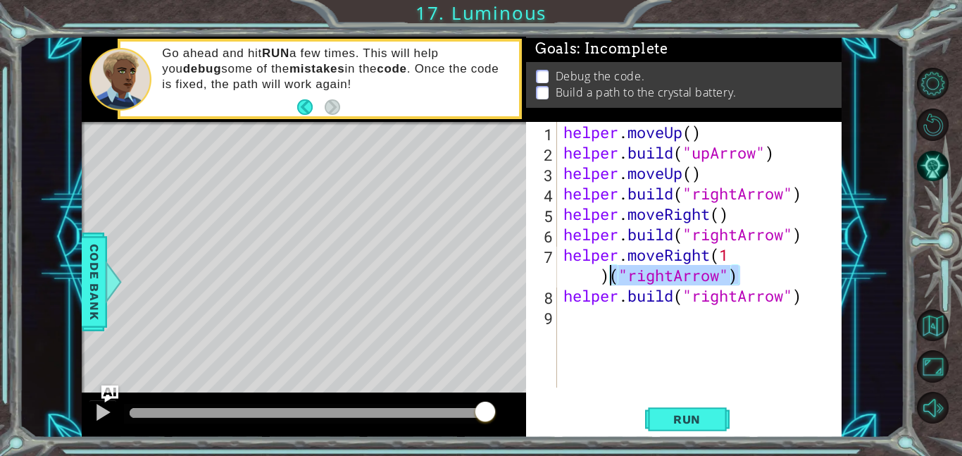
drag, startPoint x: 750, startPoint y: 283, endPoint x: 613, endPoint y: 277, distance: 136.8
click at [613, 277] on div "helper . moveUp ( ) helper . build ( "upArrow" ) helper . moveUp ( ) helper . b…" at bounding box center [703, 275] width 285 height 306
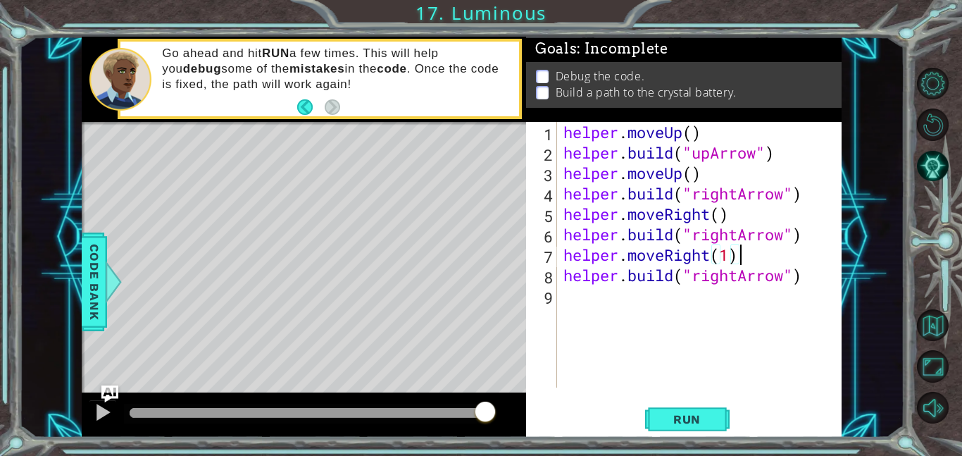
click at [737, 280] on div "helper . moveUp ( ) helper . build ( "upArrow" ) helper . moveUp ( ) helper . b…" at bounding box center [703, 275] width 285 height 306
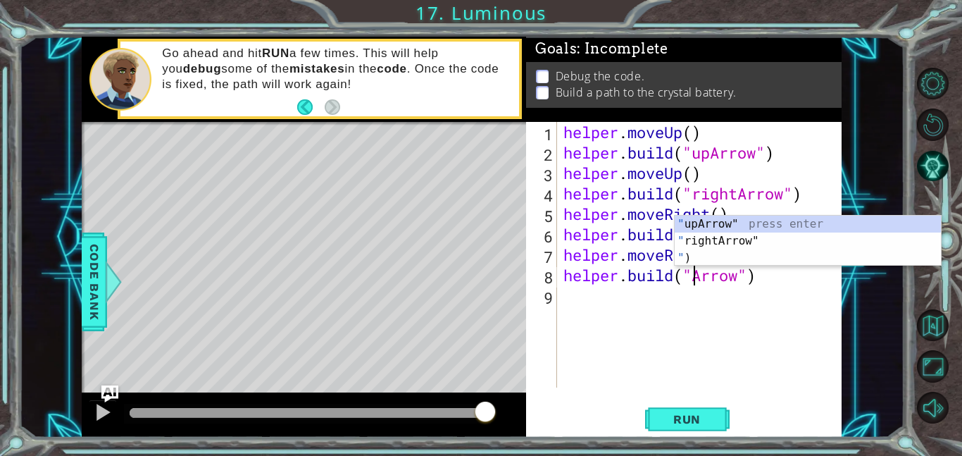
scroll to position [0, 6]
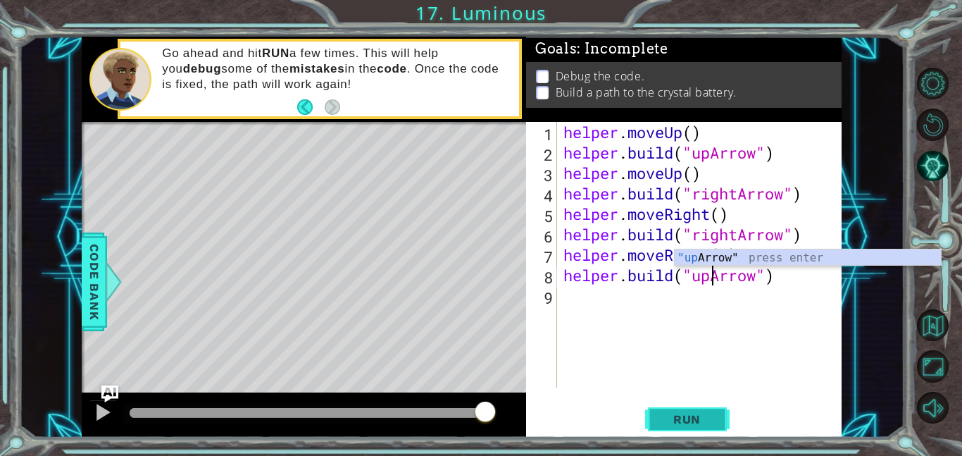
type textarea "[DOMAIN_NAME]("upArrow")"
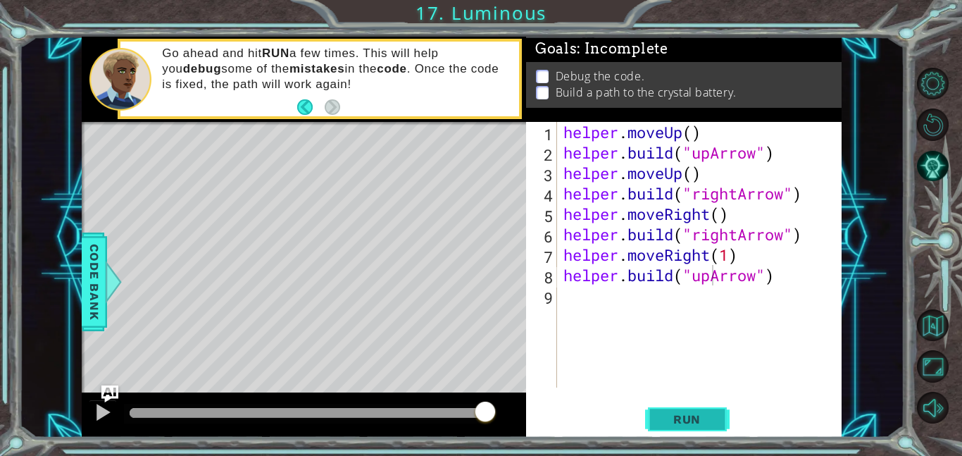
click at [678, 422] on span "Run" at bounding box center [687, 419] width 56 height 14
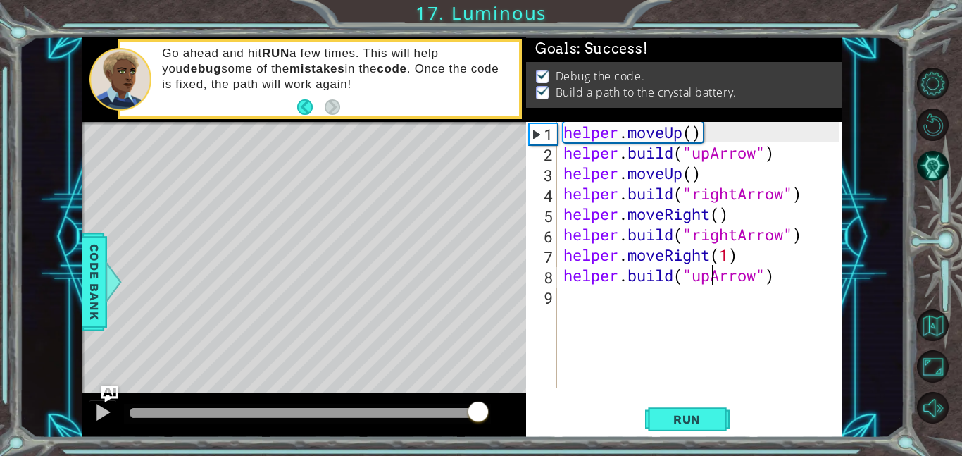
click at [481, 369] on div "methods helper moveUp() moveDown() moveLeft() moveRight() build(item) tools for…" at bounding box center [462, 237] width 760 height 401
click at [428, 380] on div "methods helper moveUp() moveDown() moveLeft() moveRight() build(item) tools for…" at bounding box center [462, 237] width 760 height 401
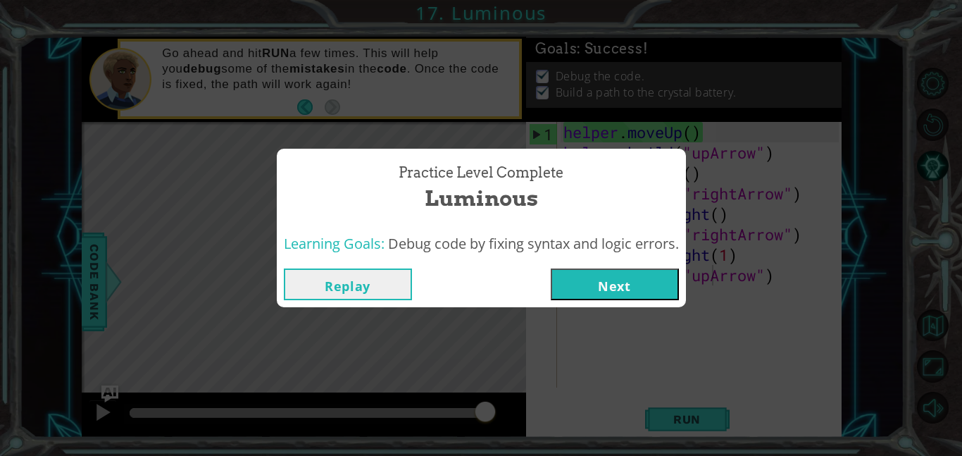
click at [643, 285] on button "Next" at bounding box center [615, 284] width 128 height 32
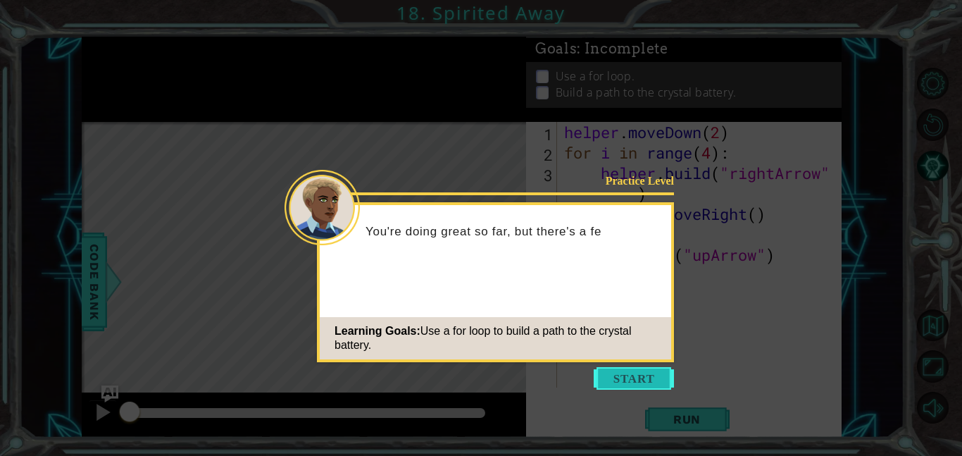
click at [633, 374] on button "Start" at bounding box center [634, 378] width 80 height 23
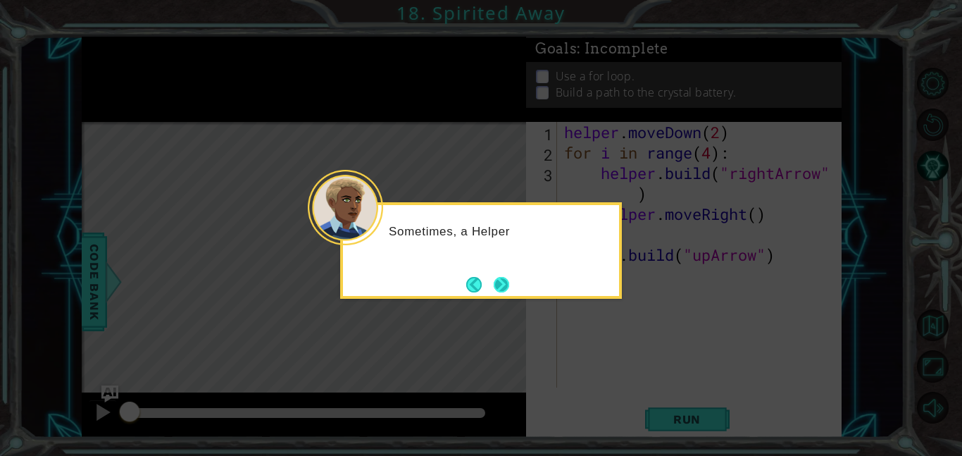
click at [502, 285] on button "Next" at bounding box center [502, 285] width 16 height 16
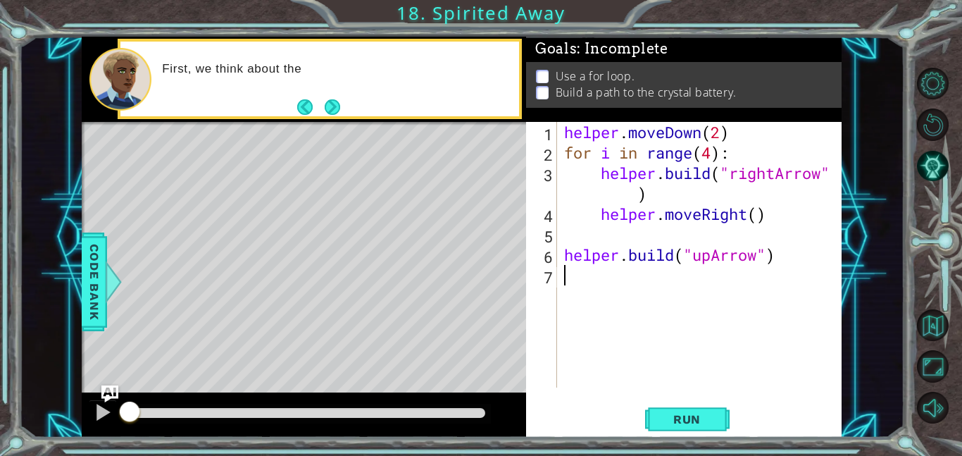
click at [347, 163] on div "Level Map" at bounding box center [407, 329] width 651 height 415
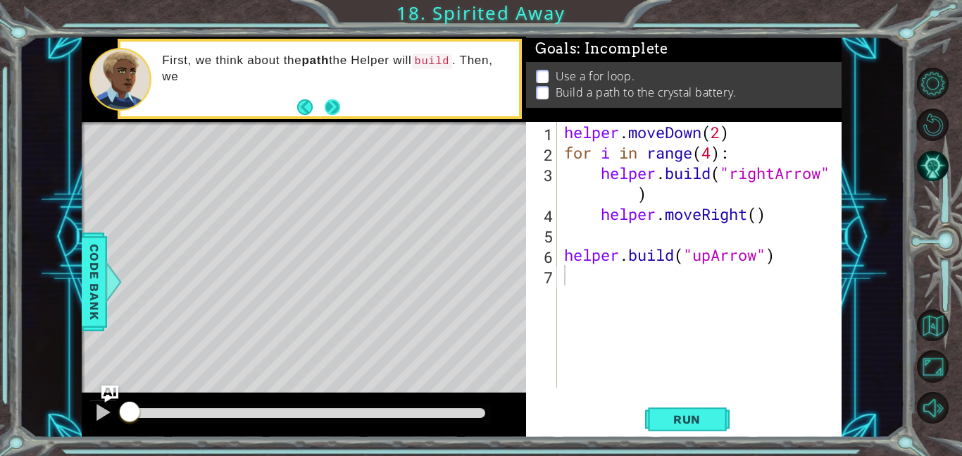
click at [340, 109] on button "Next" at bounding box center [332, 107] width 16 height 16
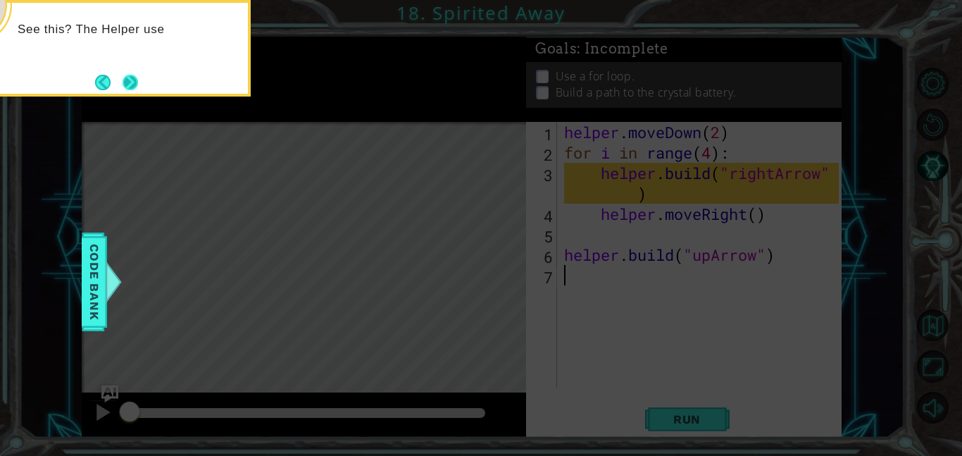
click at [123, 75] on button "Next" at bounding box center [131, 83] width 16 height 16
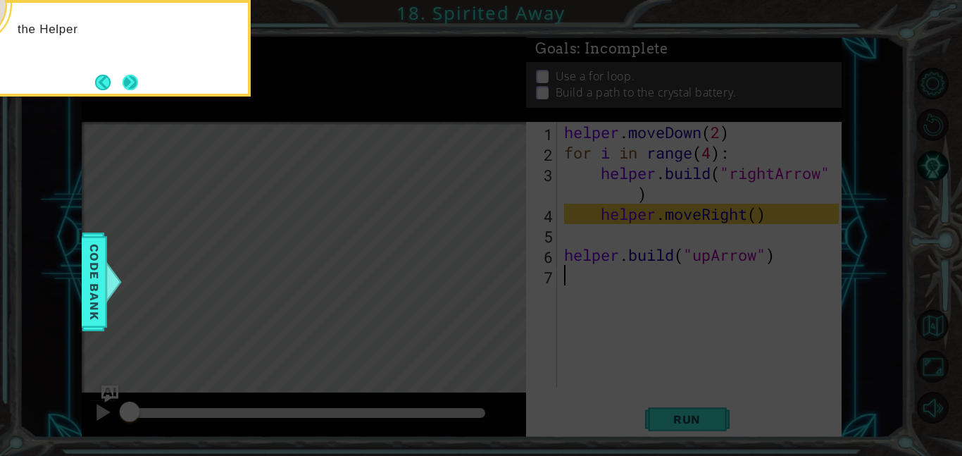
click at [134, 78] on button "Next" at bounding box center [131, 83] width 16 height 16
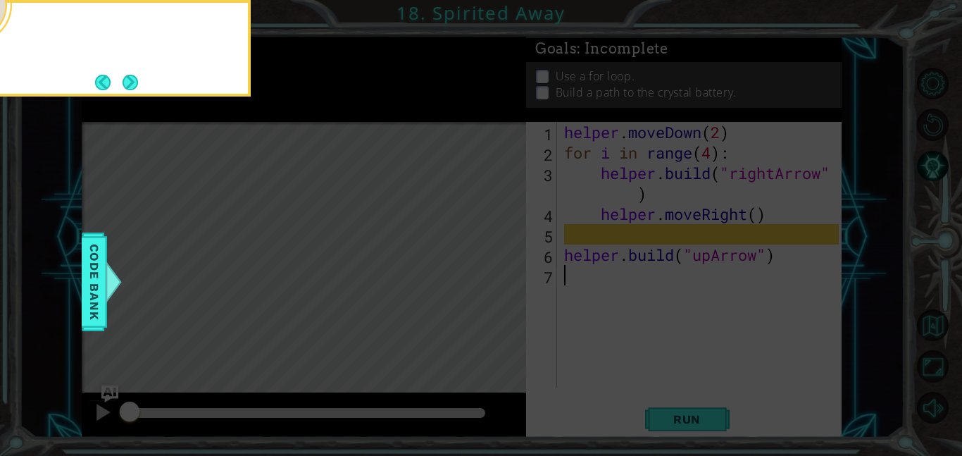
click at [134, 78] on button "Next" at bounding box center [131, 83] width 16 height 16
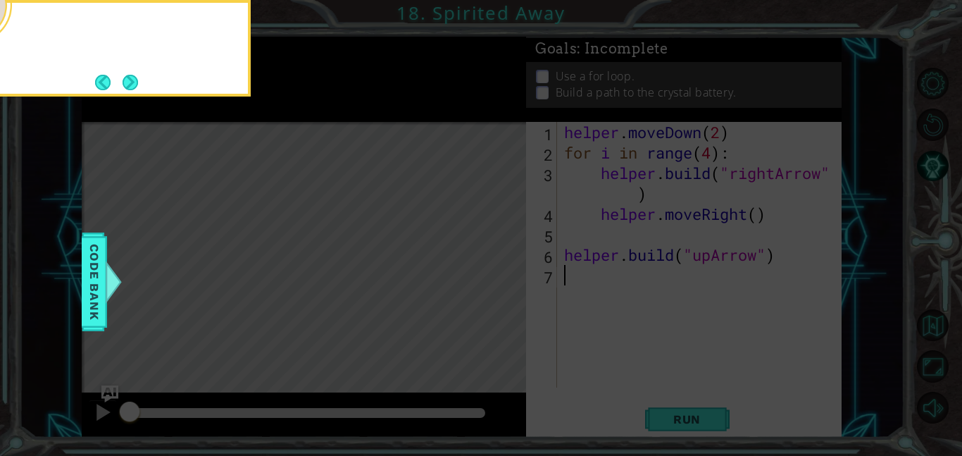
click at [134, 78] on button "Next" at bounding box center [131, 83] width 16 height 16
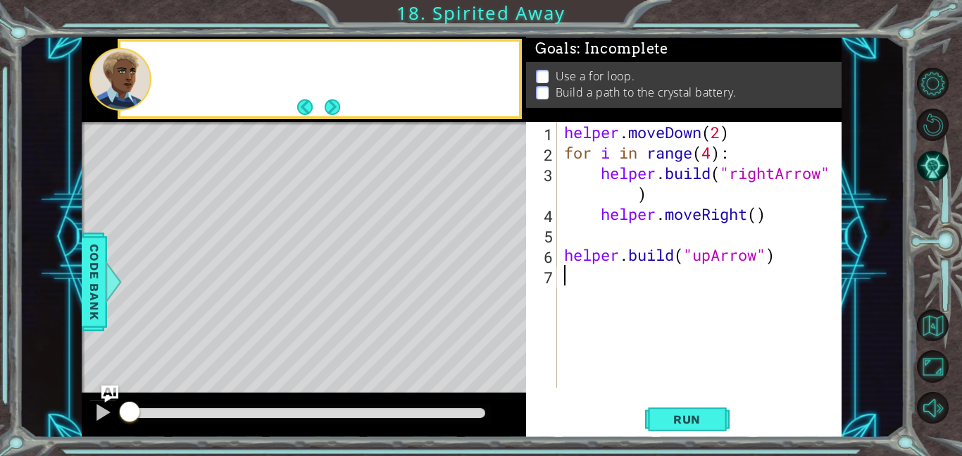
click at [134, 78] on div at bounding box center [120, 79] width 62 height 63
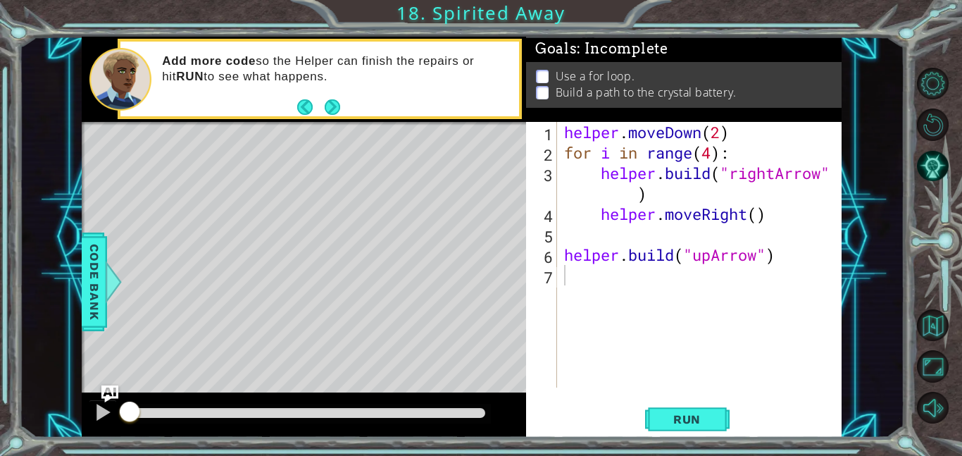
type textarea "for i in range(4):"
click at [644, 157] on div "helper . moveDown ( 2 ) for i in range ( 4 ) : helper . build ( "rightArrow" ) …" at bounding box center [704, 275] width 285 height 306
click at [723, 157] on div "helper . moveDown ( 2 ) for i in range ( 4 ) : helper . build ( "rightArrow" ) …" at bounding box center [704, 275] width 285 height 306
click at [738, 160] on div "helper . moveDown ( 2 ) for i in range ( 4 ) : helper . build ( "rightArrow" ) …" at bounding box center [704, 275] width 285 height 306
click at [681, 416] on span "Run" at bounding box center [687, 419] width 56 height 14
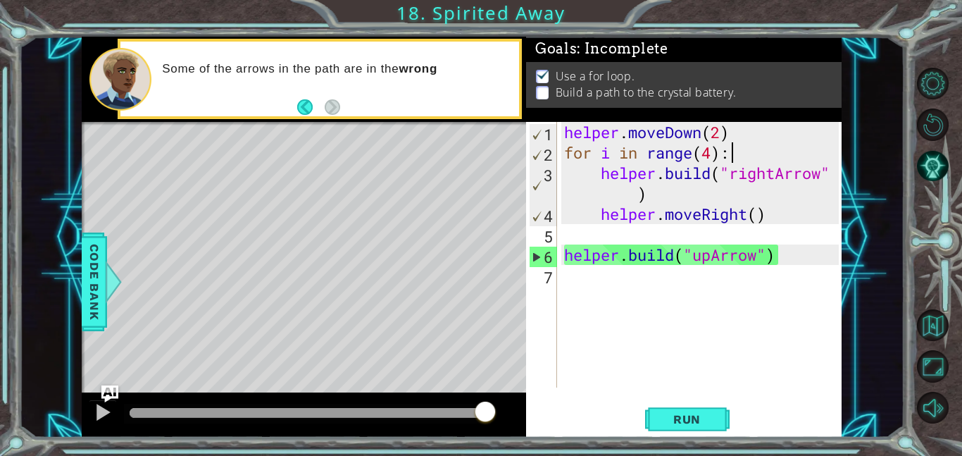
drag, startPoint x: 140, startPoint y: 407, endPoint x: 523, endPoint y: 354, distance: 386.8
click at [523, 354] on div "methods helper moveUp() moveDown() moveLeft() moveRight() build(item) tools for…" at bounding box center [462, 237] width 760 height 401
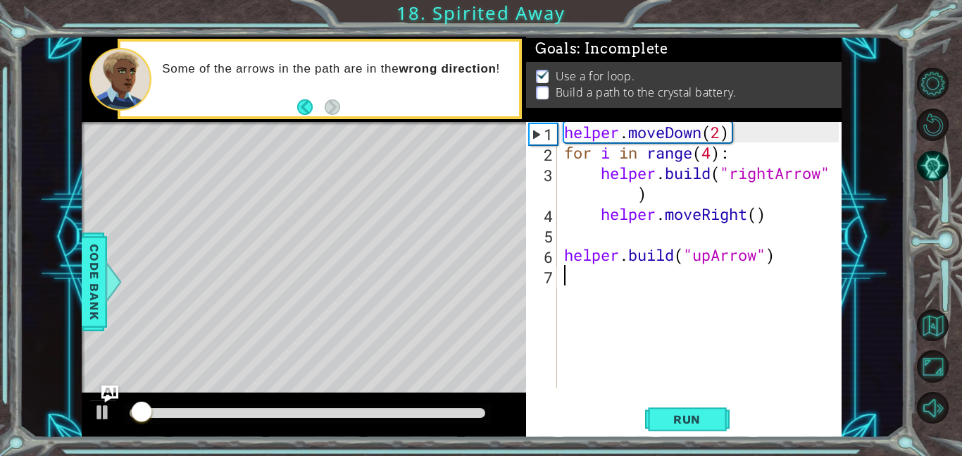
click at [695, 282] on div "helper . moveDown ( 2 ) for i in range ( 4 ) : helper . build ( "rightArrow" ) …" at bounding box center [704, 275] width 285 height 306
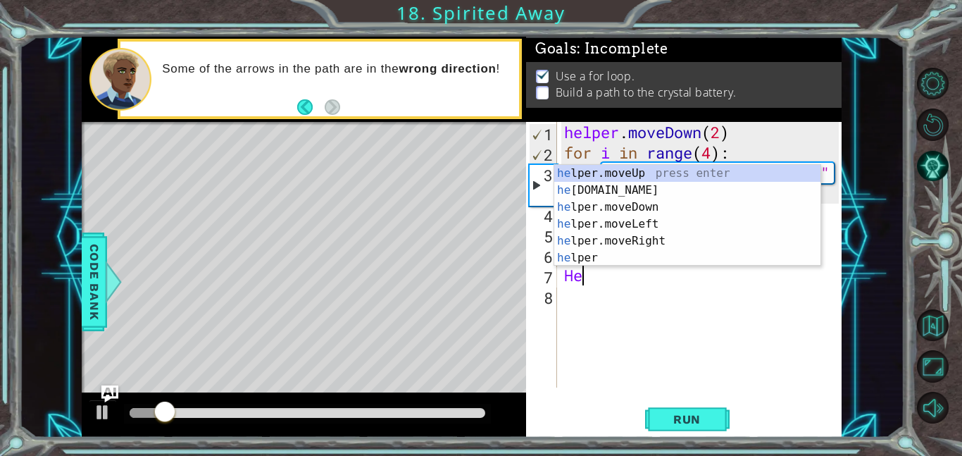
type textarea "H"
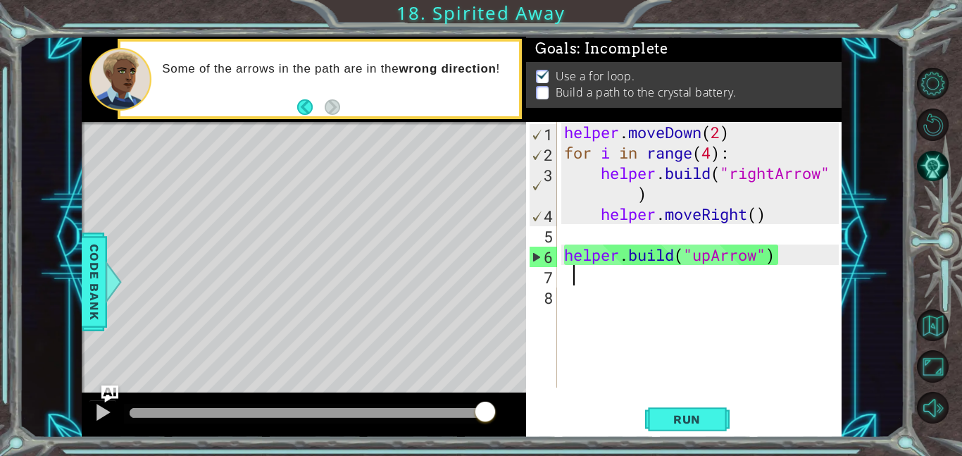
click at [710, 296] on div "helper . moveDown ( 2 ) for i in range ( 4 ) : helper . build ( "rightArrow" ) …" at bounding box center [704, 275] width 285 height 306
click at [600, 309] on div "helper . moveDown ( 2 ) for i in range ( 4 ) : helper . build ( "rightArrow" ) …" at bounding box center [704, 275] width 285 height 306
type textarea "\"
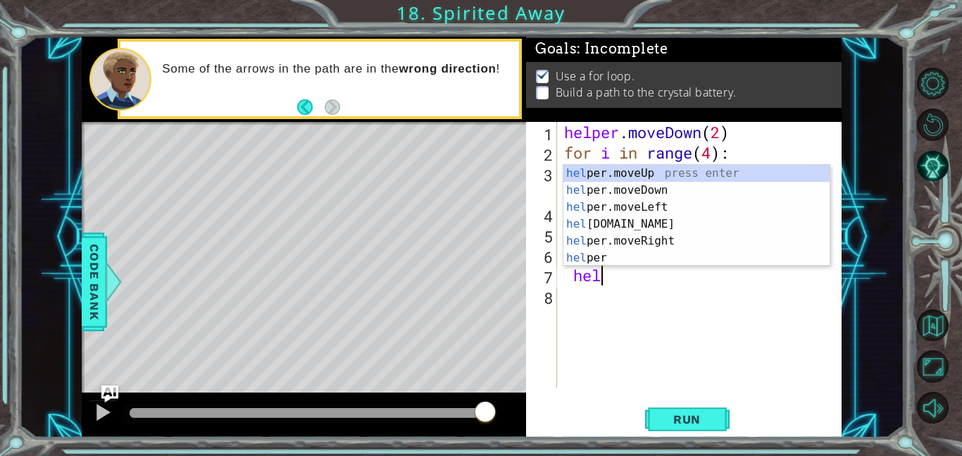
scroll to position [0, 1]
click at [652, 171] on div "help er.moveUp press enter help er.moveDown press enter help er.moveLeft press …" at bounding box center [697, 232] width 266 height 135
type textarea "helper.moveUp(1)"
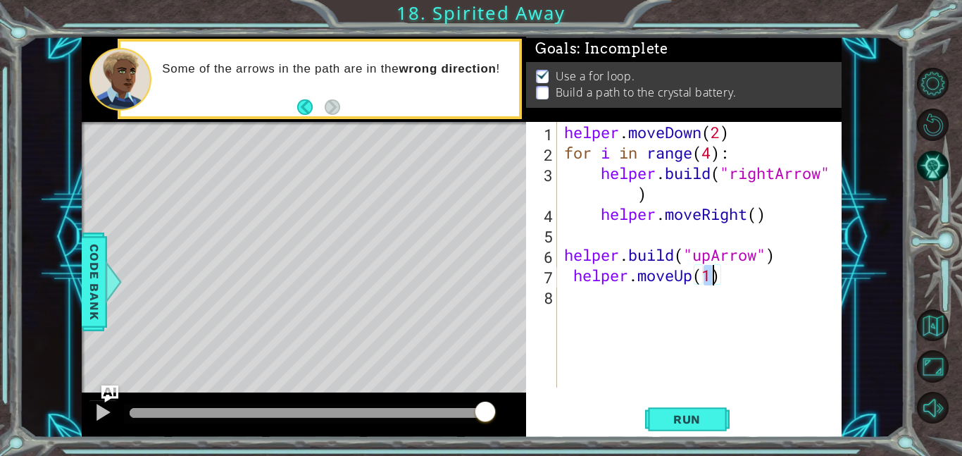
click at [643, 309] on div "helper . moveDown ( 2 ) for i in range ( 4 ) : helper . build ( "rightArrow" ) …" at bounding box center [704, 275] width 285 height 306
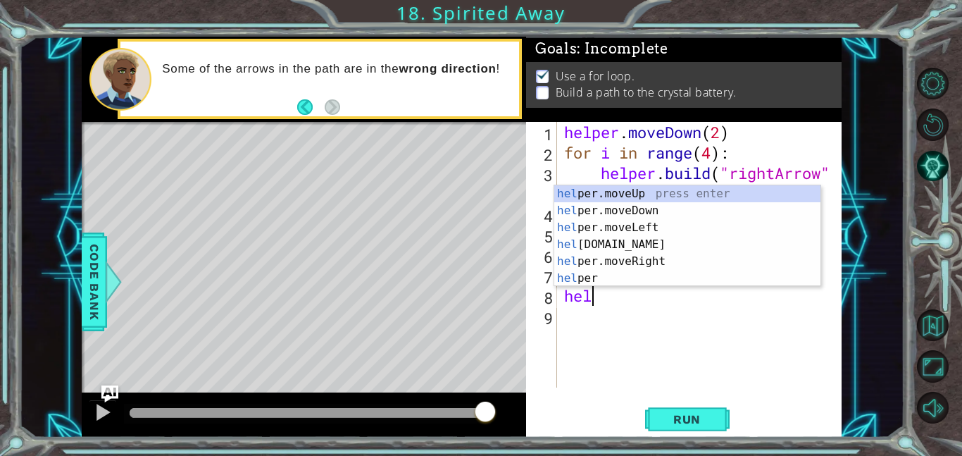
scroll to position [0, 1]
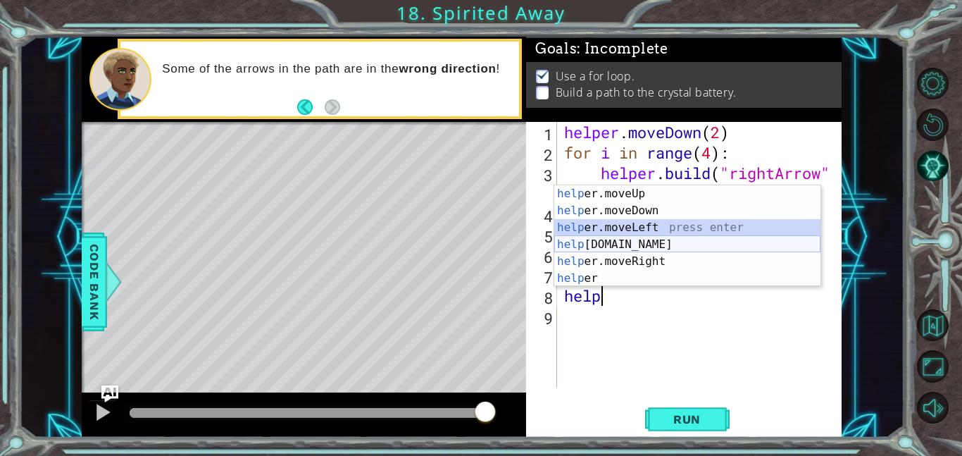
drag, startPoint x: 626, startPoint y: 234, endPoint x: 631, endPoint y: 243, distance: 10.8
click at [631, 243] on div "help er.moveUp press enter help er.moveDown press enter help er.moveLeft press …" at bounding box center [688, 252] width 266 height 135
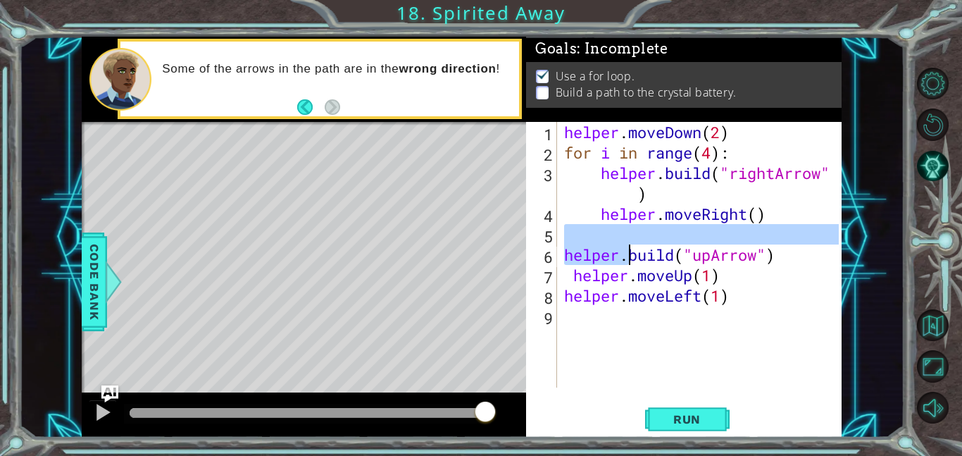
click at [632, 245] on div "helper . moveDown ( 2 ) for i in range ( 4 ) : helper . build ( "rightArrow" ) …" at bounding box center [704, 275] width 285 height 306
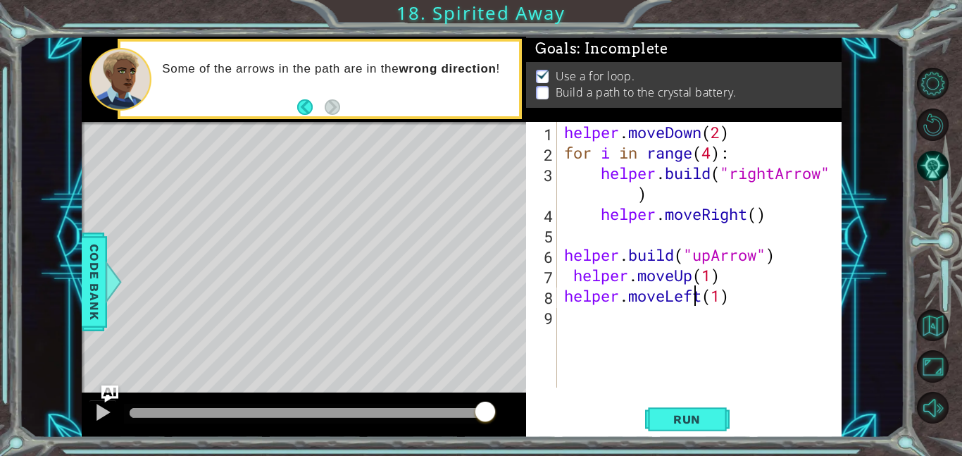
click at [693, 295] on div "helper . moveDown ( 2 ) for i in range ( 4 ) : helper . build ( "rightArrow" ) …" at bounding box center [704, 275] width 285 height 306
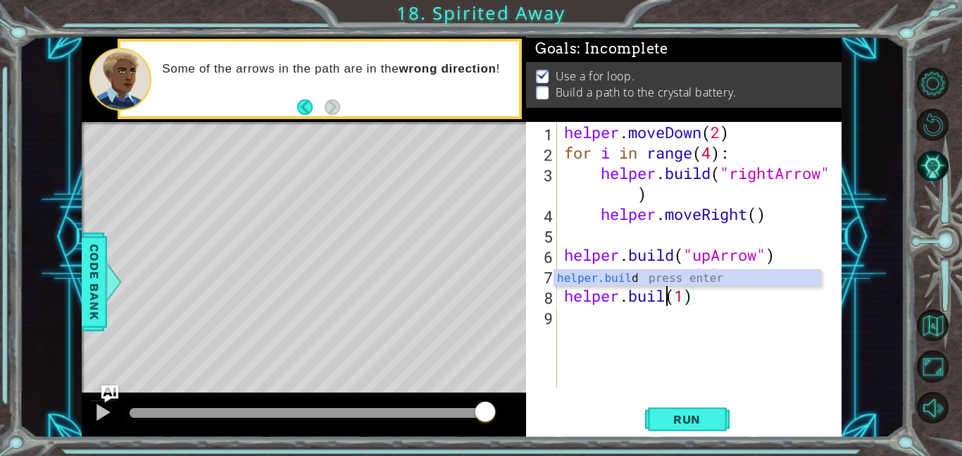
scroll to position [0, 5]
click at [695, 297] on div "helper . moveDown ( 2 ) for i in range ( 4 ) : helper . build ( "rightArrow" ) …" at bounding box center [704, 275] width 285 height 306
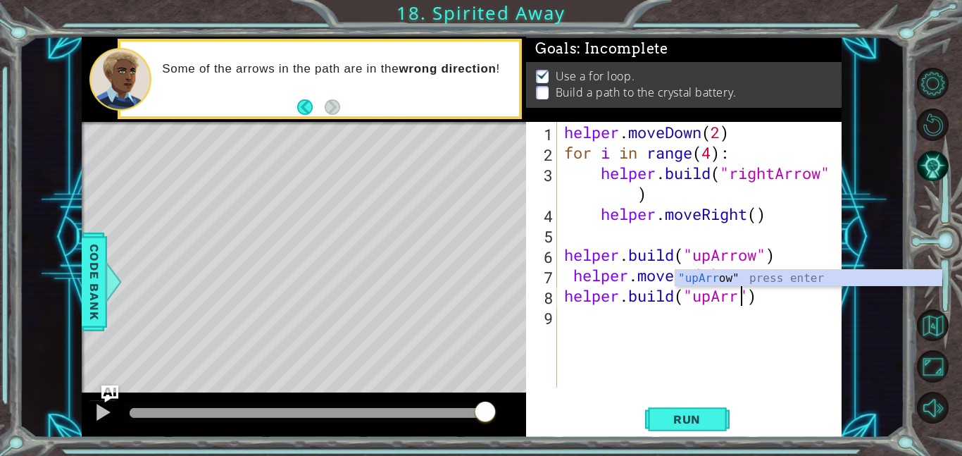
scroll to position [0, 8]
click at [690, 414] on span "Run" at bounding box center [687, 419] width 56 height 14
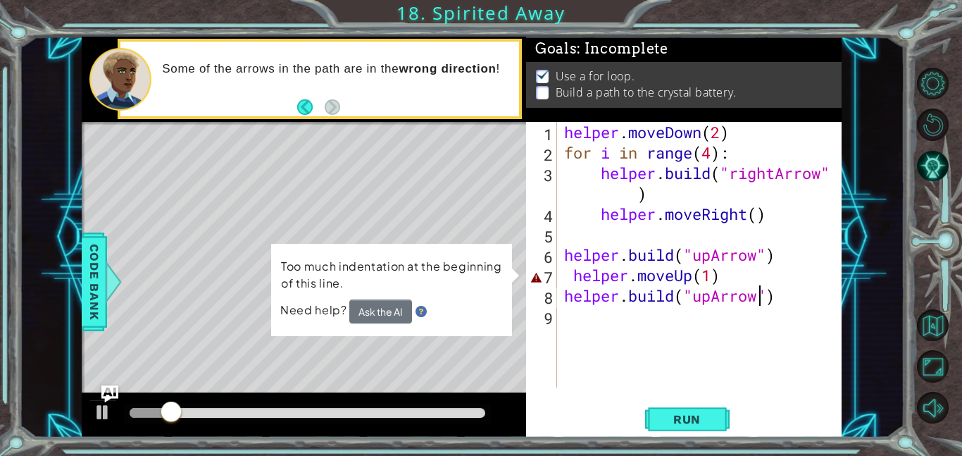
click at [576, 277] on div "helper . moveDown ( 2 ) for i in range ( 4 ) : helper . build ( "rightArrow" ) …" at bounding box center [704, 275] width 285 height 306
type textarea "helper.moveUp(1)"
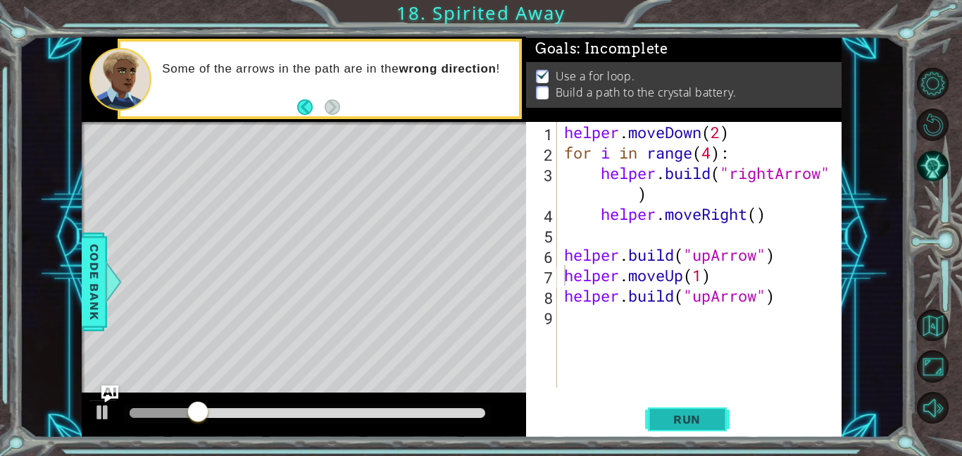
click at [671, 419] on span "Run" at bounding box center [687, 419] width 56 height 14
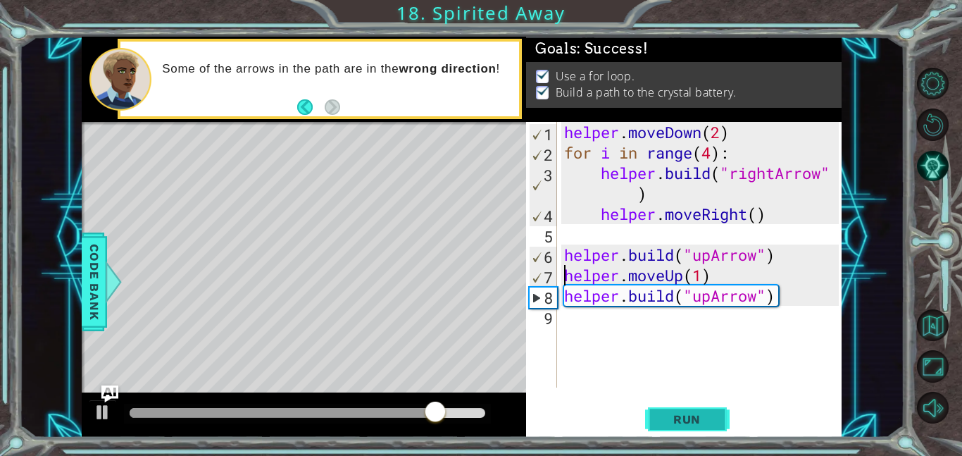
click at [671, 419] on span "Run" at bounding box center [687, 419] width 56 height 14
drag, startPoint x: 202, startPoint y: 409, endPoint x: 449, endPoint y: 390, distance: 248.1
click at [449, 390] on div "methods helper moveUp() moveDown() moveLeft() moveRight() build(item) tools for…" at bounding box center [462, 237] width 760 height 401
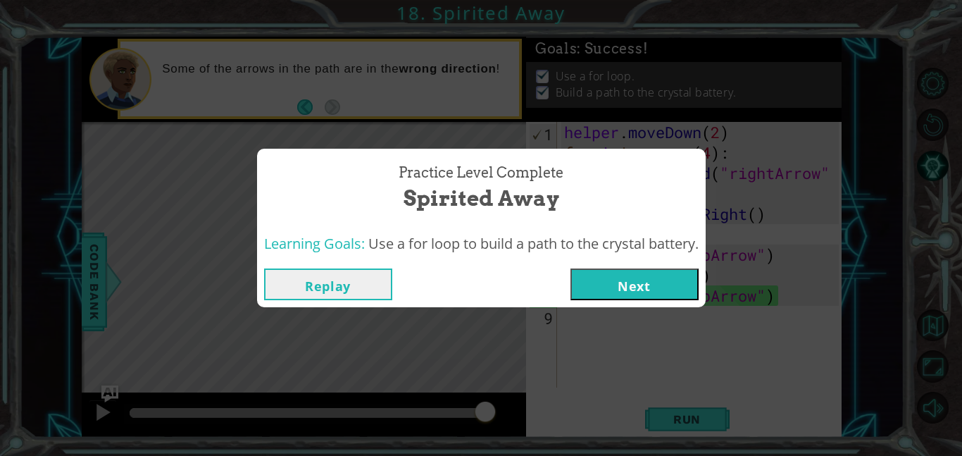
click at [586, 280] on button "Next" at bounding box center [635, 284] width 128 height 32
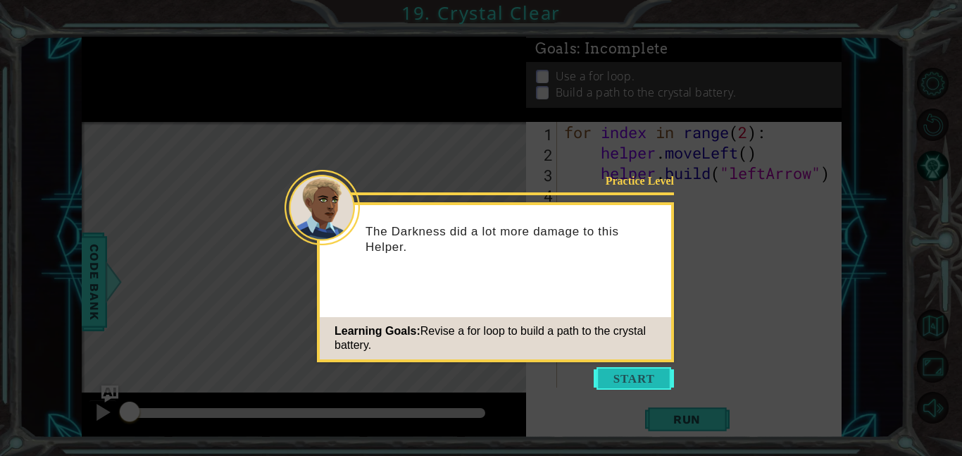
click at [614, 371] on button "Start" at bounding box center [634, 378] width 80 height 23
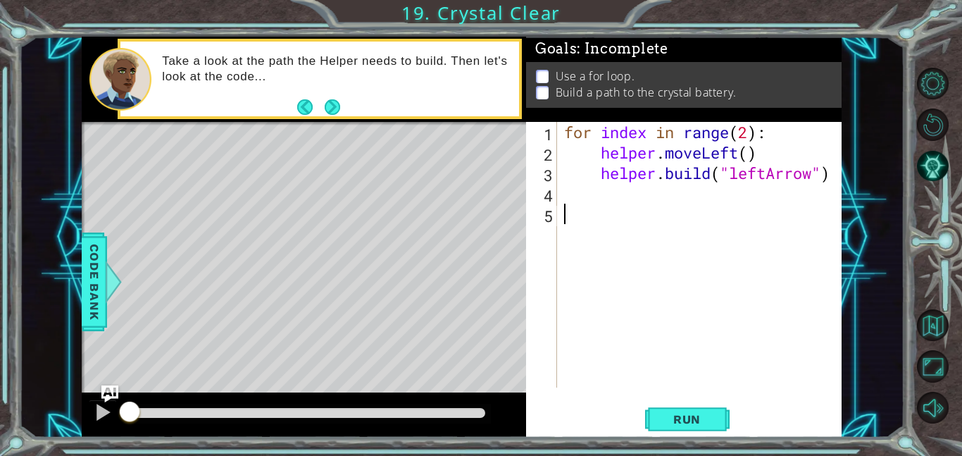
click at [712, 214] on div "for index in range ( 2 ) : helper . moveLeft ( ) helper . build ( "leftArrow" )" at bounding box center [704, 275] width 285 height 306
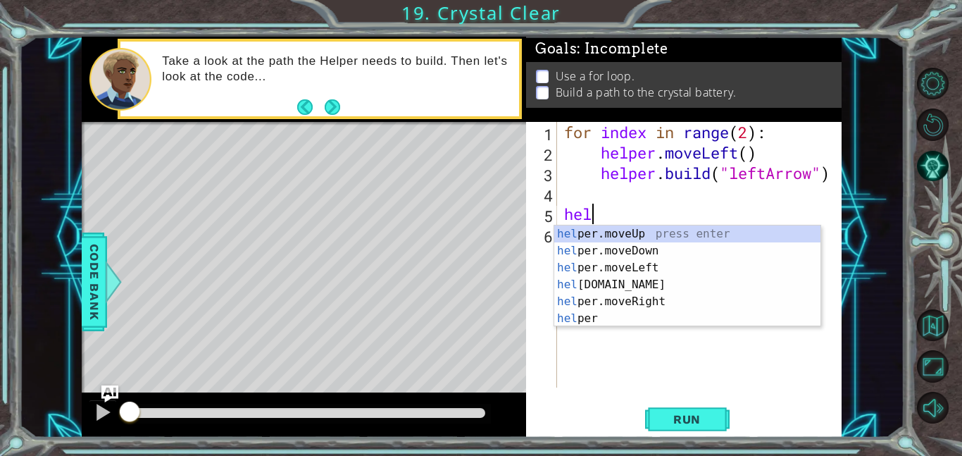
type textarea "h"
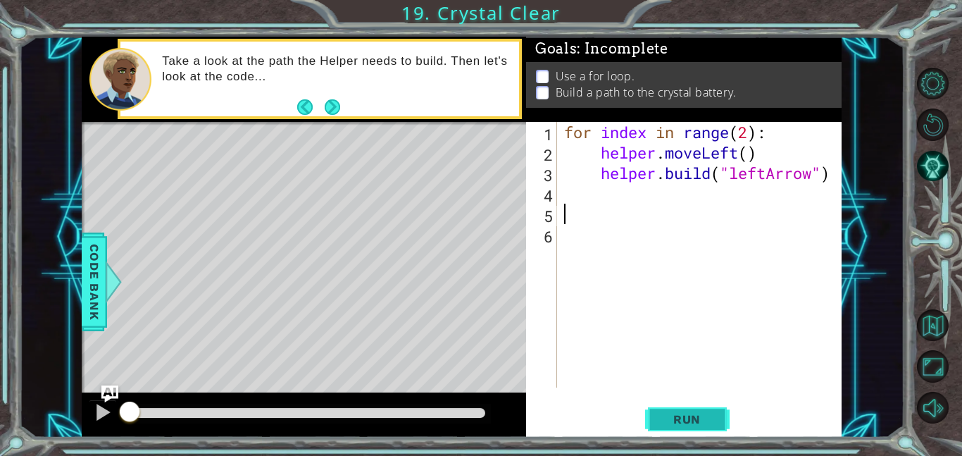
click at [658, 415] on button "Run" at bounding box center [687, 419] width 85 height 32
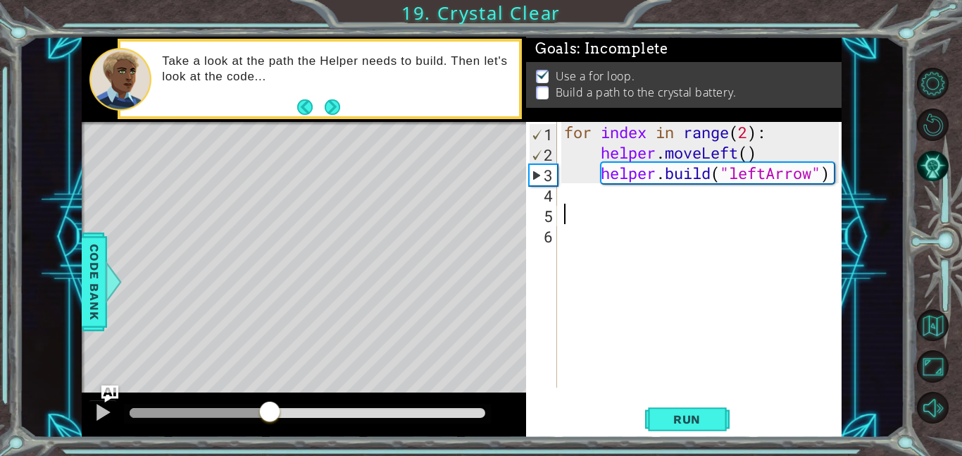
click at [282, 391] on div "methods helper moveUp() moveDown() moveLeft() moveRight() build(item) tools for…" at bounding box center [462, 237] width 760 height 401
click at [752, 136] on div "for index in range ( 2 ) : helper . moveLeft ( ) helper . build ( "leftArrow" )" at bounding box center [704, 275] width 285 height 306
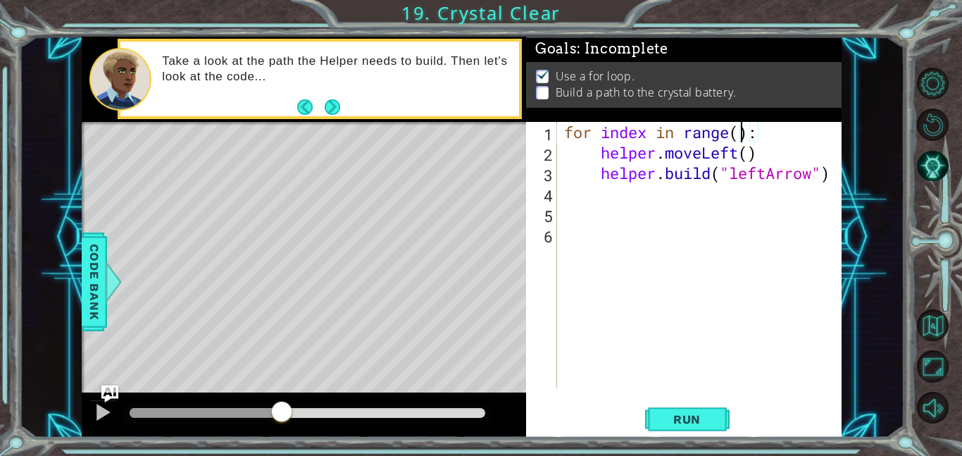
scroll to position [0, 8]
type textarea "for index in range(4):"
click at [701, 407] on button "Run" at bounding box center [687, 419] width 85 height 32
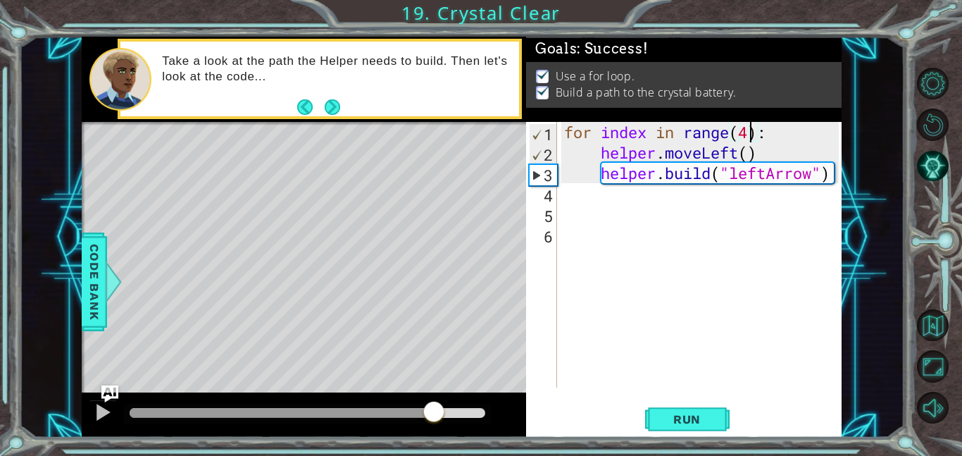
drag, startPoint x: 151, startPoint y: 412, endPoint x: 449, endPoint y: 397, distance: 298.4
click at [449, 397] on div at bounding box center [304, 414] width 445 height 45
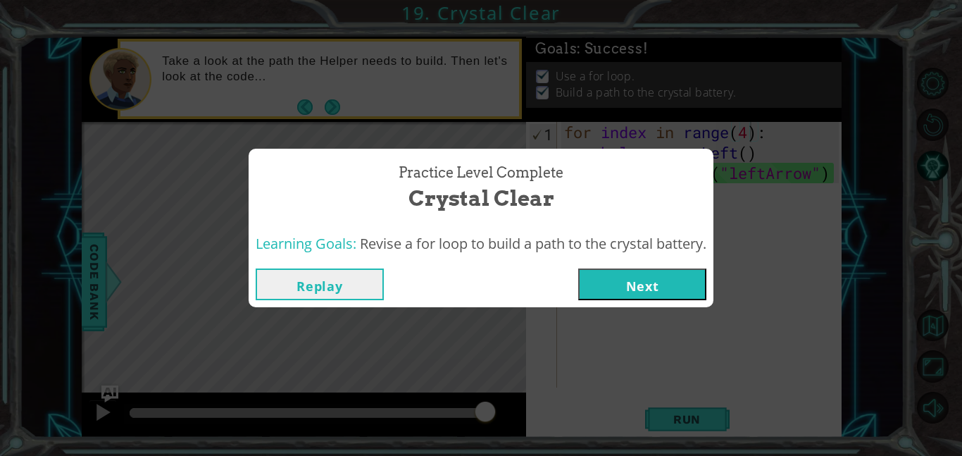
click at [628, 285] on button "Next" at bounding box center [642, 284] width 128 height 32
